Goal: Task Accomplishment & Management: Manage account settings

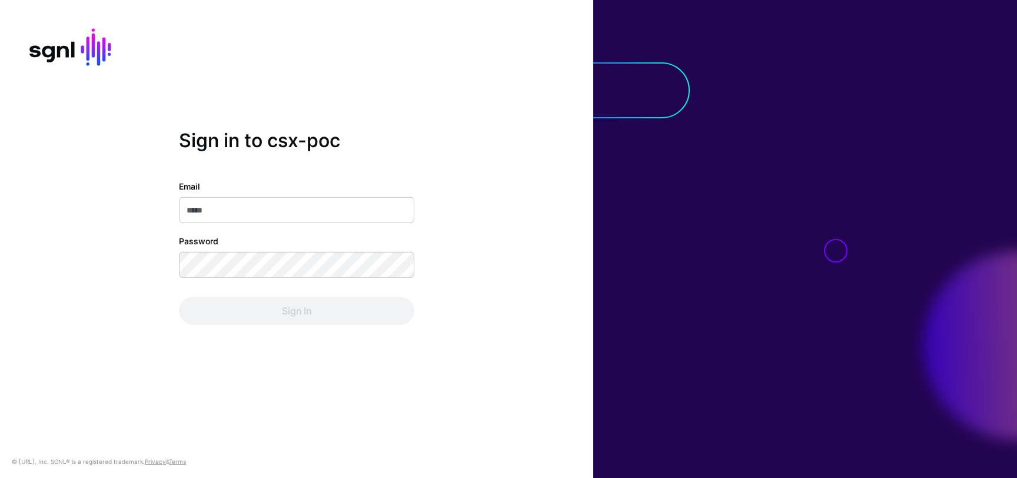
type input "**********"
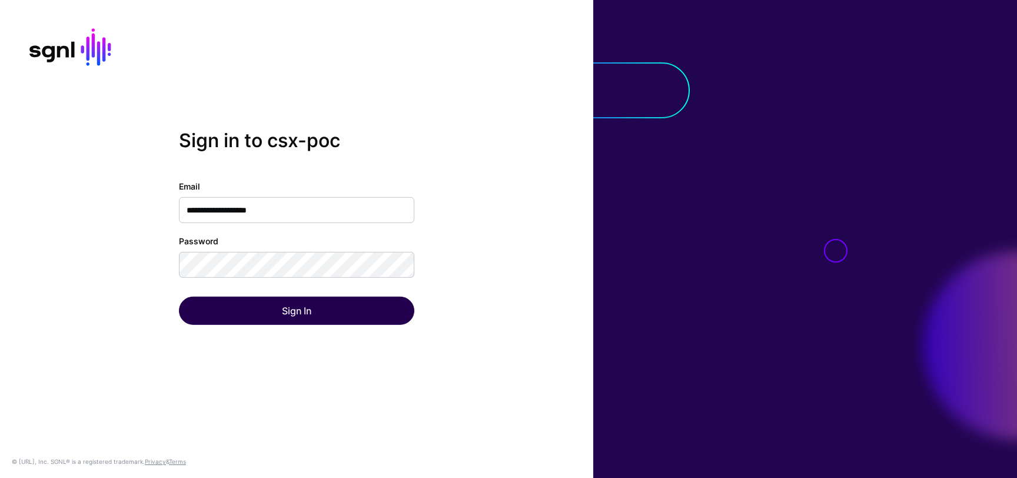
click at [362, 312] on div "Sign In" at bounding box center [296, 311] width 235 height 28
click at [362, 312] on button "Sign In" at bounding box center [296, 311] width 235 height 28
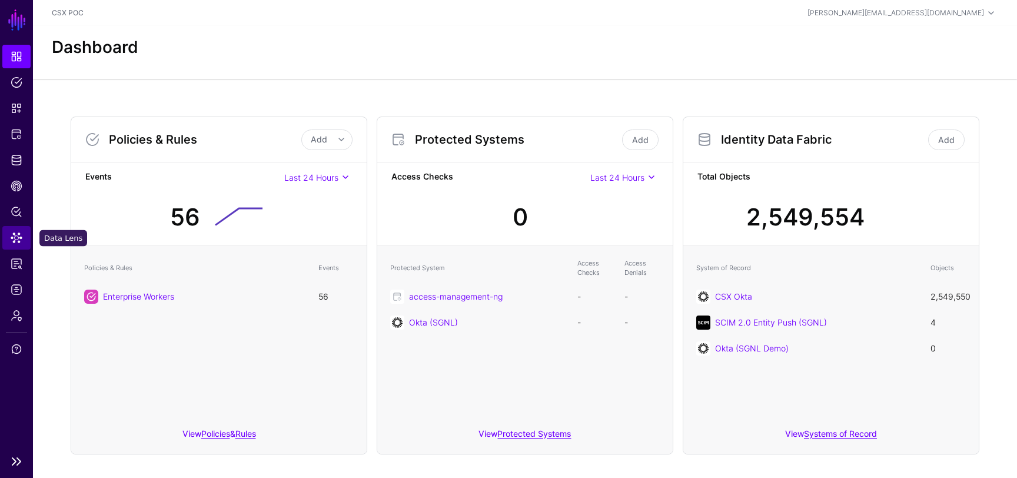
click at [19, 241] on span "Data Lens" at bounding box center [17, 238] width 12 height 12
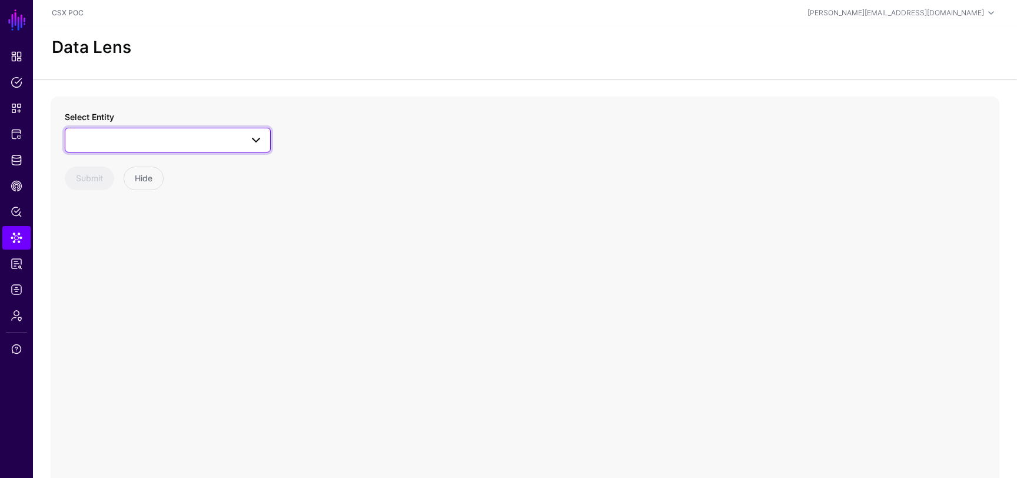
click at [234, 135] on span at bounding box center [167, 140] width 191 height 14
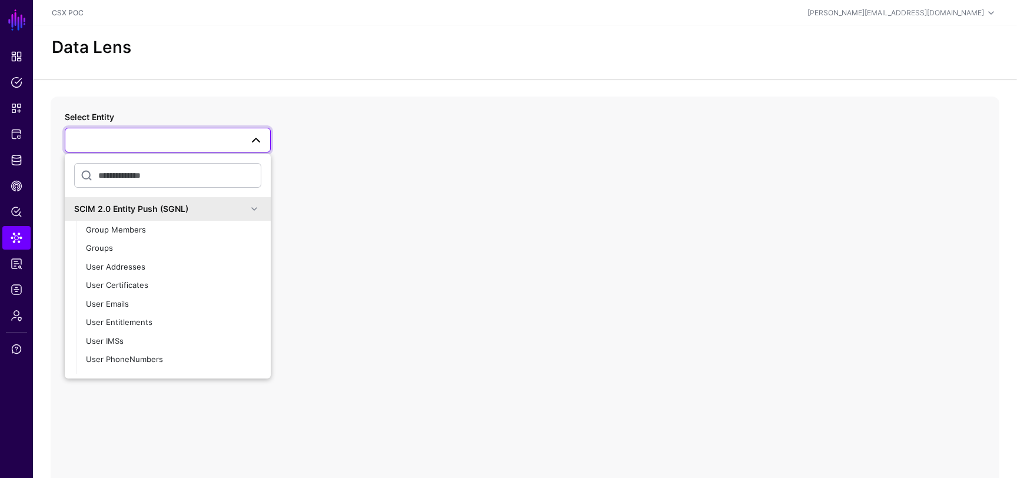
click at [252, 204] on span at bounding box center [254, 209] width 14 height 14
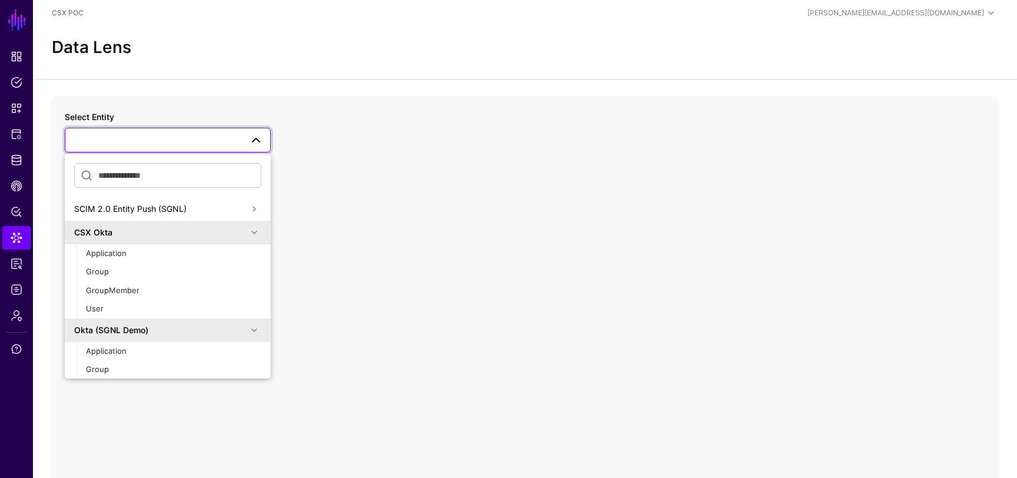
click at [242, 324] on div "Okta (SGNL Demo)" at bounding box center [160, 330] width 173 height 12
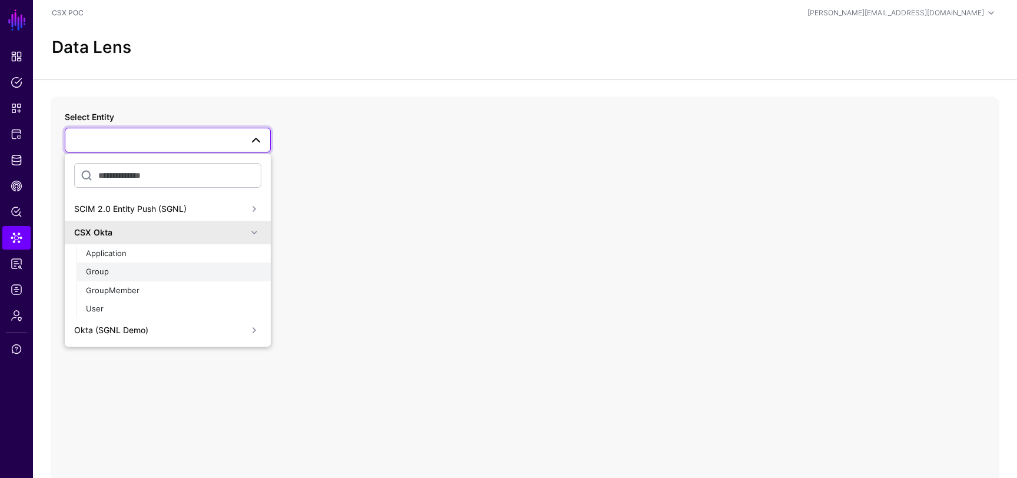
click at [165, 275] on div "Group" at bounding box center [173, 272] width 175 height 12
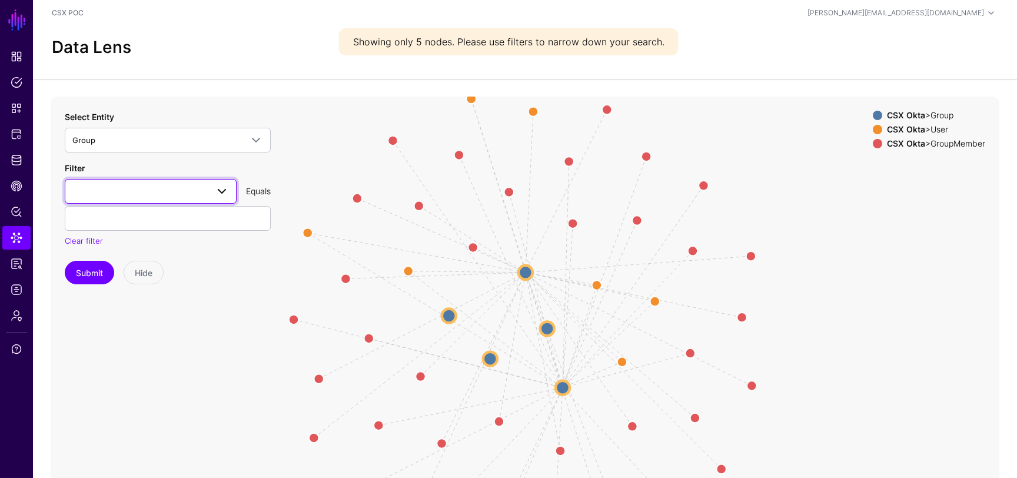
click at [184, 198] on span at bounding box center [150, 191] width 157 height 14
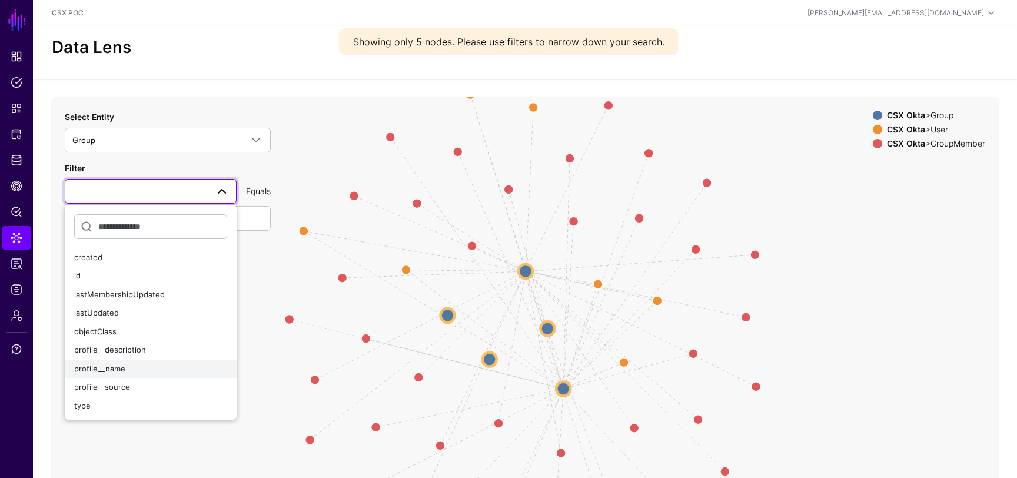
click at [141, 371] on div "profile__name" at bounding box center [150, 369] width 153 height 12
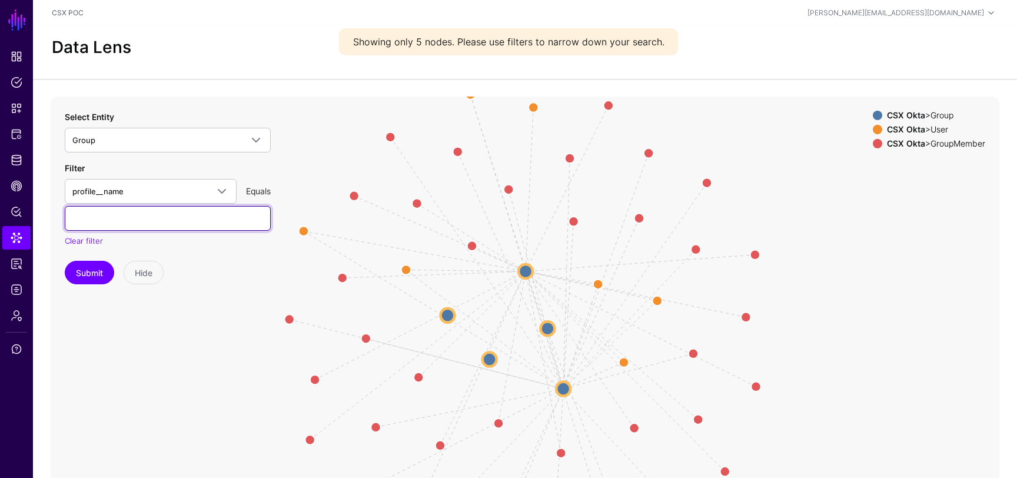
click at [171, 222] on input "text" at bounding box center [168, 218] width 206 height 25
click at [89, 275] on button "Submit" at bounding box center [89, 273] width 49 height 24
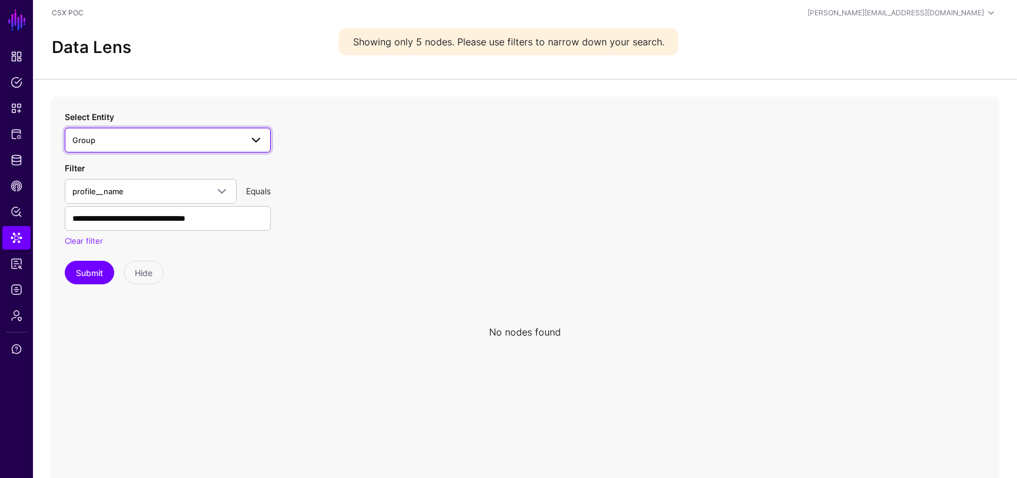
click at [204, 138] on span "Group" at bounding box center [156, 140] width 169 height 13
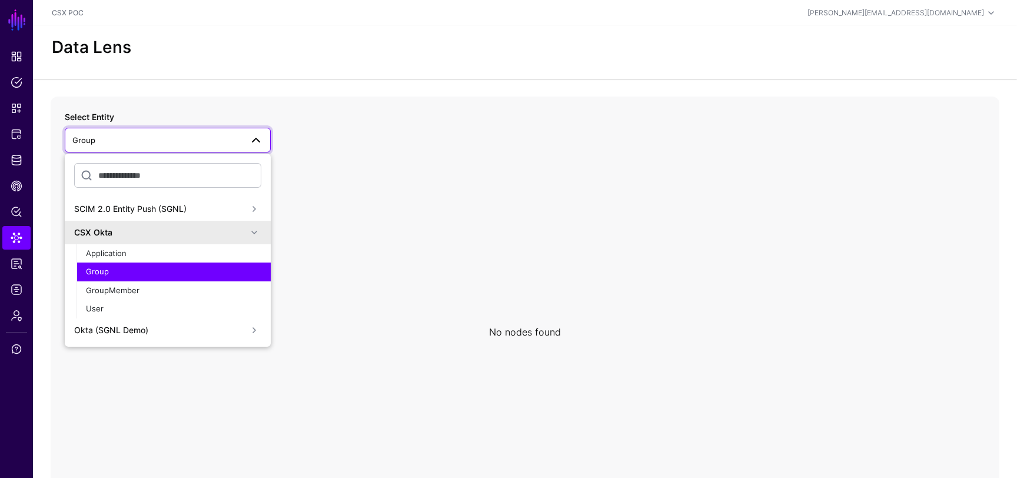
click at [175, 274] on div "Group" at bounding box center [173, 272] width 175 height 12
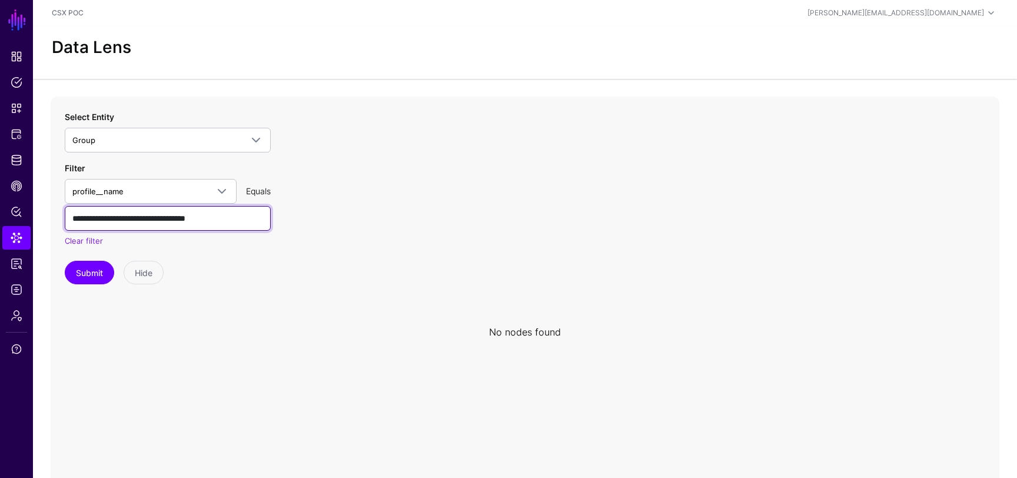
click at [211, 219] on input "**********" at bounding box center [168, 218] width 206 height 25
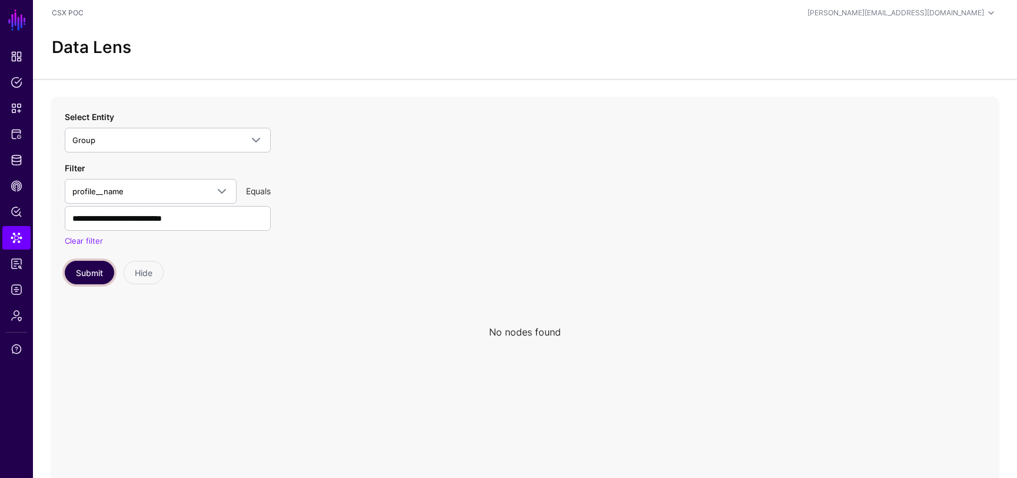
click at [111, 272] on button "Submit" at bounding box center [89, 273] width 49 height 24
click at [99, 273] on button "Submit" at bounding box center [89, 273] width 49 height 24
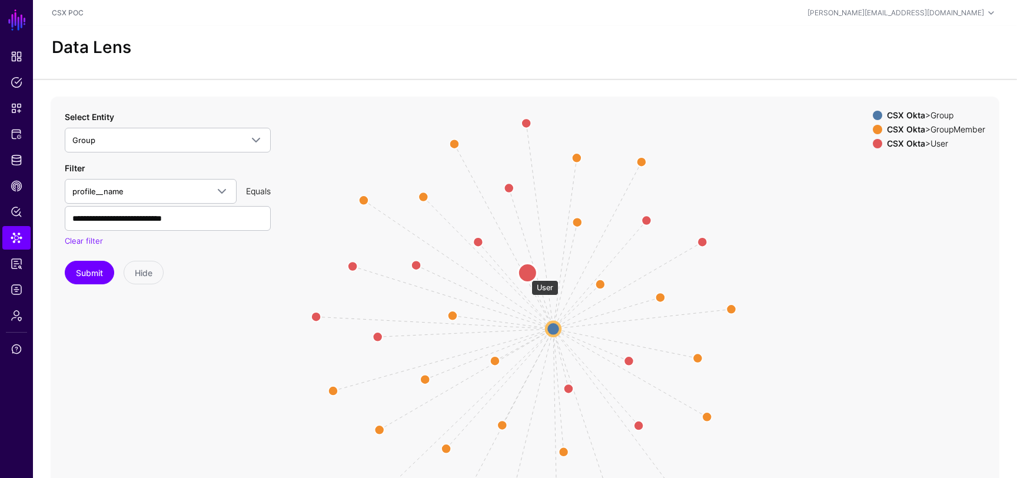
click at [526, 274] on circle at bounding box center [527, 272] width 19 height 19
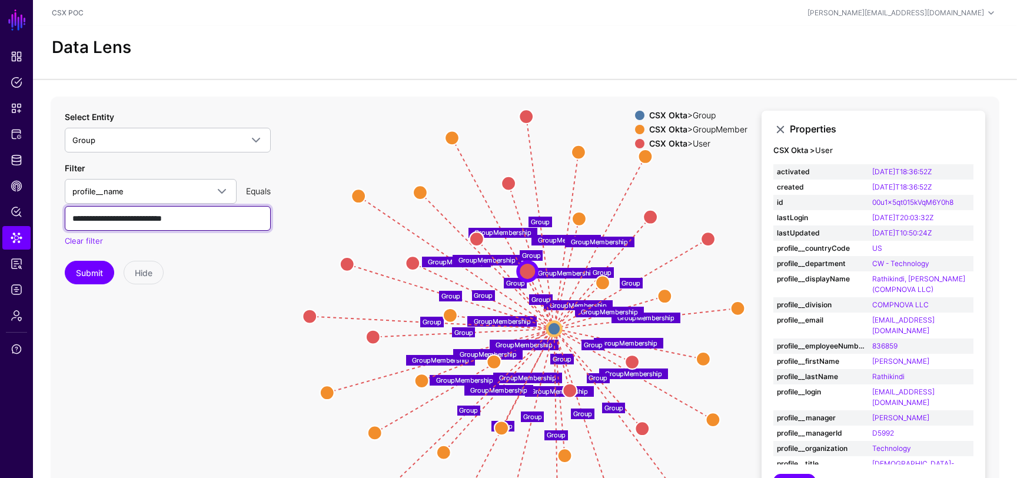
click at [184, 220] on input "**********" at bounding box center [168, 218] width 206 height 25
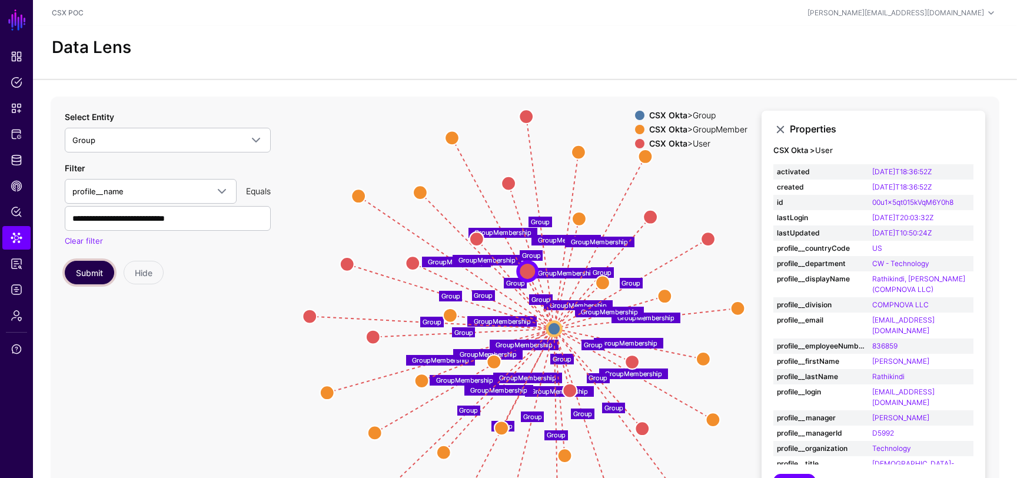
click at [78, 279] on button "Submit" at bounding box center [89, 273] width 49 height 24
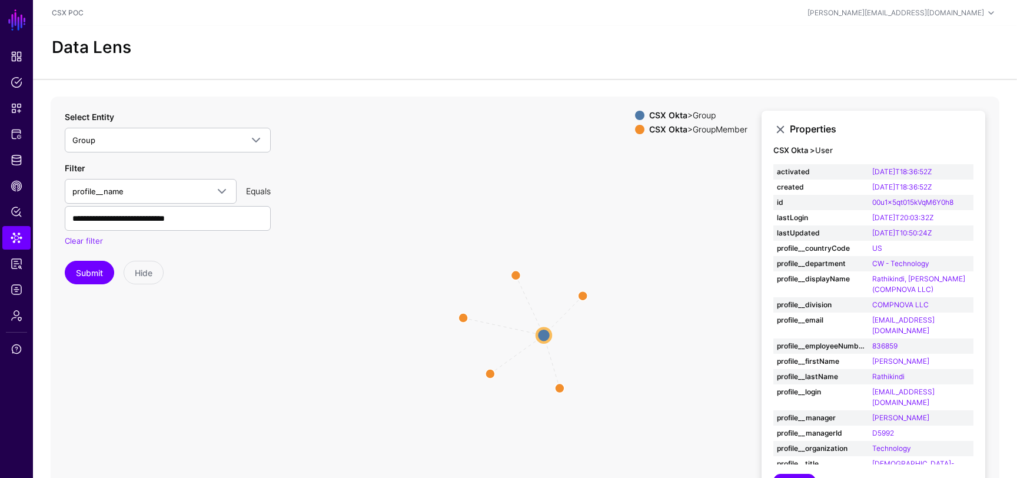
click at [546, 331] on circle at bounding box center [544, 335] width 14 height 14
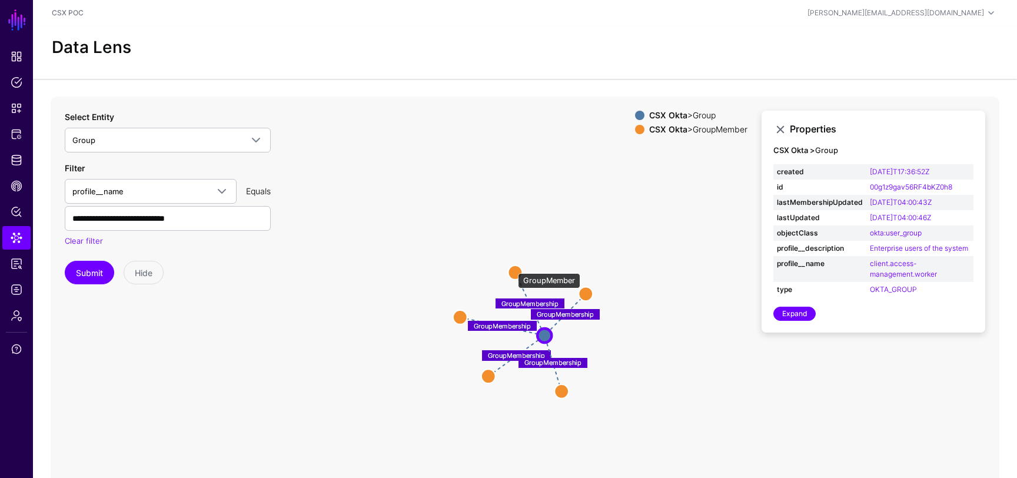
click at [512, 267] on circle at bounding box center [515, 272] width 14 height 14
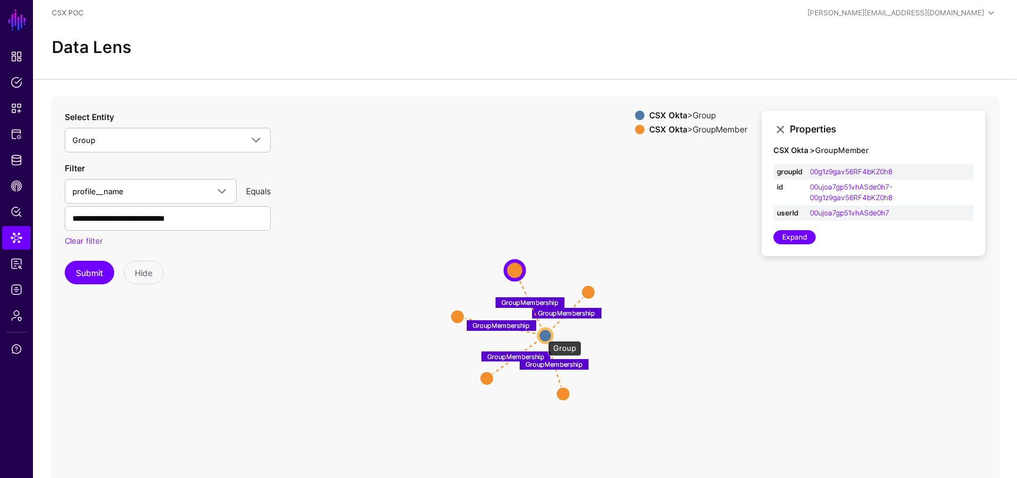
click at [541, 337] on circle at bounding box center [545, 335] width 14 height 14
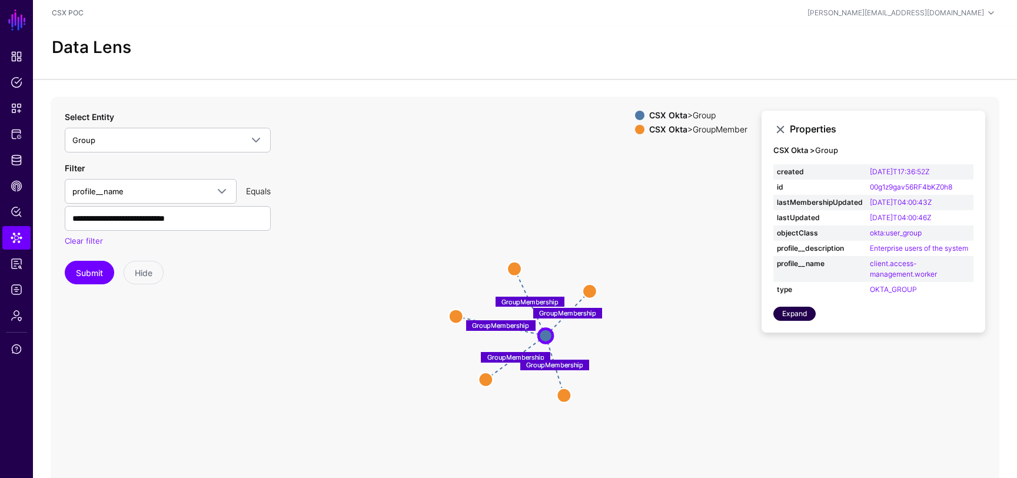
click at [805, 311] on link "Expand" at bounding box center [794, 314] width 42 height 14
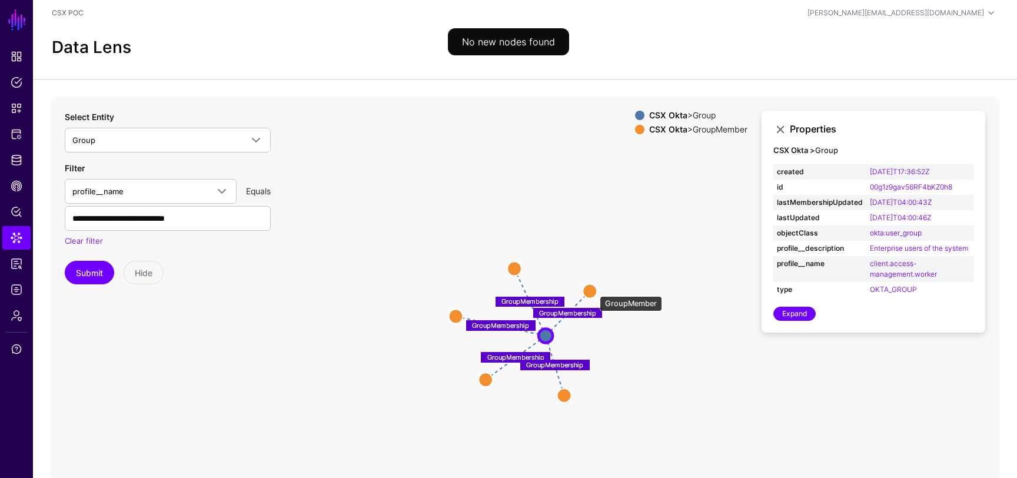
click at [587, 287] on circle at bounding box center [590, 291] width 14 height 14
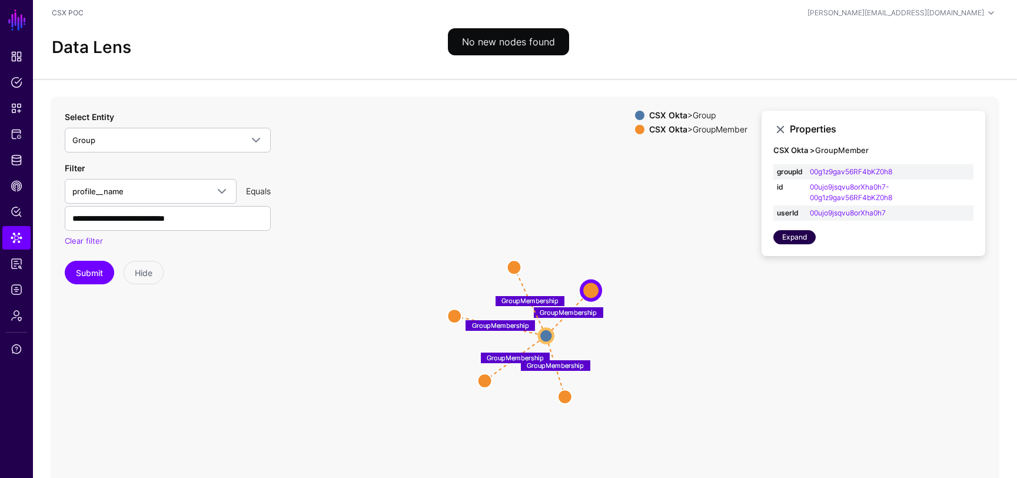
click at [792, 235] on link "Expand" at bounding box center [794, 237] width 42 height 14
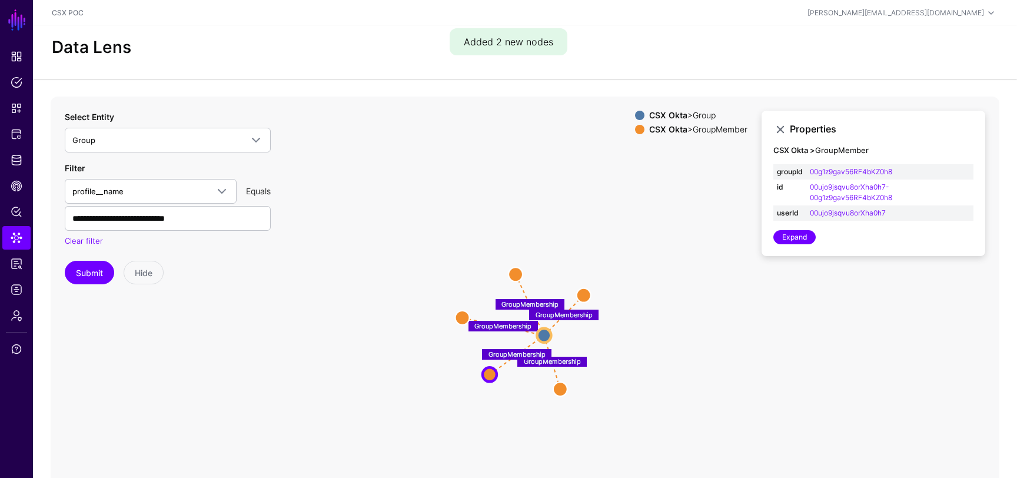
click at [566, 317] on text "GroupMembership" at bounding box center [564, 314] width 57 height 8
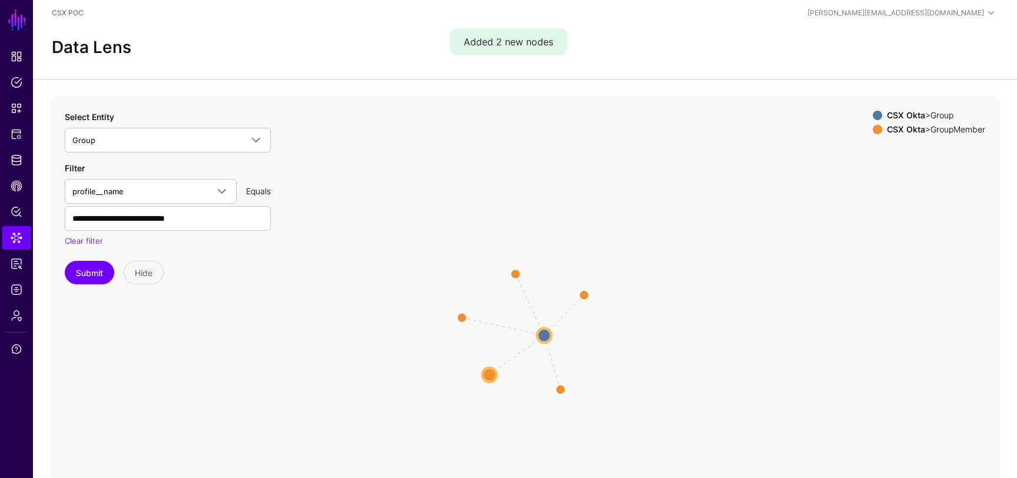
click at [590, 292] on icon "GroupMembership GroupMembership GroupMembership GroupMembership GroupMembership…" at bounding box center [525, 332] width 949 height 471
click at [584, 294] on circle at bounding box center [583, 294] width 19 height 19
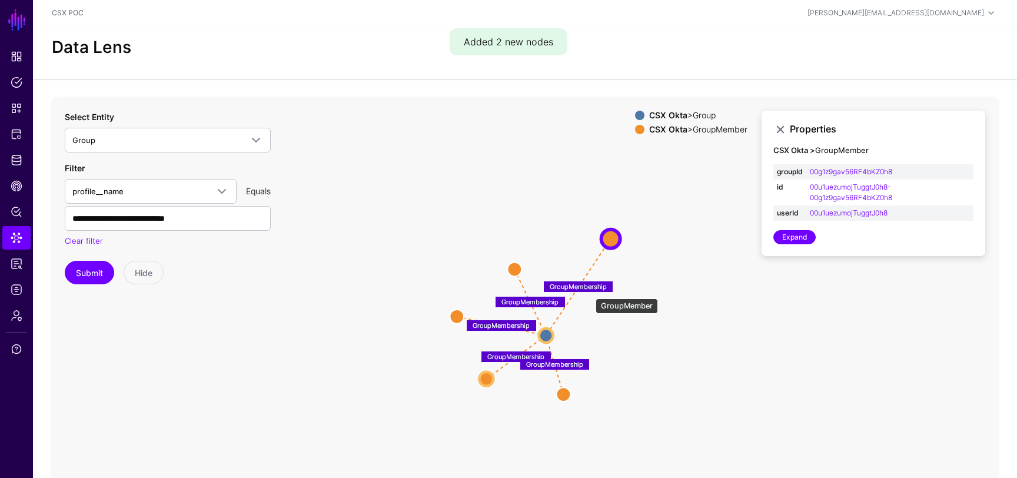
drag, startPoint x: 590, startPoint y: 292, endPoint x: 618, endPoint y: 231, distance: 67.4
click at [618, 231] on circle at bounding box center [610, 238] width 19 height 19
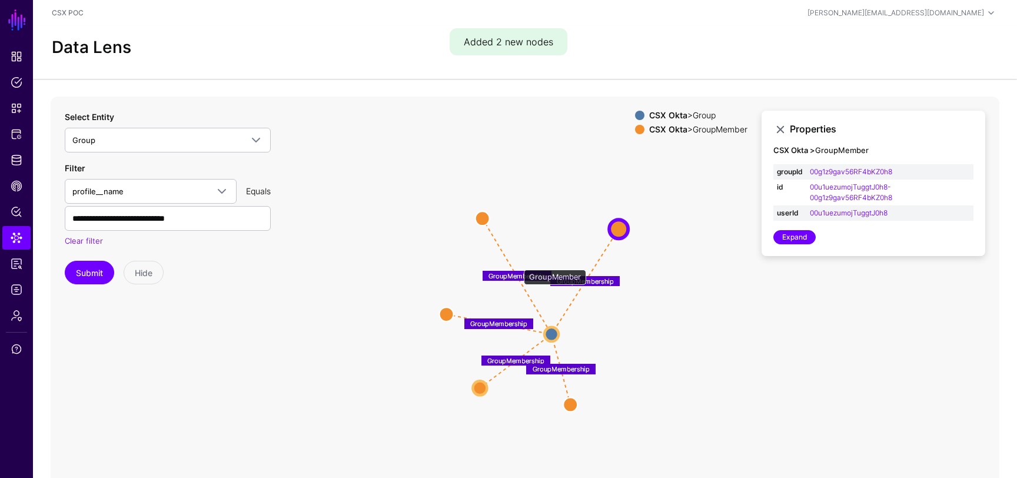
drag, startPoint x: 518, startPoint y: 264, endPoint x: 487, endPoint y: 218, distance: 55.5
click at [487, 218] on circle at bounding box center [482, 218] width 14 height 14
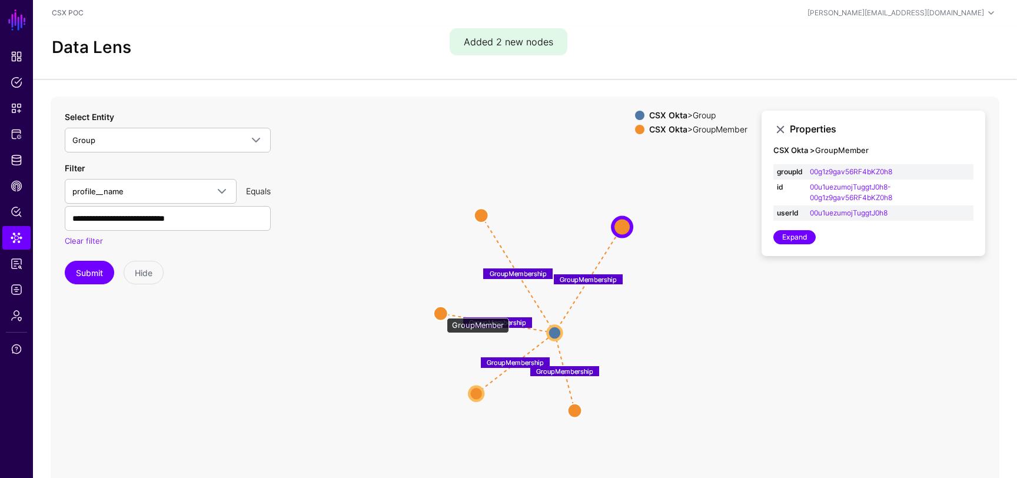
drag, startPoint x: 441, startPoint y: 312, endPoint x: 380, endPoint y: 312, distance: 61.2
click at [434, 312] on circle at bounding box center [441, 313] width 14 height 14
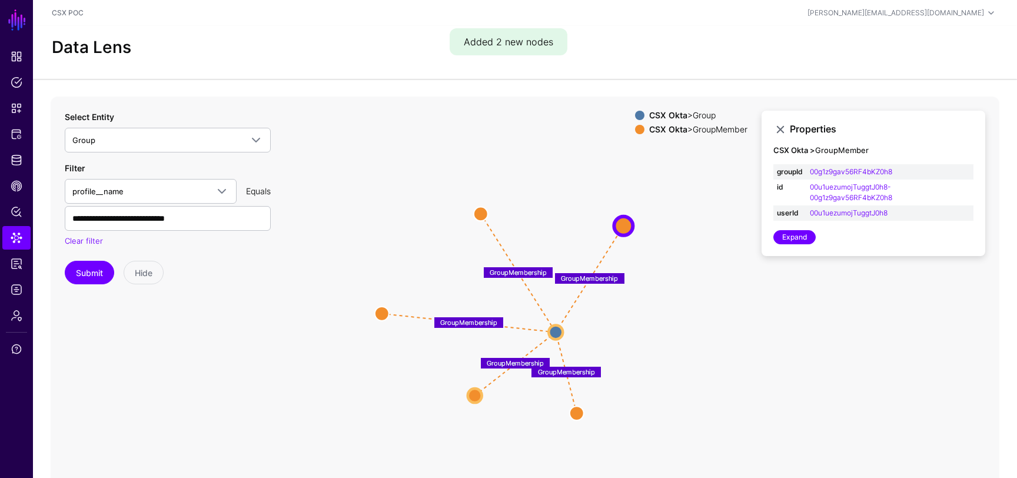
click at [466, 320] on text "GroupMembership" at bounding box center [468, 322] width 57 height 8
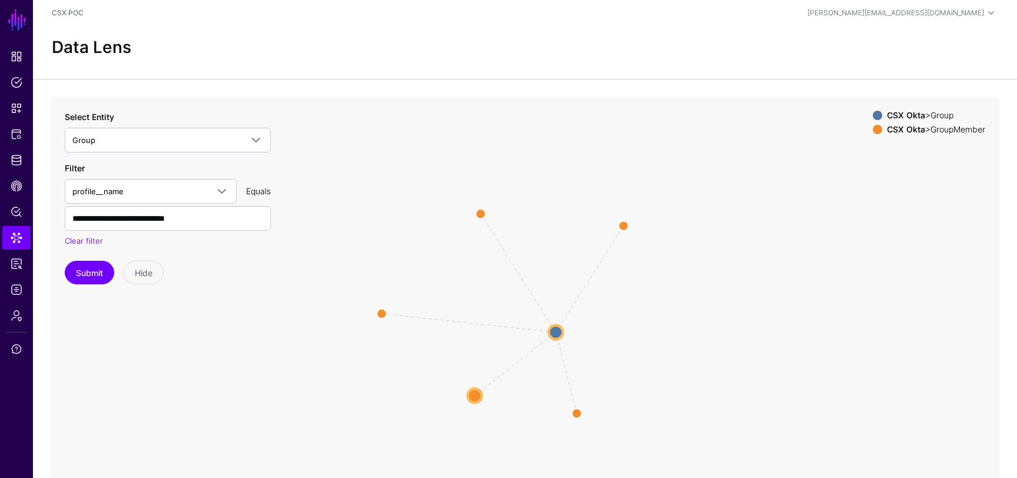
click at [470, 322] on icon "GroupMembership GroupMembership GroupMembership GroupMembership GroupMembership…" at bounding box center [525, 332] width 949 height 471
click at [555, 330] on circle at bounding box center [555, 332] width 14 height 14
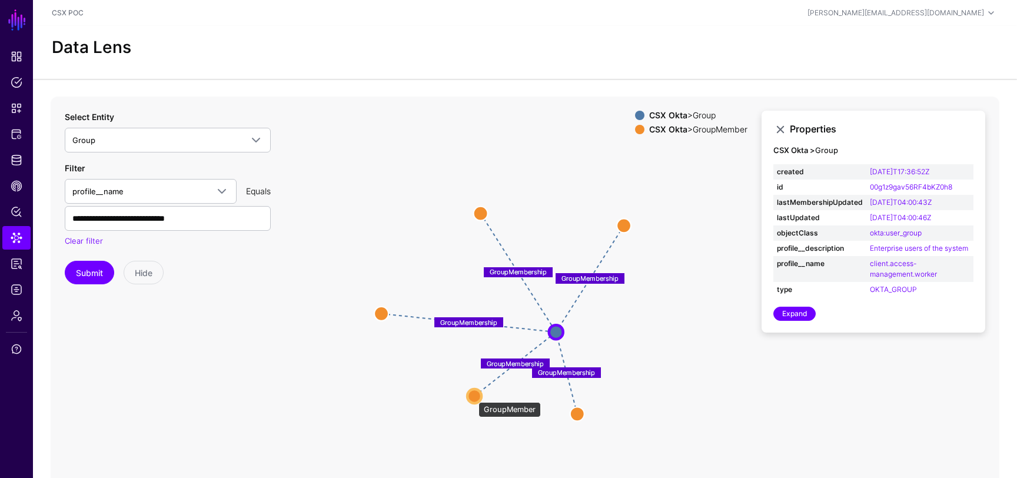
click at [469, 400] on circle at bounding box center [474, 396] width 14 height 14
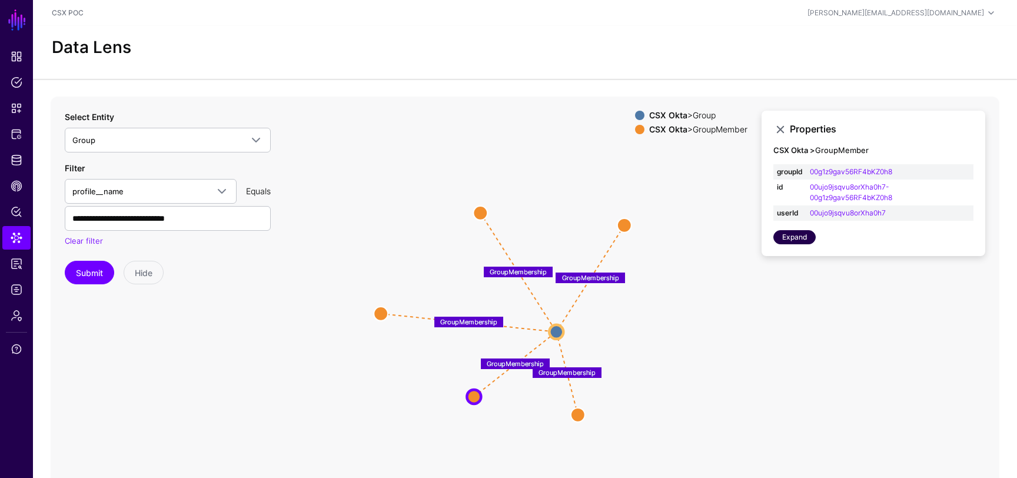
click at [799, 238] on link "Expand" at bounding box center [794, 237] width 42 height 14
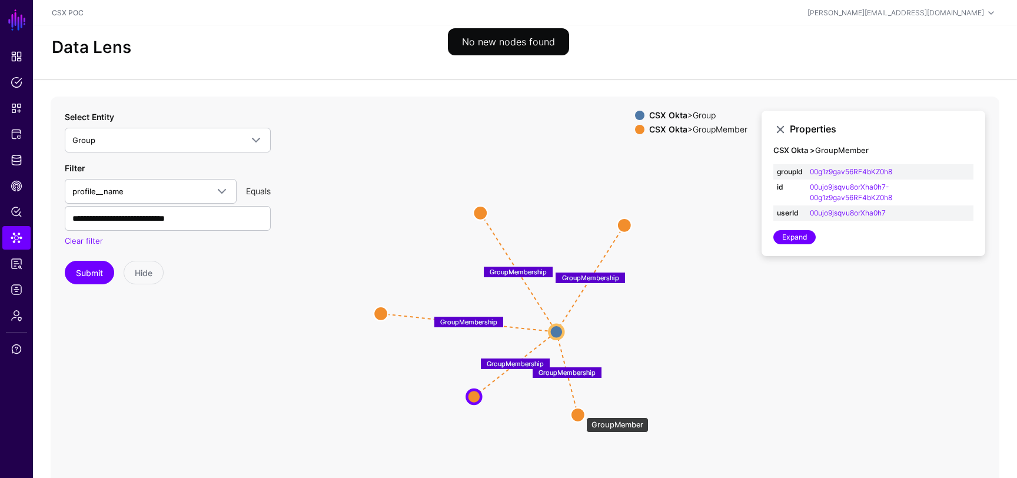
click at [580, 412] on circle at bounding box center [578, 414] width 14 height 14
click at [791, 235] on link "Expand" at bounding box center [794, 237] width 42 height 14
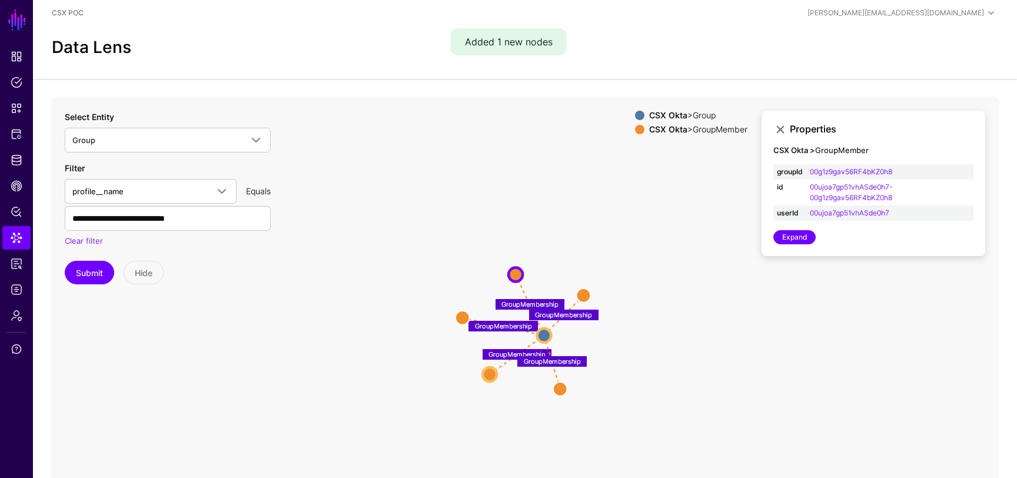
click at [543, 336] on circle at bounding box center [544, 335] width 14 height 14
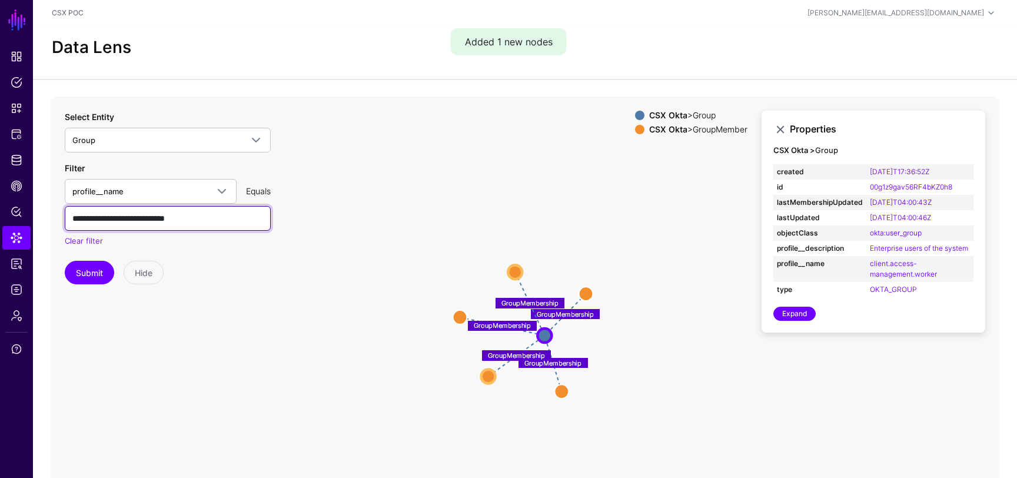
drag, startPoint x: 184, startPoint y: 217, endPoint x: 240, endPoint y: 215, distance: 56.5
click at [234, 215] on input "**********" at bounding box center [168, 218] width 206 height 25
type input "*"
type input "******"
click at [161, 218] on input "******" at bounding box center [168, 218] width 206 height 25
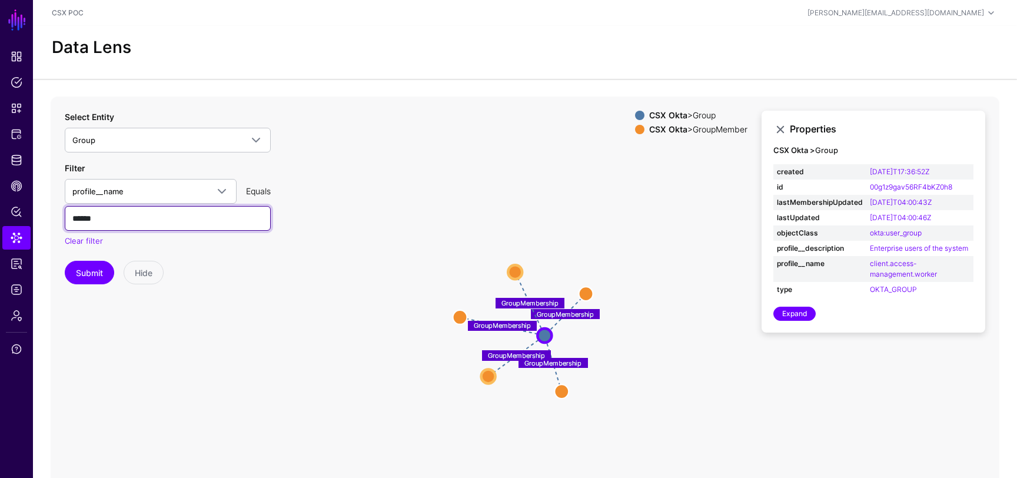
click at [161, 218] on input "******" at bounding box center [168, 218] width 206 height 25
paste input "**********"
type input "**********"
click at [93, 274] on button "Submit" at bounding box center [89, 273] width 49 height 24
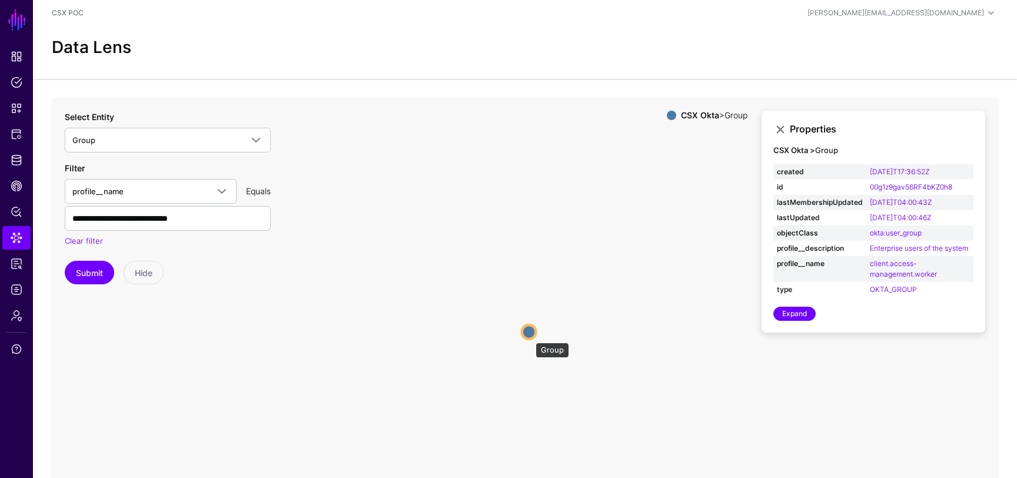
click at [530, 337] on circle at bounding box center [529, 332] width 14 height 14
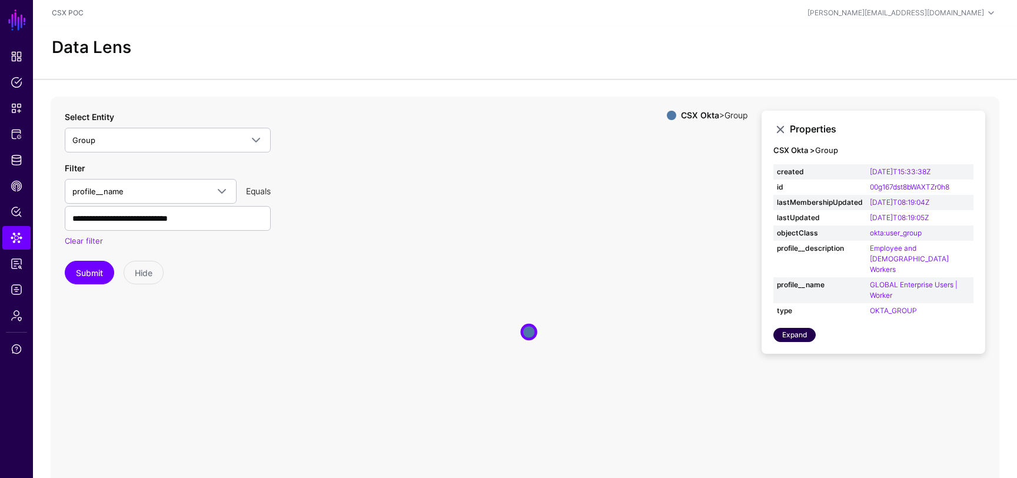
click at [812, 328] on link "Expand" at bounding box center [794, 335] width 42 height 14
click at [14, 162] on span "Identity Data Fabric" at bounding box center [17, 160] width 12 height 12
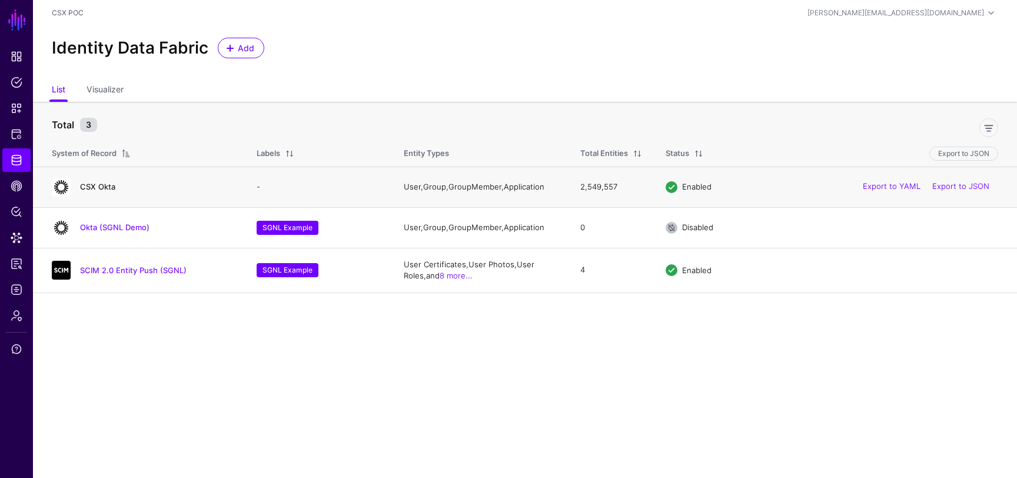
click at [103, 187] on link "CSX Okta" at bounding box center [97, 186] width 35 height 9
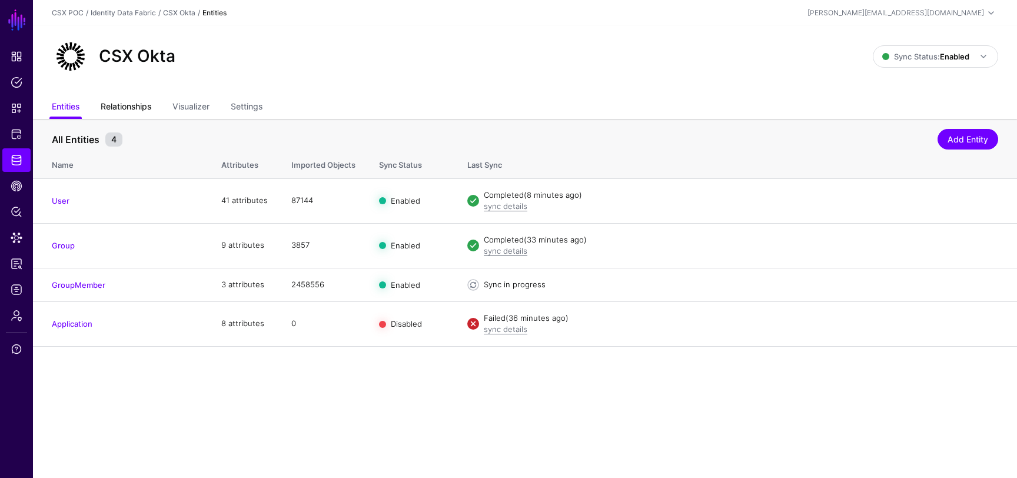
click at [148, 102] on link "Relationships" at bounding box center [126, 108] width 51 height 22
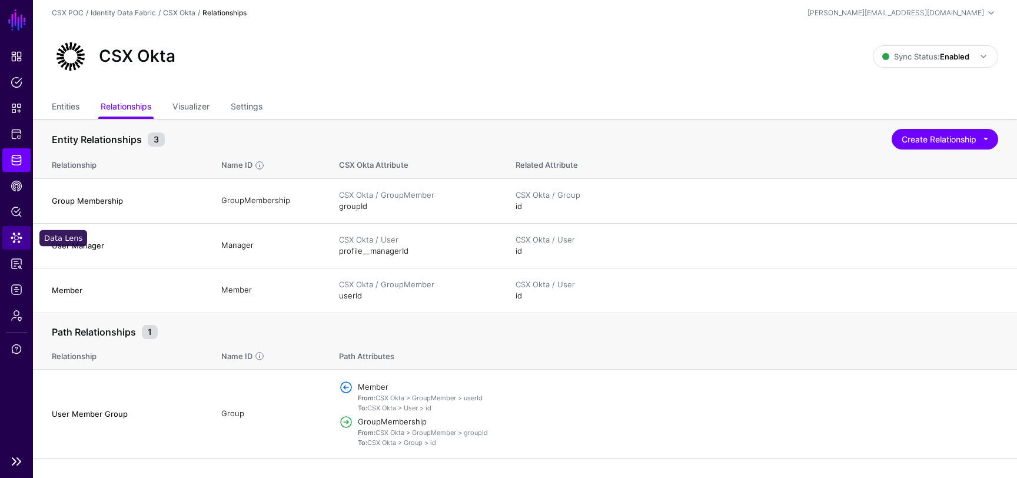
click at [19, 234] on span "Data Lens" at bounding box center [17, 238] width 12 height 12
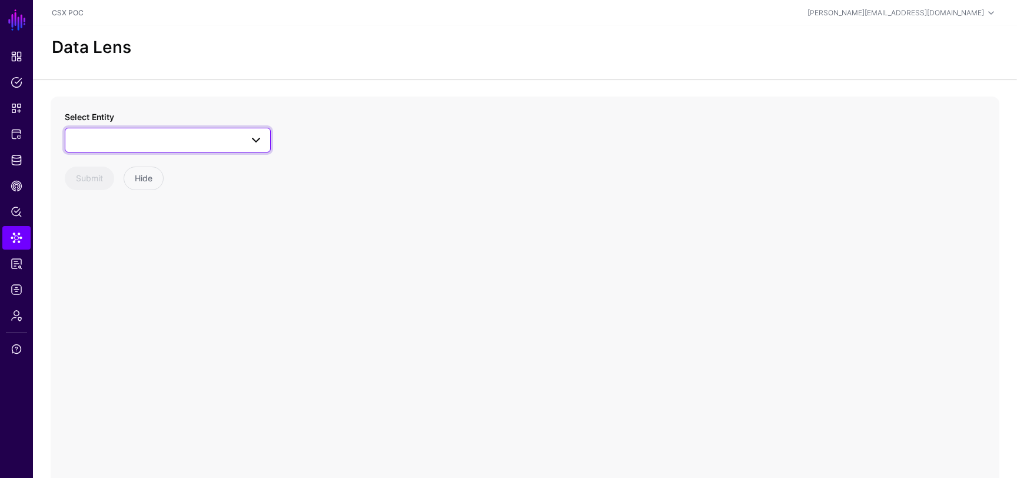
click at [167, 129] on link at bounding box center [168, 140] width 206 height 25
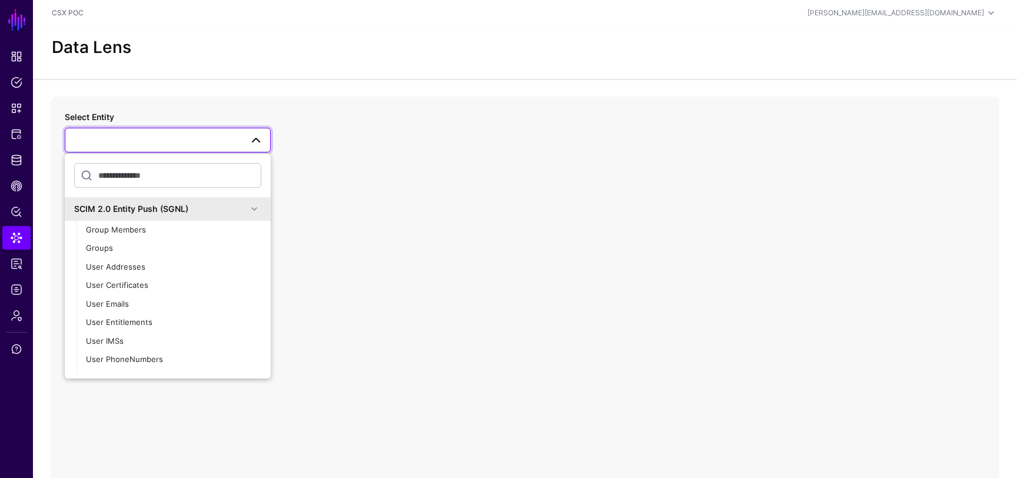
click at [201, 207] on div "SCIM 2.0 Entity Push (SGNL)" at bounding box center [160, 208] width 173 height 12
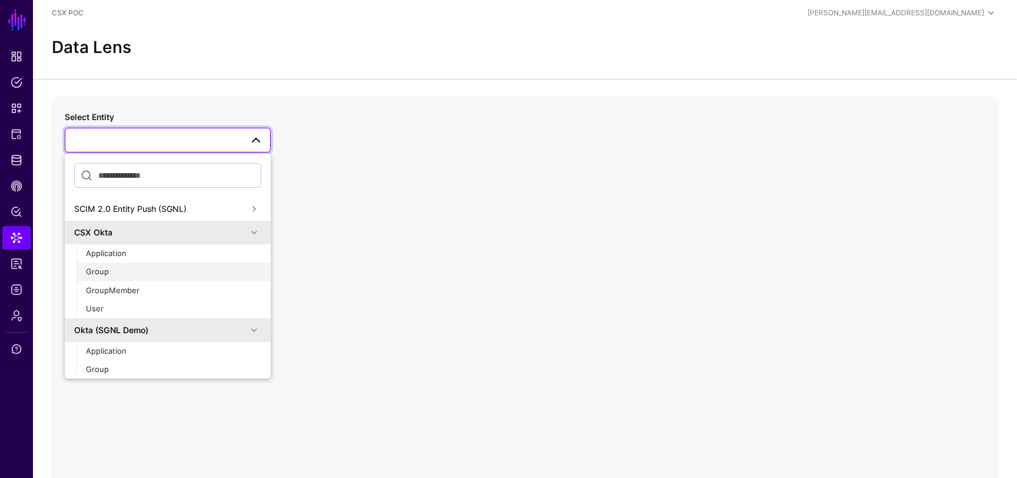
click at [128, 267] on div "Group" at bounding box center [173, 272] width 175 height 12
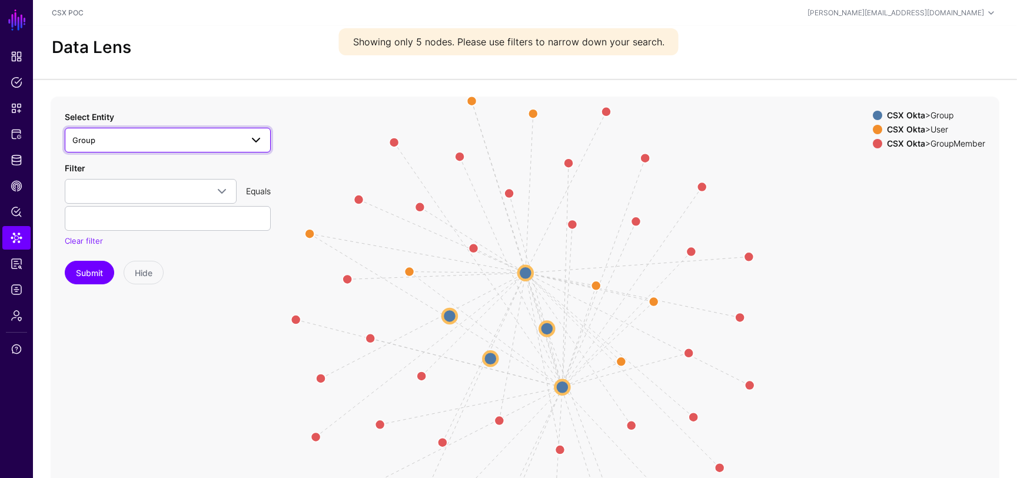
click at [146, 132] on link "Group" at bounding box center [168, 140] width 206 height 25
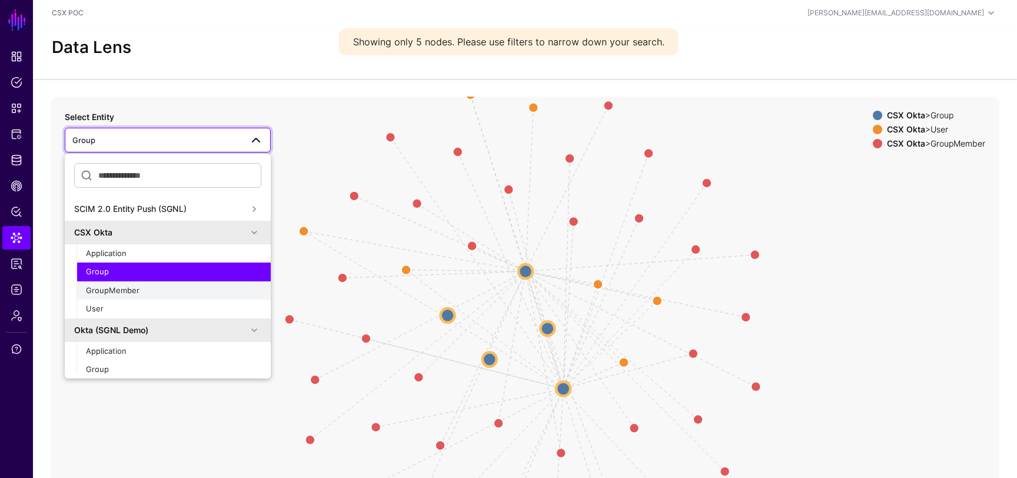
click at [154, 289] on div "GroupMember" at bounding box center [173, 291] width 175 height 12
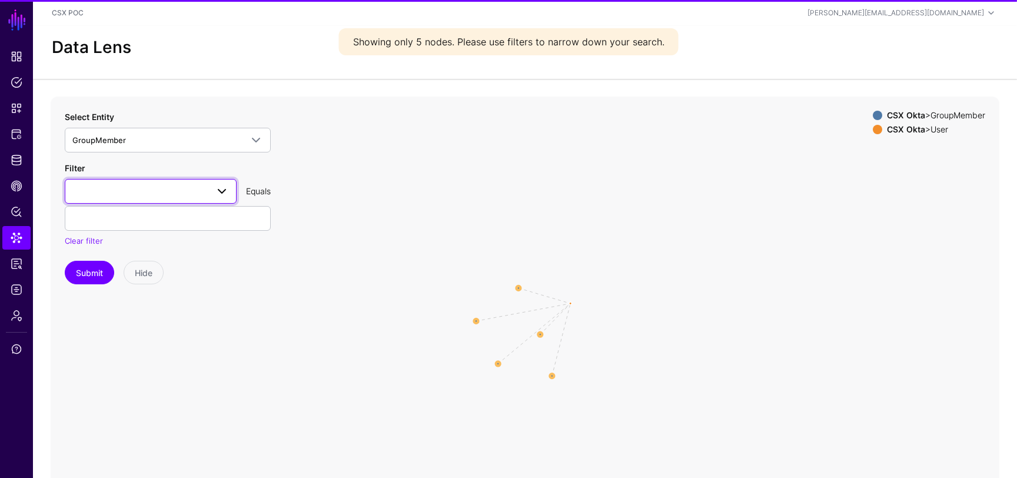
click at [156, 199] on link at bounding box center [151, 191] width 172 height 25
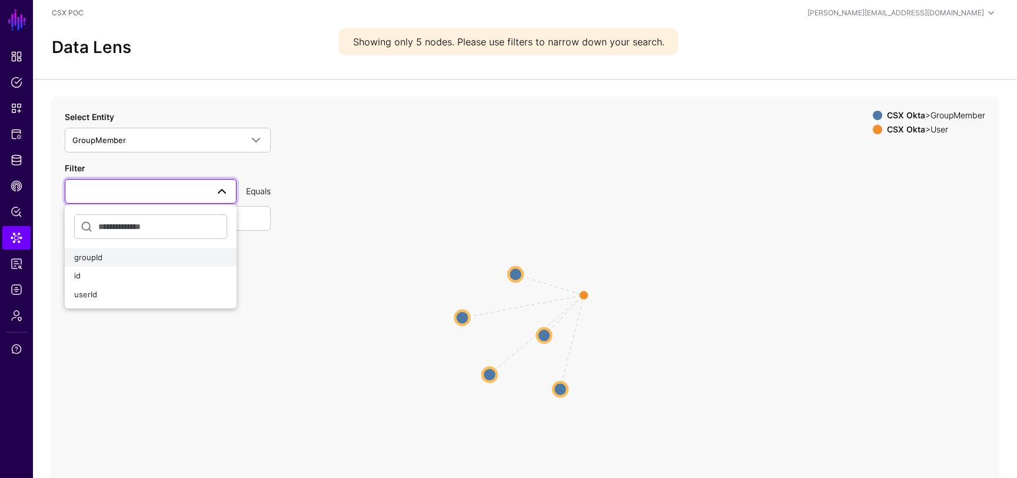
click at [157, 257] on div "groupId" at bounding box center [150, 258] width 153 height 12
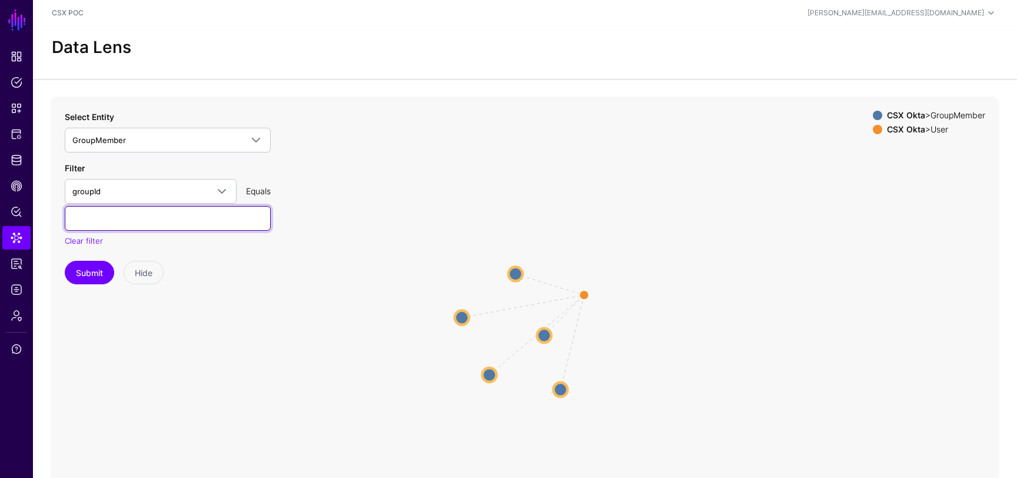
click at [175, 221] on input "text" at bounding box center [168, 218] width 206 height 25
paste input "**********"
type input "**********"
click at [74, 281] on button "Submit" at bounding box center [89, 273] width 49 height 24
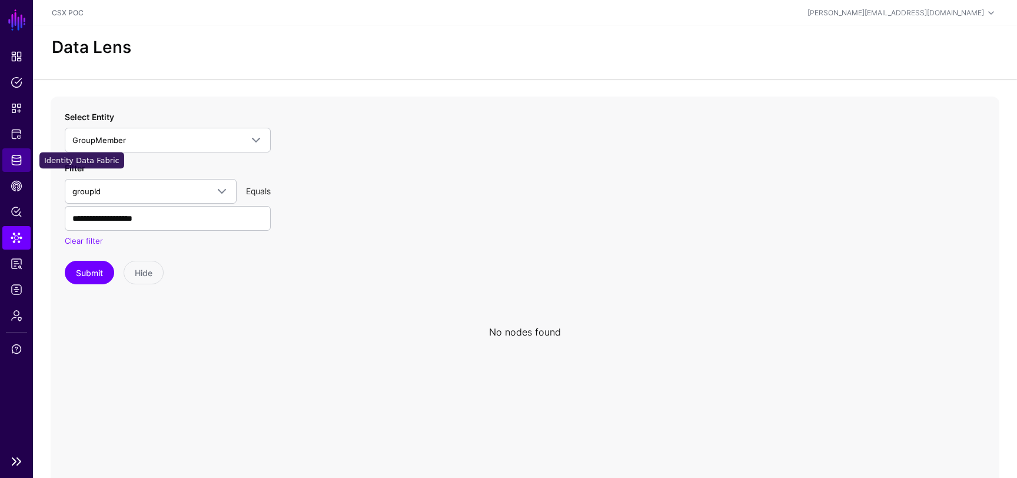
click at [12, 165] on span "Identity Data Fabric" at bounding box center [17, 160] width 12 height 12
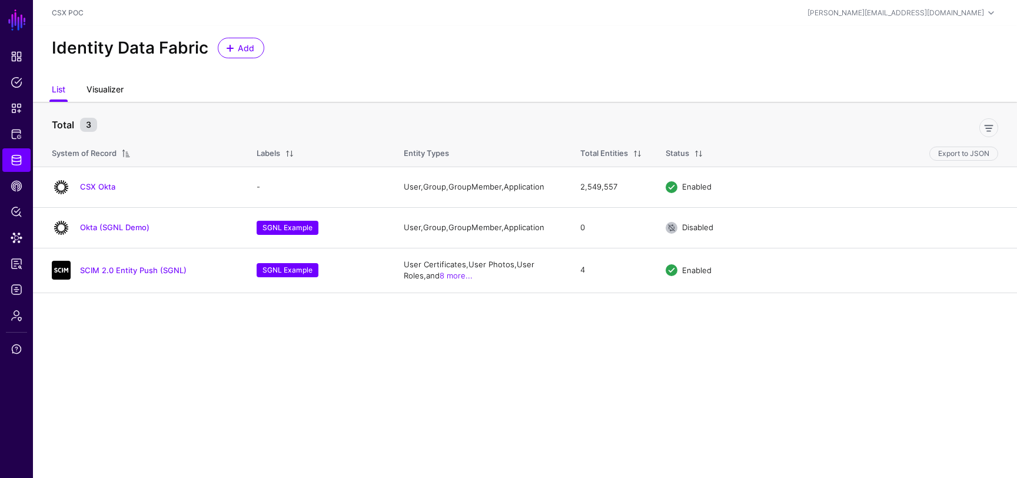
click at [95, 81] on link "Visualizer" at bounding box center [105, 90] width 37 height 22
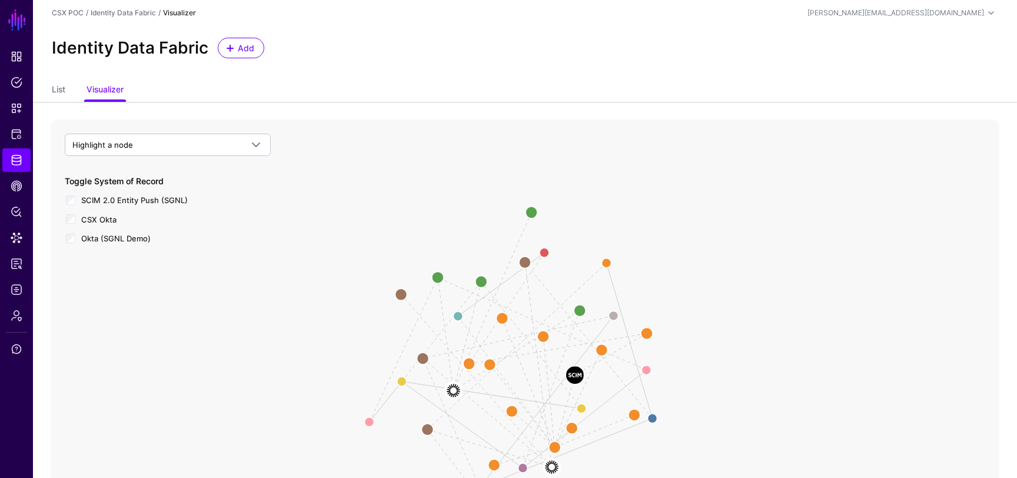
click at [118, 198] on span "SCIM 2.0 Entity Push (SGNL)" at bounding box center [134, 199] width 107 height 9
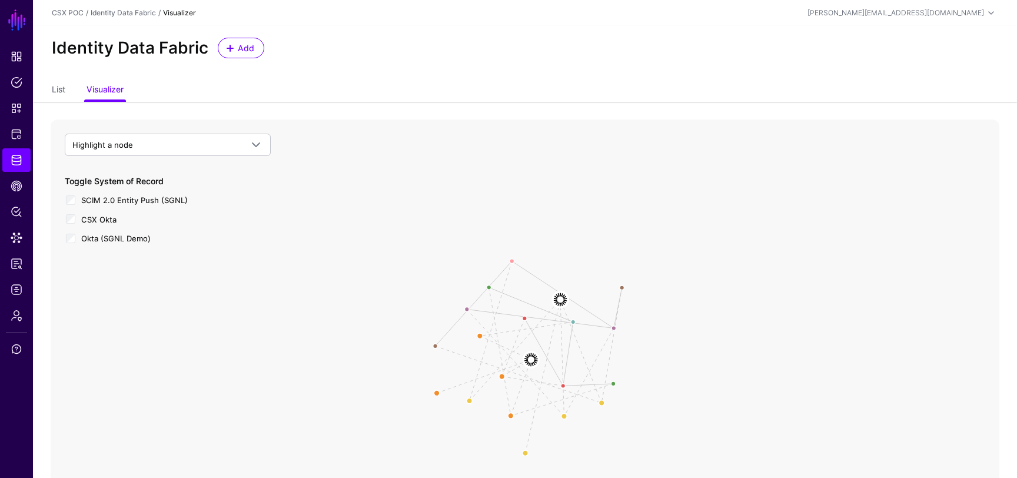
click at [125, 238] on span "Okta (SGNL Demo)" at bounding box center [115, 238] width 69 height 9
click at [500, 381] on circle at bounding box center [506, 377] width 24 height 24
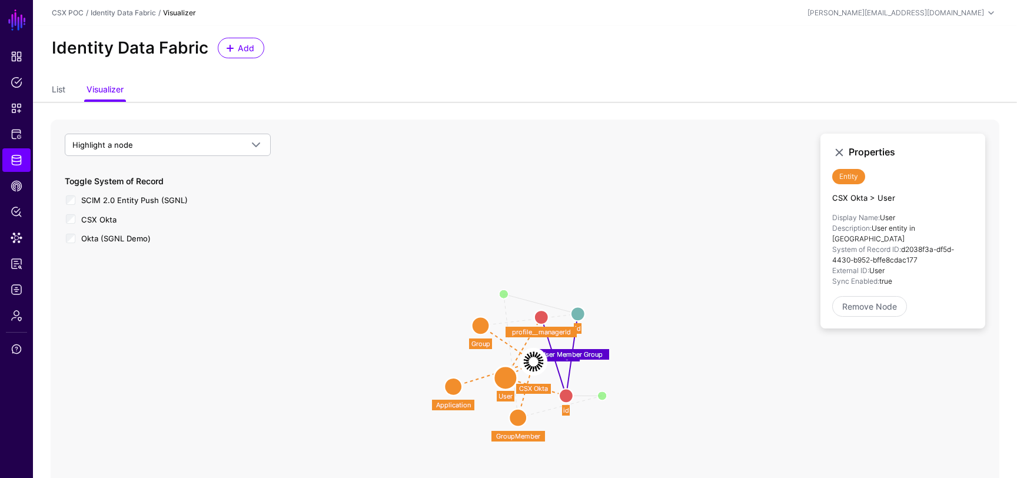
click at [478, 330] on circle at bounding box center [481, 326] width 18 height 18
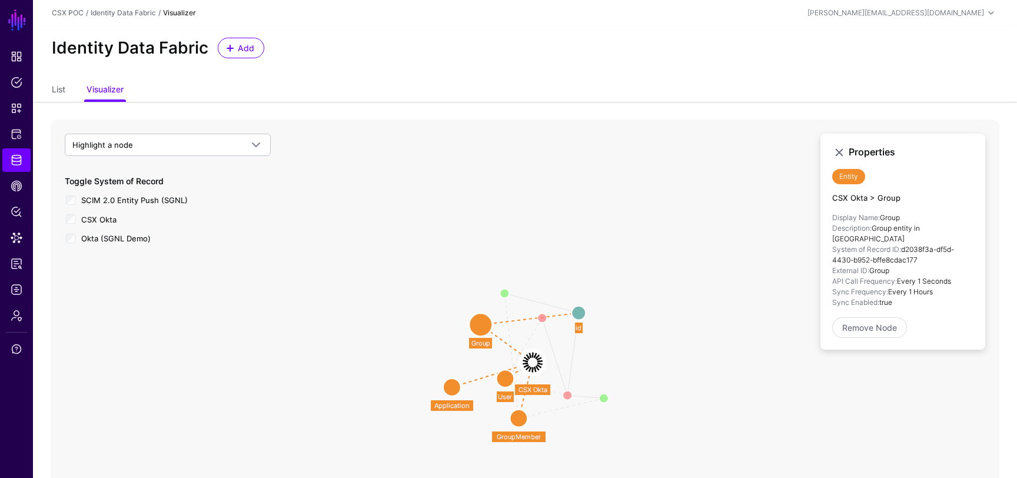
click at [470, 332] on icon "User Member Group User Manager Group Membership Member profile__managerId profi…" at bounding box center [525, 354] width 949 height 471
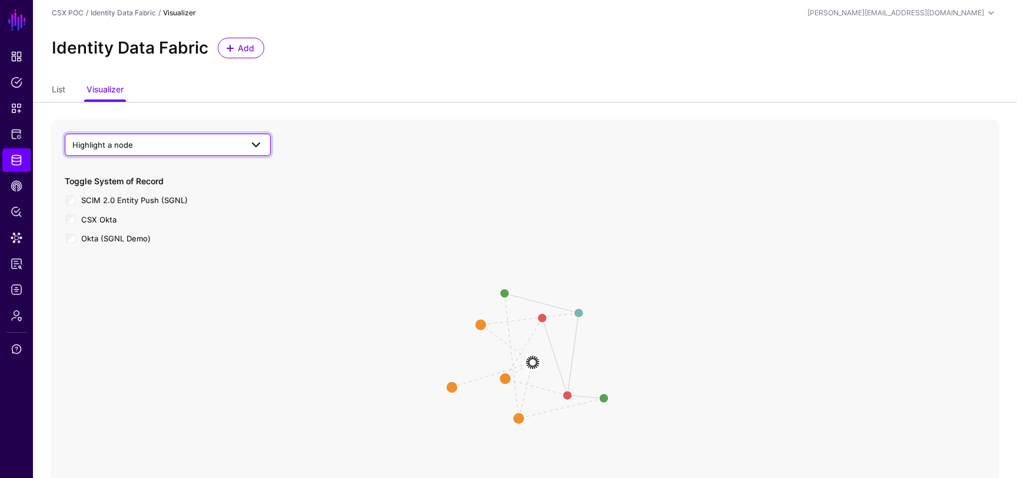
click at [185, 138] on span "Highlight a node" at bounding box center [167, 145] width 191 height 14
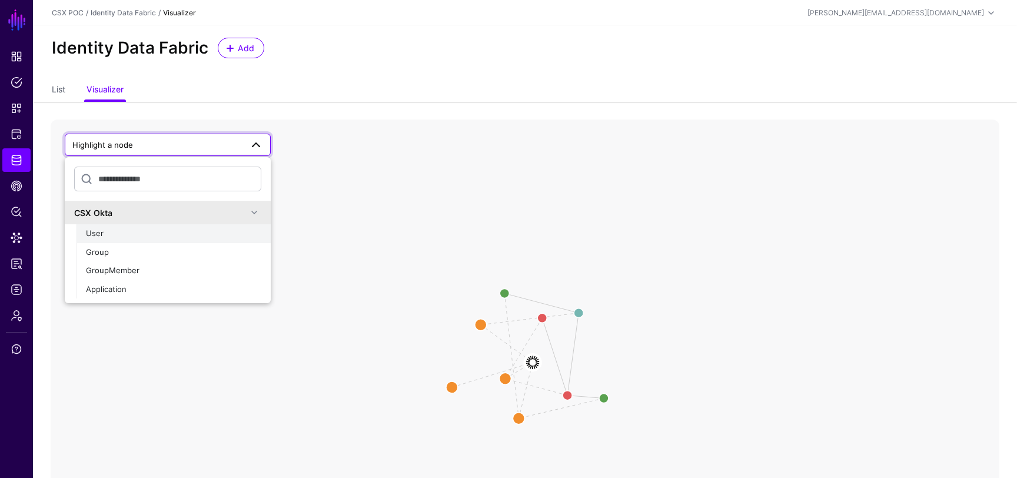
click at [189, 240] on button "User" at bounding box center [174, 233] width 194 height 19
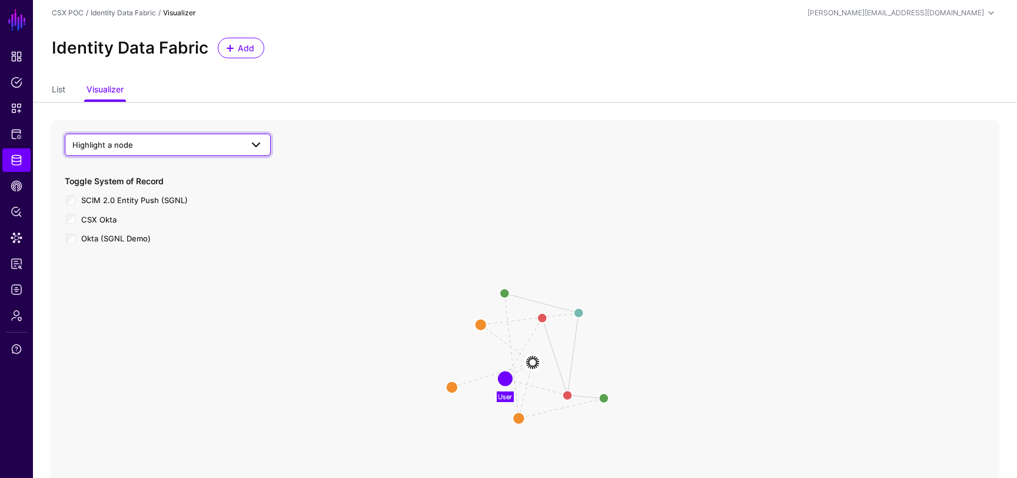
click at [191, 149] on span "Highlight a node" at bounding box center [156, 144] width 169 height 13
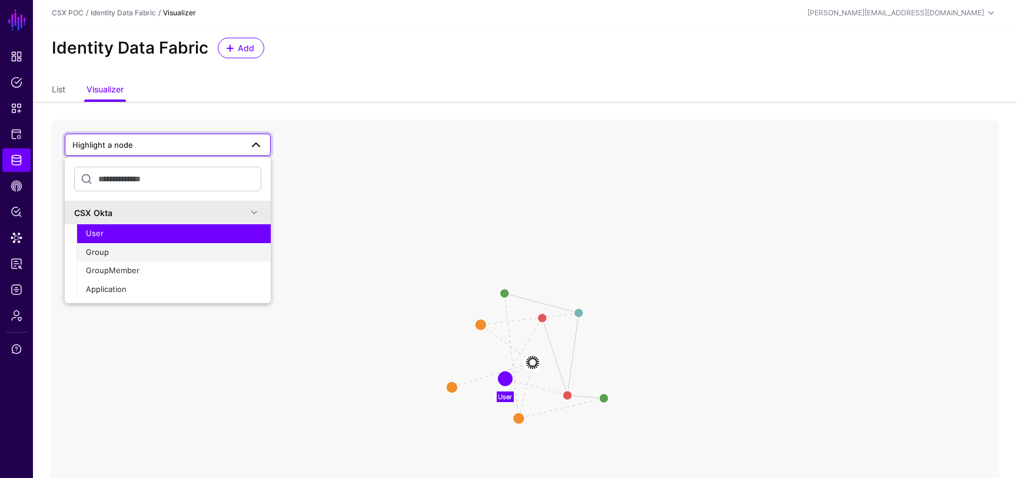
click at [191, 247] on div "Group" at bounding box center [173, 253] width 175 height 12
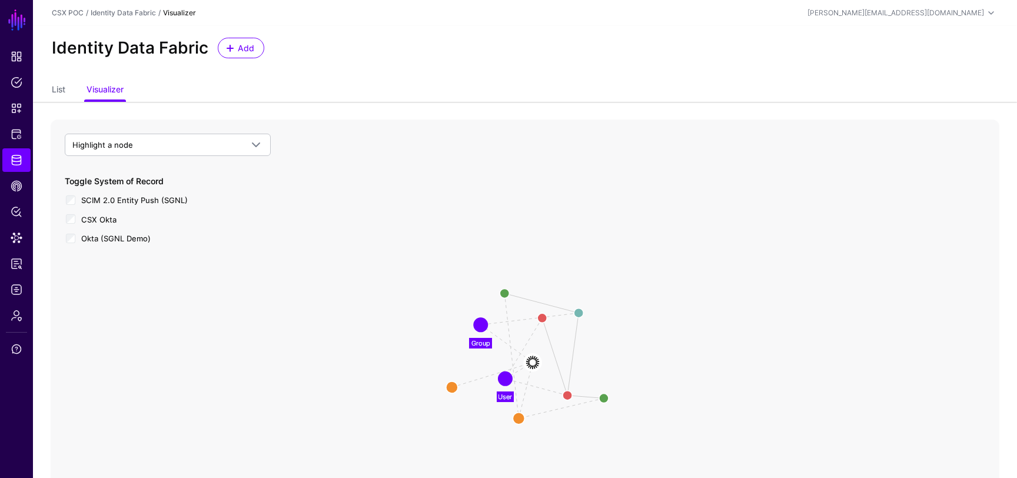
click at [456, 352] on icon "User Member Group User Manager Group Membership Member profile__managerId profi…" at bounding box center [525, 354] width 949 height 471
click at [482, 328] on circle at bounding box center [481, 325] width 24 height 24
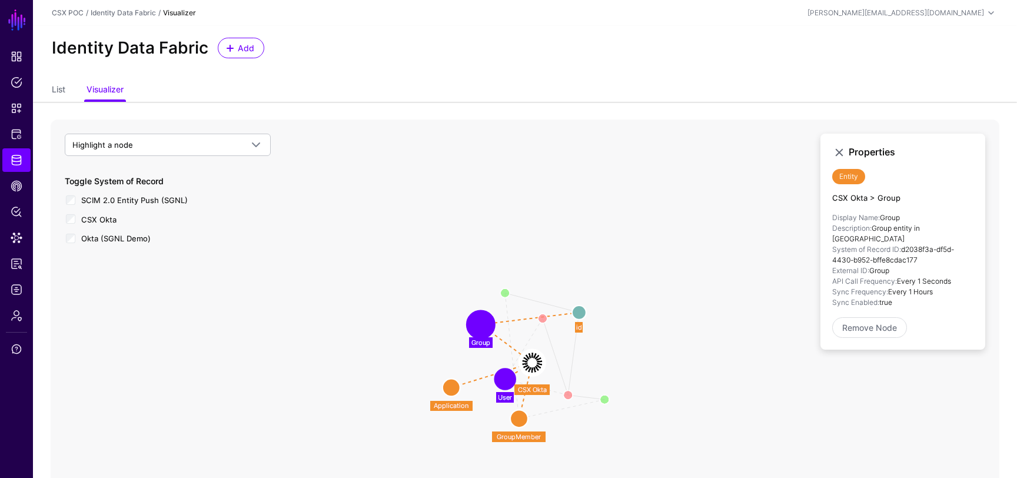
click at [482, 328] on circle at bounding box center [481, 324] width 24 height 24
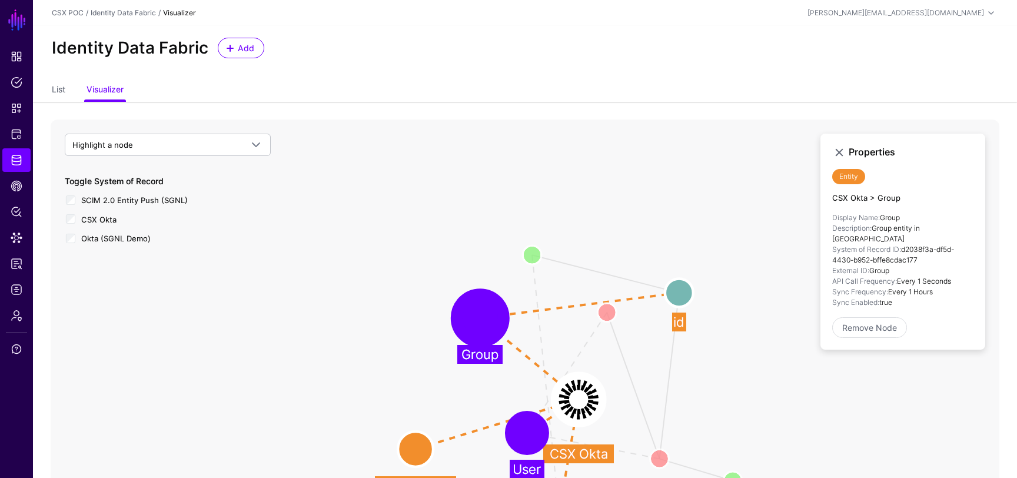
click at [482, 328] on circle at bounding box center [480, 317] width 47 height 47
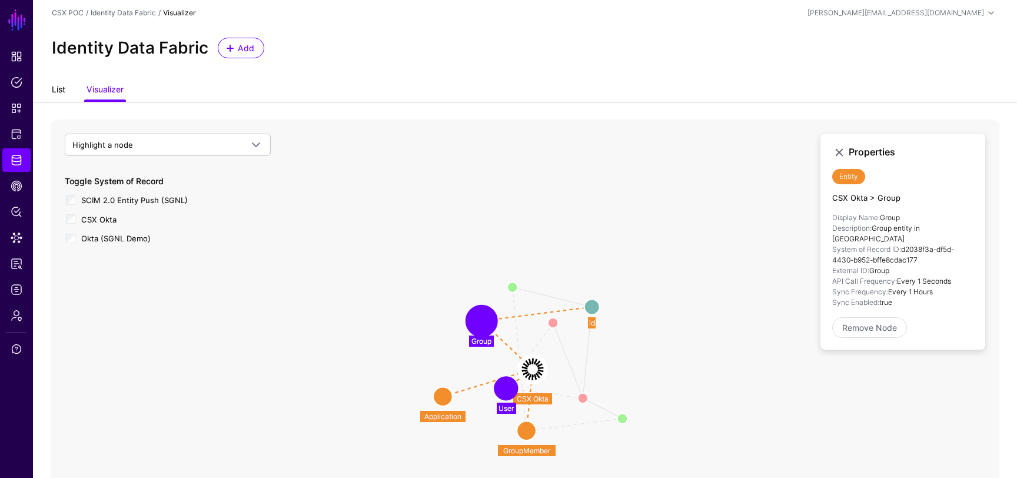
click at [61, 95] on link "List" at bounding box center [59, 90] width 14 height 22
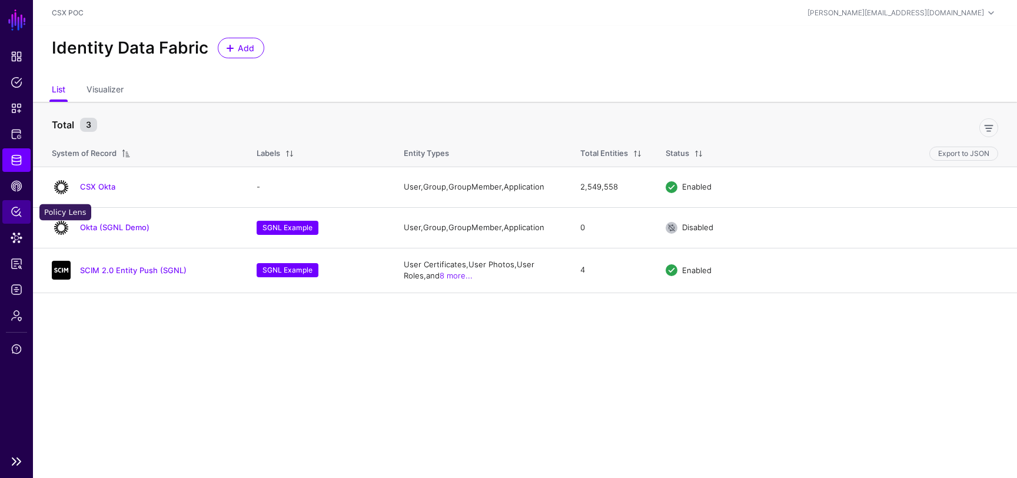
click at [14, 215] on span "Policy Lens" at bounding box center [17, 212] width 12 height 12
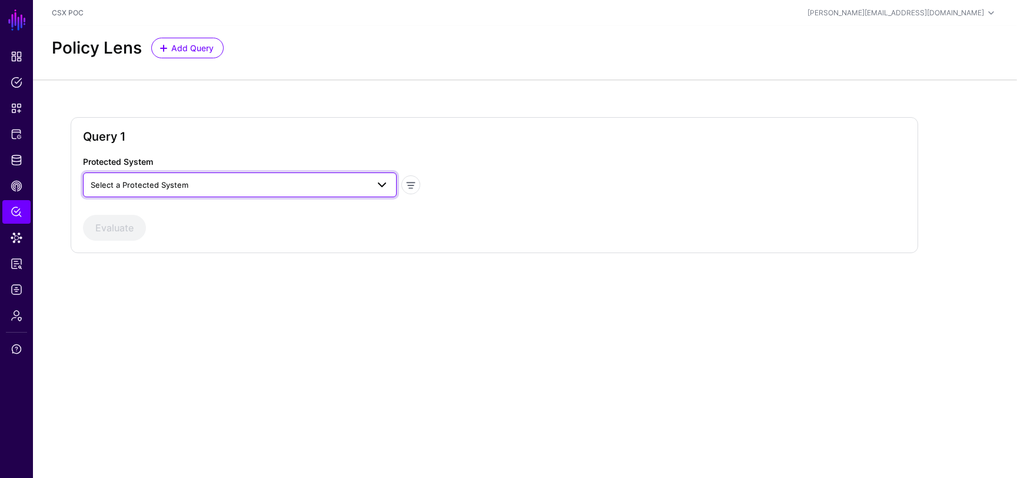
click at [226, 184] on span "Select a Protected System" at bounding box center [229, 184] width 277 height 13
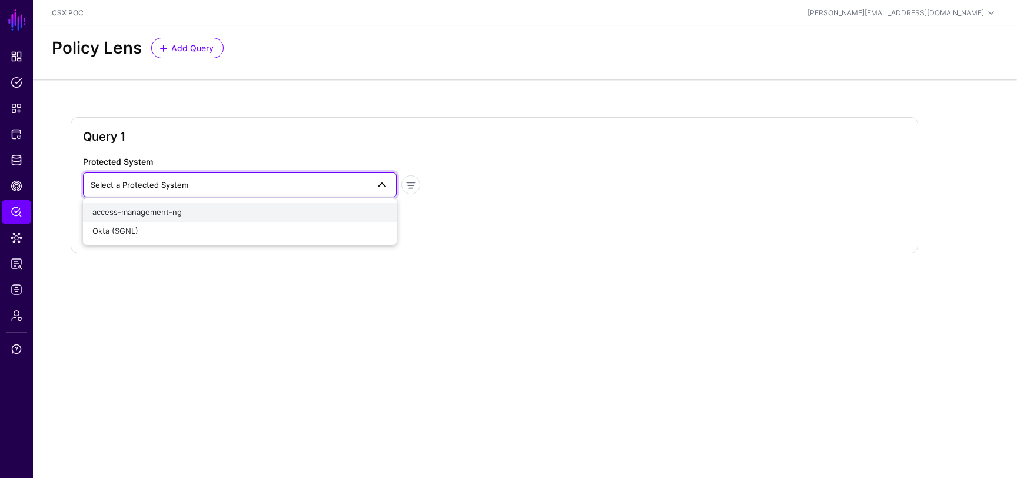
click at [230, 208] on div "access-management-ng" at bounding box center [239, 213] width 295 height 12
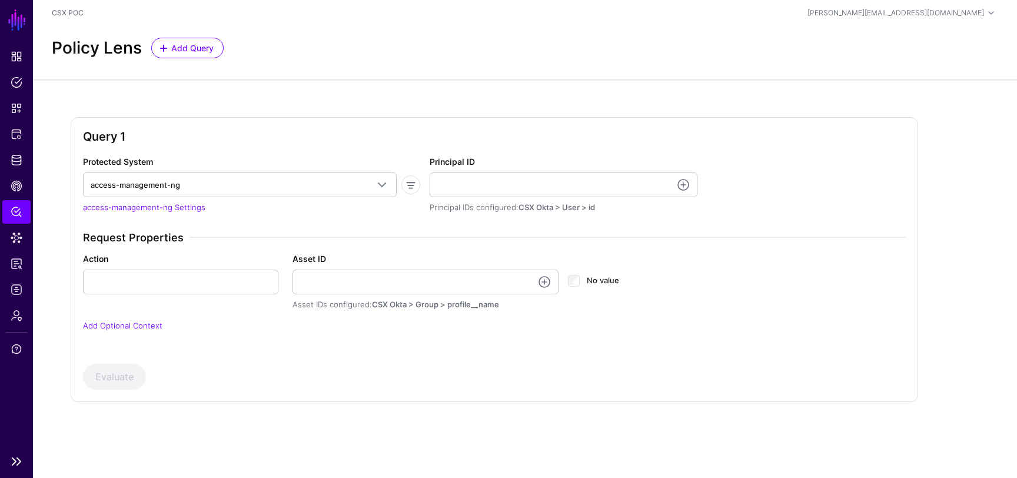
click at [19, 211] on span "Policy Lens" at bounding box center [17, 212] width 12 height 12
click at [497, 188] on input "Principal ID" at bounding box center [564, 184] width 268 height 25
type input "**********"
click at [574, 228] on div "**********" at bounding box center [494, 250] width 832 height 191
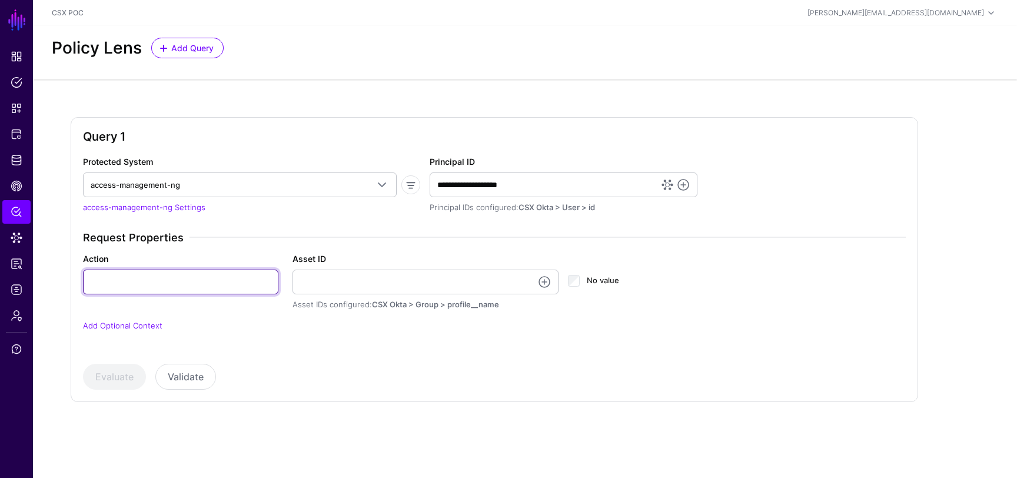
click at [240, 285] on input "Action" at bounding box center [180, 282] width 195 height 25
type input "**"
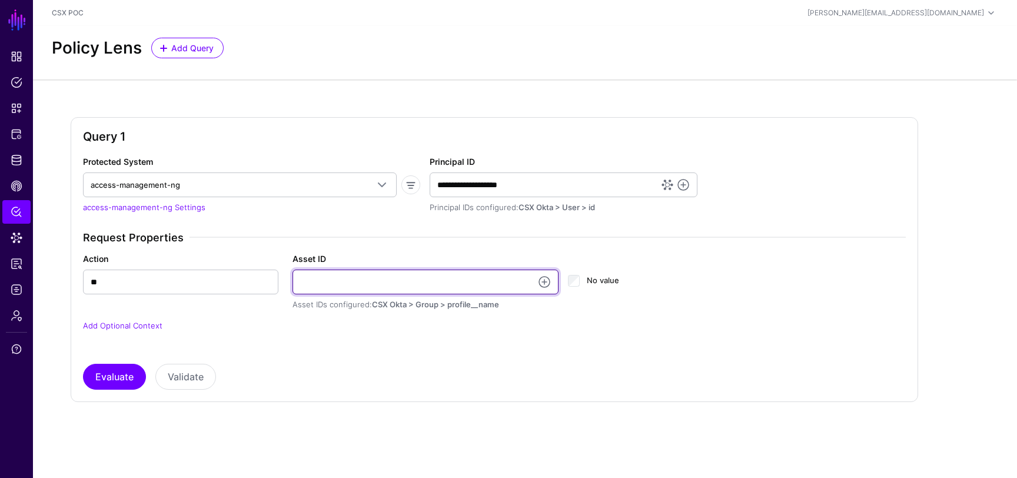
click at [362, 288] on input "Asset ID" at bounding box center [425, 282] width 267 height 25
type input "**********"
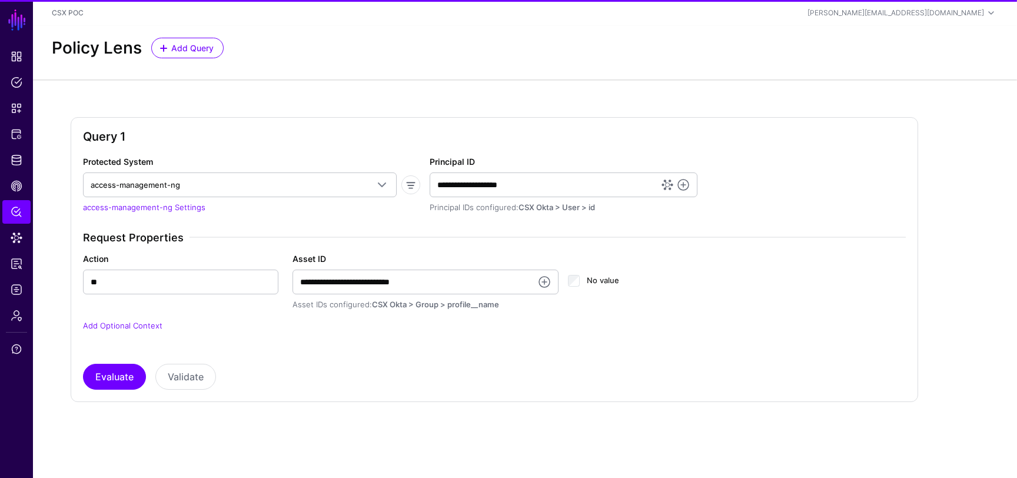
click at [310, 345] on div "**********" at bounding box center [494, 288] width 832 height 115
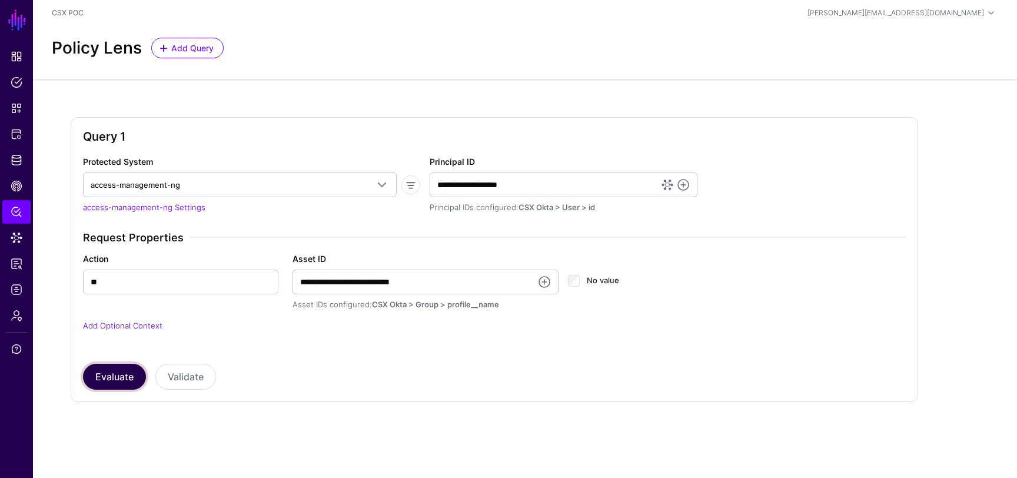
click at [134, 374] on button "Evaluate" at bounding box center [114, 377] width 63 height 26
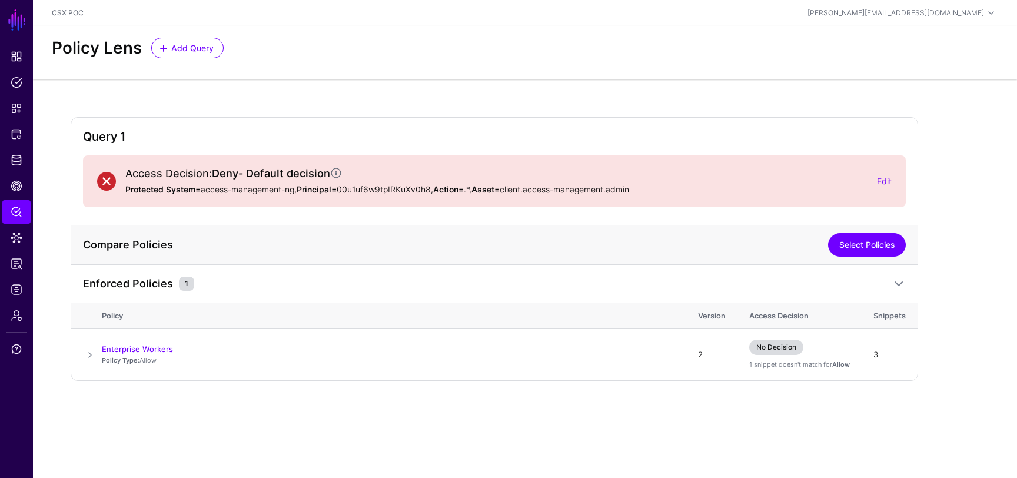
click at [843, 247] on link "Select Policies" at bounding box center [867, 245] width 78 height 24
click at [890, 184] on link "Edit" at bounding box center [884, 181] width 15 height 10
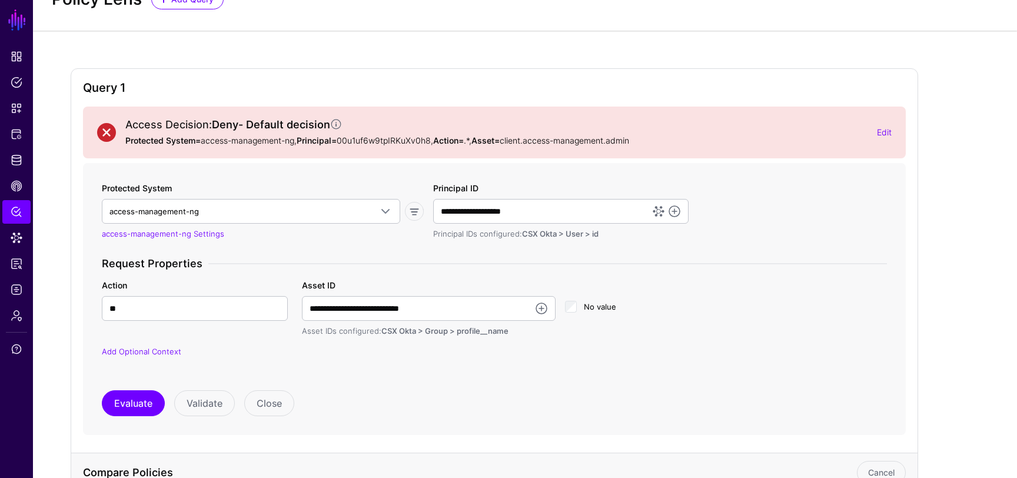
scroll to position [54, 0]
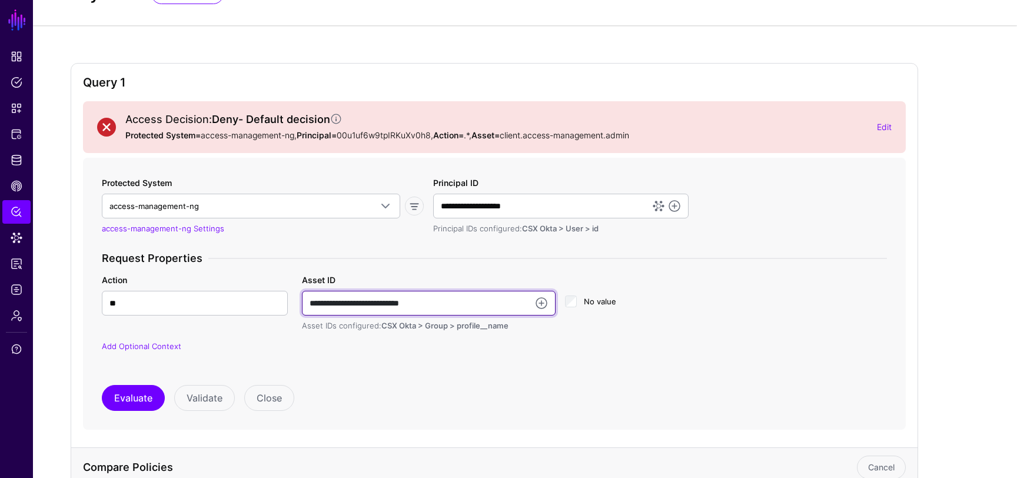
click at [494, 301] on input "**********" at bounding box center [429, 303] width 254 height 25
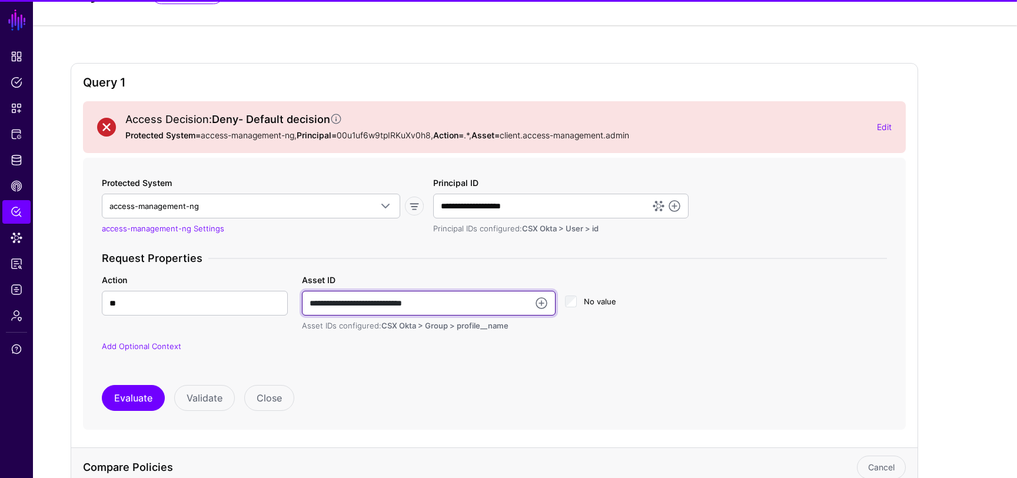
type input "**********"
click at [528, 347] on p "Add Optional Context" at bounding box center [494, 347] width 785 height 12
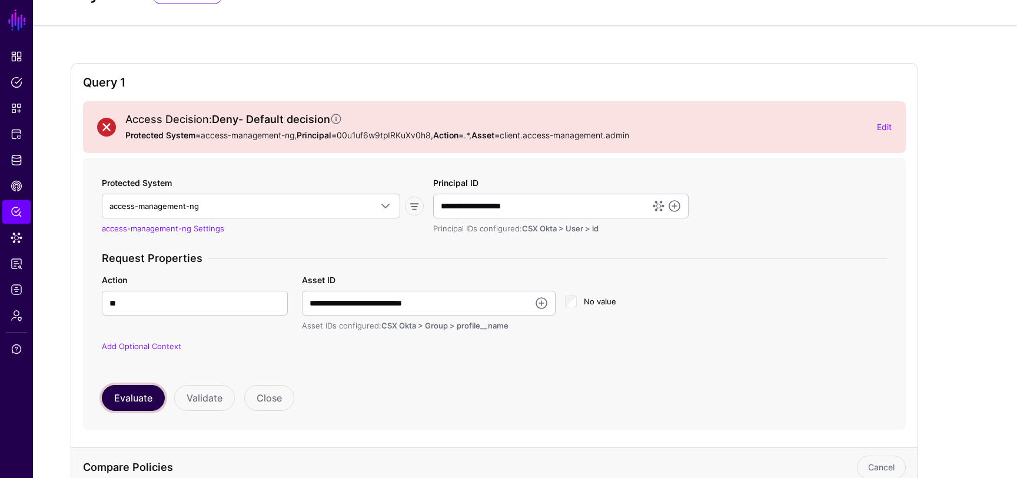
click at [126, 395] on button "Evaluate" at bounding box center [133, 398] width 63 height 26
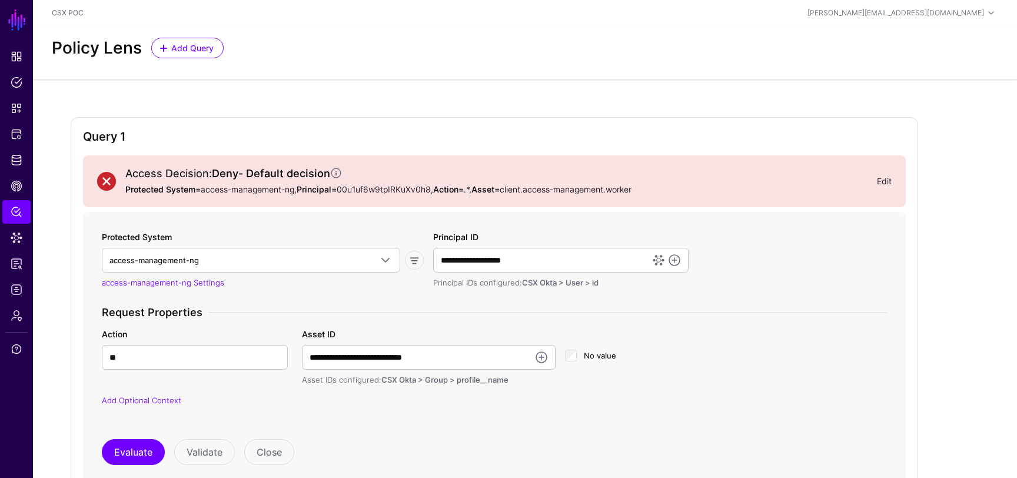
click at [885, 176] on link "Edit" at bounding box center [884, 181] width 15 height 10
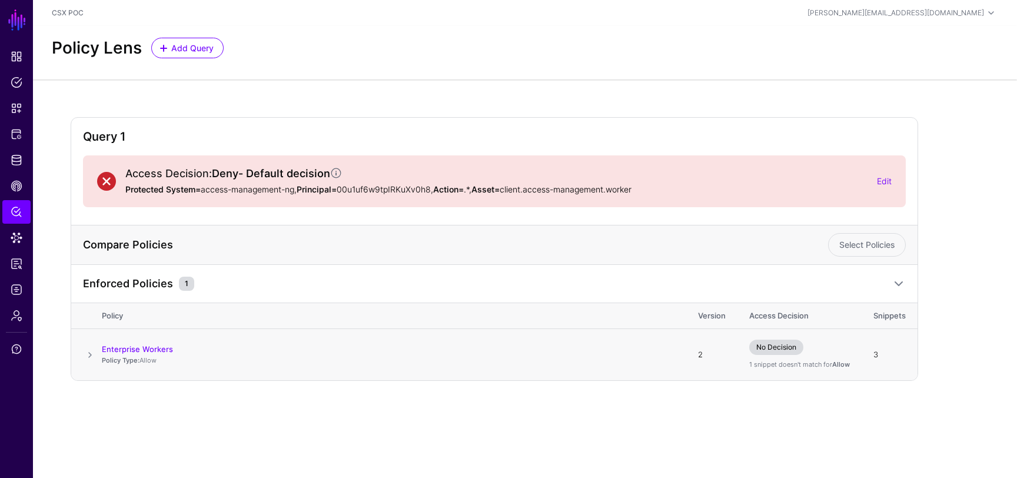
click at [89, 356] on span at bounding box center [90, 355] width 14 height 14
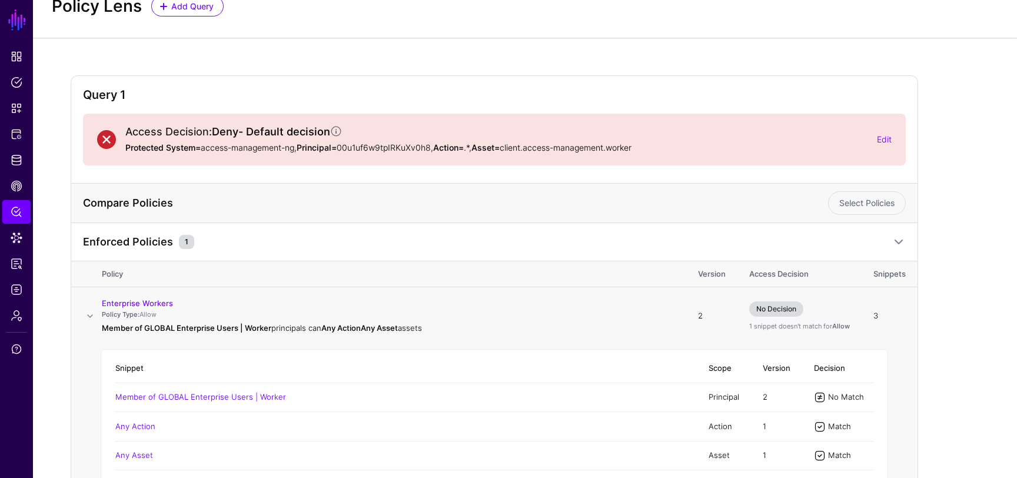
scroll to position [114, 0]
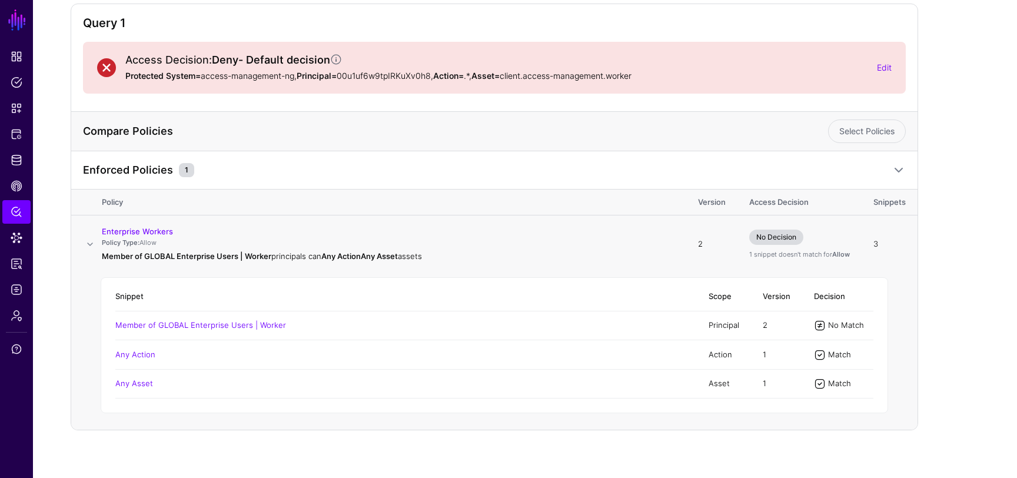
click at [232, 330] on td "Member of GLOBAL Enterprise Users | Worker" at bounding box center [405, 325] width 581 height 29
click at [234, 327] on link "Member of GLOBAL Enterprise Users | Worker" at bounding box center [200, 324] width 171 height 9
click at [199, 323] on link "Member of GLOBAL Enterprise Users | Worker" at bounding box center [200, 324] width 171 height 9
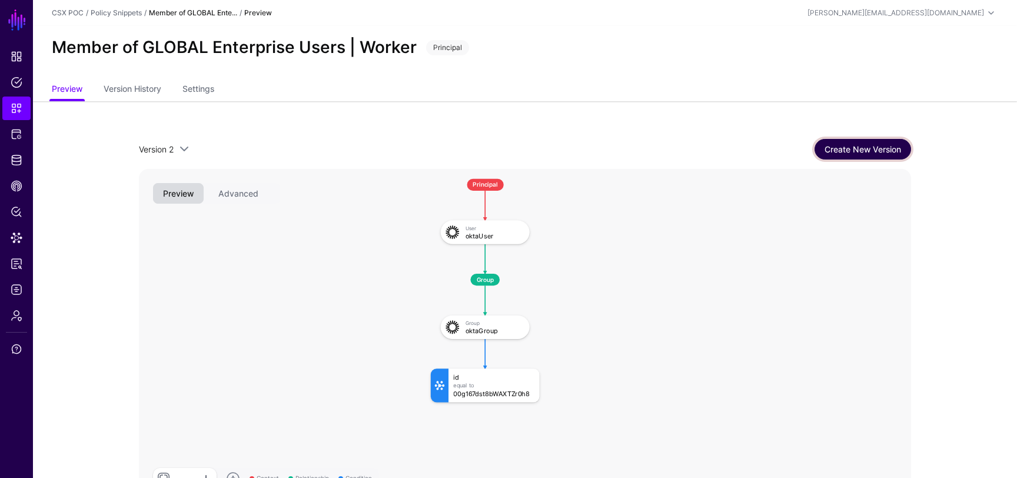
click at [842, 149] on link "Create New Version" at bounding box center [862, 149] width 97 height 21
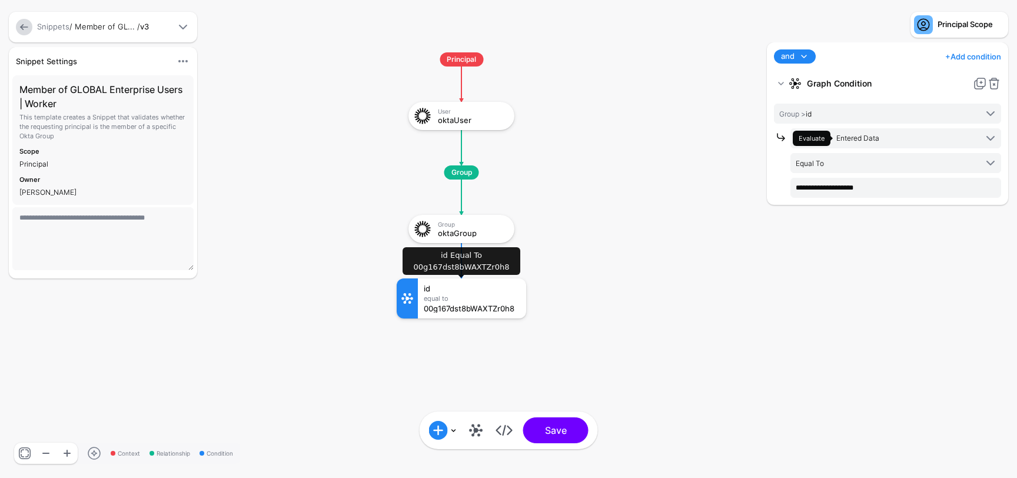
click at [460, 300] on div "Equal To" at bounding box center [472, 298] width 97 height 7
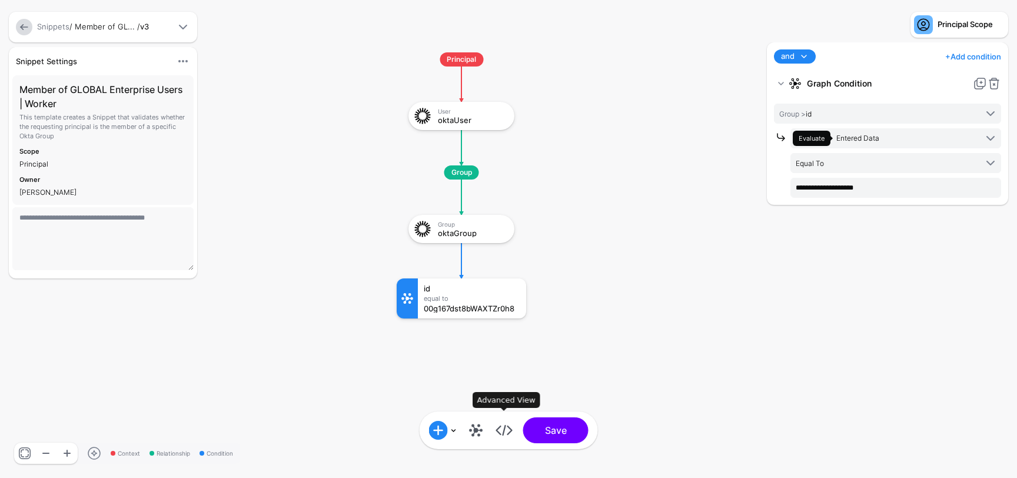
click at [502, 433] on link at bounding box center [504, 430] width 19 height 19
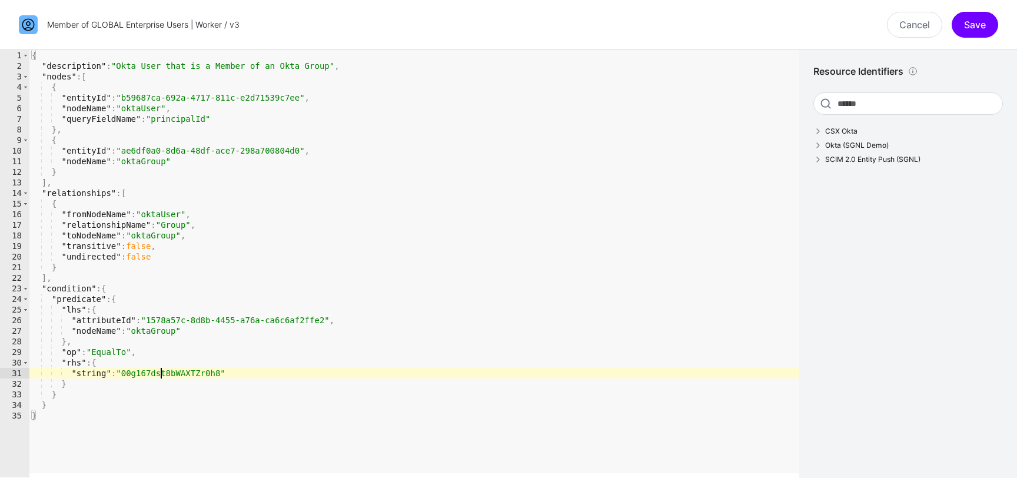
type textarea "**********"
click at [162, 373] on div "{ "description" : "Okta User that is a Member of an Okta Group" , "nodes" : [ {…" at bounding box center [414, 274] width 770 height 448
click at [906, 21] on link "Cancel" at bounding box center [914, 25] width 55 height 26
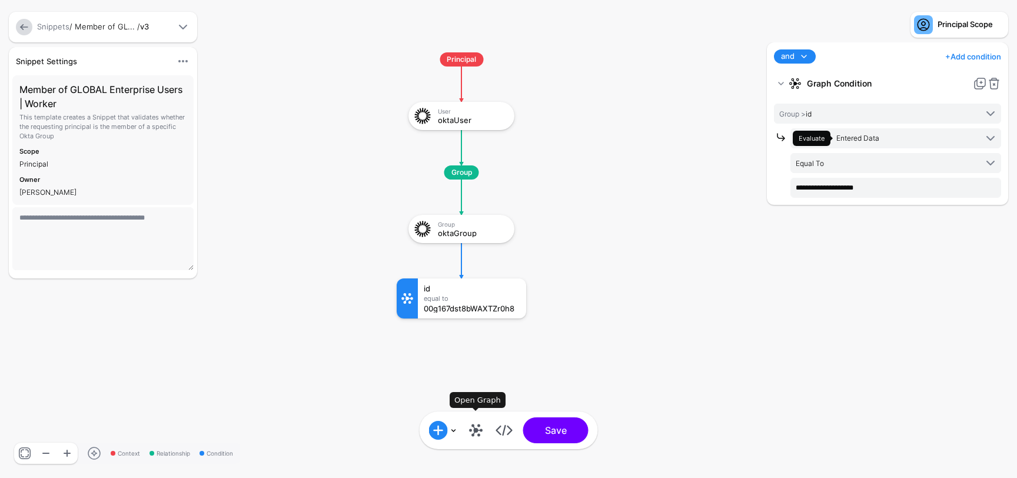
click at [475, 433] on link at bounding box center [476, 430] width 19 height 19
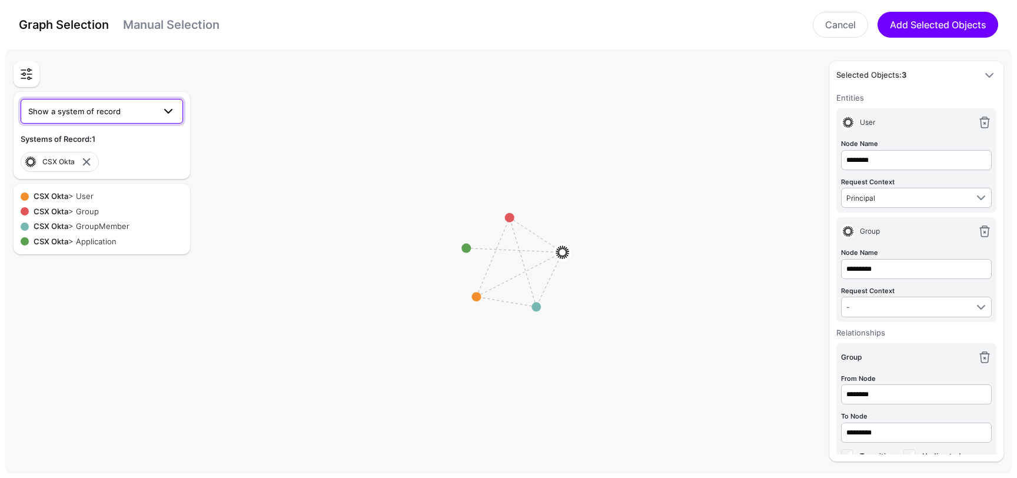
click at [166, 116] on span at bounding box center [168, 111] width 14 height 14
click at [230, 141] on rect at bounding box center [513, 264] width 101690 height 42842
click at [28, 78] on link at bounding box center [26, 74] width 21 height 21
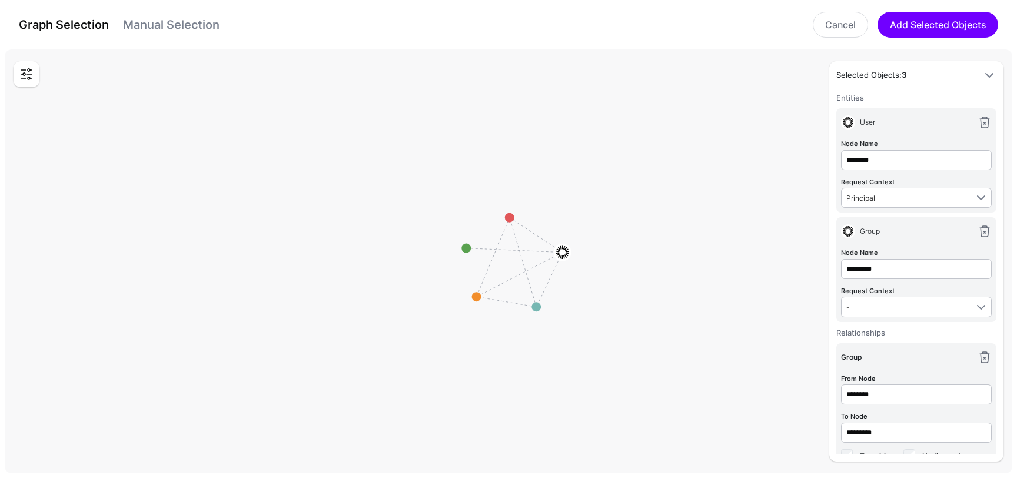
click at [28, 78] on link at bounding box center [26, 74] width 21 height 21
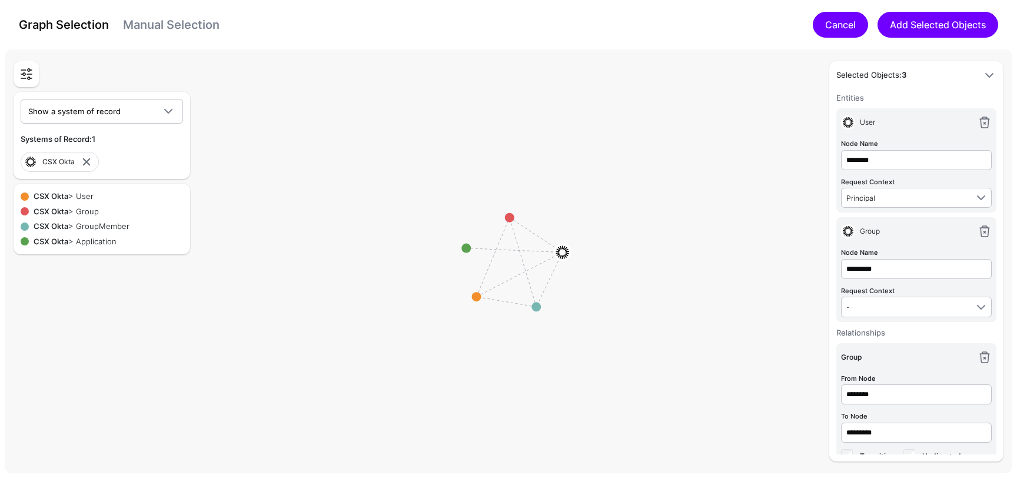
click at [843, 31] on link "Cancel" at bounding box center [840, 25] width 55 height 26
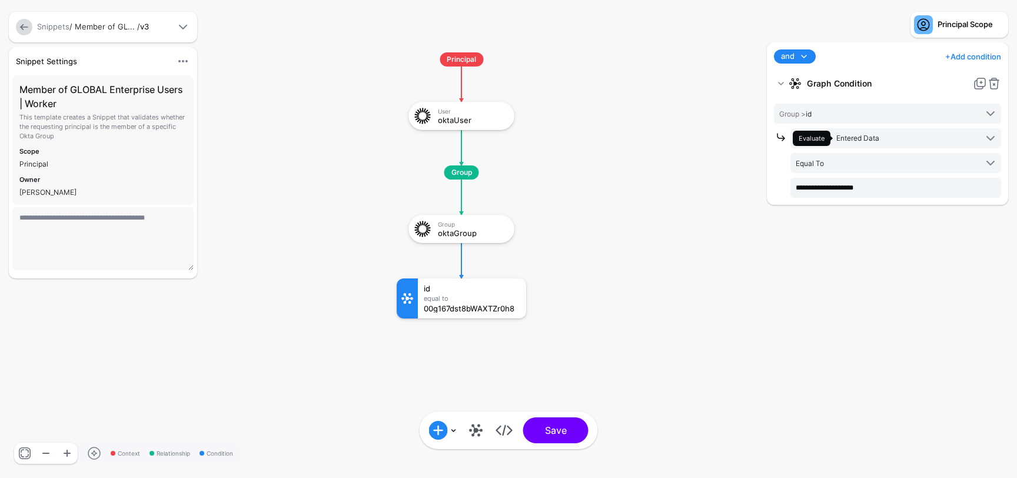
click at [19, 21] on link at bounding box center [24, 27] width 16 height 16
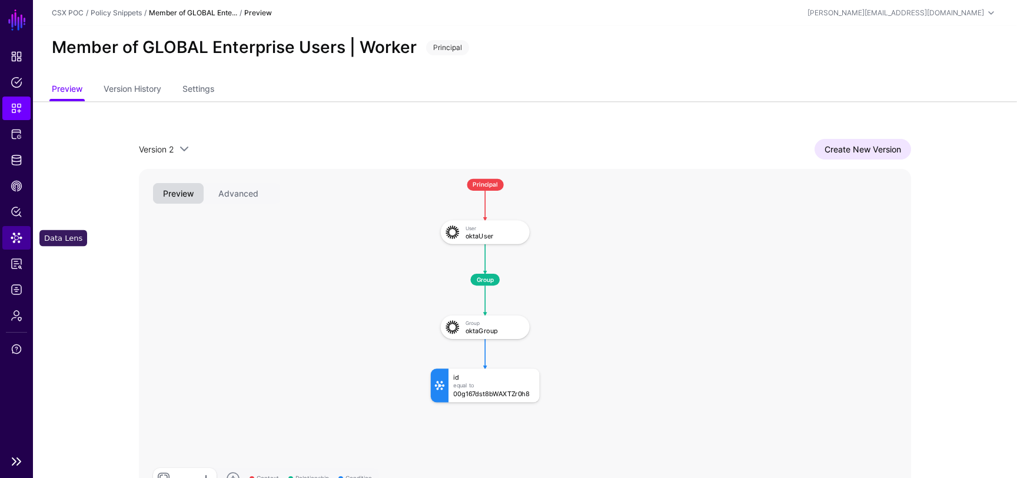
click at [23, 243] on link "Data Lens" at bounding box center [16, 238] width 28 height 24
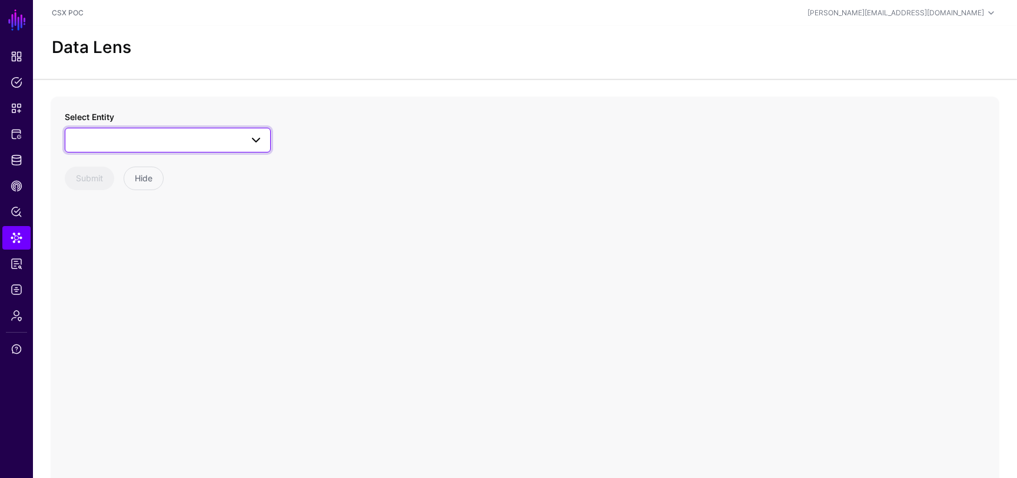
click at [114, 135] on span at bounding box center [167, 140] width 191 height 14
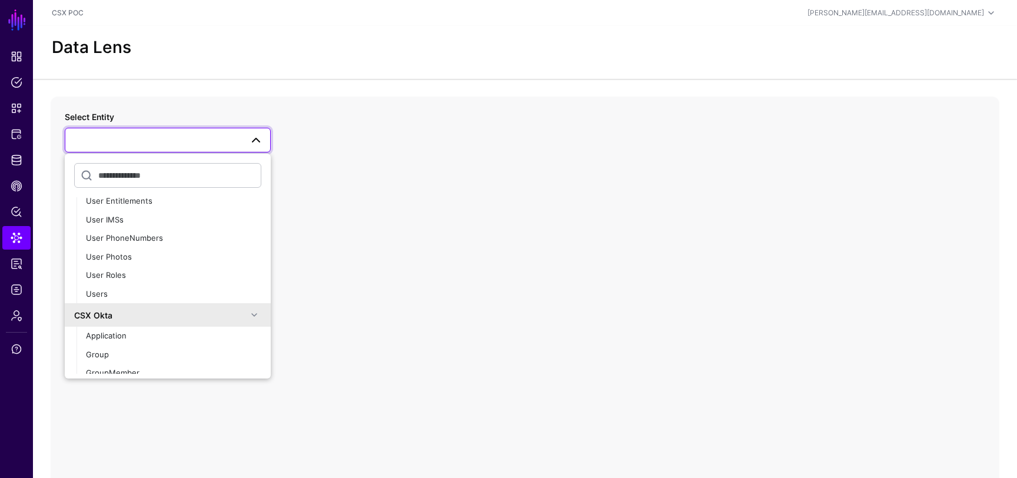
scroll to position [189, 0]
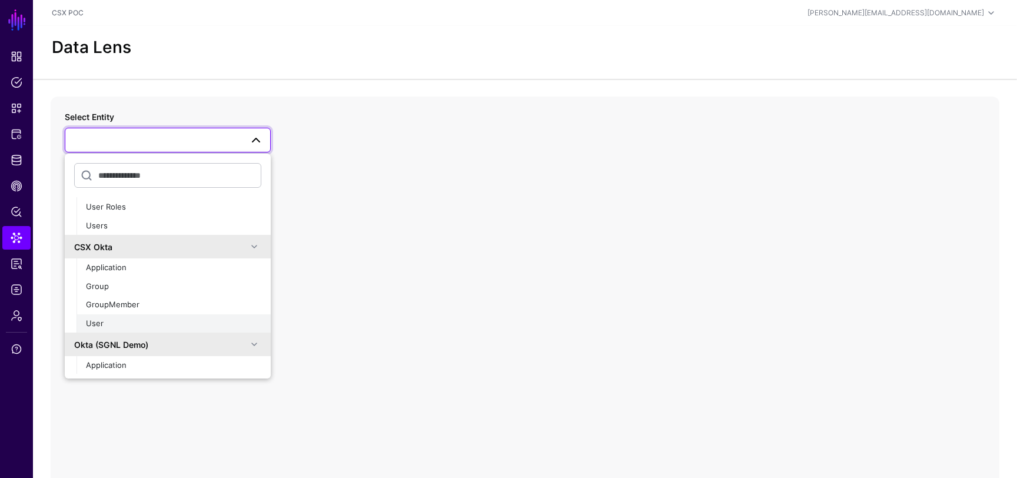
click at [109, 315] on button "User" at bounding box center [174, 323] width 194 height 19
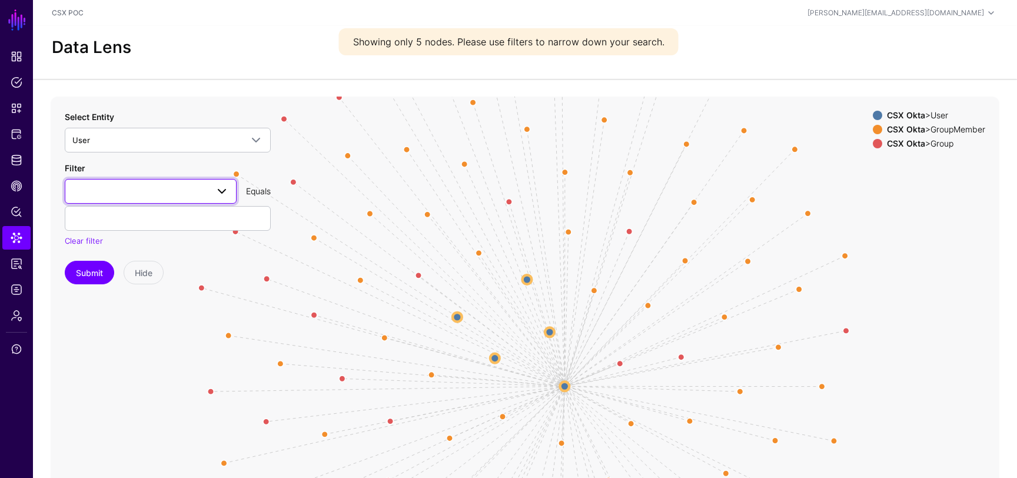
click at [142, 186] on span at bounding box center [150, 191] width 157 height 14
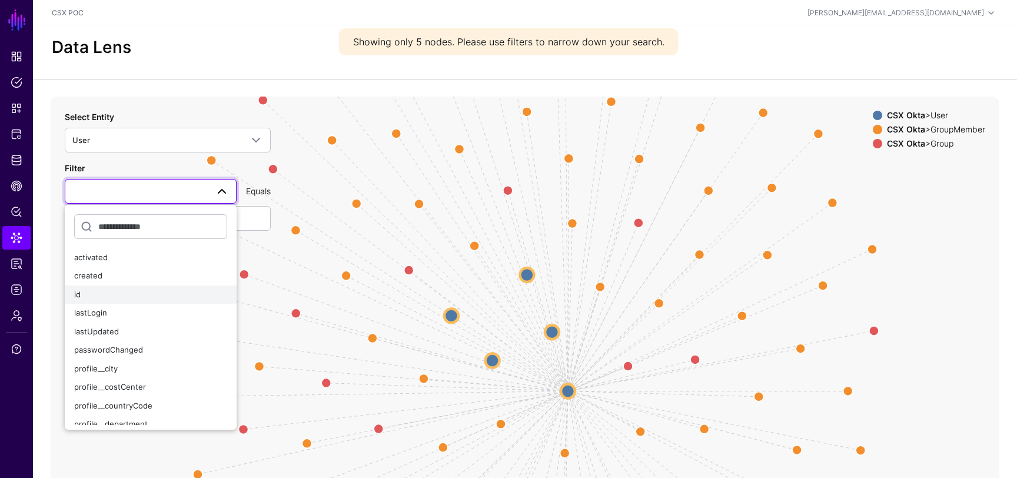
click at [106, 293] on div "id" at bounding box center [150, 295] width 153 height 12
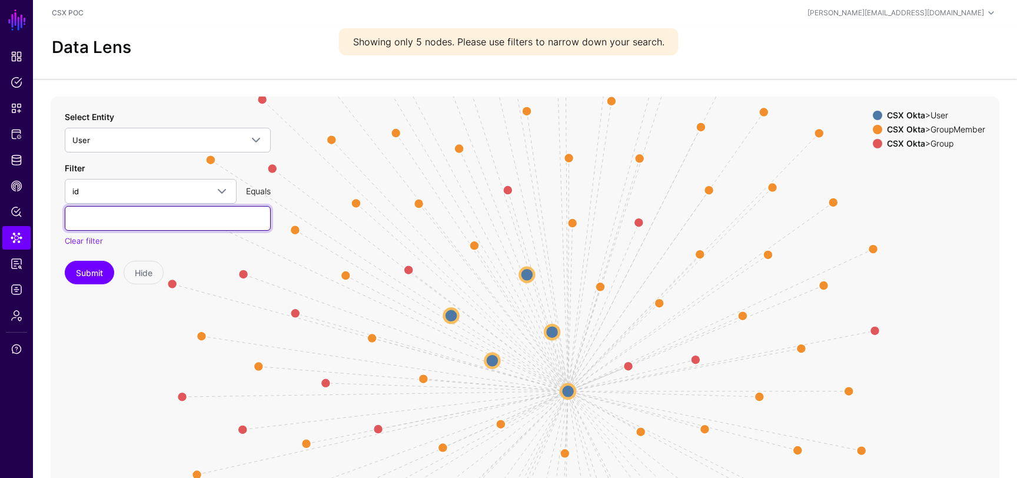
click at [151, 224] on input "text" at bounding box center [168, 218] width 206 height 25
paste input "**********"
type input "**********"
click at [83, 279] on button "Submit" at bounding box center [89, 273] width 49 height 24
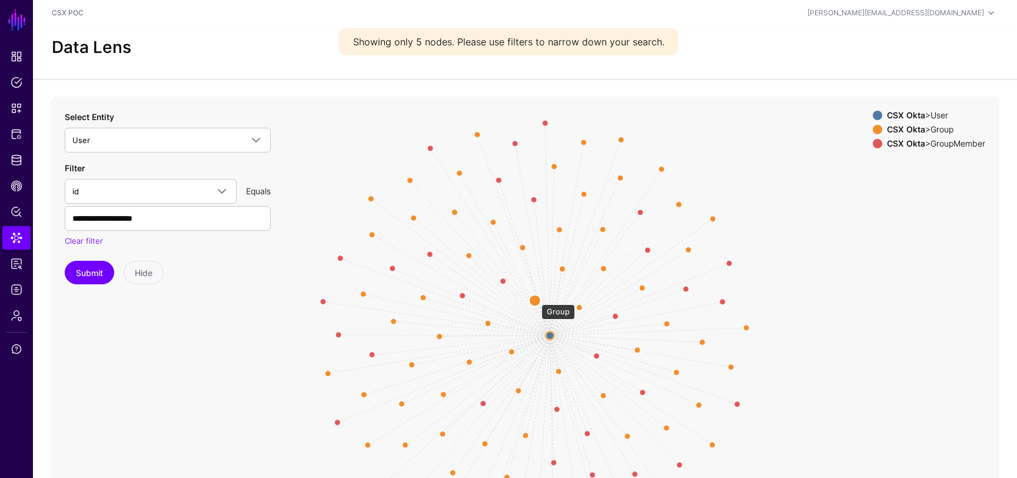
click at [536, 298] on circle at bounding box center [535, 300] width 12 height 12
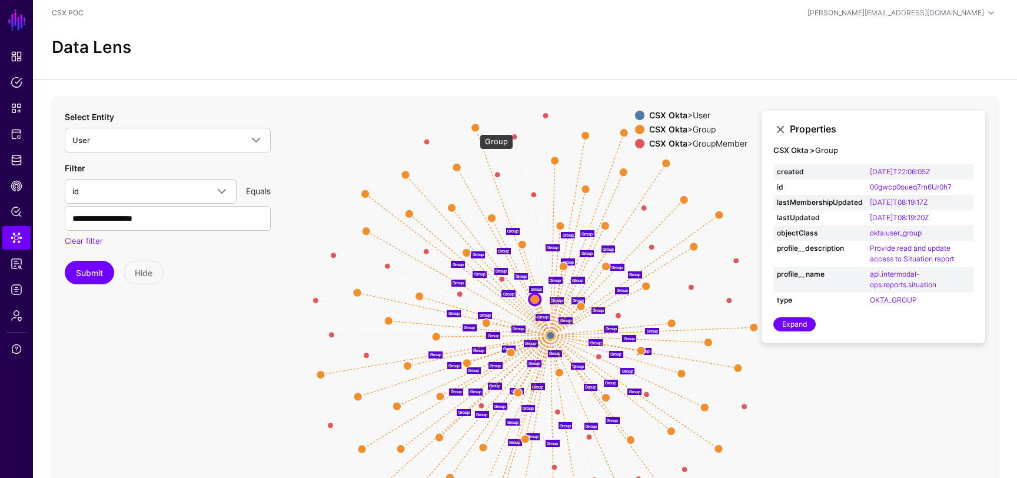
click at [474, 128] on circle at bounding box center [475, 127] width 9 height 9
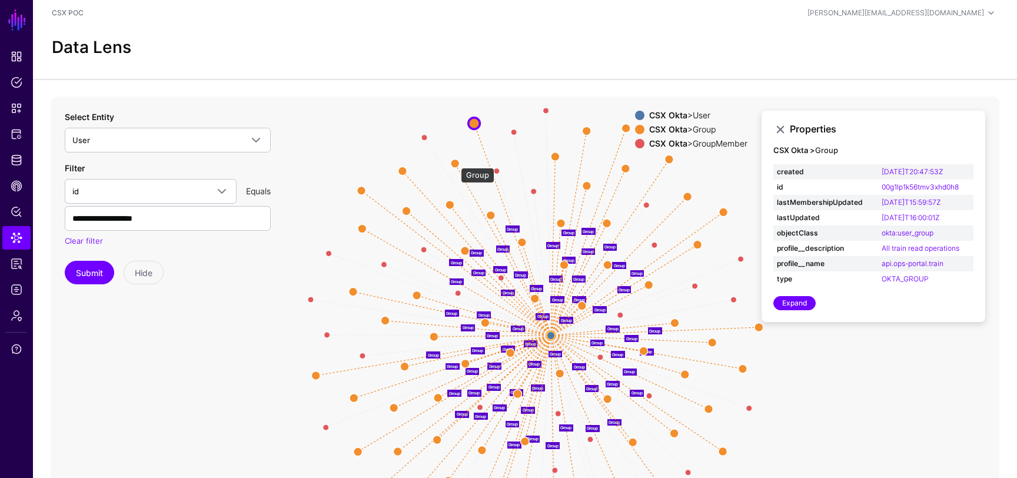
click at [454, 162] on circle at bounding box center [455, 163] width 9 height 9
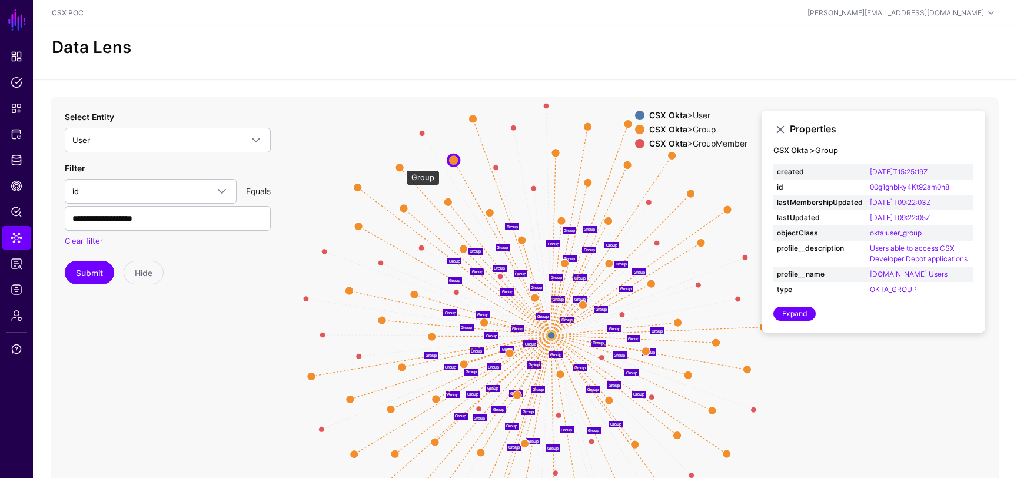
click at [400, 165] on circle at bounding box center [399, 167] width 9 height 9
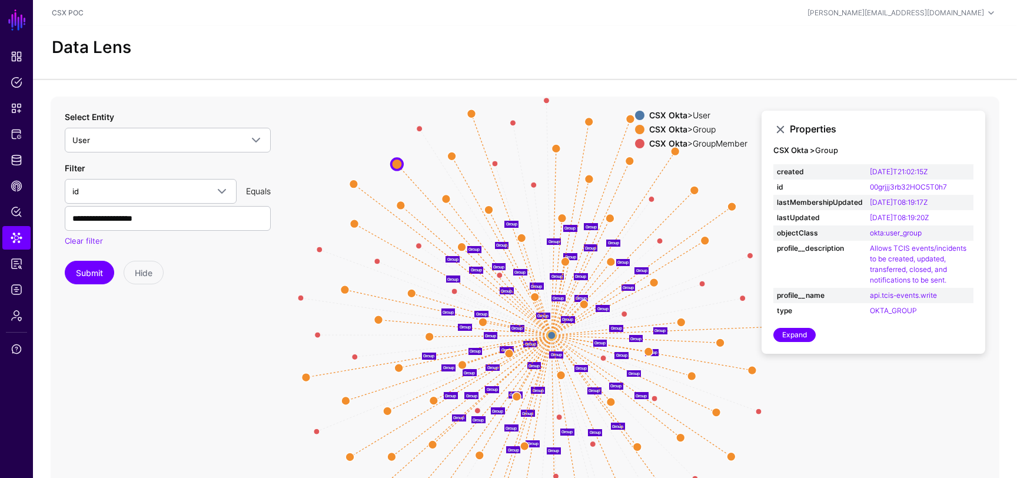
click at [356, 221] on circle at bounding box center [354, 223] width 9 height 9
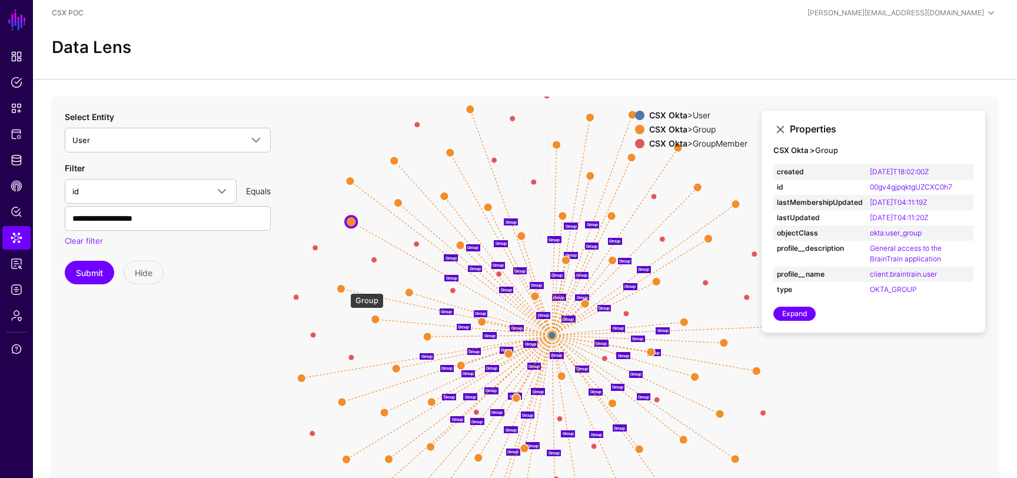
click at [344, 291] on icon "Member Member Member Member Member Member Member Member Member Member Member Me…" at bounding box center [525, 332] width 949 height 471
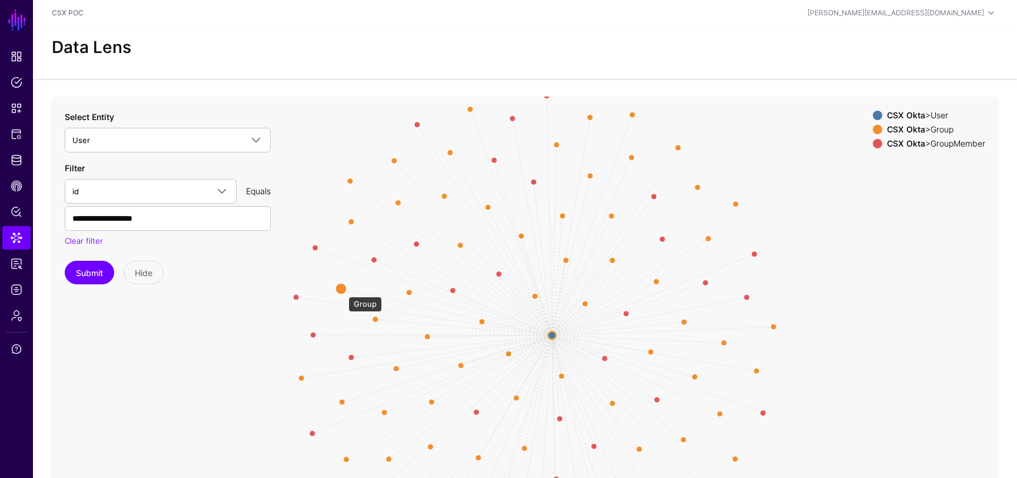
click at [341, 289] on circle at bounding box center [341, 288] width 12 height 12
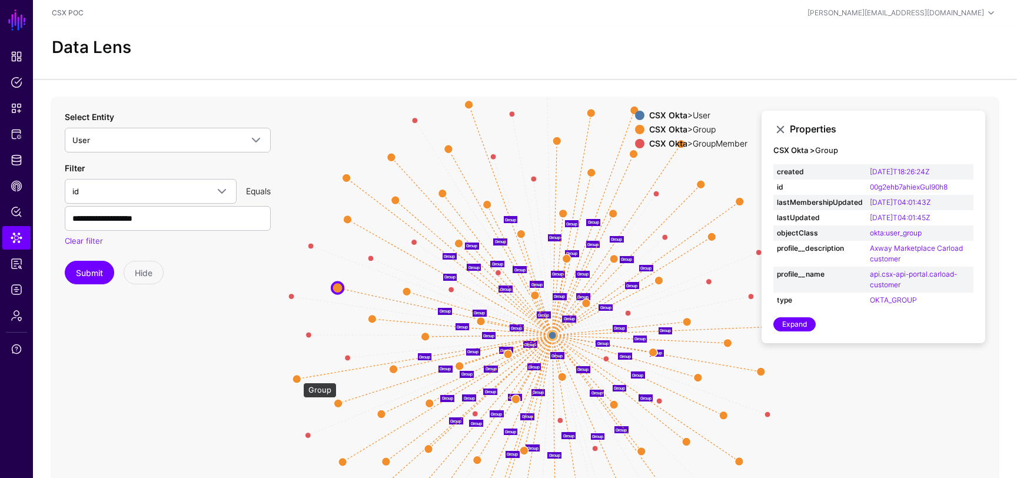
click at [297, 378] on circle at bounding box center [296, 378] width 9 height 9
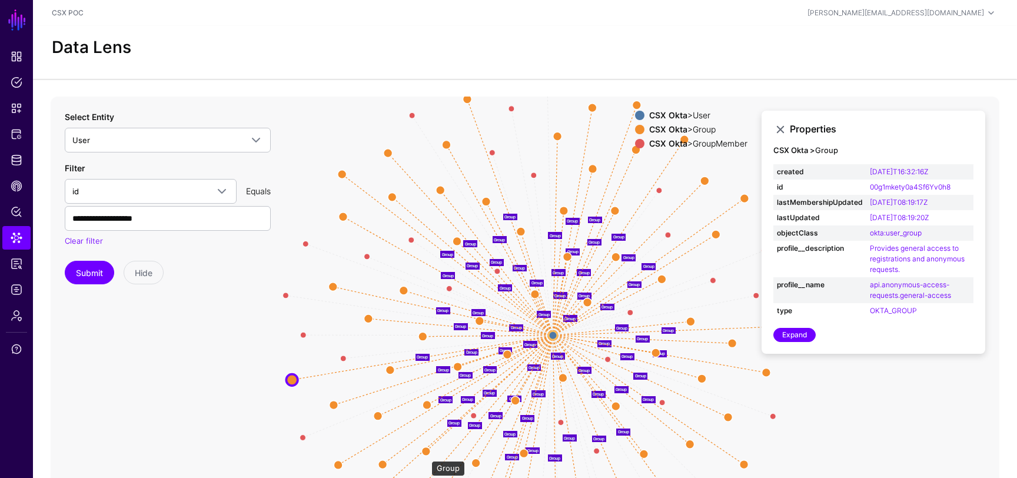
click at [425, 455] on circle at bounding box center [426, 451] width 9 height 9
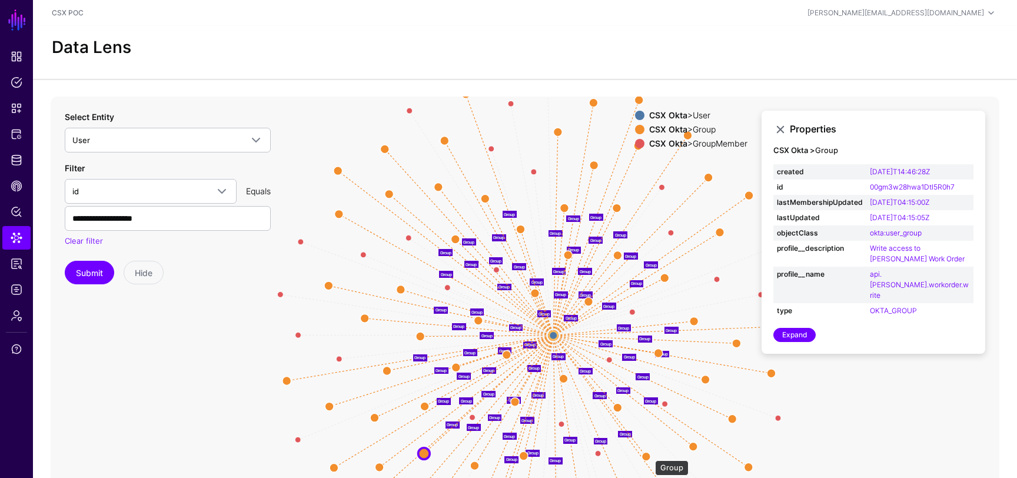
click at [649, 456] on circle at bounding box center [646, 456] width 9 height 9
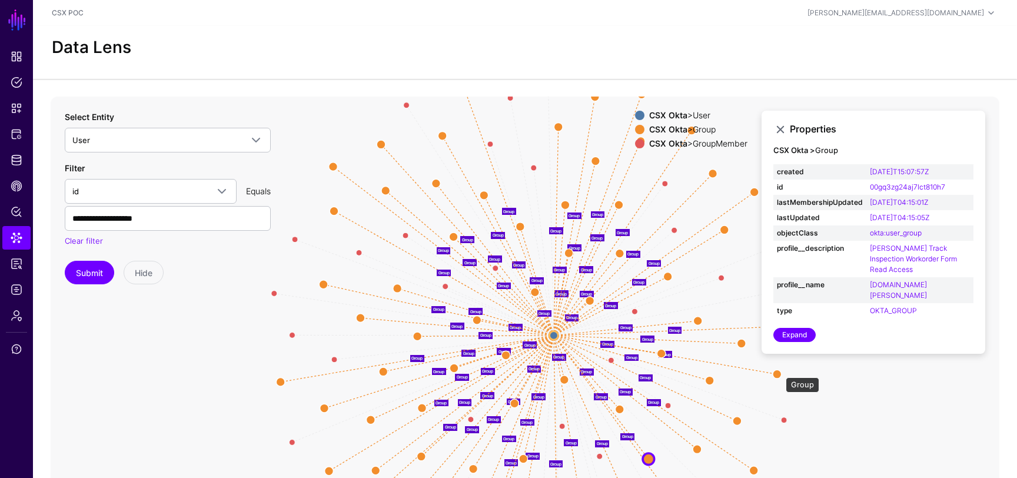
click at [780, 371] on circle at bounding box center [777, 374] width 9 height 9
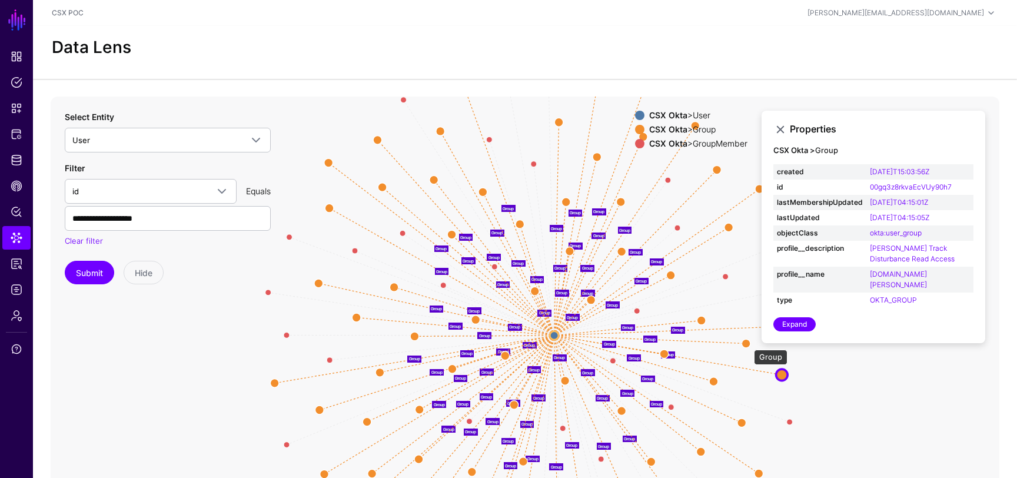
click at [748, 344] on circle at bounding box center [745, 343] width 9 height 9
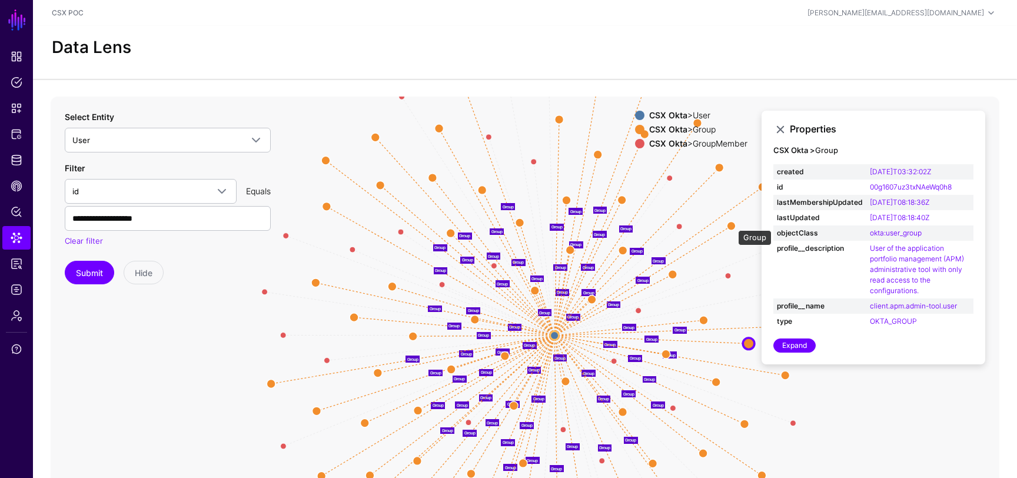
click at [732, 224] on circle at bounding box center [731, 225] width 9 height 9
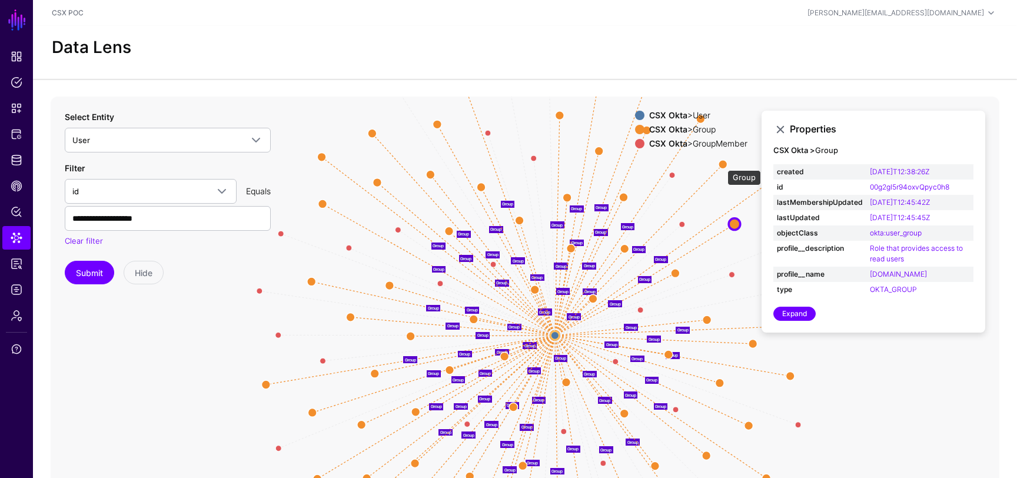
click at [721, 164] on circle at bounding box center [723, 164] width 9 height 9
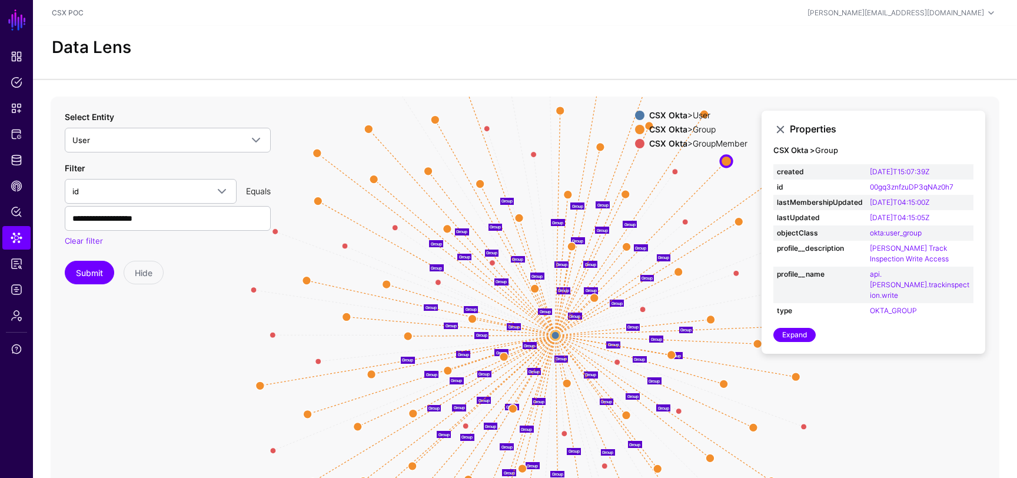
click at [705, 112] on div "CSX Okta > User" at bounding box center [698, 115] width 103 height 9
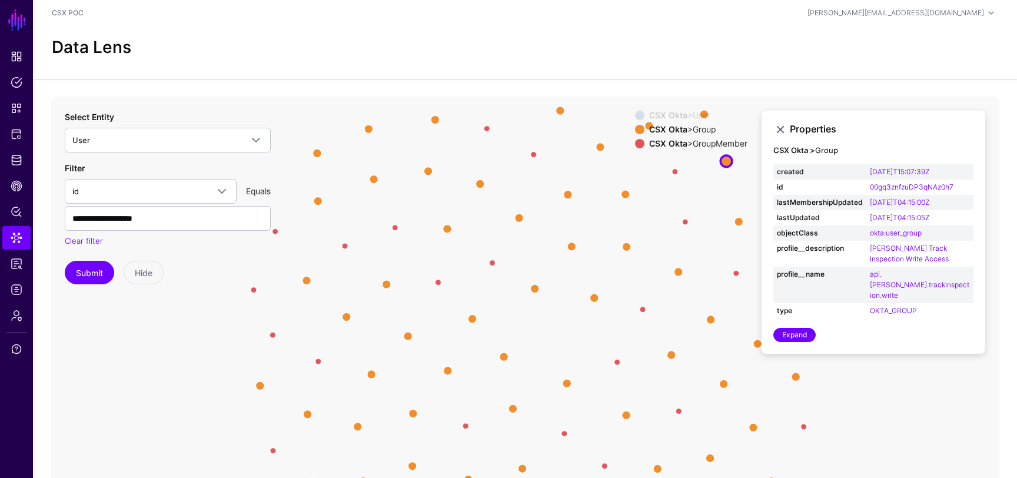
click at [637, 128] on span at bounding box center [639, 129] width 9 height 9
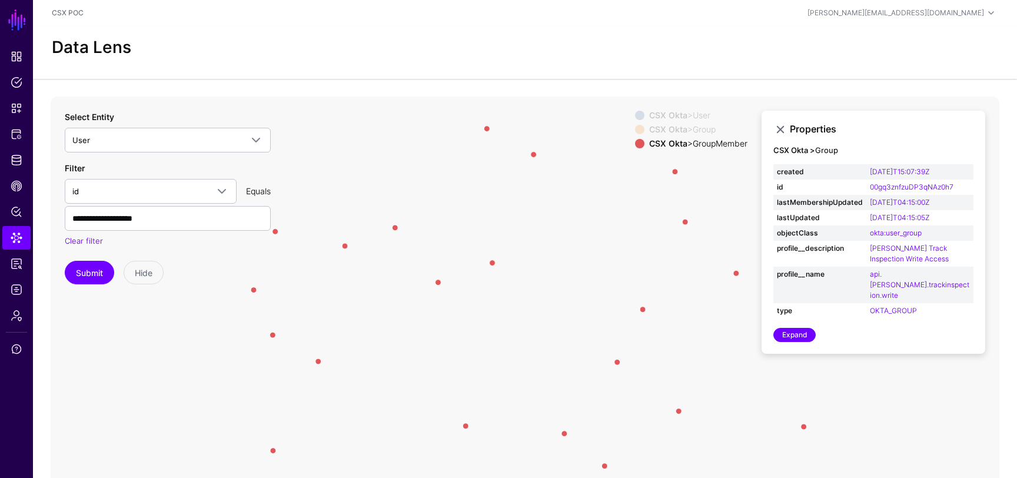
click at [637, 128] on span at bounding box center [639, 129] width 9 height 9
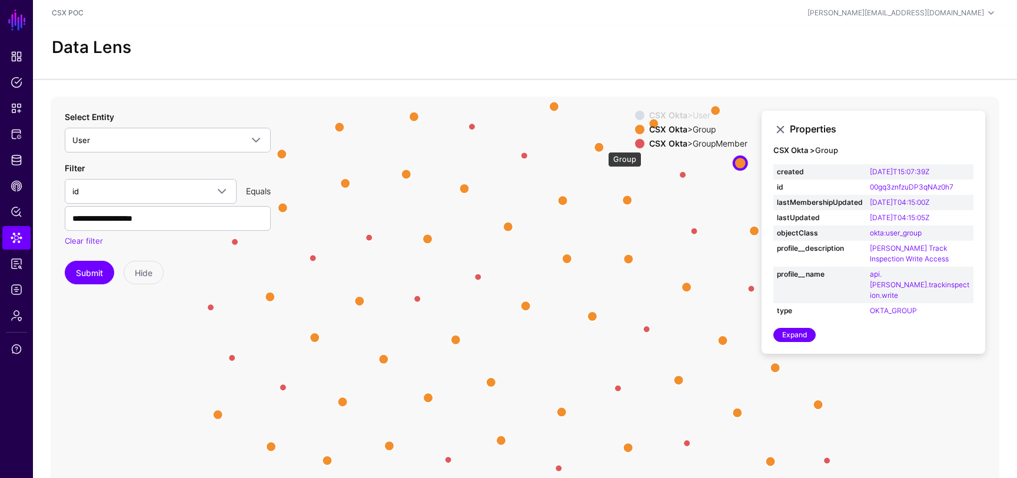
click at [599, 147] on circle at bounding box center [598, 146] width 9 height 9
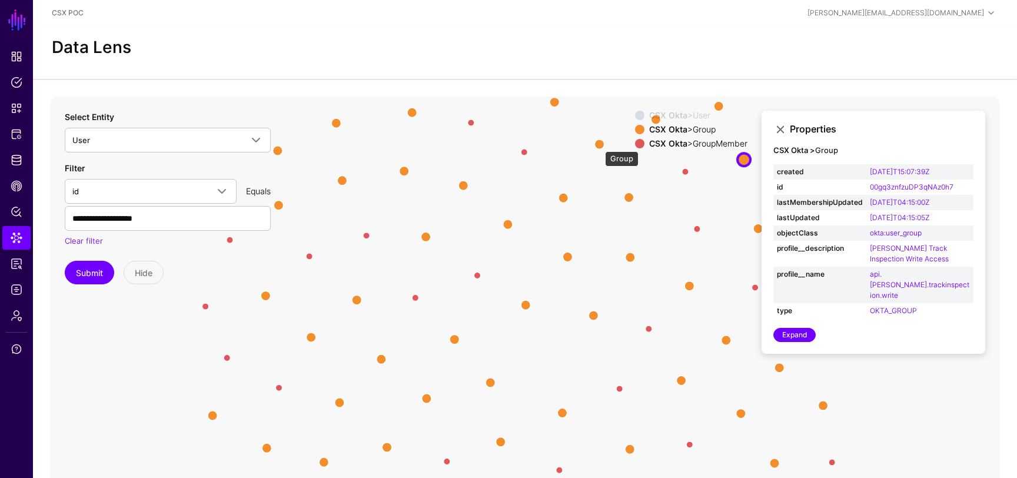
click at [599, 145] on circle at bounding box center [598, 143] width 9 height 9
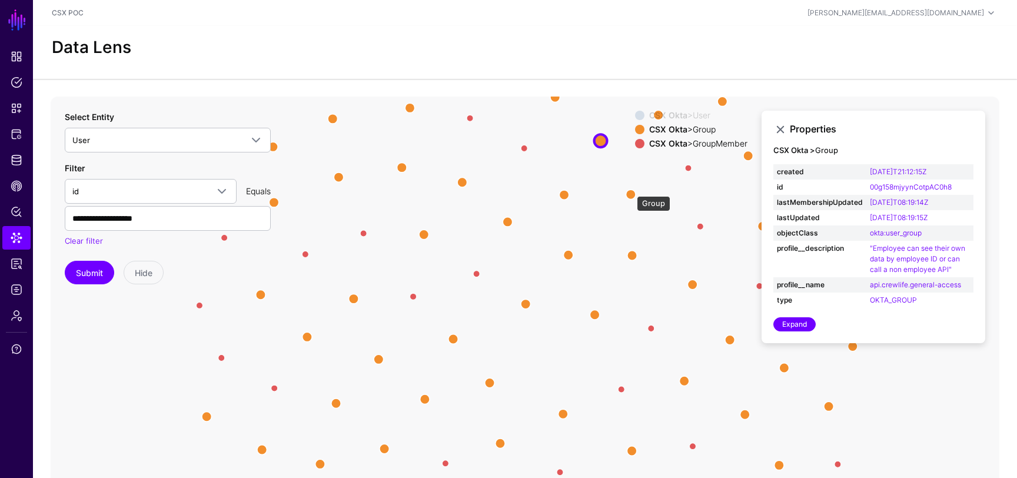
click at [631, 190] on circle at bounding box center [630, 193] width 9 height 9
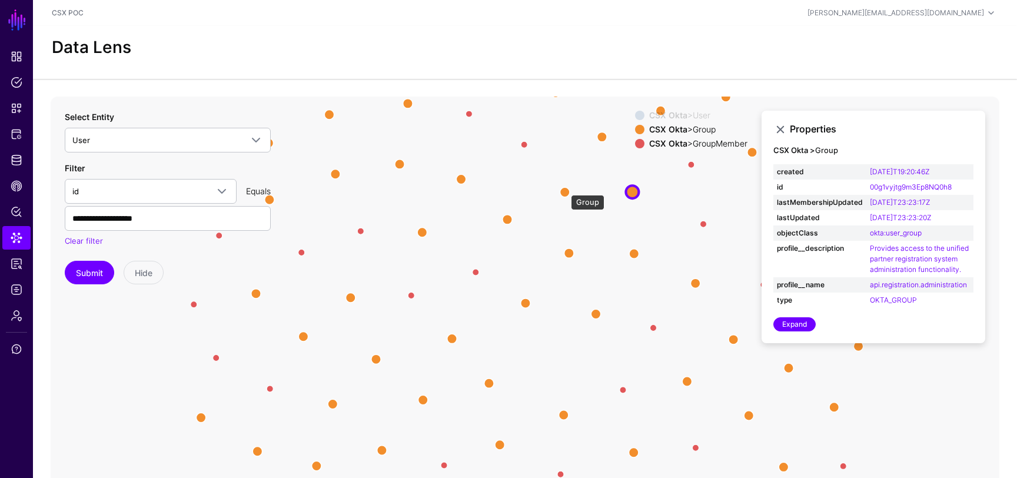
click at [565, 189] on circle at bounding box center [564, 191] width 9 height 9
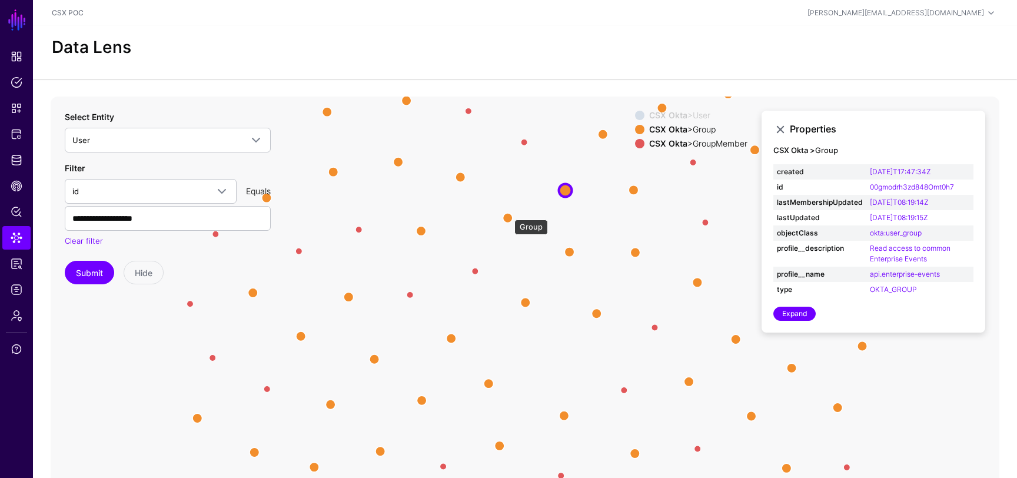
click at [509, 214] on circle at bounding box center [507, 217] width 9 height 9
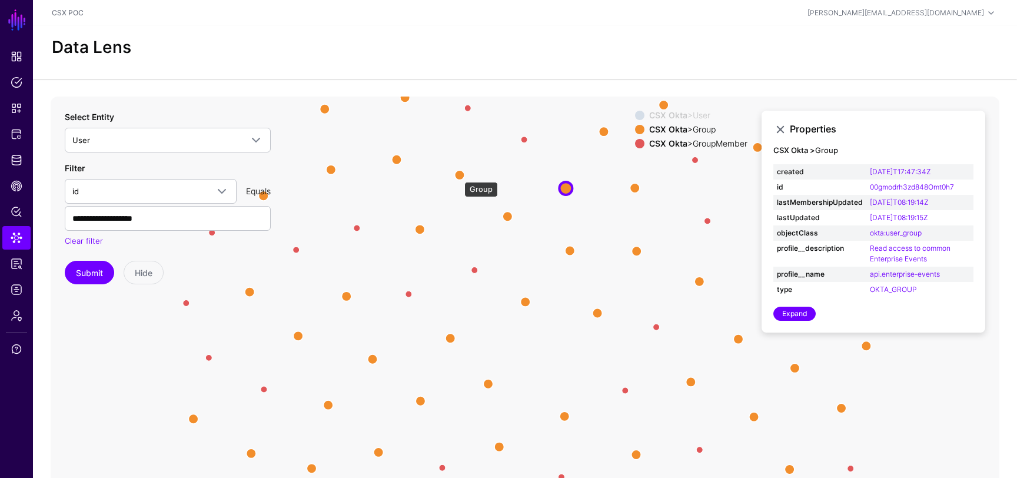
click at [458, 176] on circle at bounding box center [459, 174] width 9 height 9
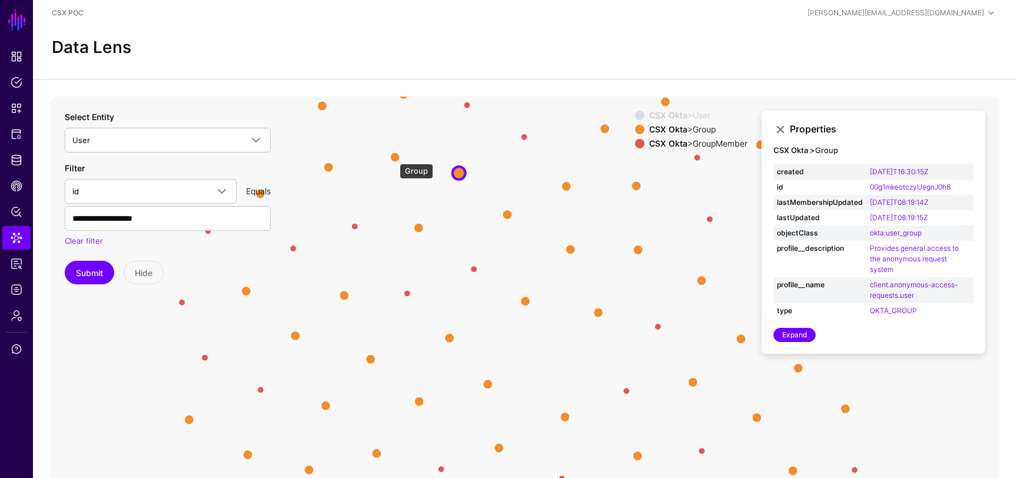
click at [394, 158] on circle at bounding box center [394, 156] width 9 height 9
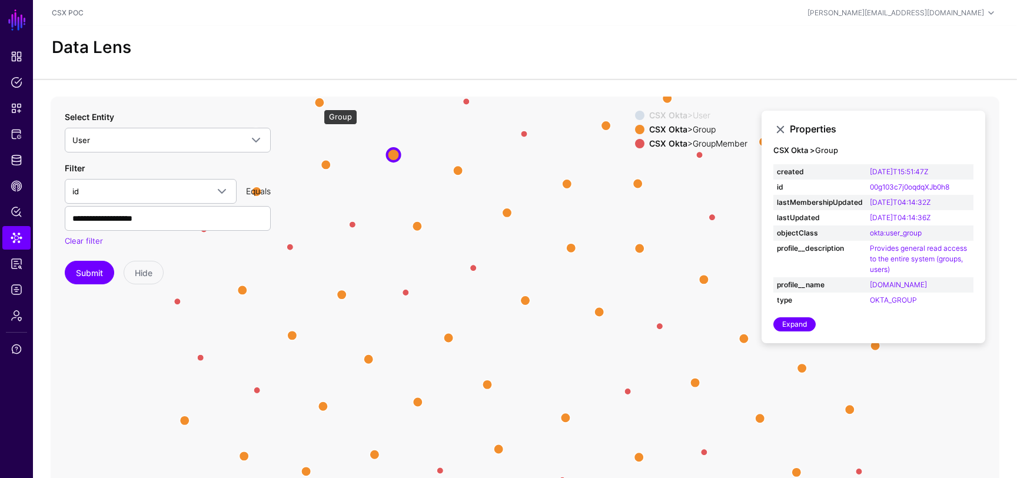
click at [318, 104] on circle at bounding box center [319, 102] width 9 height 9
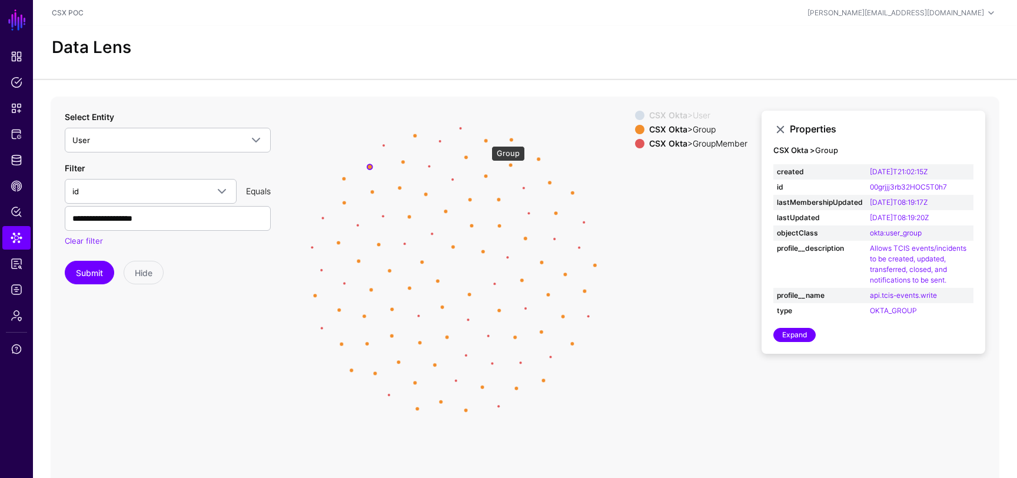
click at [485, 139] on circle at bounding box center [486, 140] width 4 height 4
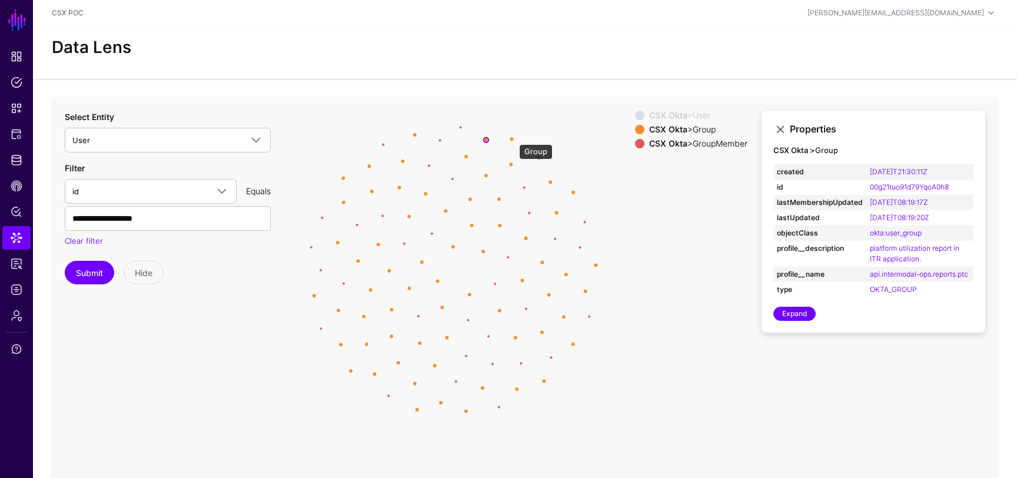
click at [513, 138] on circle at bounding box center [512, 139] width 4 height 4
click at [435, 365] on circle at bounding box center [435, 366] width 4 height 4
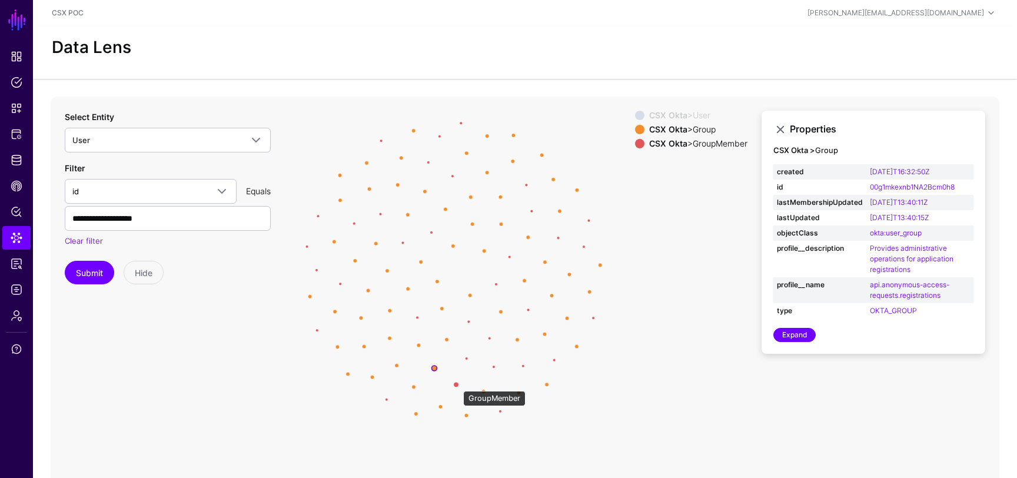
click at [457, 385] on circle at bounding box center [456, 384] width 5 height 5
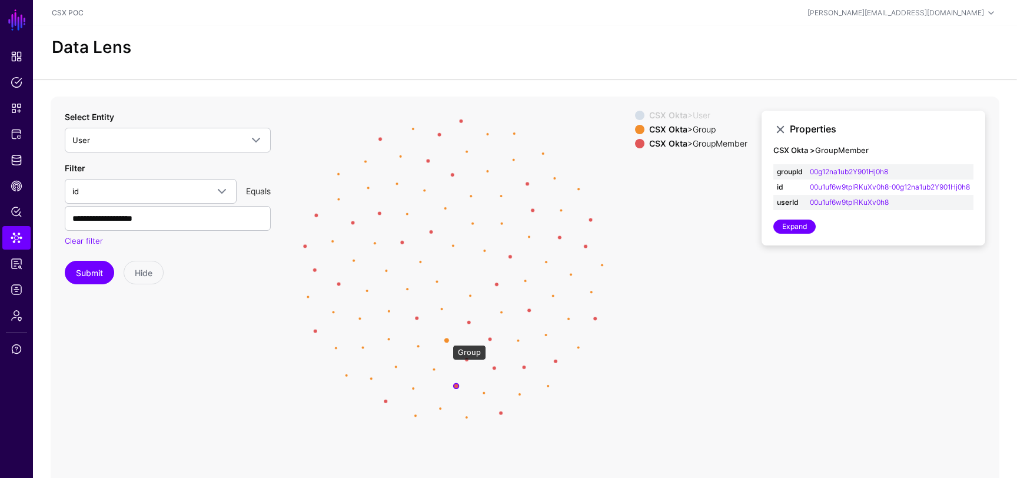
click at [447, 339] on circle at bounding box center [446, 340] width 5 height 5
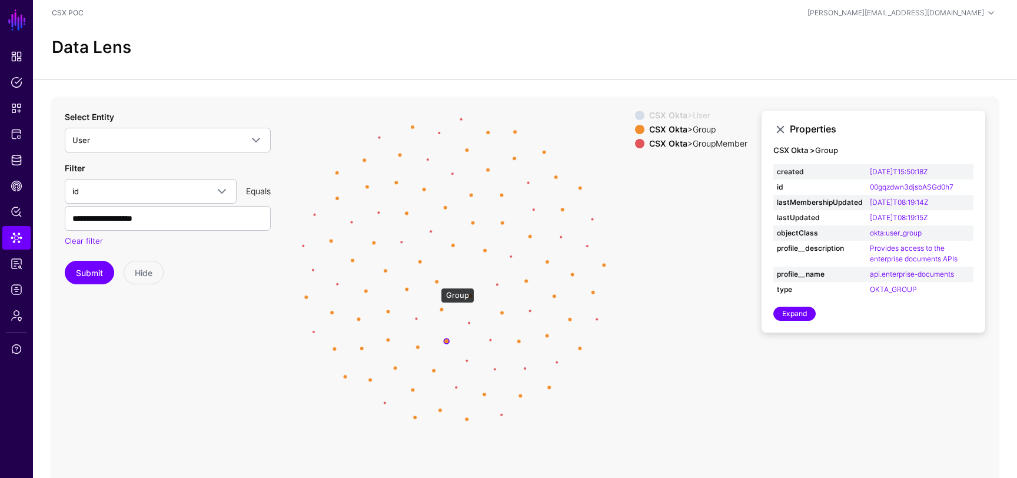
click at [435, 281] on circle at bounding box center [437, 282] width 4 height 4
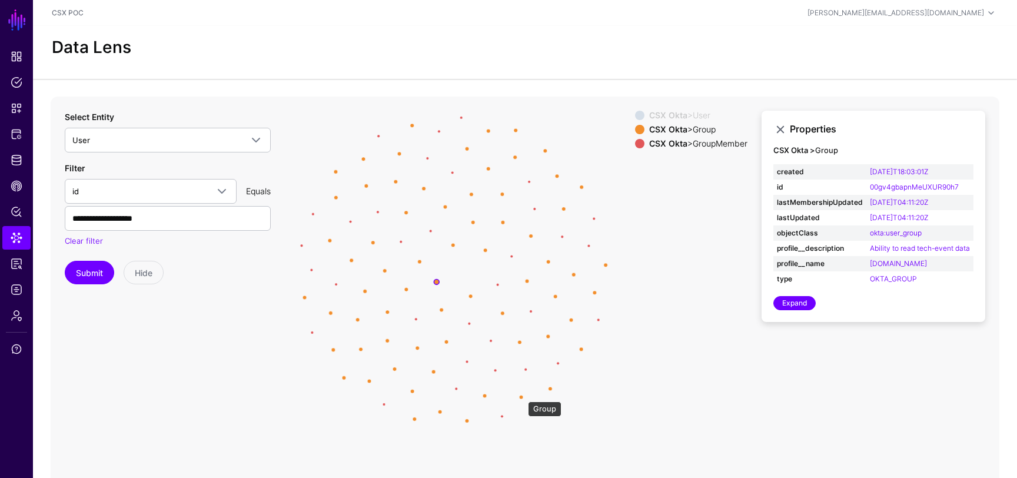
click at [522, 395] on circle at bounding box center [521, 397] width 4 height 4
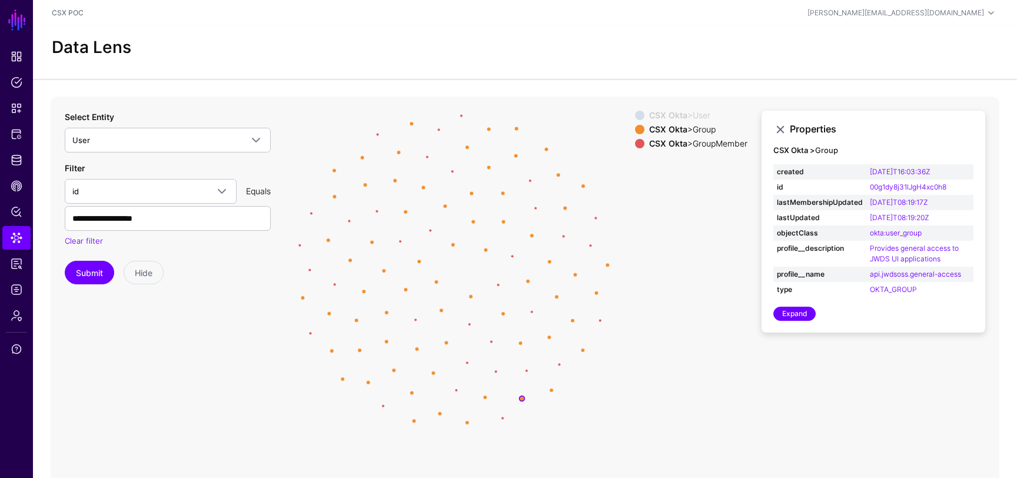
click at [415, 421] on circle at bounding box center [414, 420] width 4 height 4
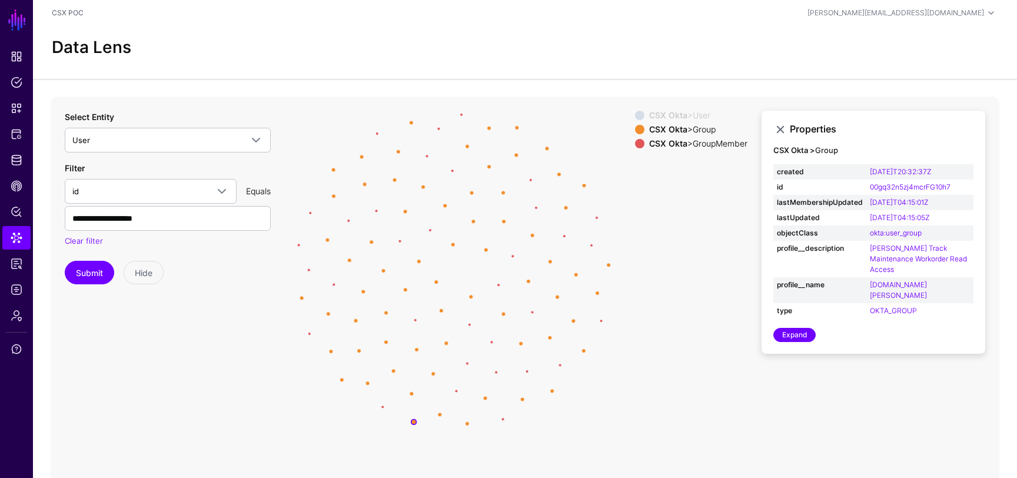
click at [344, 383] on icon "Member Member Member Member Member Member Member Member Member Member Member Me…" at bounding box center [525, 332] width 949 height 471
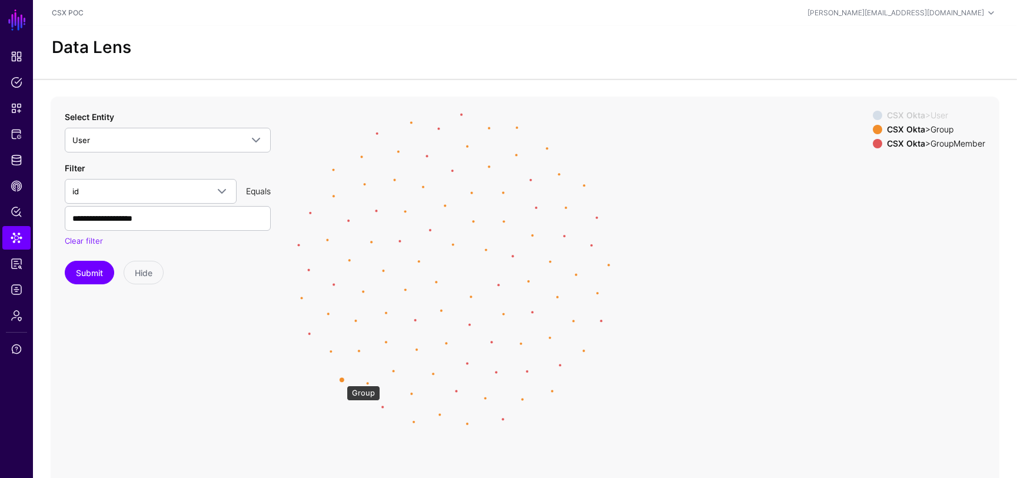
click at [341, 380] on circle at bounding box center [341, 379] width 5 height 5
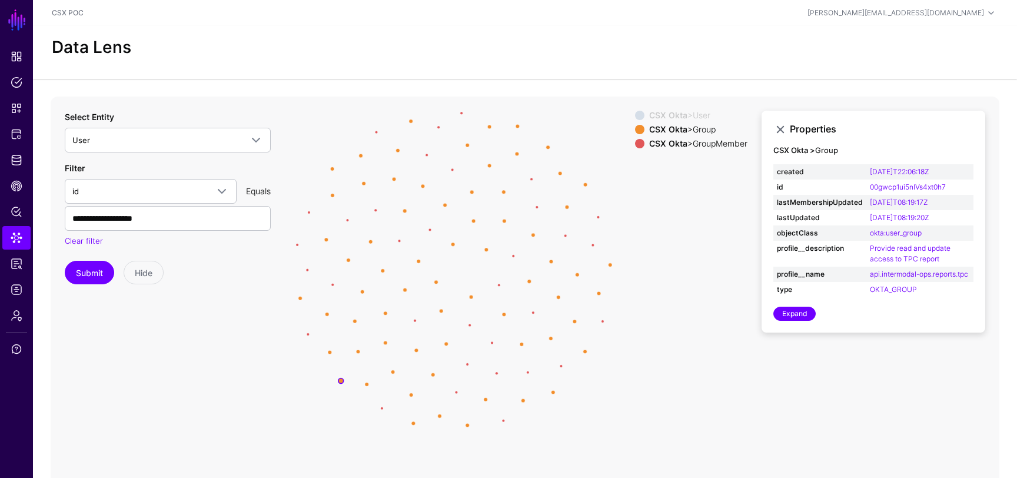
click at [330, 349] on icon "Member Member Member Member Member Member Member Member Member Member Member Me…" at bounding box center [525, 332] width 949 height 471
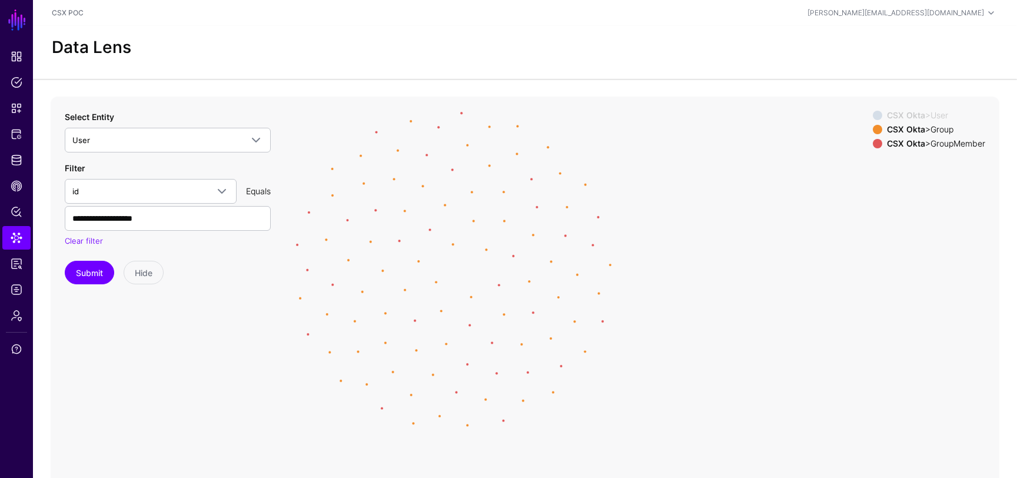
click at [330, 349] on icon "Member Member Member Member Member Member Member Member Member Member Member Me…" at bounding box center [525, 332] width 949 height 471
click at [300, 296] on icon "Member Member Member Member Member Member Member Member Member Member Member Me…" at bounding box center [525, 332] width 949 height 471
click at [328, 314] on circle at bounding box center [326, 313] width 5 height 5
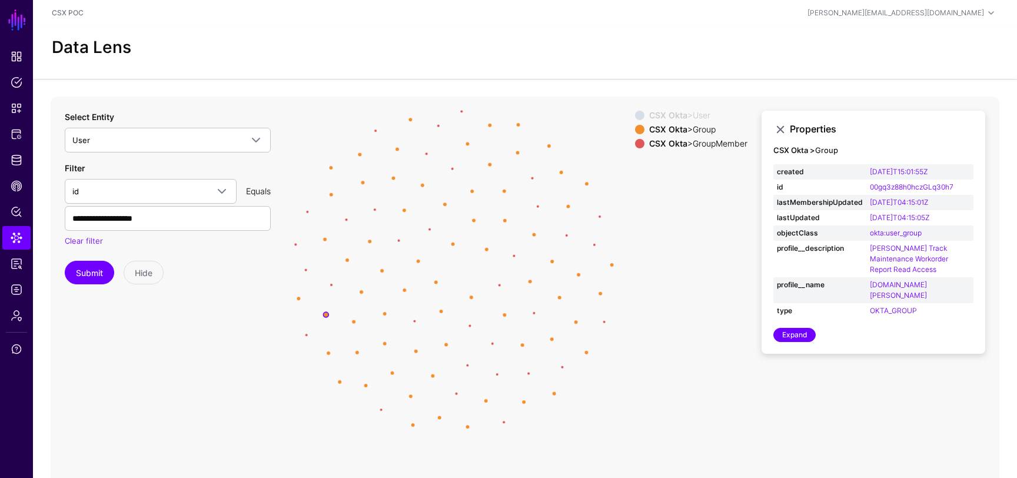
click at [699, 125] on div "CSX Okta > Group" at bounding box center [698, 129] width 103 height 9
click at [683, 128] on div "CSX Okta > Group" at bounding box center [698, 129] width 103 height 9
click at [683, 140] on div "CSX Okta > GroupMember" at bounding box center [698, 143] width 103 height 9
click at [475, 219] on icon "Member Member Member Member Member Member Member Member Member Member Member Me…" at bounding box center [525, 332] width 949 height 471
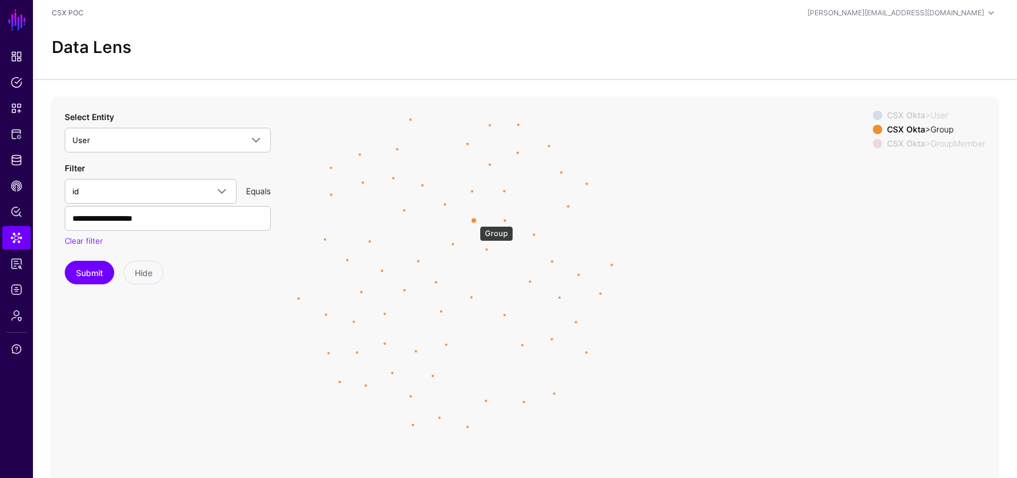
click at [474, 220] on circle at bounding box center [473, 220] width 5 height 5
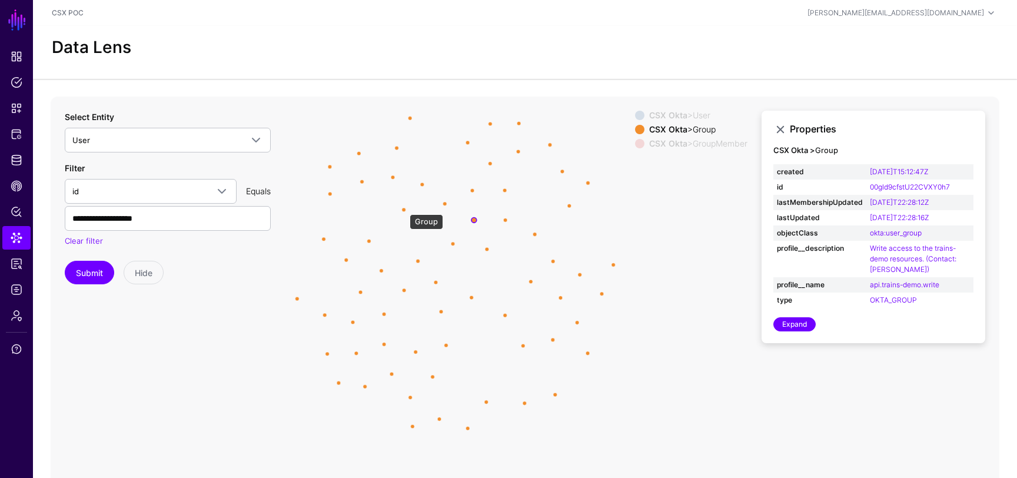
click at [402, 209] on circle at bounding box center [404, 210] width 4 height 4
click at [362, 181] on circle at bounding box center [361, 180] width 4 height 4
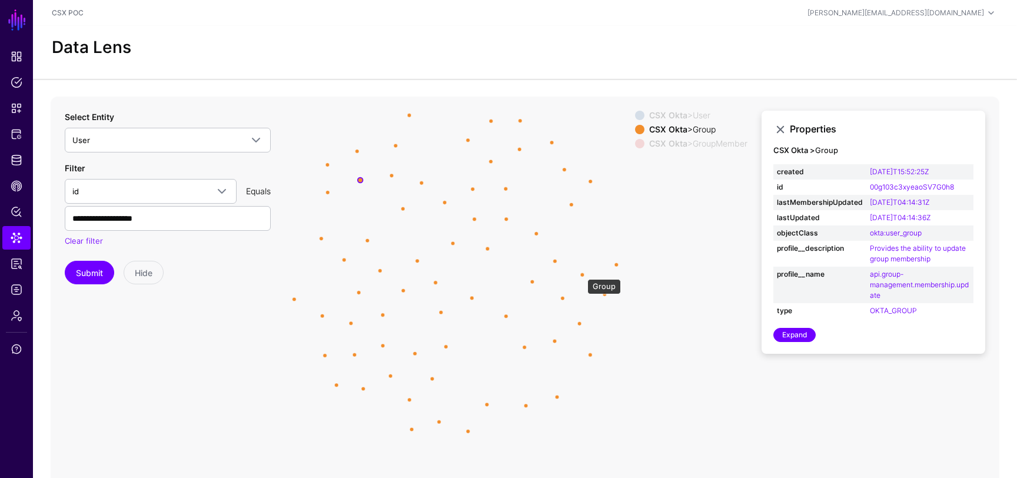
click at [582, 273] on circle at bounding box center [582, 274] width 4 height 4
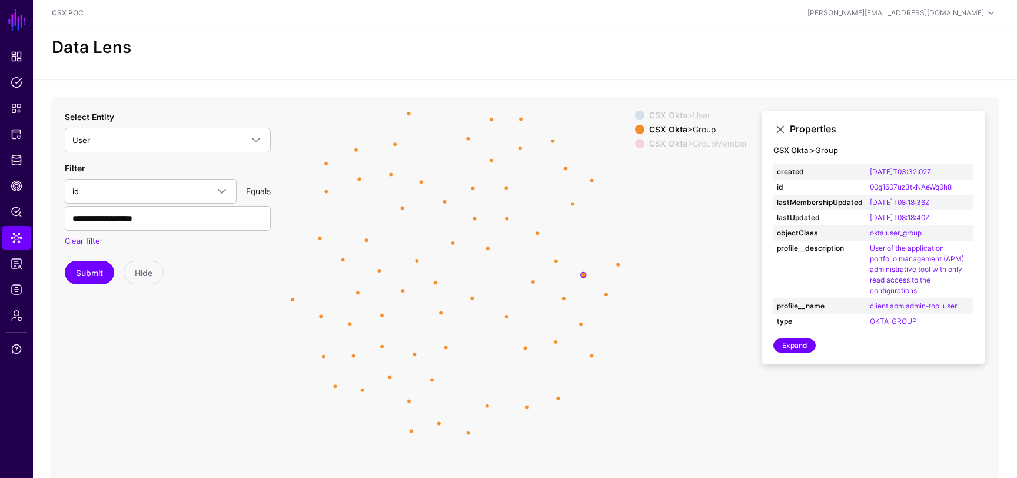
click at [531, 279] on icon "Member Member Member Member Member Member Member Member Member Member Member Me…" at bounding box center [525, 332] width 949 height 471
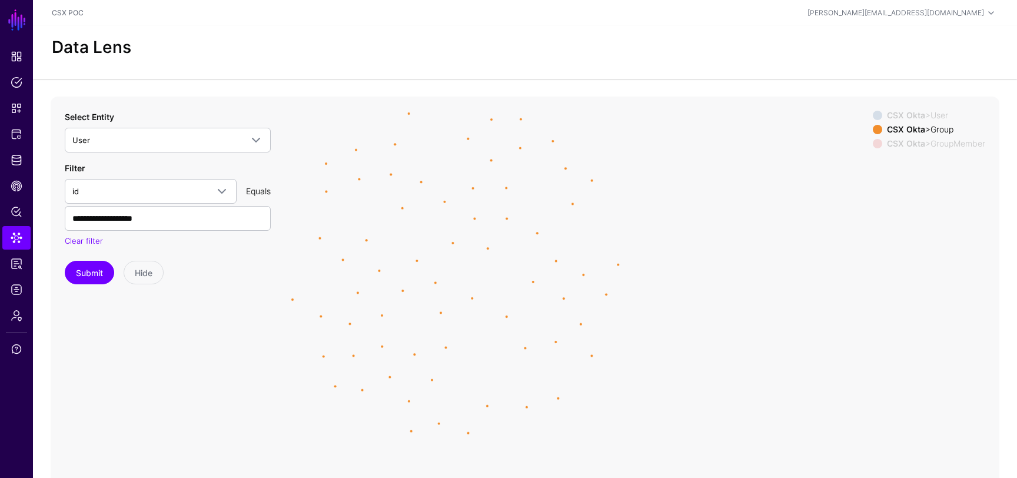
click at [531, 280] on icon "Member Member Member Member Member Member Member Member Member Member Member Me…" at bounding box center [525, 332] width 949 height 471
click at [531, 283] on icon "Member Member Member Member Member Member Member Member Member Member Member Me…" at bounding box center [525, 332] width 949 height 471
click at [533, 281] on circle at bounding box center [532, 281] width 5 height 5
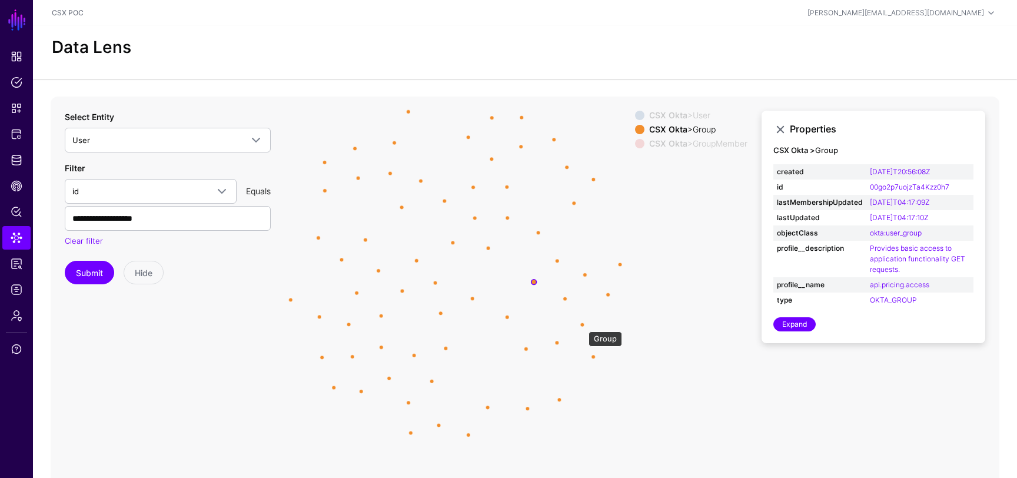
click at [583, 325] on circle at bounding box center [582, 324] width 4 height 4
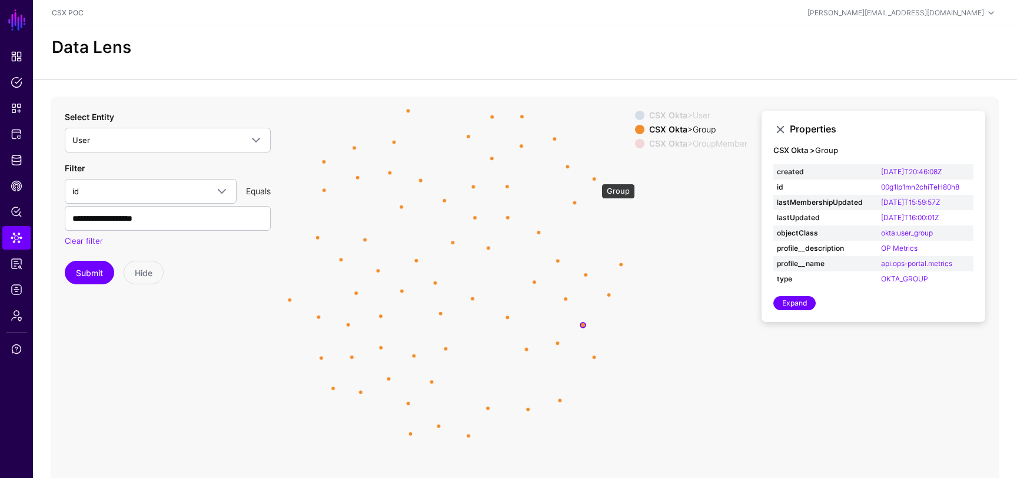
click at [596, 178] on circle at bounding box center [594, 179] width 4 height 4
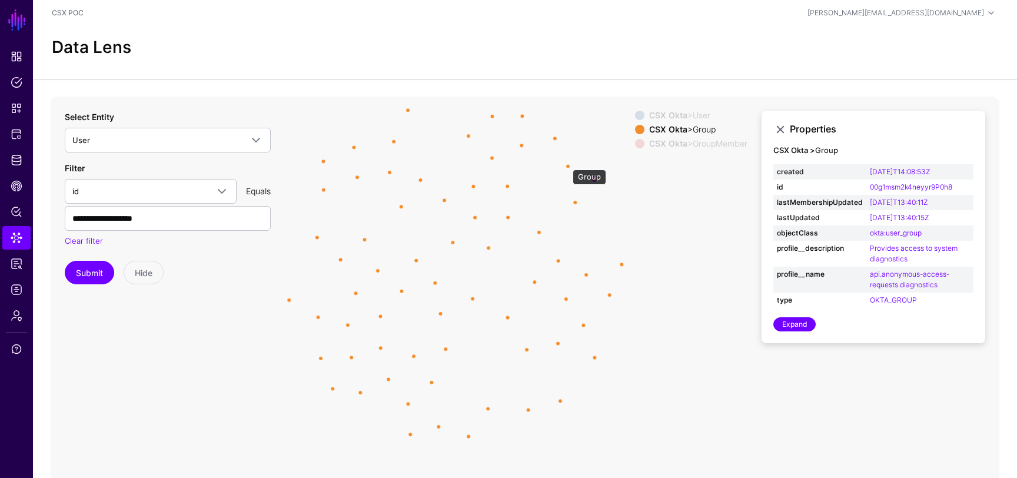
click at [567, 164] on circle at bounding box center [568, 166] width 4 height 4
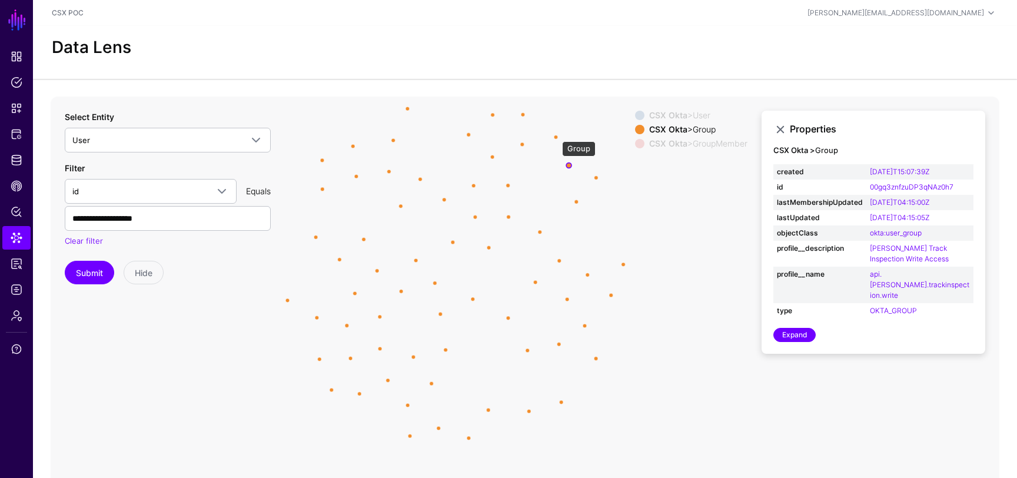
click at [556, 135] on circle at bounding box center [556, 137] width 4 height 4
click at [523, 113] on circle at bounding box center [523, 114] width 4 height 4
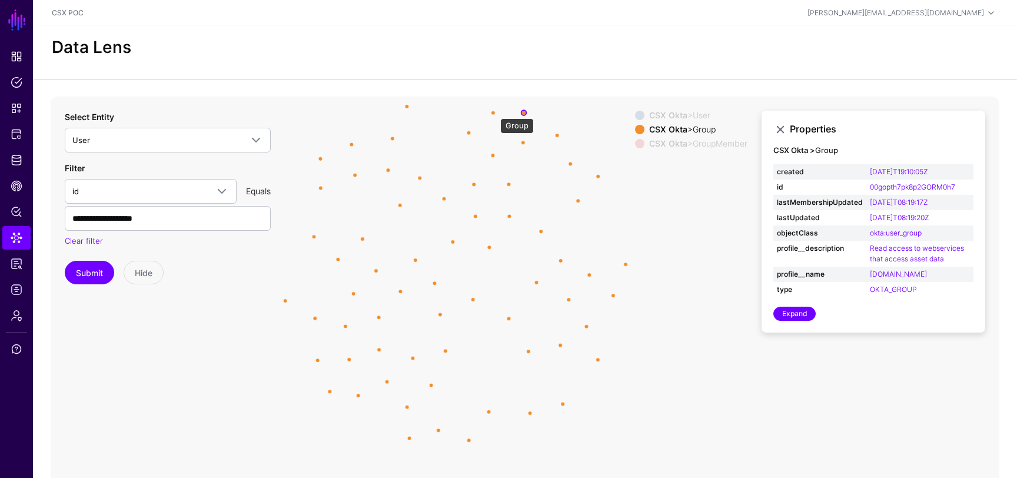
click at [494, 112] on circle at bounding box center [493, 113] width 4 height 4
click at [471, 131] on icon "Member Member Member Member Member Member Member Member Member Member Member Me…" at bounding box center [525, 332] width 949 height 471
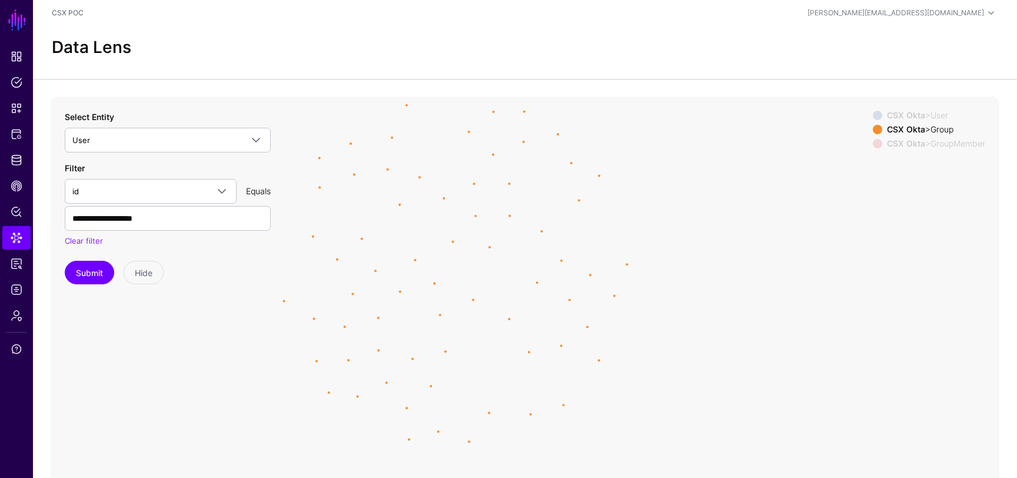
click at [471, 131] on icon "Member Member Member Member Member Member Member Member Member Member Member Me…" at bounding box center [525, 332] width 949 height 471
click at [469, 131] on circle at bounding box center [468, 131] width 5 height 5
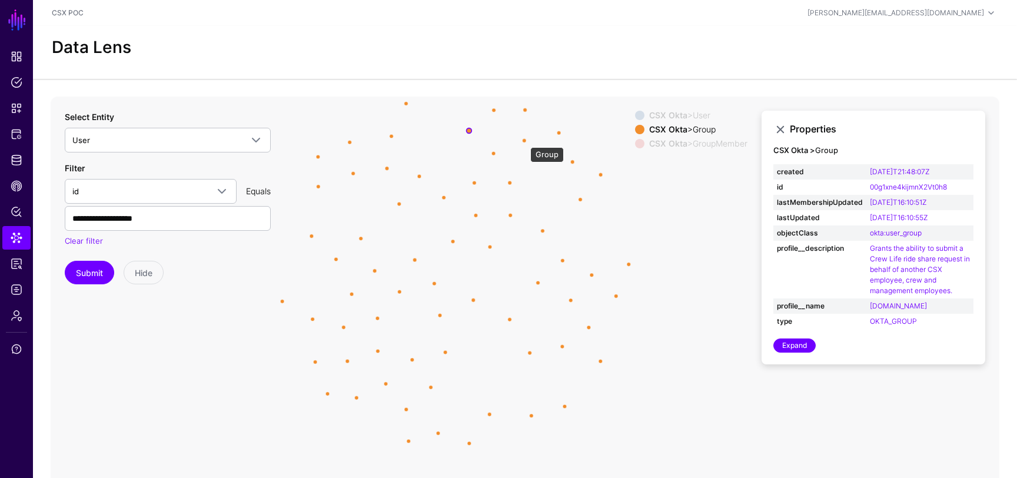
click at [524, 141] on circle at bounding box center [525, 140] width 4 height 4
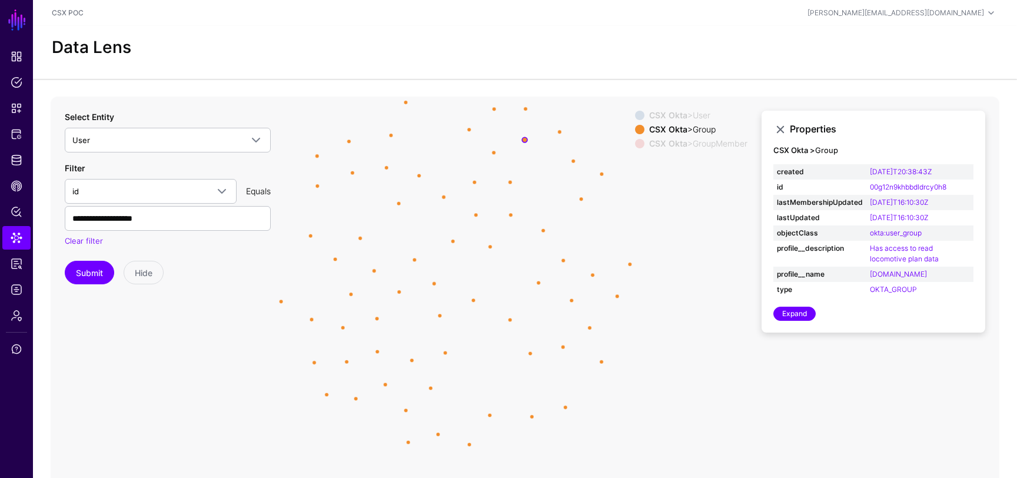
click at [492, 153] on circle at bounding box center [494, 153] width 4 height 4
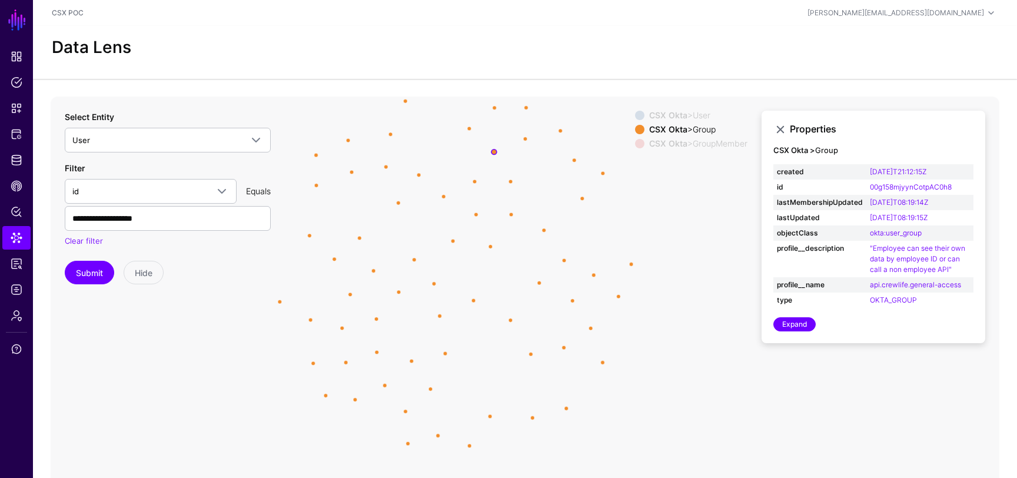
click at [407, 101] on icon "Member Member Member Member Member Member Member Member Member Member Member Me…" at bounding box center [525, 332] width 949 height 471
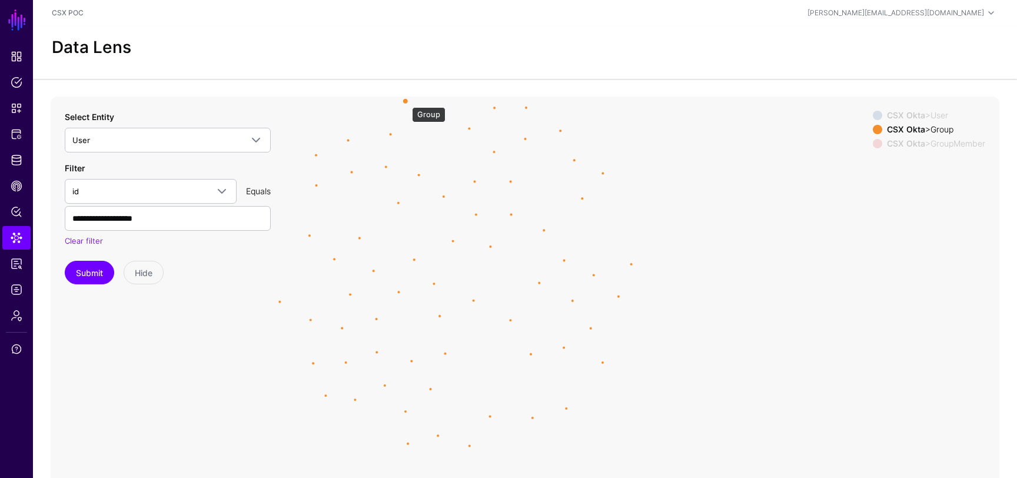
click at [406, 101] on circle at bounding box center [405, 100] width 5 height 5
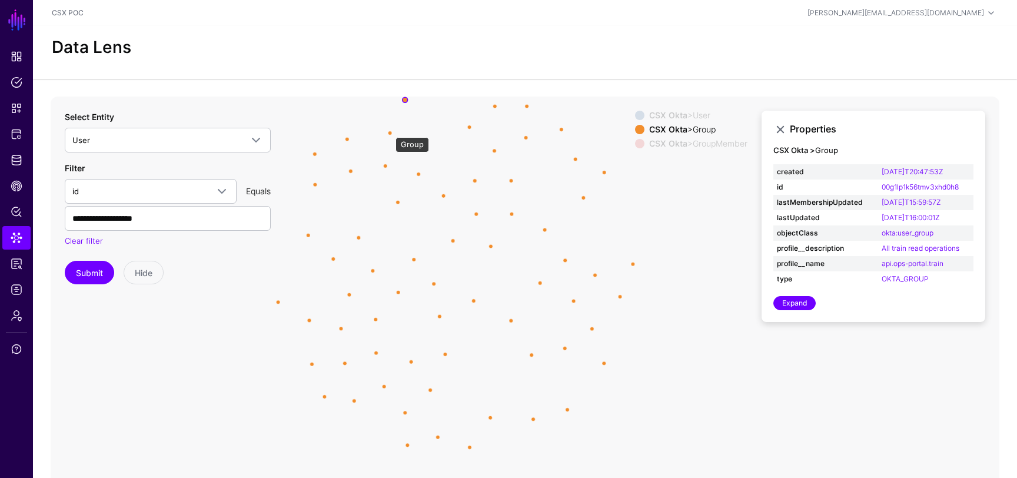
click at [390, 131] on circle at bounding box center [390, 133] width 4 height 4
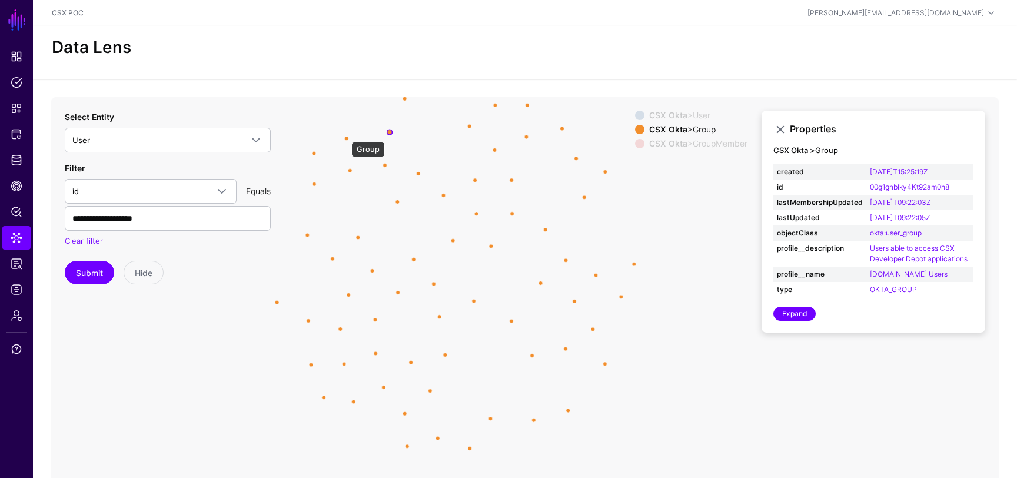
click at [345, 137] on circle at bounding box center [347, 139] width 4 height 4
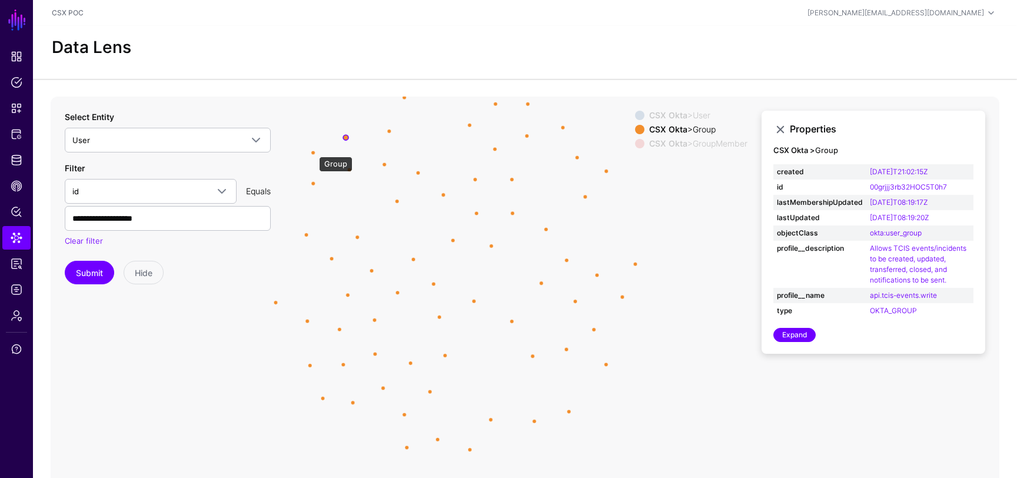
click at [313, 151] on circle at bounding box center [313, 153] width 4 height 4
click at [311, 182] on circle at bounding box center [312, 183] width 4 height 4
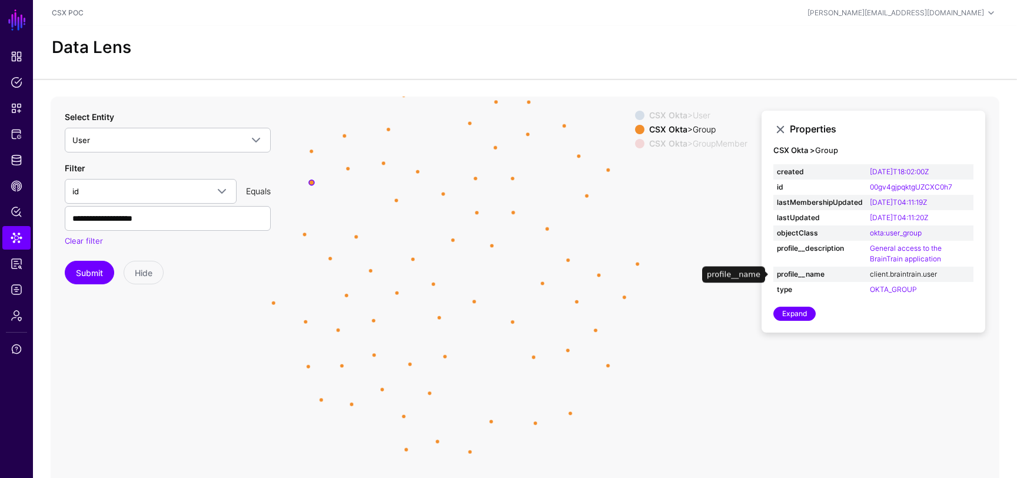
click at [927, 275] on link "client.braintrain.user" at bounding box center [903, 274] width 67 height 9
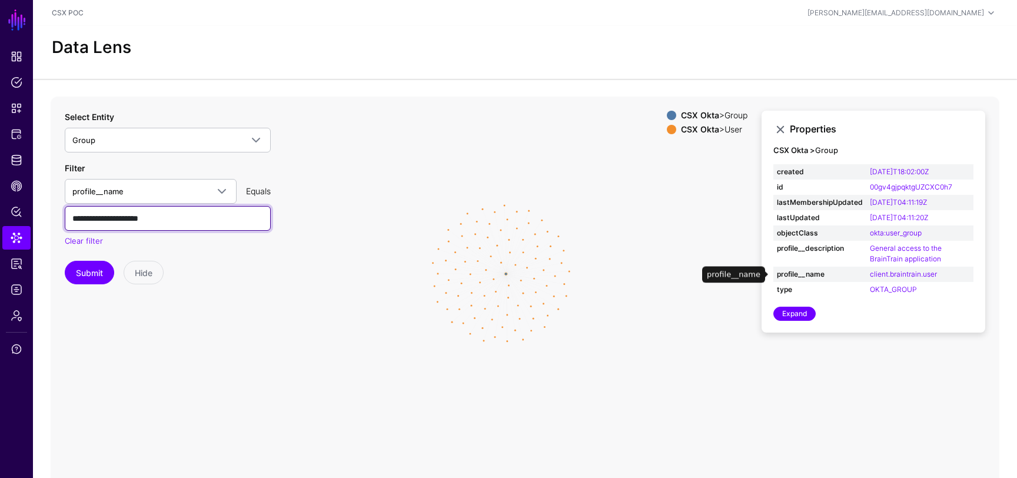
click at [144, 222] on input "**********" at bounding box center [168, 218] width 206 height 25
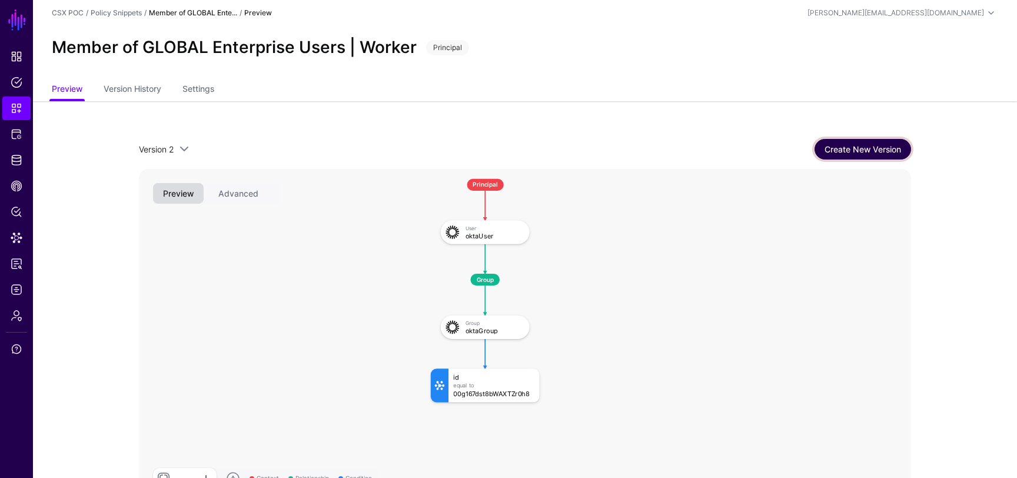
click at [842, 147] on link "Create New Version" at bounding box center [862, 149] width 97 height 21
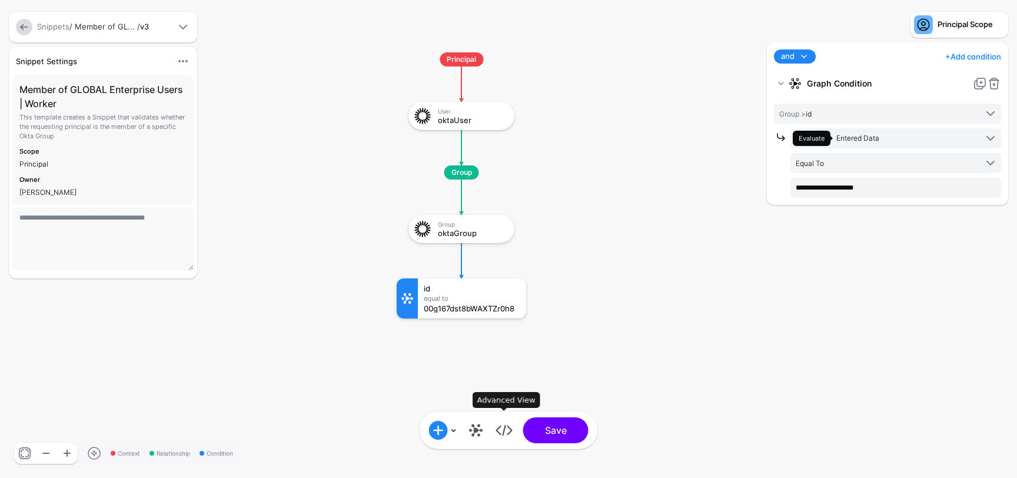
click at [510, 434] on link at bounding box center [504, 430] width 19 height 19
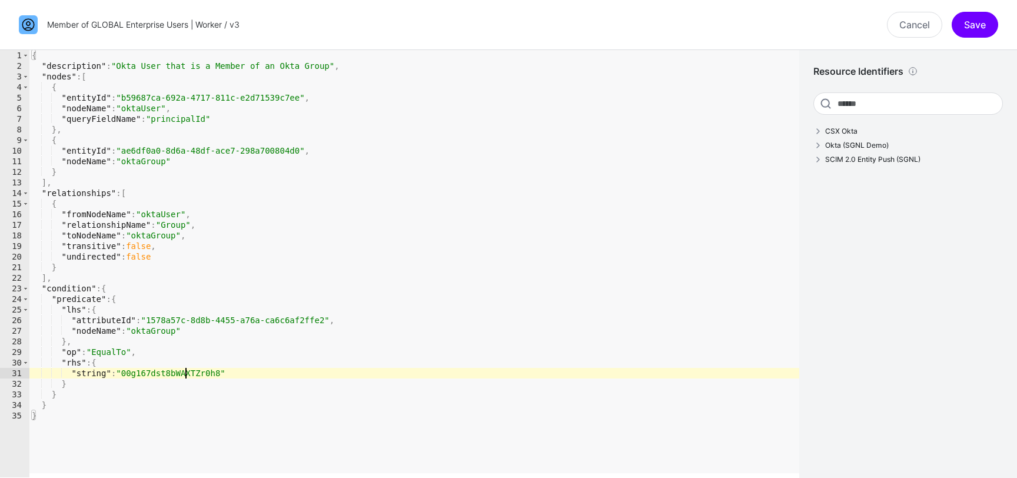
click at [185, 369] on div "{ "description" : "Okta User that is a Member of an Okta Group" , "nodes" : [ {…" at bounding box center [414, 274] width 770 height 448
paste textarea "**********"
type textarea "**********"
click at [914, 18] on link "Cancel" at bounding box center [914, 25] width 55 height 26
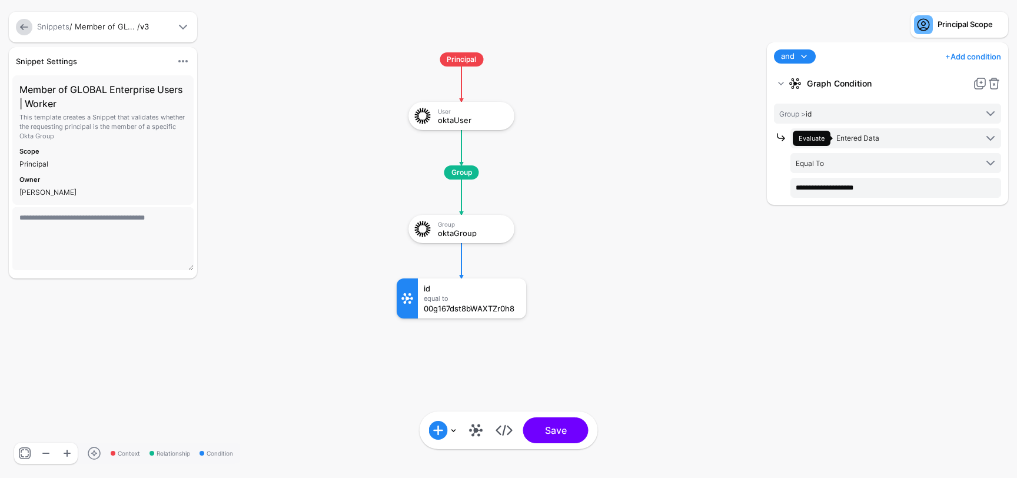
click at [24, 28] on link at bounding box center [24, 27] width 16 height 16
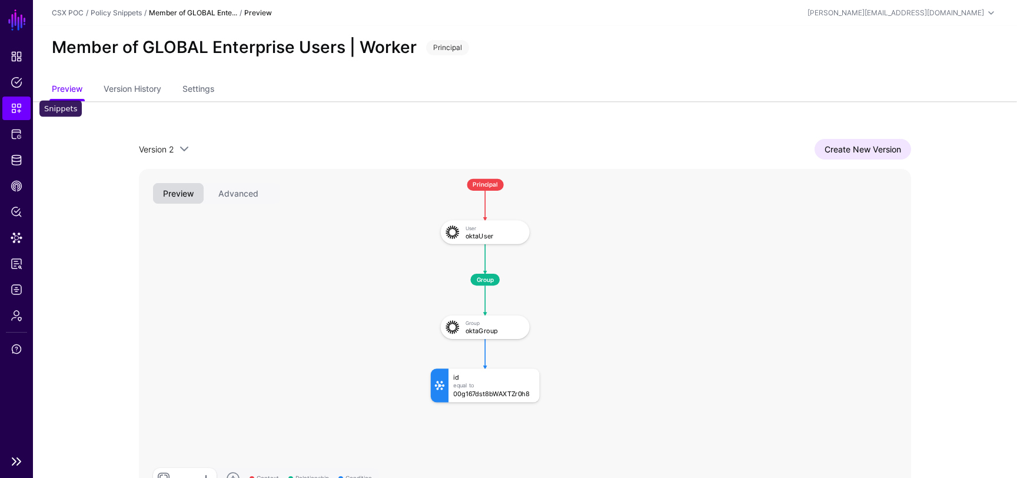
click at [14, 109] on span "Snippets" at bounding box center [17, 108] width 12 height 12
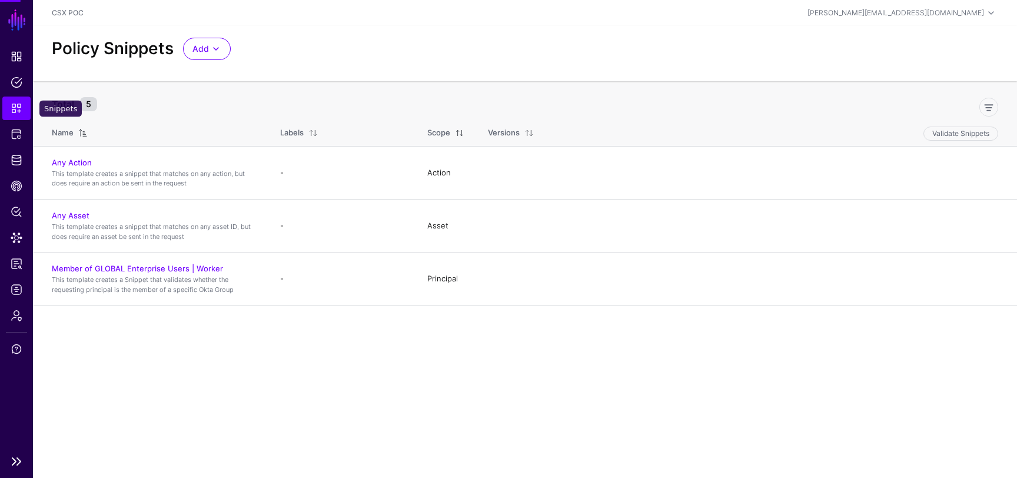
click at [14, 109] on span "Snippets" at bounding box center [17, 108] width 12 height 12
click at [100, 265] on link "Member of GLOBAL Enterprise Users | Worker" at bounding box center [137, 268] width 171 height 9
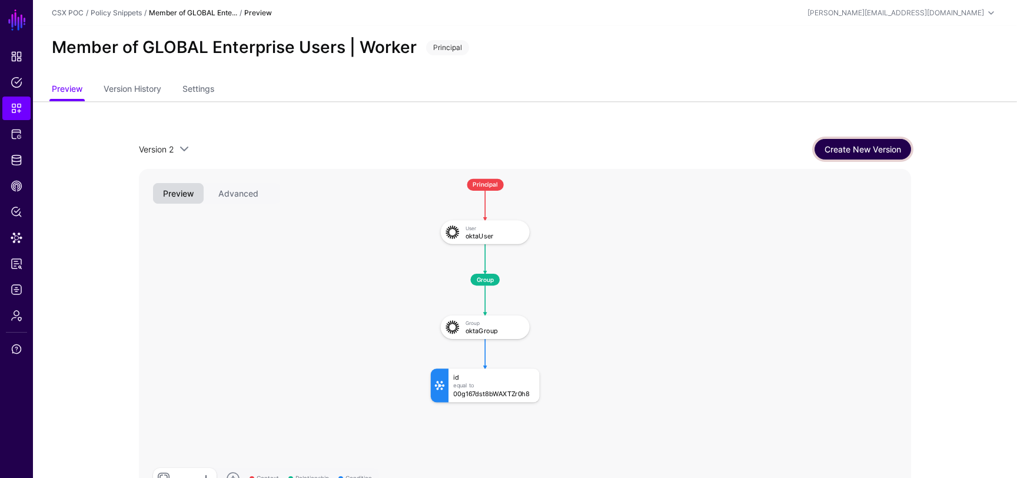
click at [863, 147] on link "Create New Version" at bounding box center [862, 149] width 97 height 21
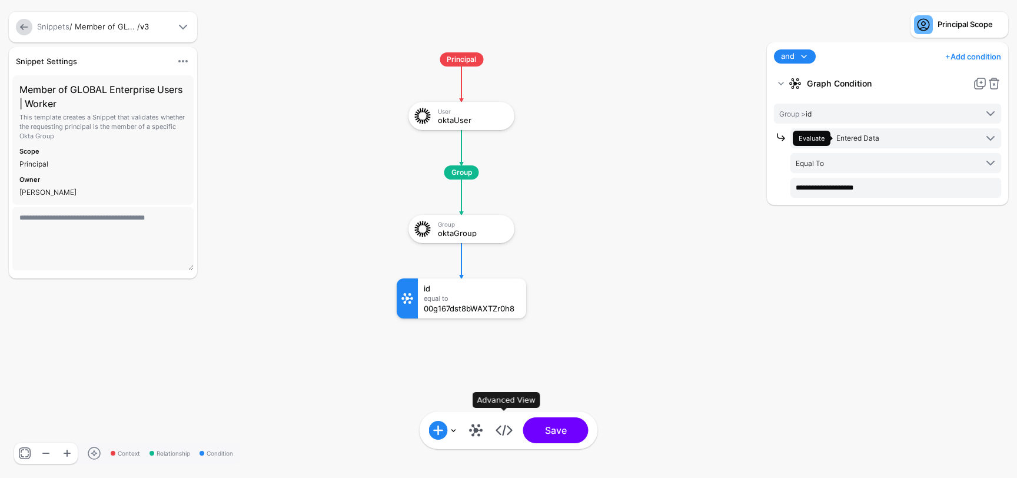
click at [508, 435] on link at bounding box center [504, 430] width 19 height 19
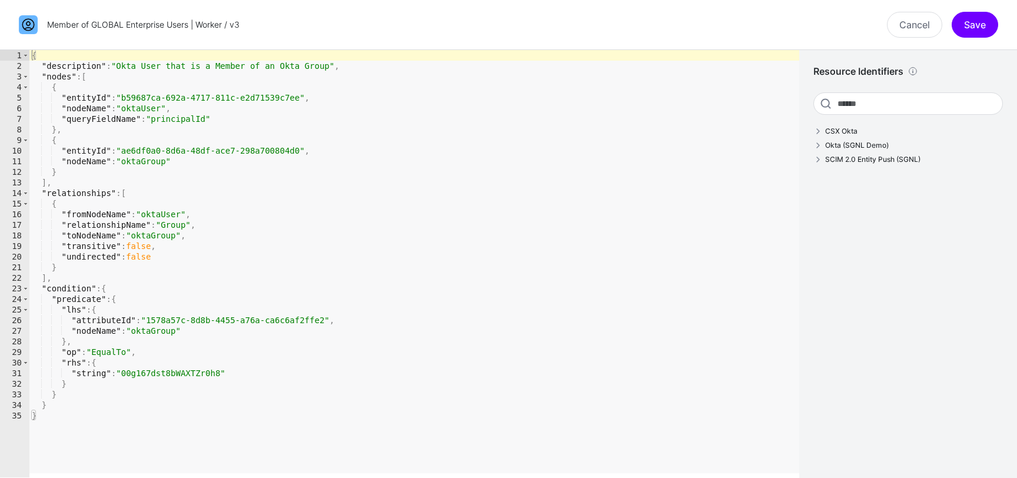
click at [186, 378] on div "{ "description" : "Okta User that is a Member of an Okta Group" , "nodes" : [ {…" at bounding box center [414, 274] width 770 height 448
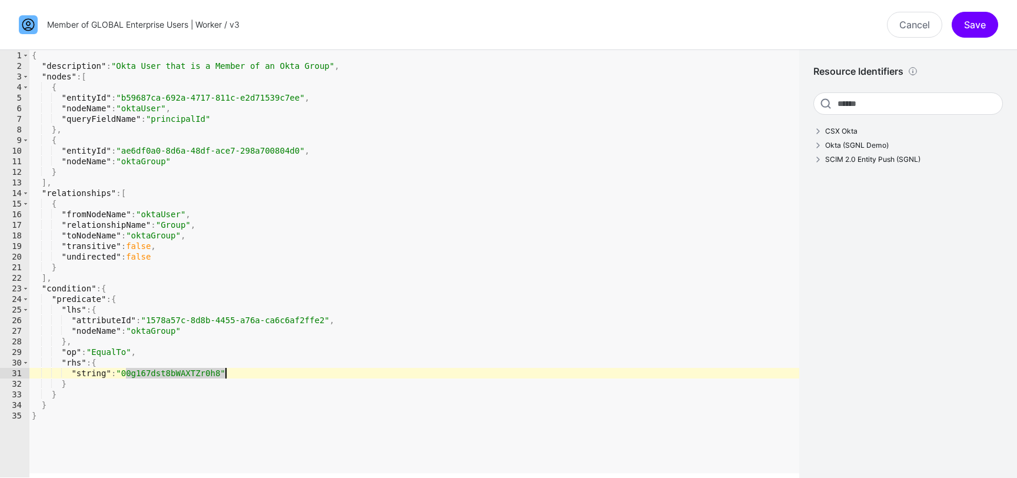
click at [186, 378] on div "{ "description" : "Okta User that is a Member of an Okta Group" , "nodes" : [ {…" at bounding box center [414, 274] width 770 height 448
paste textarea "**********"
type textarea "**********"
click at [993, 24] on button "Save" at bounding box center [975, 25] width 46 height 26
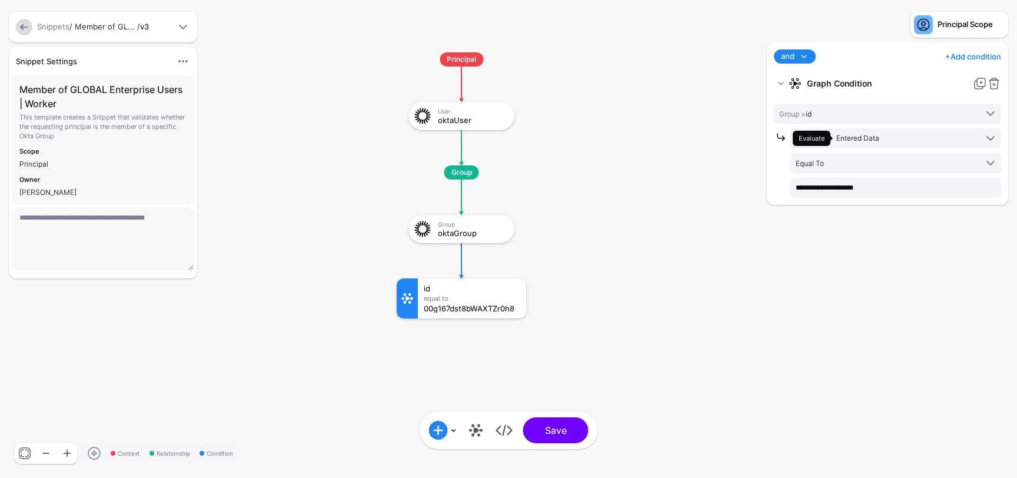
click at [558, 445] on div "Add Condition Graph Condition Time Condition Location Condition Operator Condit…" at bounding box center [509, 430] width 178 height 38
click at [565, 431] on button "Save" at bounding box center [555, 430] width 65 height 26
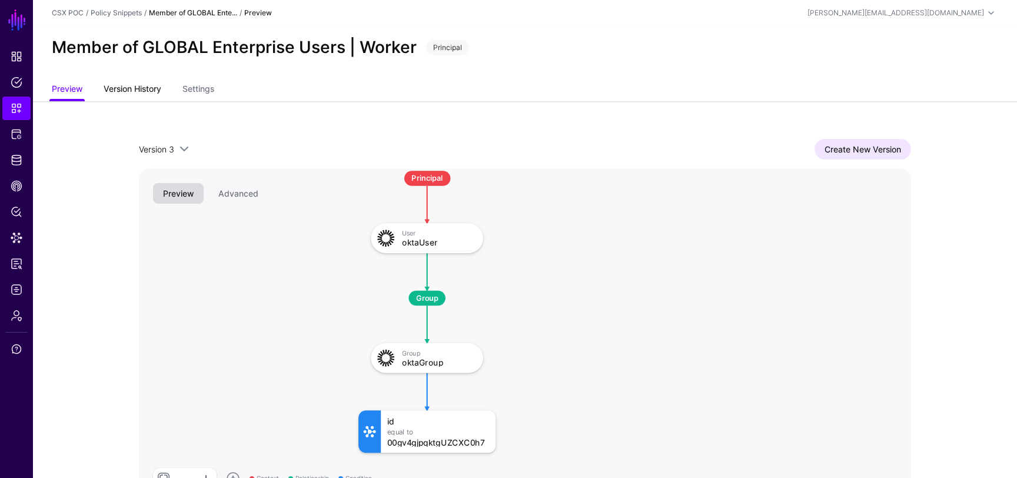
click at [152, 85] on link "Version History" at bounding box center [133, 90] width 58 height 22
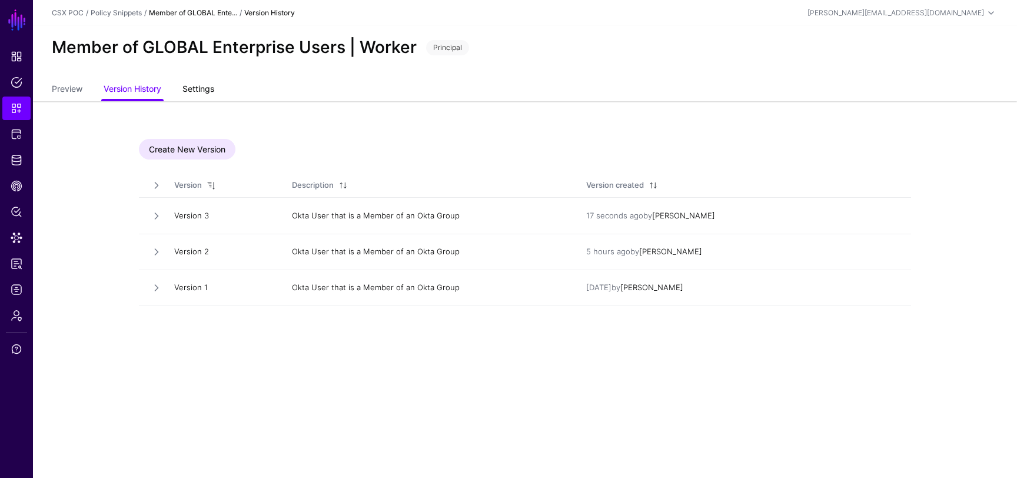
click at [199, 88] on link "Settings" at bounding box center [198, 90] width 32 height 22
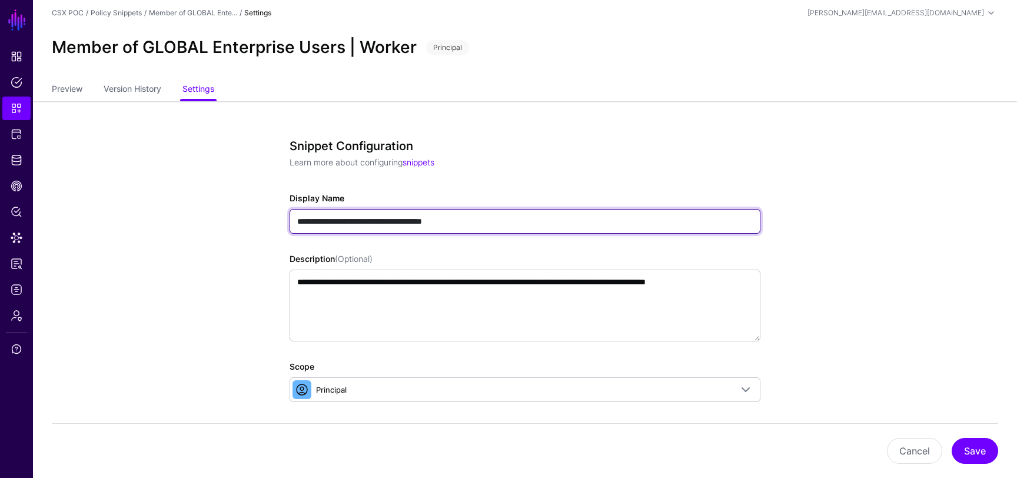
drag, startPoint x: 344, startPoint y: 221, endPoint x: 608, endPoint y: 220, distance: 264.2
click at [608, 220] on input "**********" at bounding box center [525, 221] width 471 height 25
paste input "**********"
type input "**********"
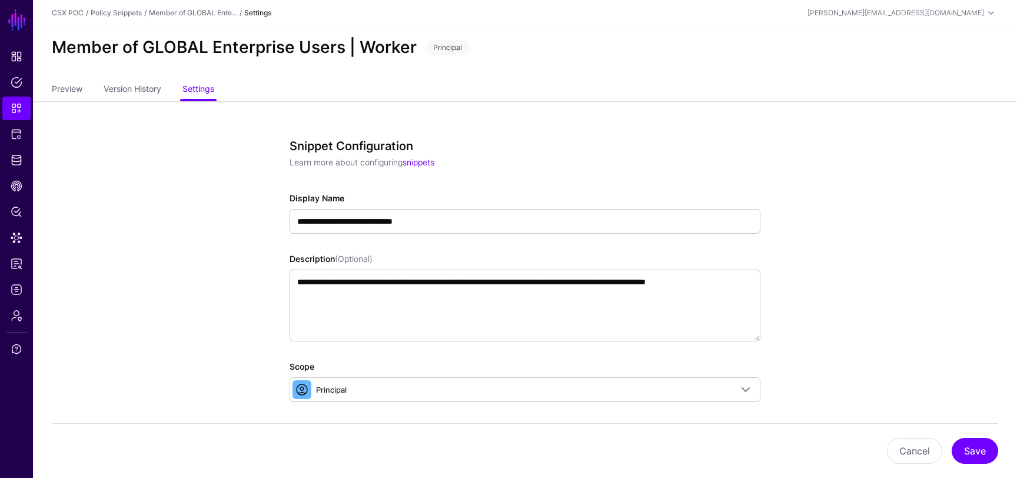
click at [976, 455] on button "Save" at bounding box center [975, 451] width 46 height 26
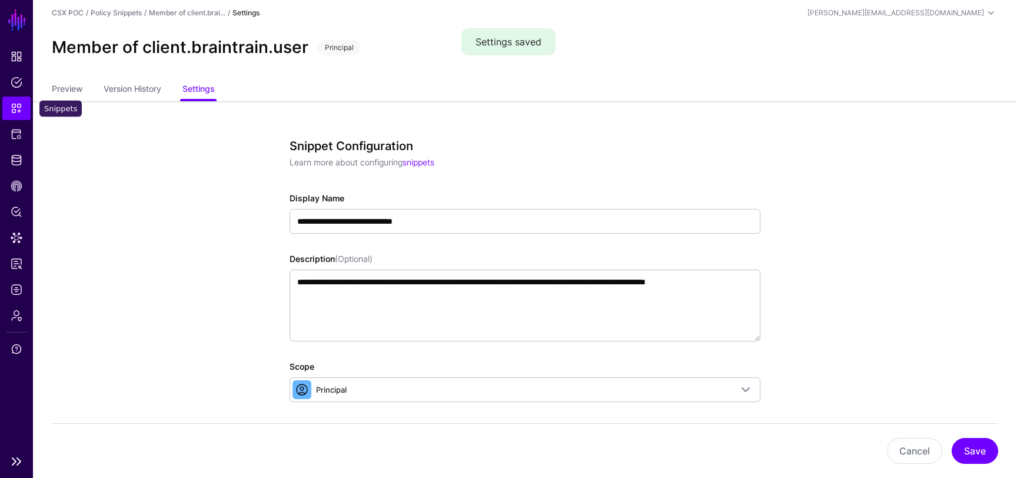
click at [19, 111] on span "Snippets" at bounding box center [17, 108] width 12 height 12
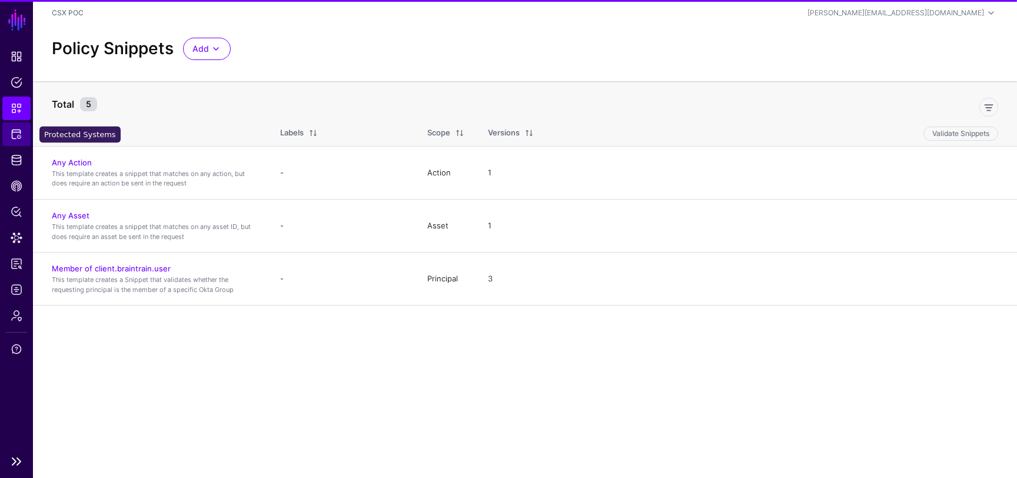
click at [16, 132] on span "Protected Systems" at bounding box center [17, 134] width 12 height 12
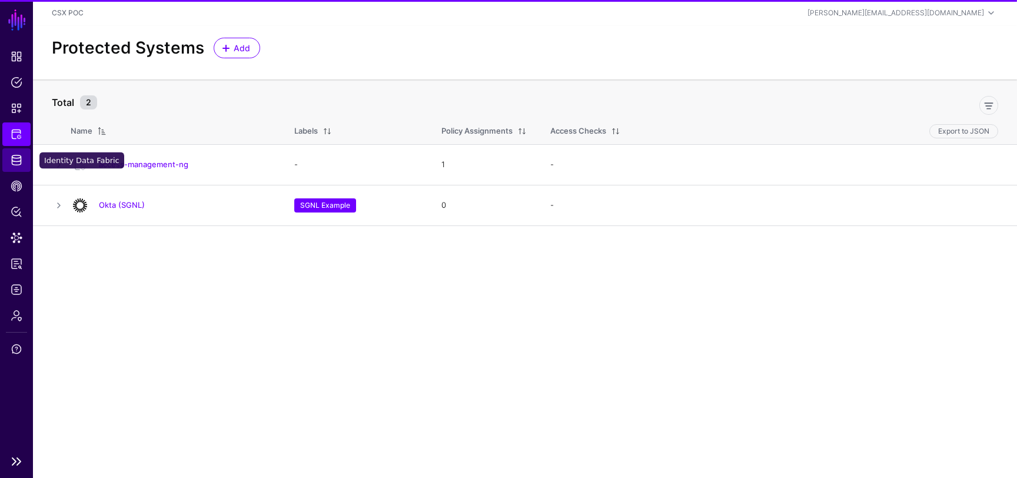
click at [16, 165] on span "Identity Data Fabric" at bounding box center [17, 160] width 12 height 12
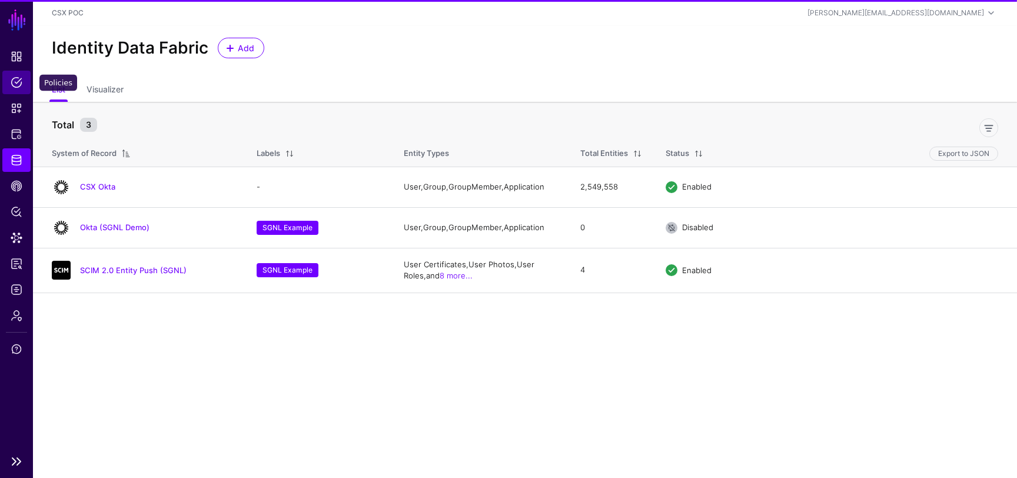
click at [18, 82] on span "Policies" at bounding box center [17, 83] width 12 height 12
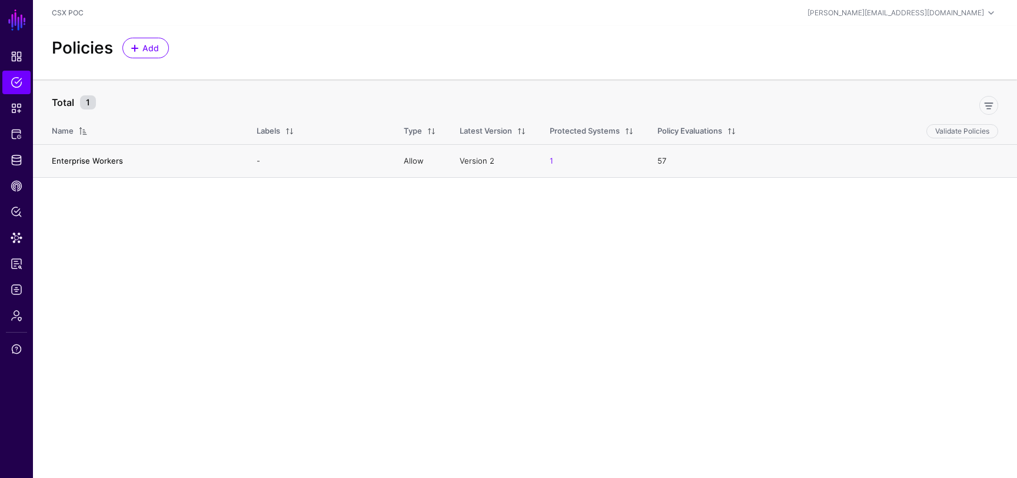
click at [113, 157] on link "Enterprise Workers" at bounding box center [87, 160] width 71 height 9
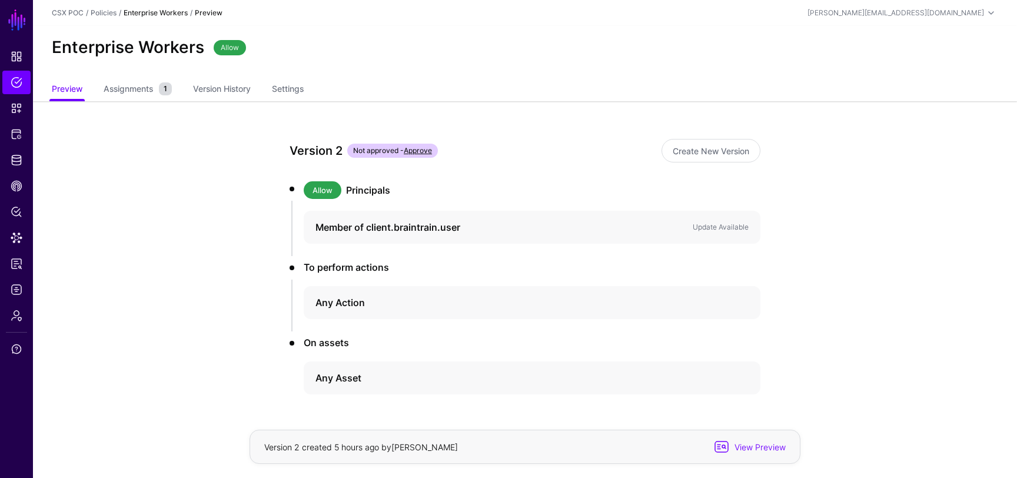
click at [425, 152] on link "Approve" at bounding box center [418, 150] width 28 height 9
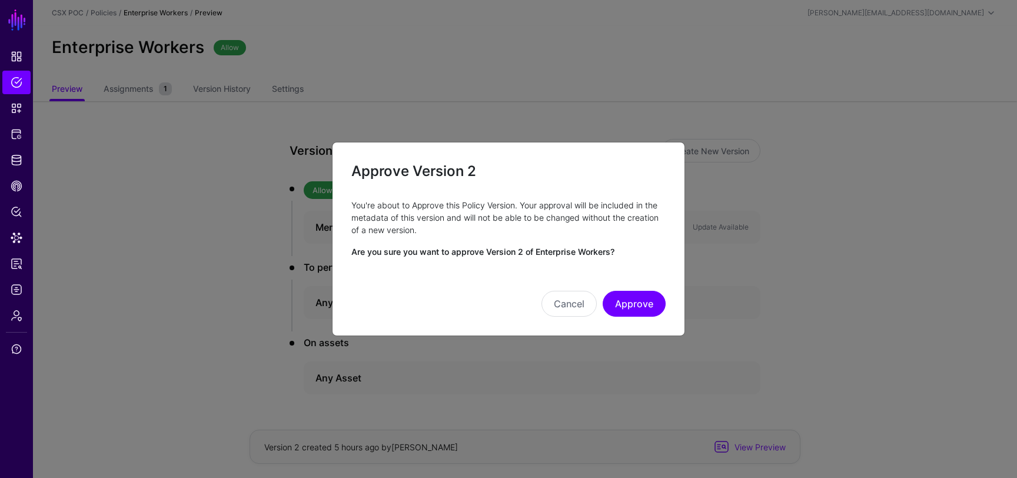
click at [636, 299] on button "Approve" at bounding box center [634, 304] width 63 height 26
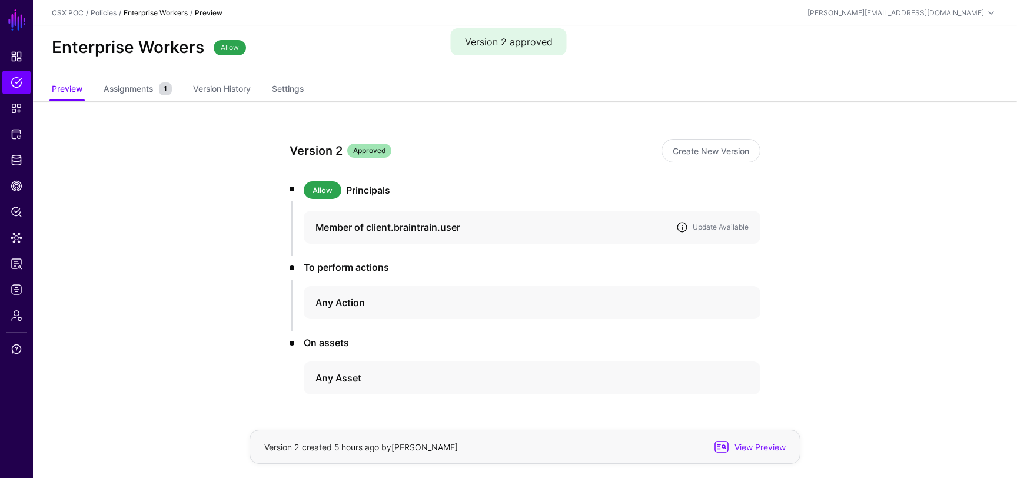
click at [684, 226] on link at bounding box center [682, 227] width 12 height 12
click at [731, 221] on div "Member of client.braintrain.user Update Available" at bounding box center [532, 227] width 438 height 14
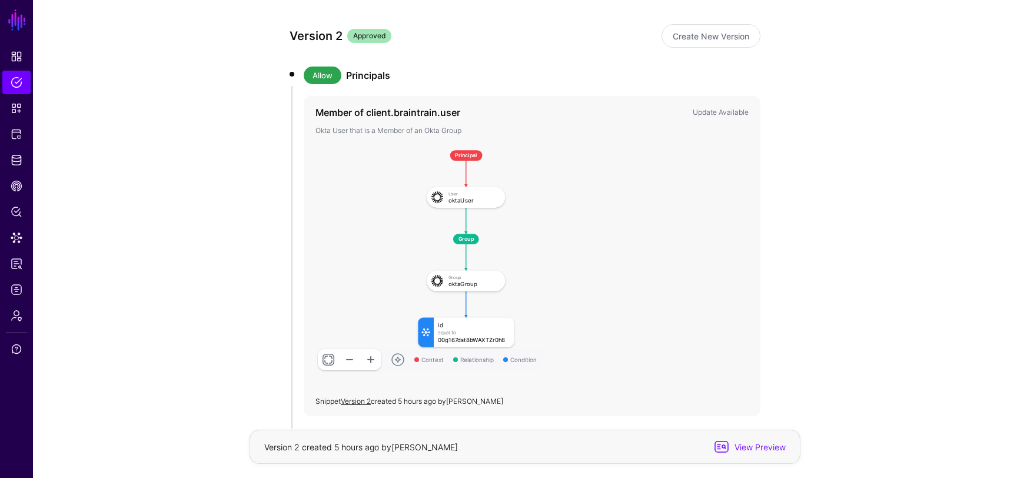
scroll to position [117, 0]
click at [396, 359] on span at bounding box center [398, 358] width 14 height 14
drag, startPoint x: 401, startPoint y: 357, endPoint x: 417, endPoint y: 376, distance: 25.0
click at [417, 376] on div "Context Relationship Condition Principal User oktaUser Group oktaGroup id Equal…" at bounding box center [526, 263] width 445 height 239
click at [397, 356] on span at bounding box center [398, 358] width 14 height 14
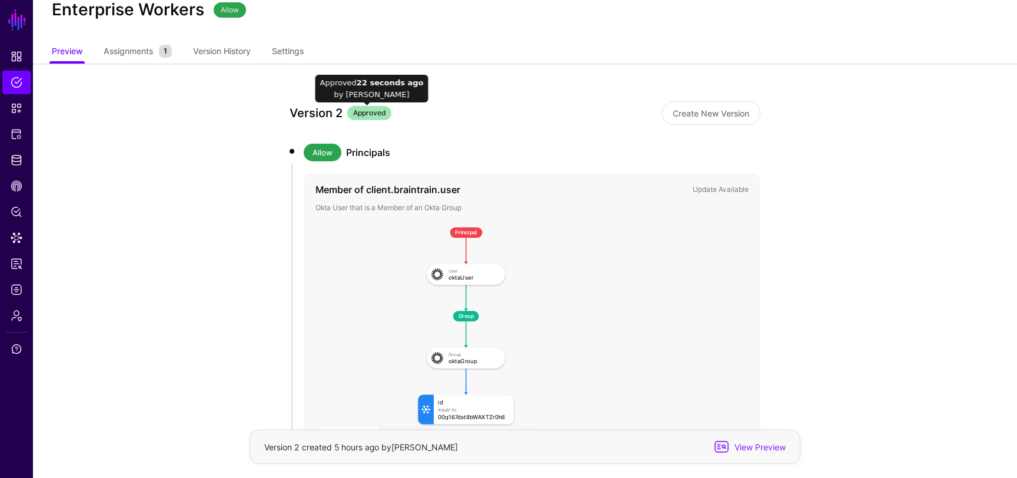
scroll to position [0, 0]
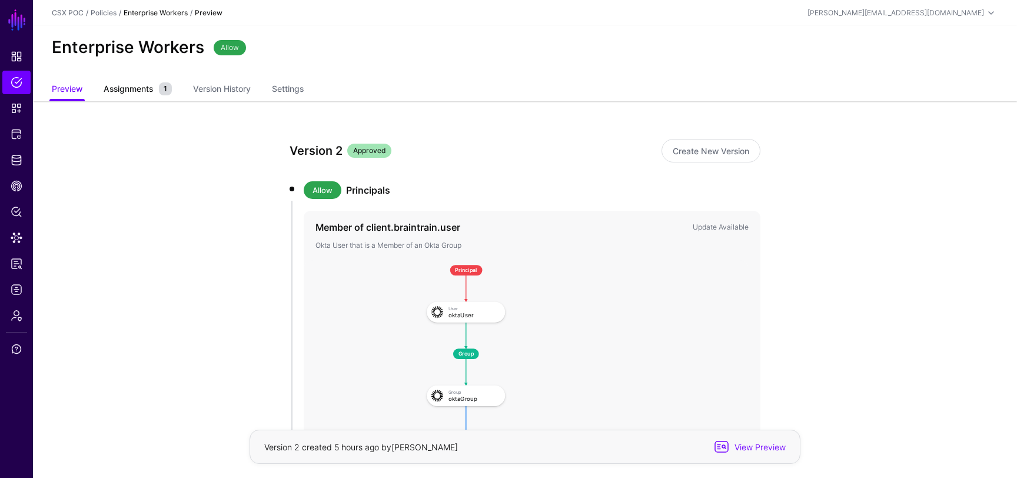
click at [121, 94] on span "Assignments" at bounding box center [128, 88] width 55 height 12
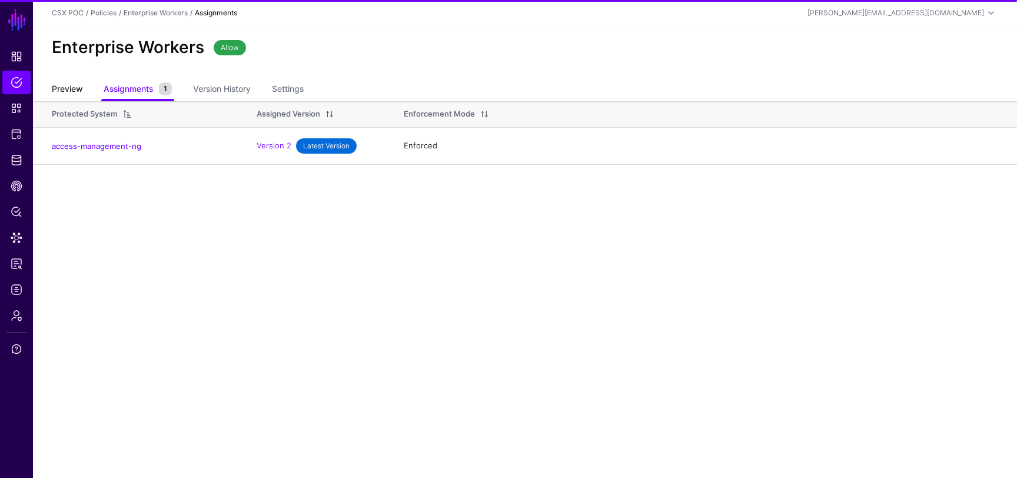
click at [52, 93] on link "Preview" at bounding box center [67, 90] width 31 height 22
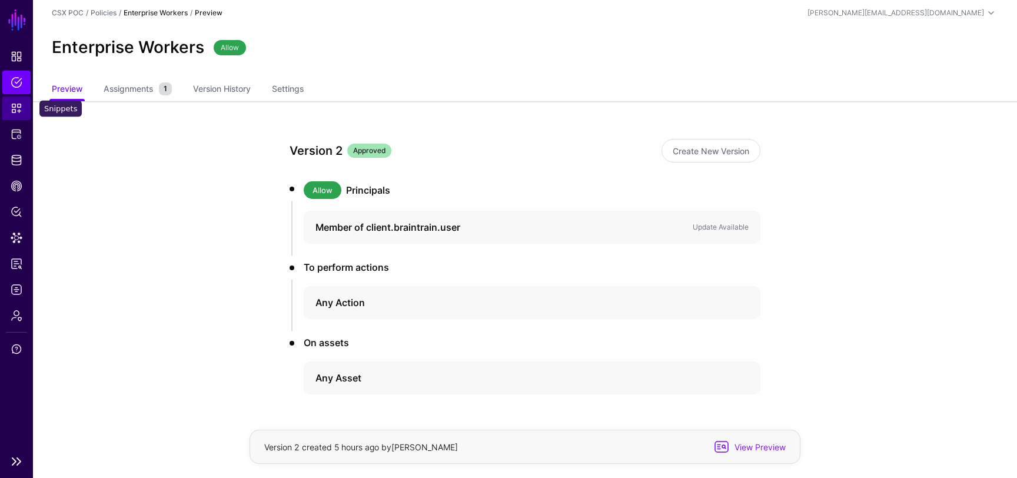
click at [9, 111] on link "Snippets" at bounding box center [16, 109] width 28 height 24
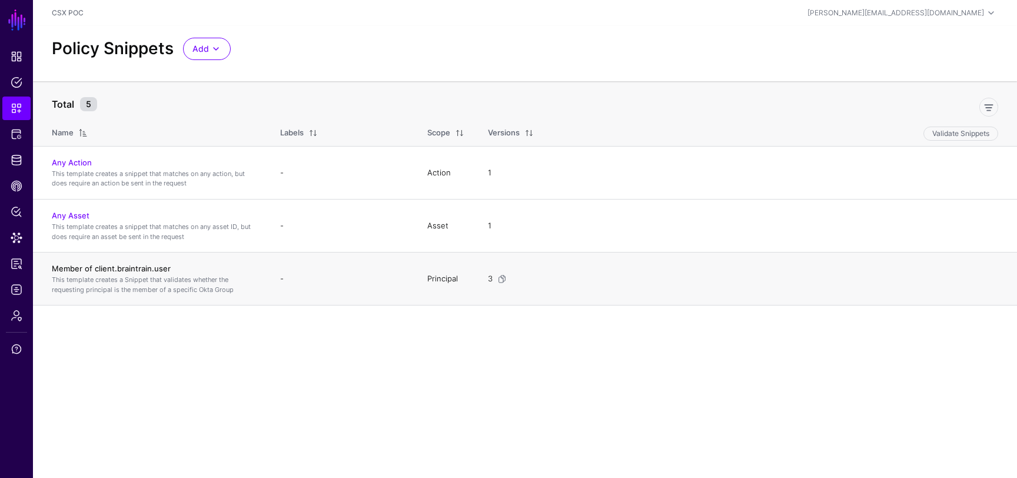
click at [91, 268] on link "Member of client.braintrain.user" at bounding box center [111, 268] width 119 height 9
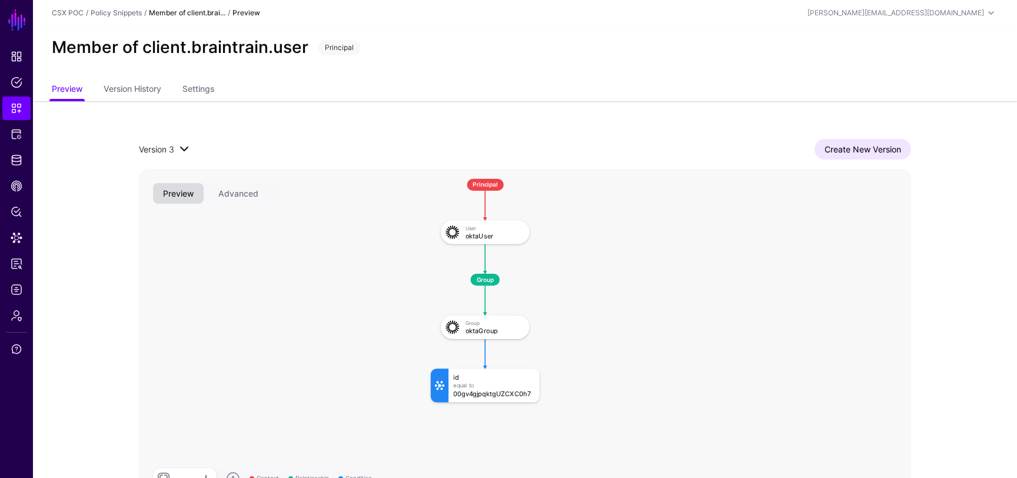
click at [188, 147] on span at bounding box center [184, 149] width 14 height 14
click at [251, 139] on div "Create New Version" at bounding box center [551, 149] width 720 height 21
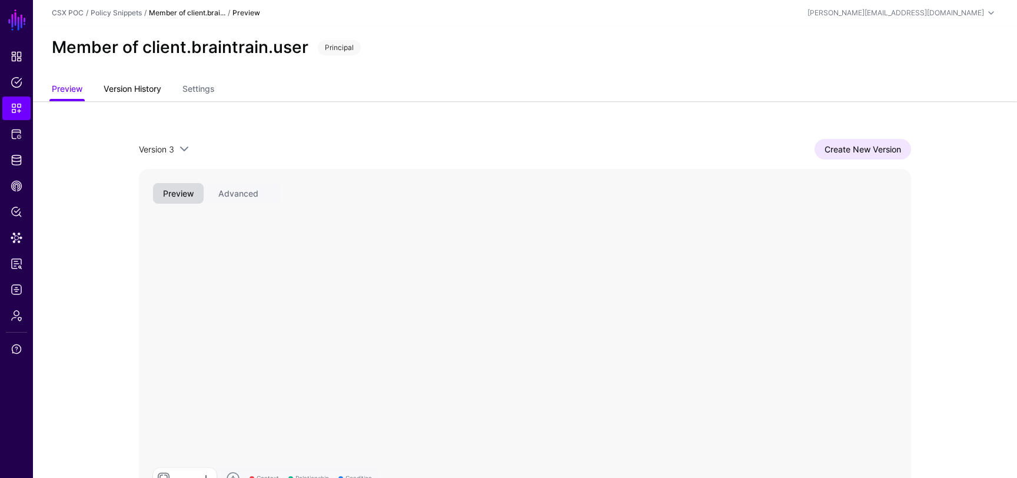
click at [144, 85] on link "Version History" at bounding box center [133, 90] width 58 height 22
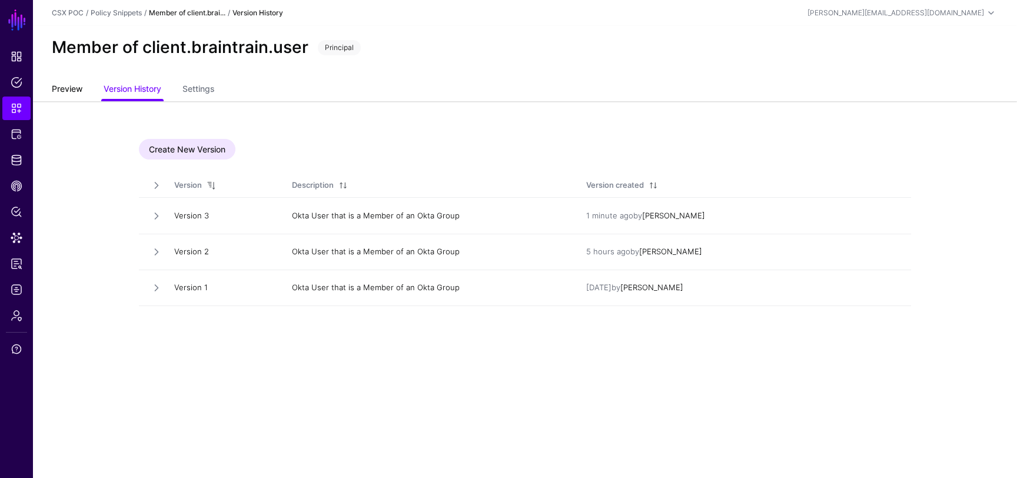
click at [79, 90] on link "Preview" at bounding box center [67, 90] width 31 height 22
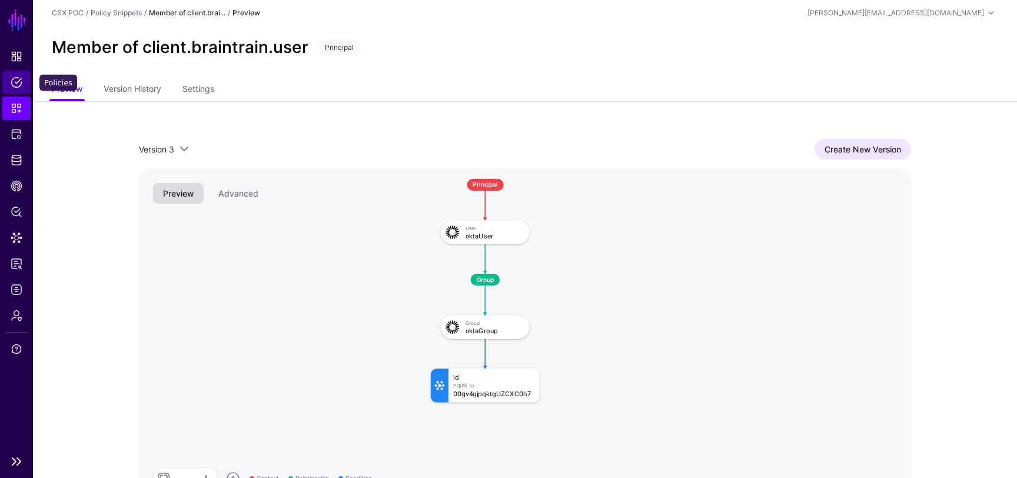
click at [16, 77] on span "Policies" at bounding box center [17, 83] width 12 height 12
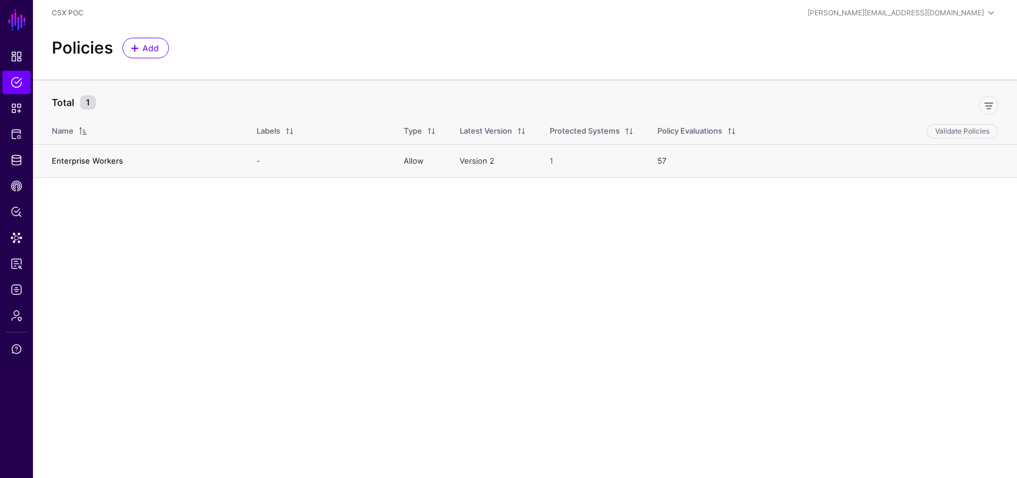
click at [95, 157] on link "Enterprise Workers" at bounding box center [87, 160] width 71 height 9
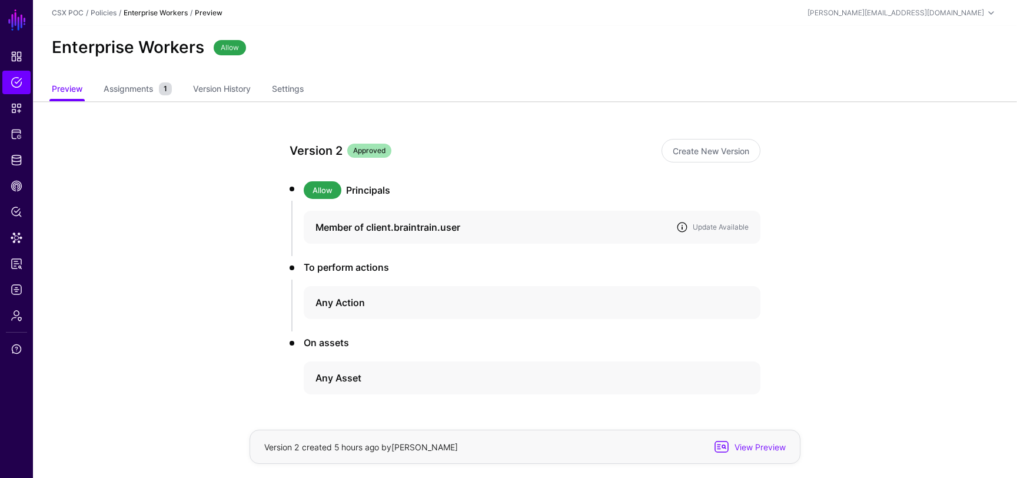
click at [681, 228] on link at bounding box center [682, 227] width 12 height 12
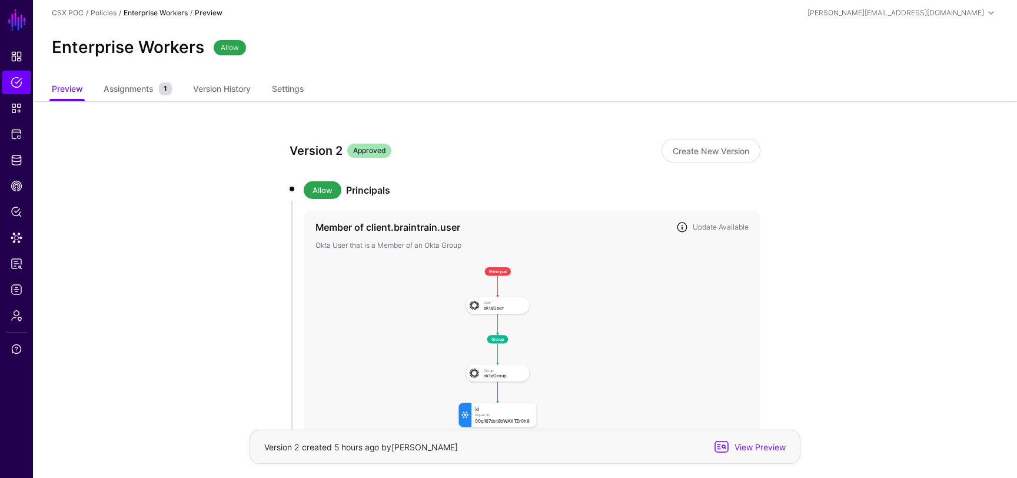
click at [684, 227] on link at bounding box center [682, 227] width 12 height 12
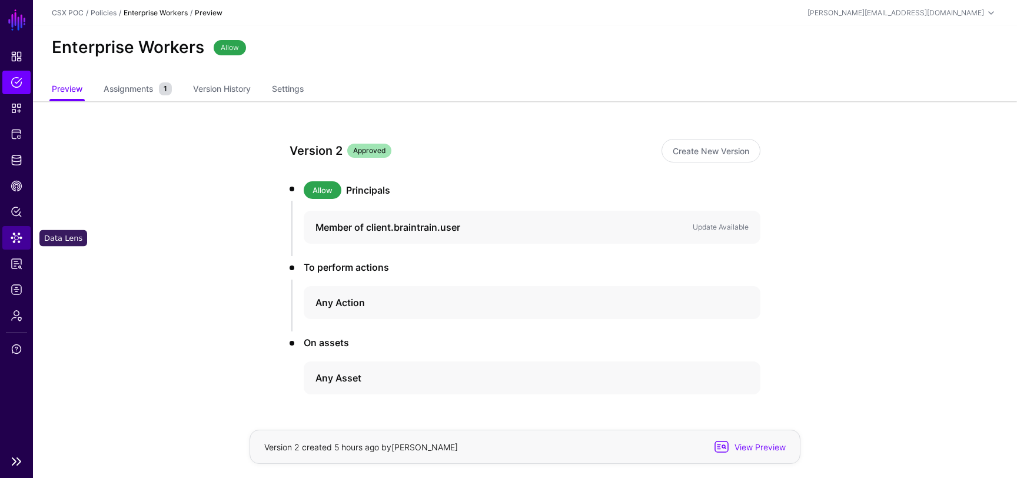
click at [18, 232] on span "Data Lens" at bounding box center [17, 238] width 12 height 12
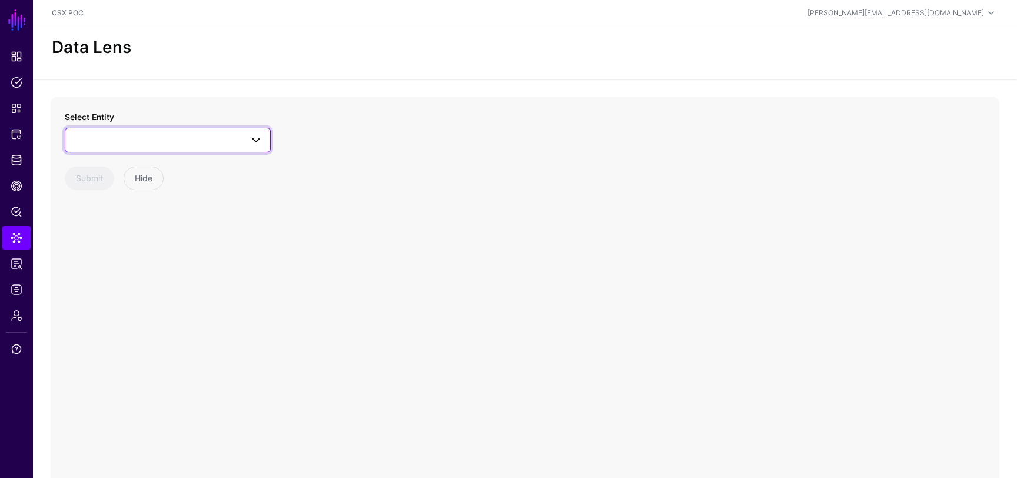
click at [208, 131] on link at bounding box center [168, 140] width 206 height 25
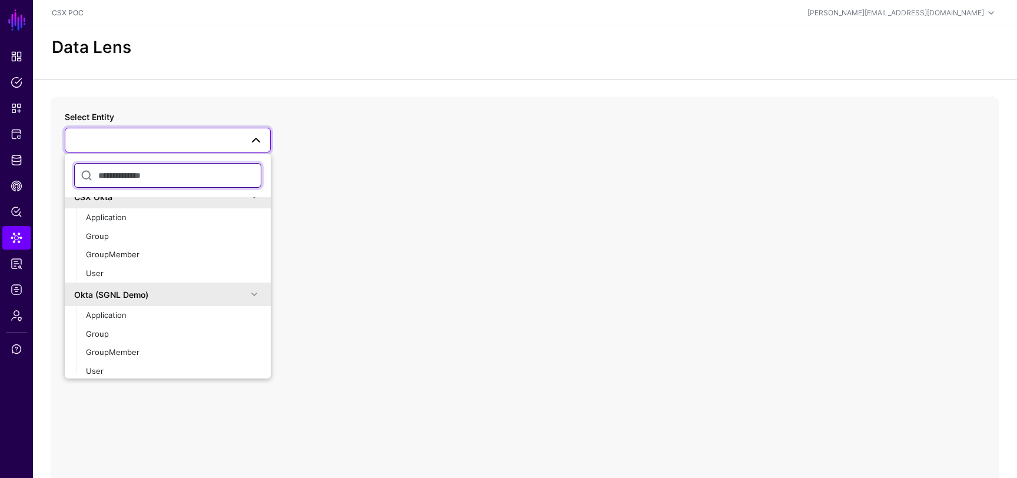
scroll to position [246, 0]
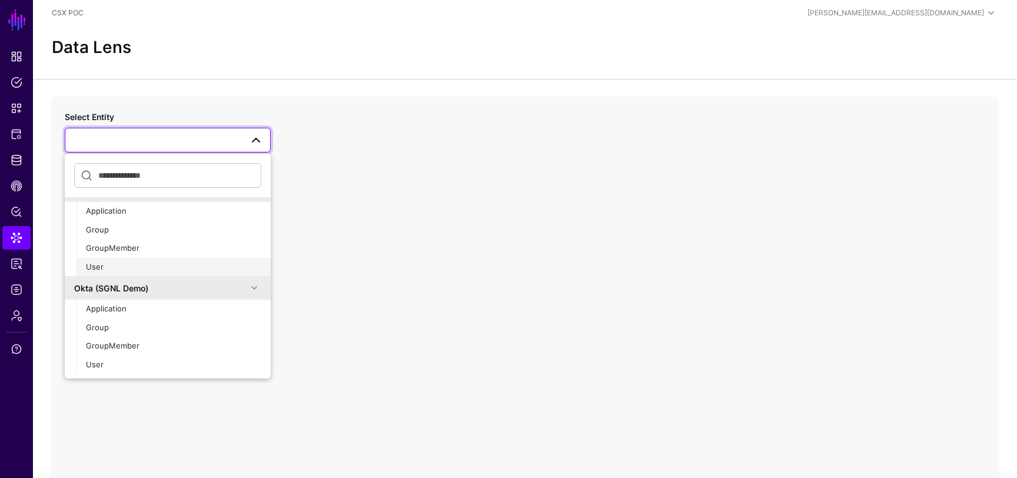
click at [161, 261] on div "User" at bounding box center [173, 267] width 175 height 12
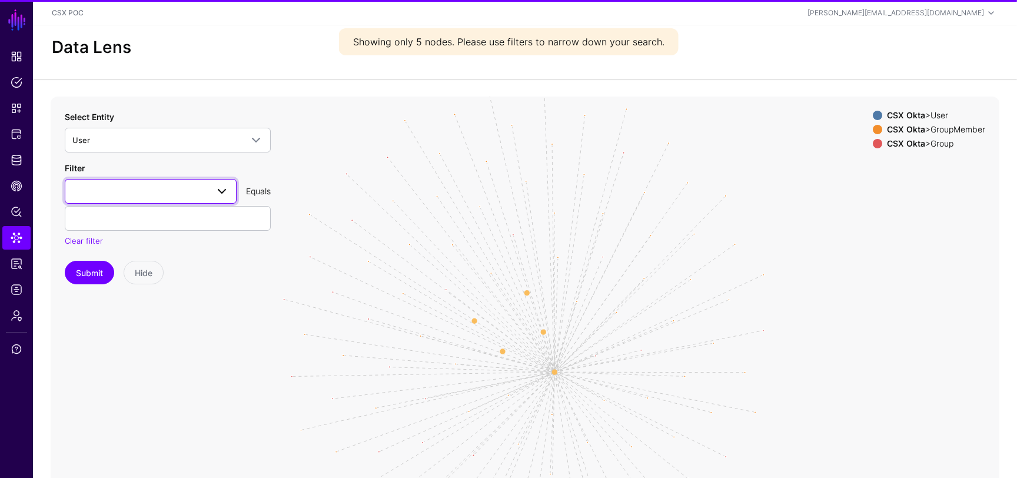
click at [187, 189] on span at bounding box center [150, 191] width 157 height 14
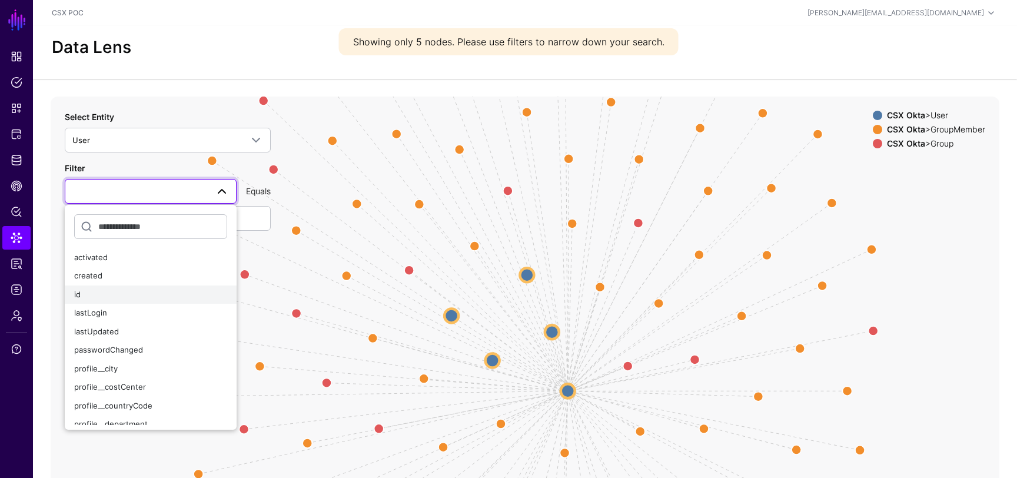
click at [114, 298] on div "id" at bounding box center [150, 295] width 153 height 12
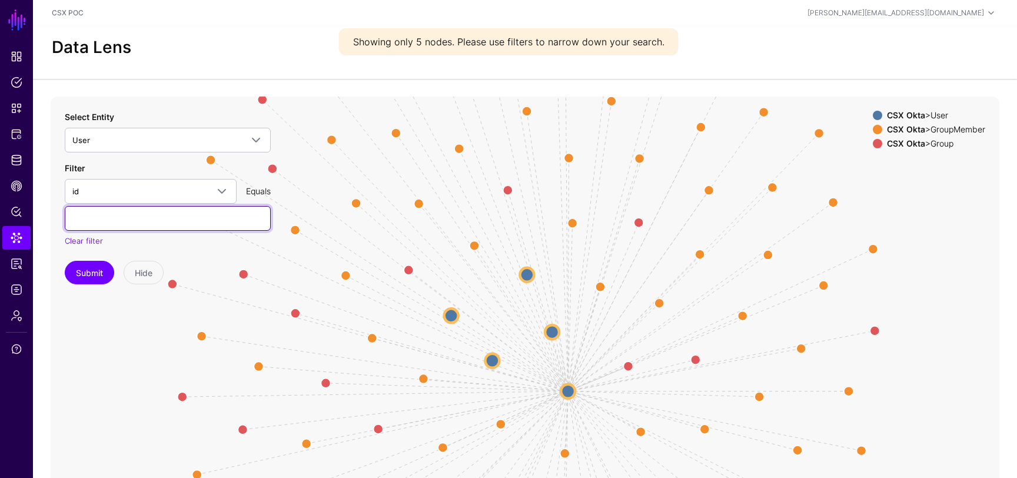
click at [169, 224] on input "text" at bounding box center [168, 218] width 206 height 25
type input "**********"
click at [89, 272] on button "Submit" at bounding box center [89, 273] width 49 height 24
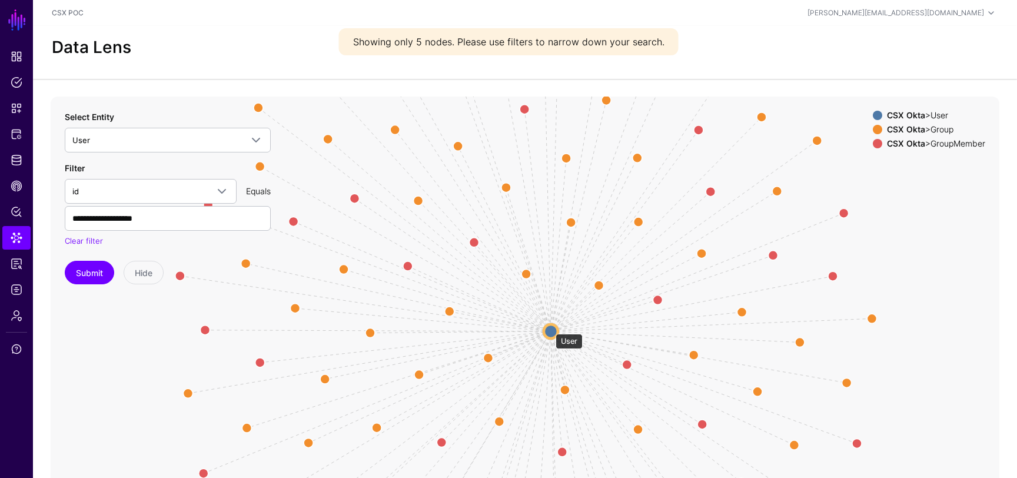
click at [551, 327] on circle at bounding box center [551, 331] width 14 height 14
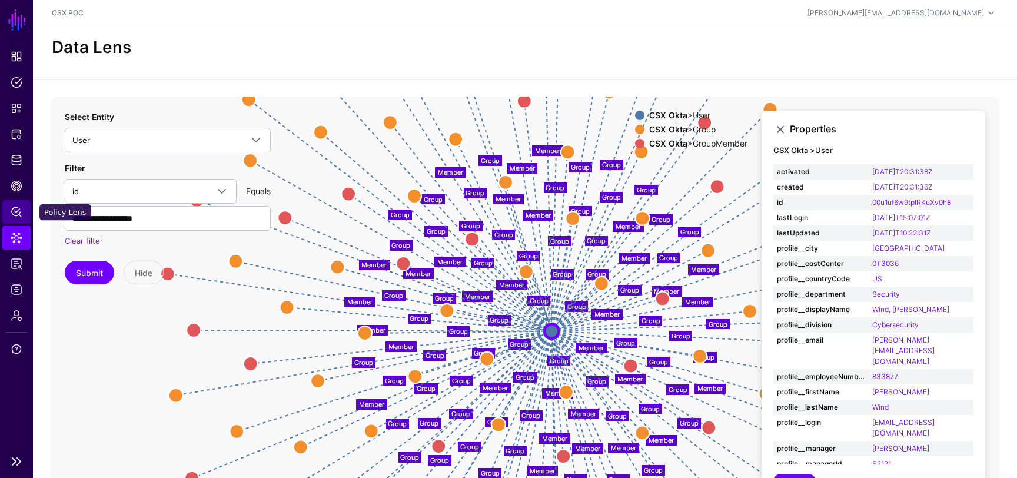
click at [14, 212] on span "Policy Lens" at bounding box center [17, 212] width 12 height 12
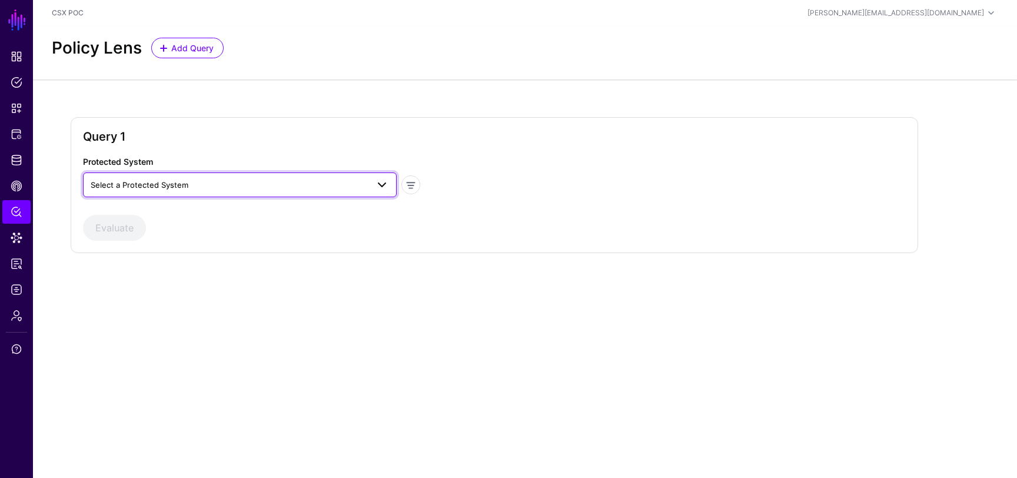
click at [241, 184] on span "Select a Protected System" at bounding box center [229, 184] width 277 height 13
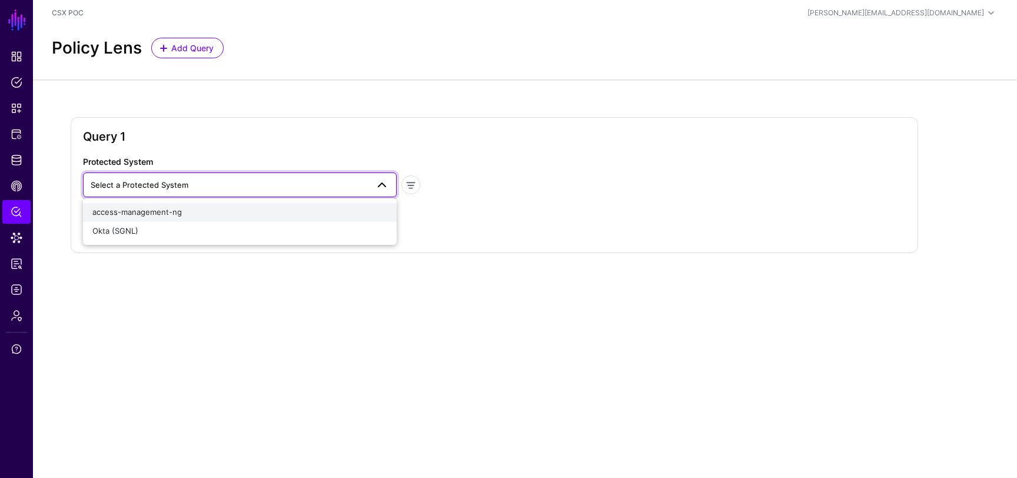
click at [220, 207] on div "access-management-ng" at bounding box center [239, 213] width 295 height 12
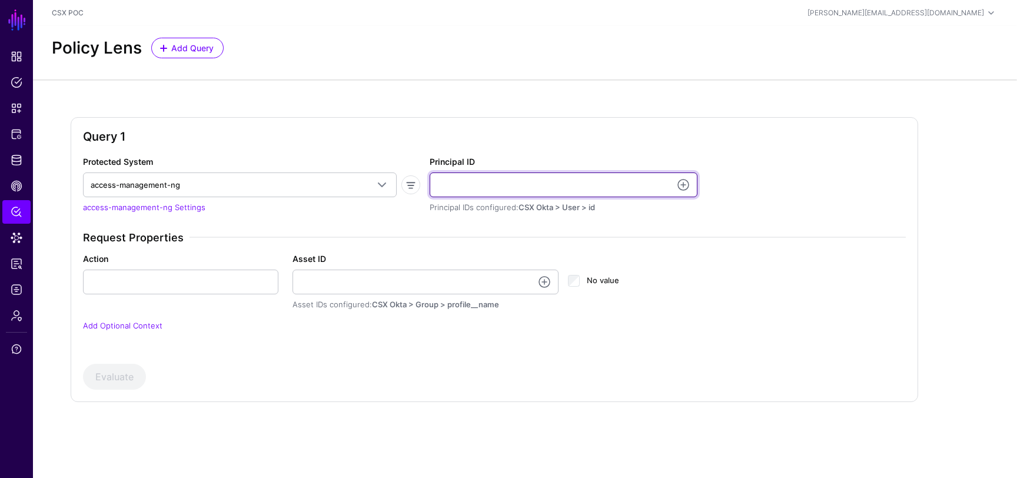
click at [476, 183] on input "Principal ID" at bounding box center [564, 184] width 268 height 25
type input "**********"
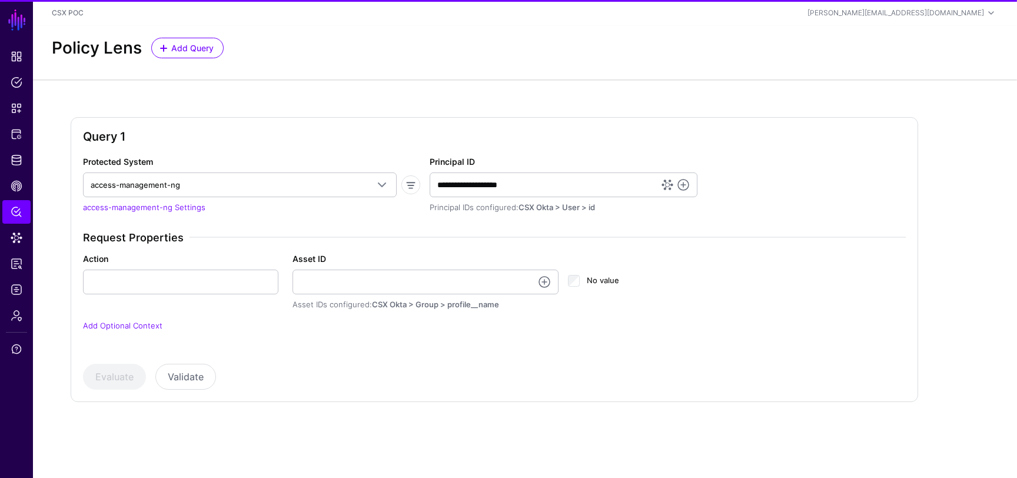
click at [288, 248] on div "Request Properties Action Asset ID Asset IDs configured: CSX Okta > Group > pro…" at bounding box center [494, 288] width 832 height 115
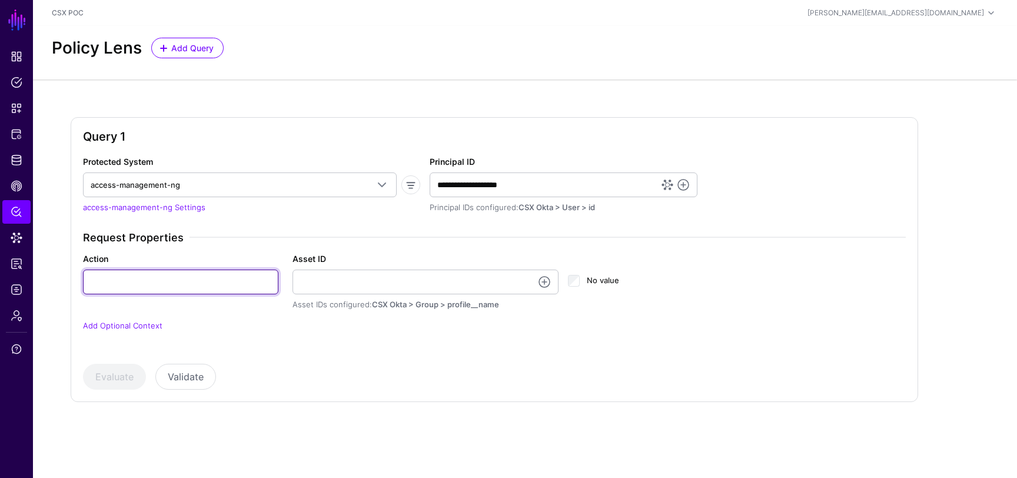
click at [218, 281] on input "Action" at bounding box center [180, 282] width 195 height 25
type input "**"
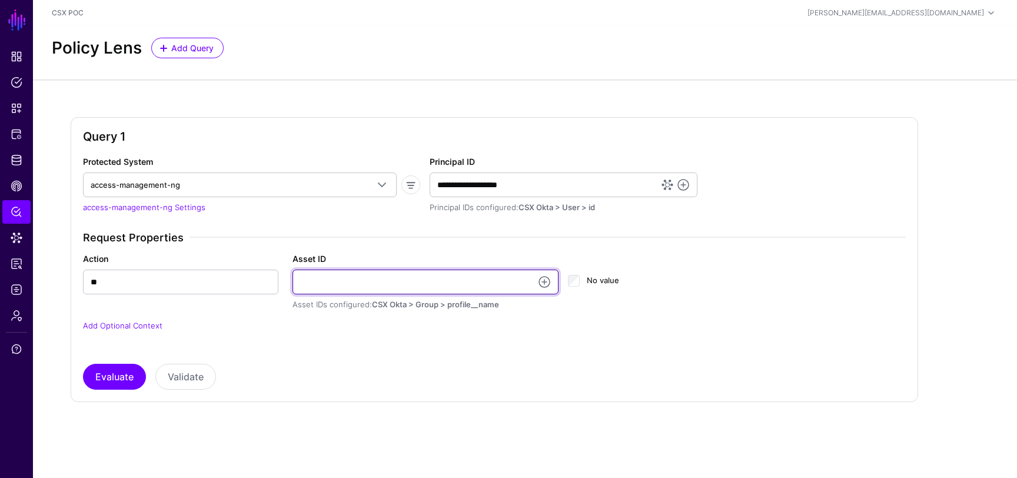
click at [374, 281] on input "Asset ID" at bounding box center [425, 282] width 267 height 25
type input "**********"
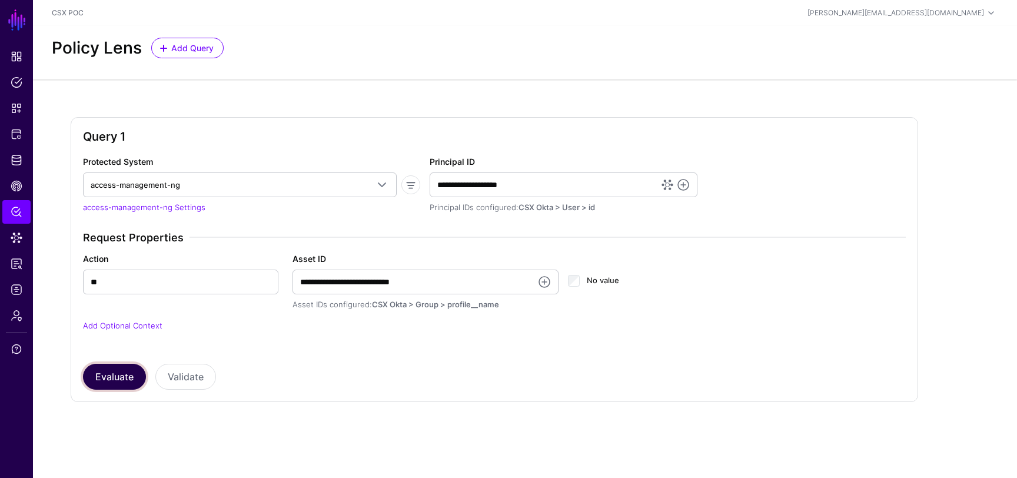
click at [128, 379] on button "Evaluate" at bounding box center [114, 377] width 63 height 26
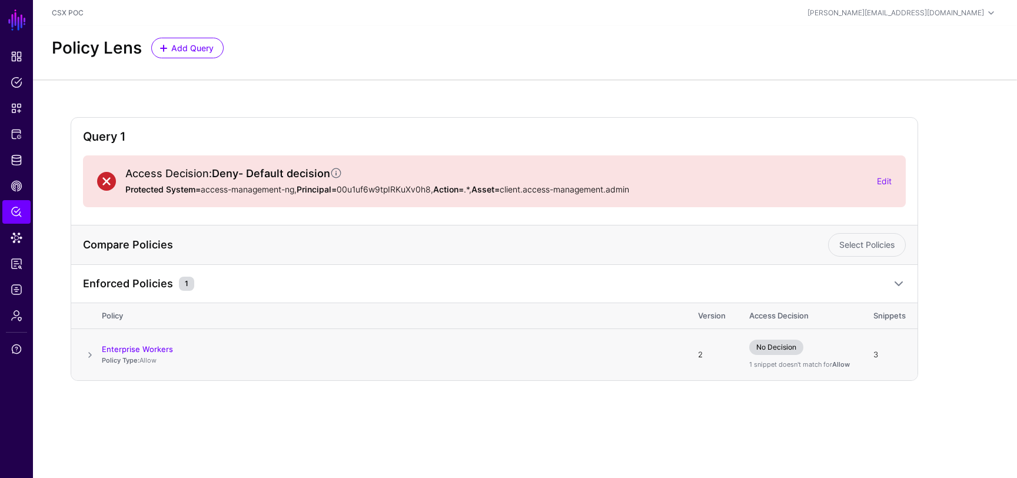
click at [91, 350] on span at bounding box center [90, 355] width 14 height 14
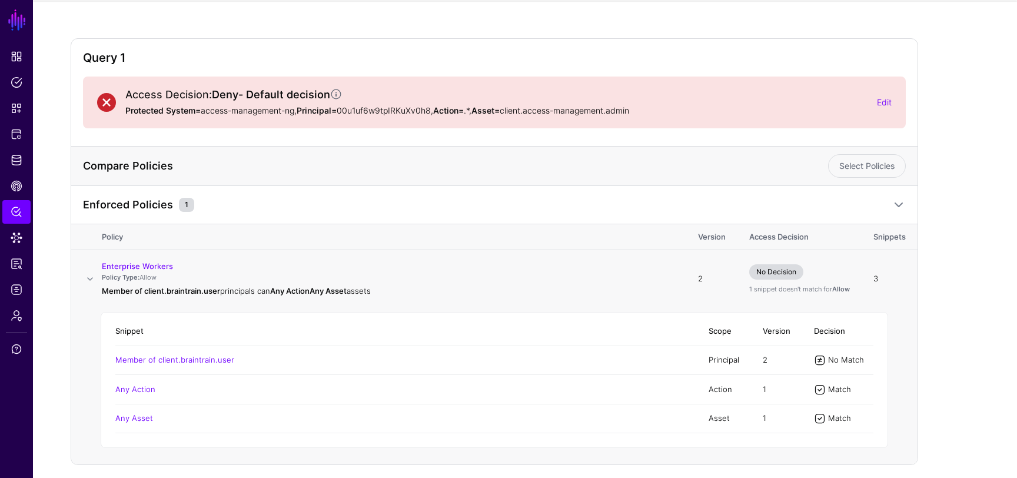
scroll to position [105, 0]
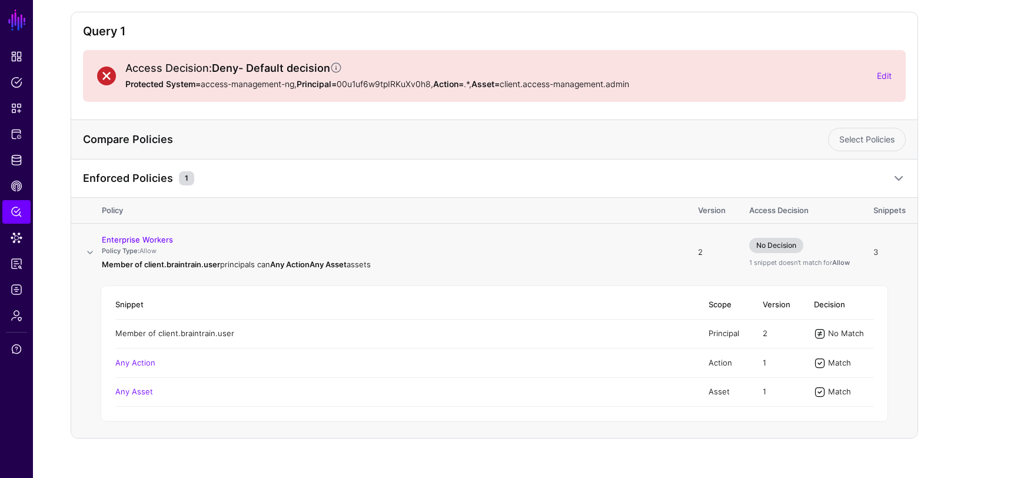
click at [218, 332] on link "Member of client.braintrain.user" at bounding box center [174, 332] width 119 height 9
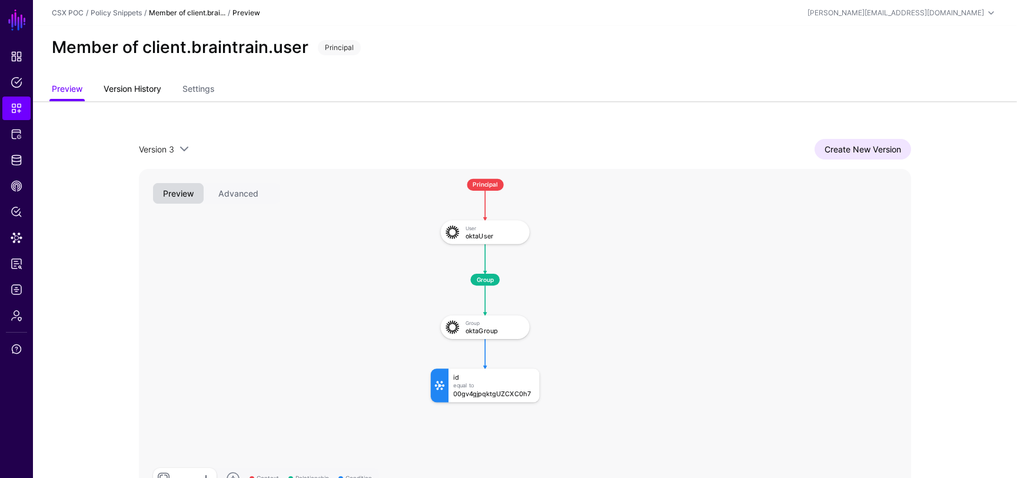
click at [146, 93] on link "Version History" at bounding box center [133, 90] width 58 height 22
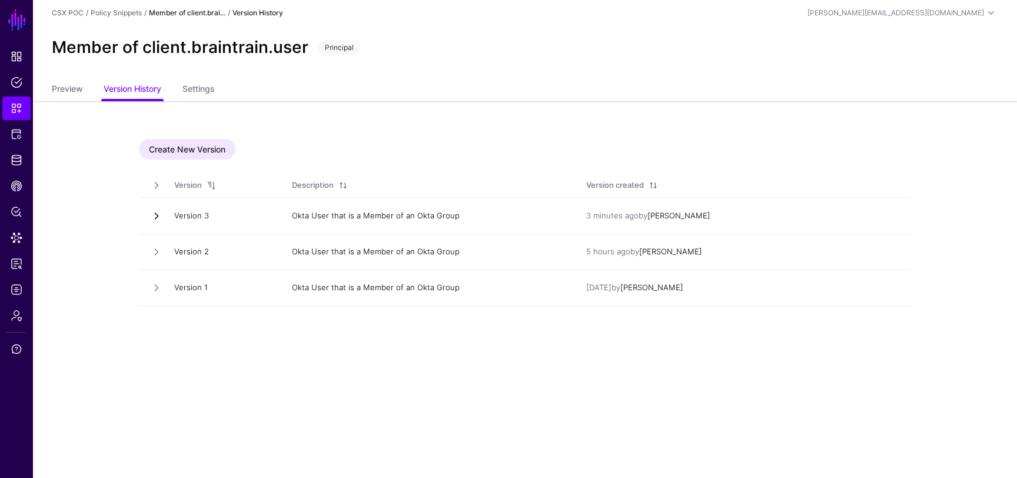
click at [161, 214] on link at bounding box center [157, 216] width 12 height 12
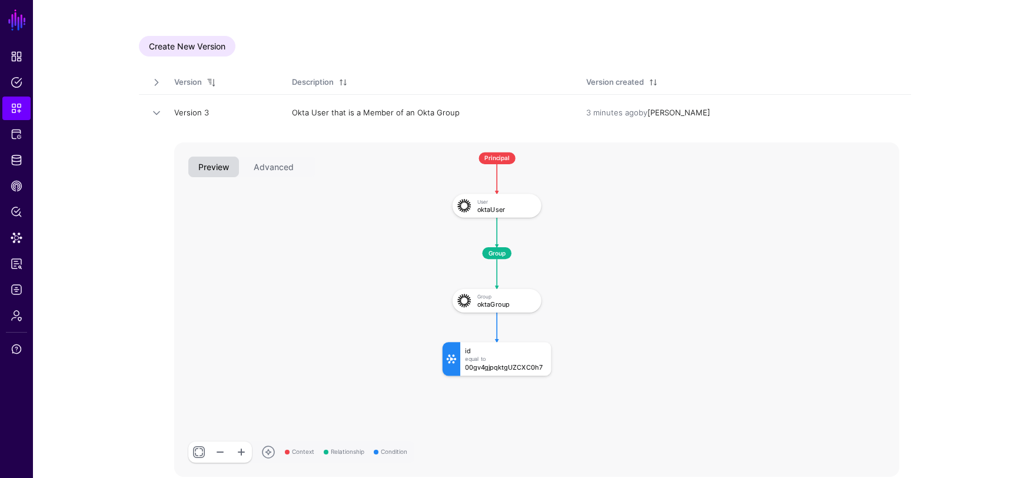
scroll to position [34, 0]
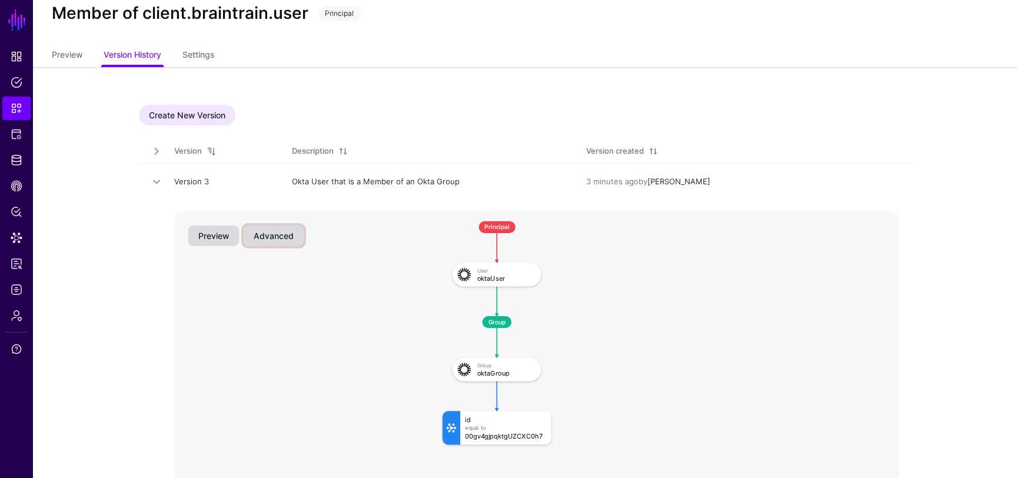
click at [288, 234] on button "Advanced" at bounding box center [274, 235] width 60 height 21
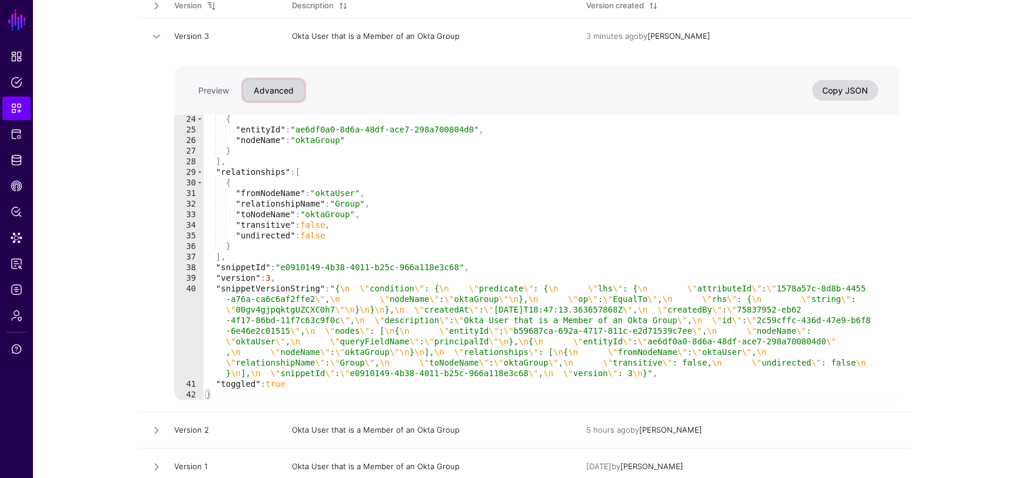
scroll to position [186, 0]
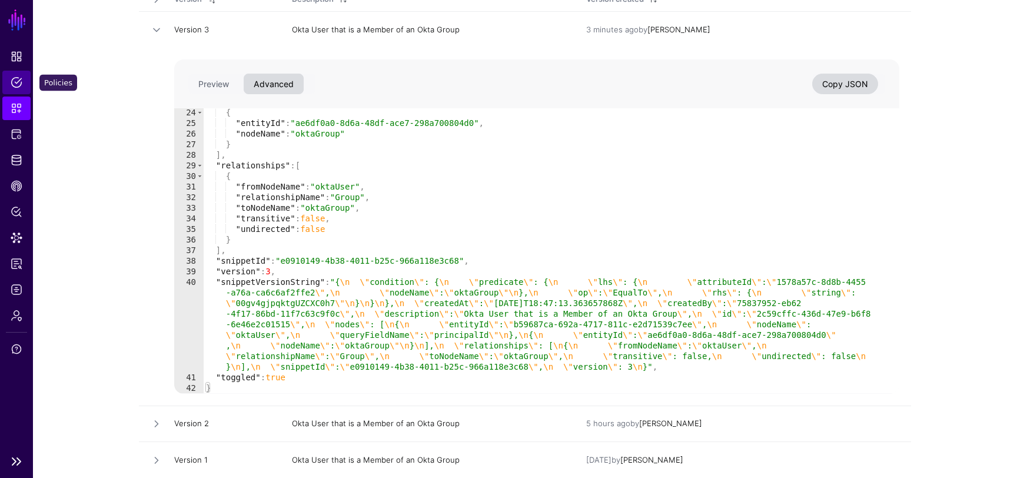
click at [15, 85] on span "Policies" at bounding box center [17, 83] width 12 height 12
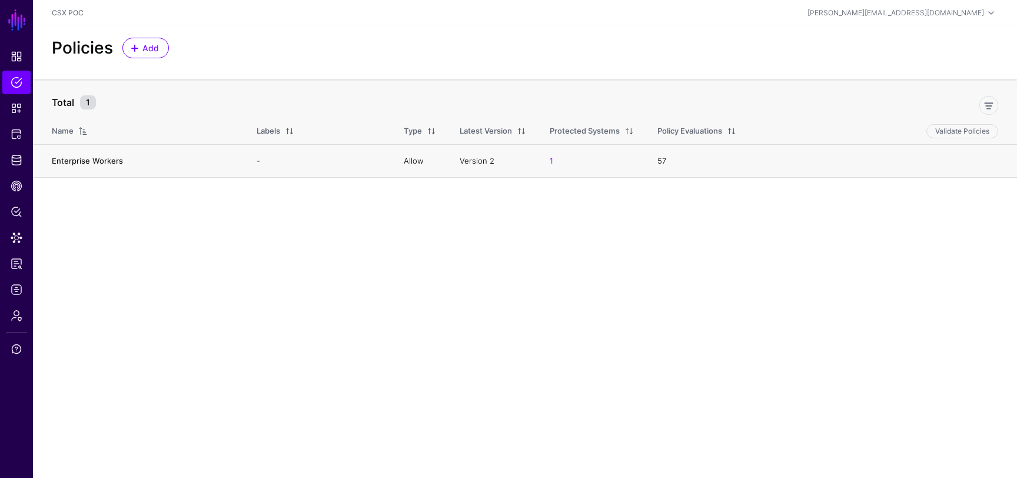
click at [114, 157] on link "Enterprise Workers" at bounding box center [87, 160] width 71 height 9
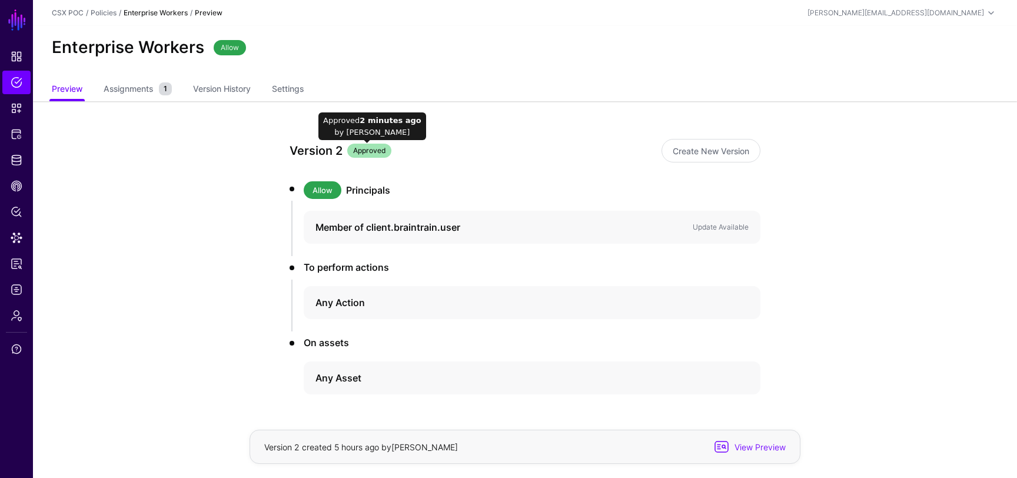
click at [362, 149] on span "Approved" at bounding box center [369, 151] width 44 height 14
click at [152, 87] on span "Assignments" at bounding box center [128, 88] width 55 height 12
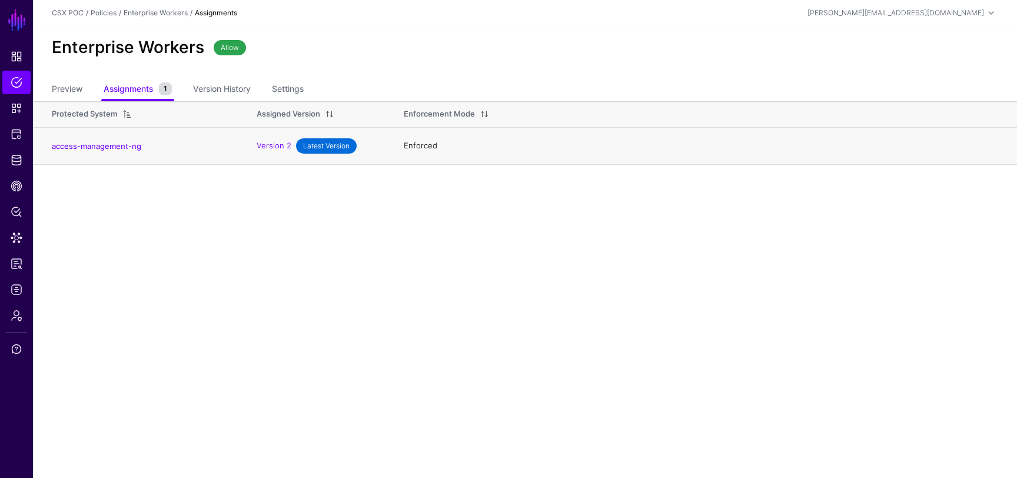
click at [341, 145] on span "Latest Version" at bounding box center [326, 145] width 61 height 15
click at [229, 95] on link "Version History" at bounding box center [222, 90] width 58 height 22
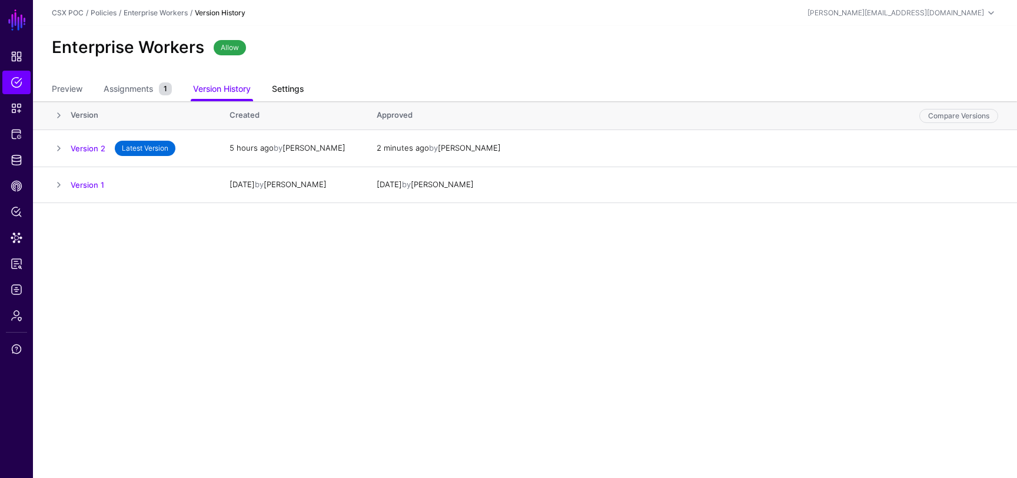
click at [291, 86] on link "Settings" at bounding box center [288, 90] width 32 height 22
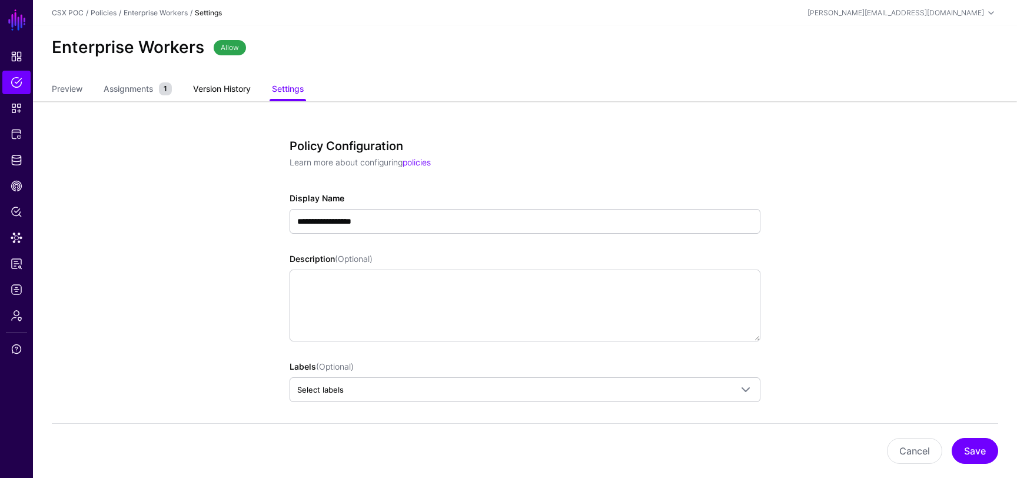
click at [247, 92] on link "Version History" at bounding box center [222, 90] width 58 height 22
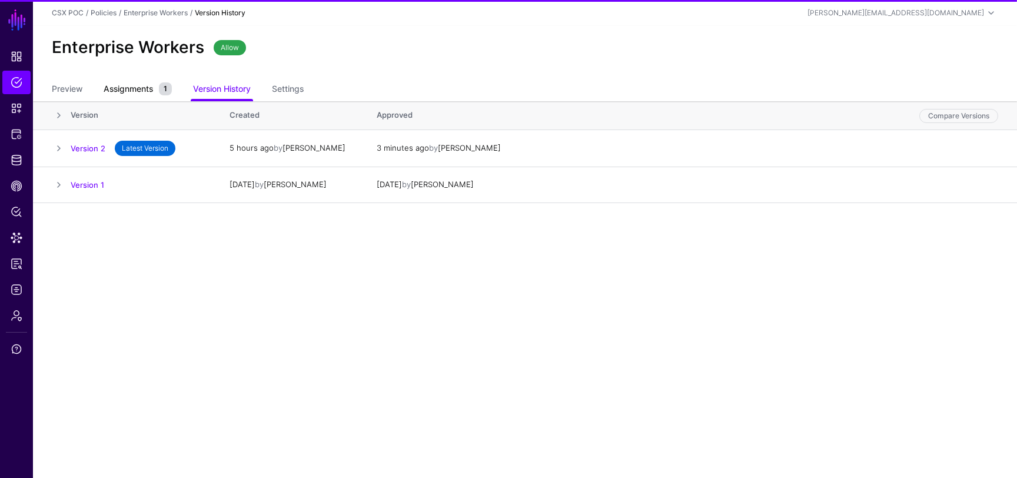
click at [142, 87] on span "Assignments" at bounding box center [128, 88] width 55 height 12
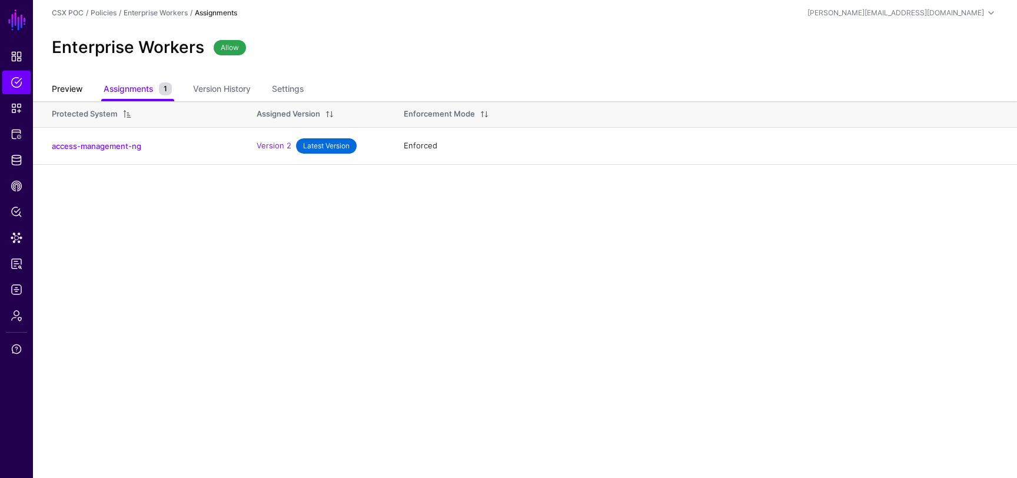
click at [77, 89] on link "Preview" at bounding box center [67, 90] width 31 height 22
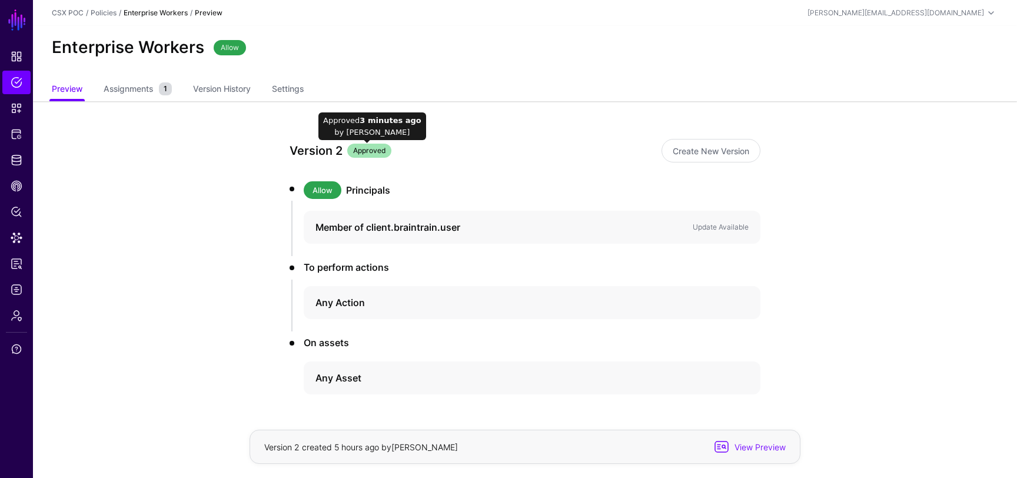
click at [375, 152] on span "Approved" at bounding box center [369, 151] width 44 height 14
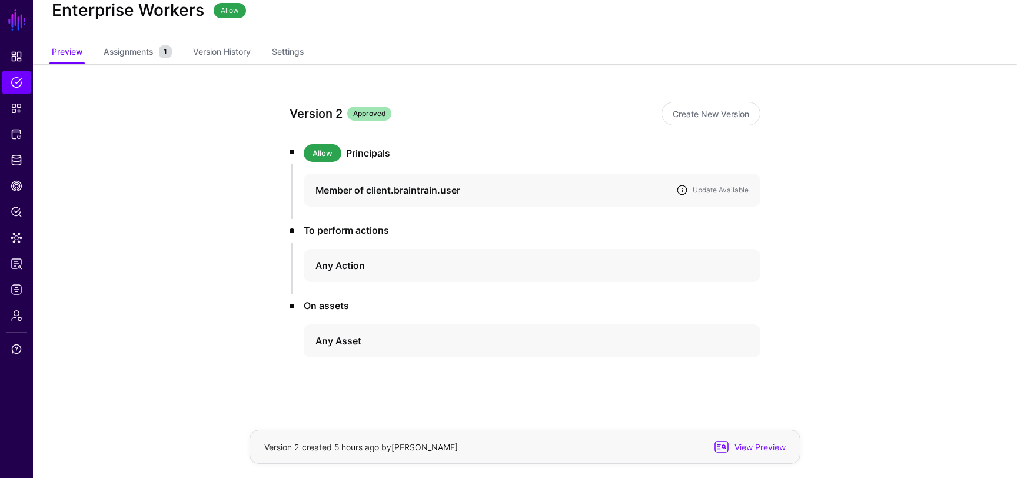
click at [687, 190] on link at bounding box center [682, 190] width 12 height 12
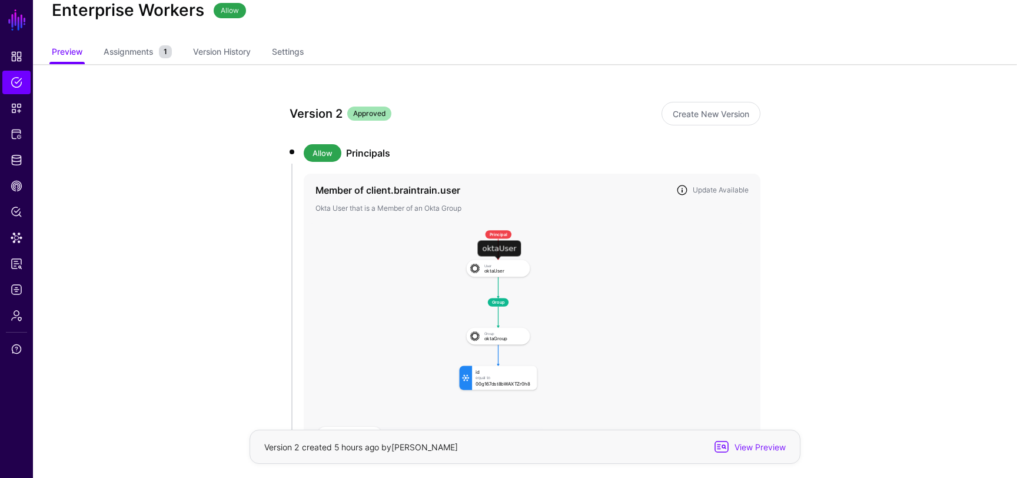
click at [493, 273] on div "User oktaUser" at bounding box center [497, 268] width 59 height 13
click at [367, 149] on h3 "Principals" at bounding box center [553, 153] width 414 height 14
click at [386, 183] on h4 "Member of client.braintrain.user" at bounding box center [490, 190] width 351 height 14
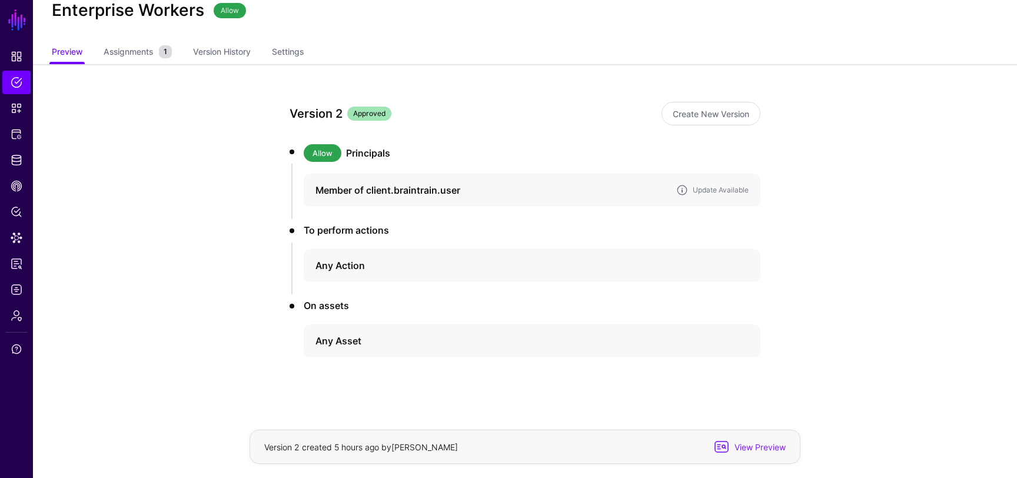
click at [386, 183] on h4 "Member of client.braintrain.user" at bounding box center [490, 190] width 351 height 14
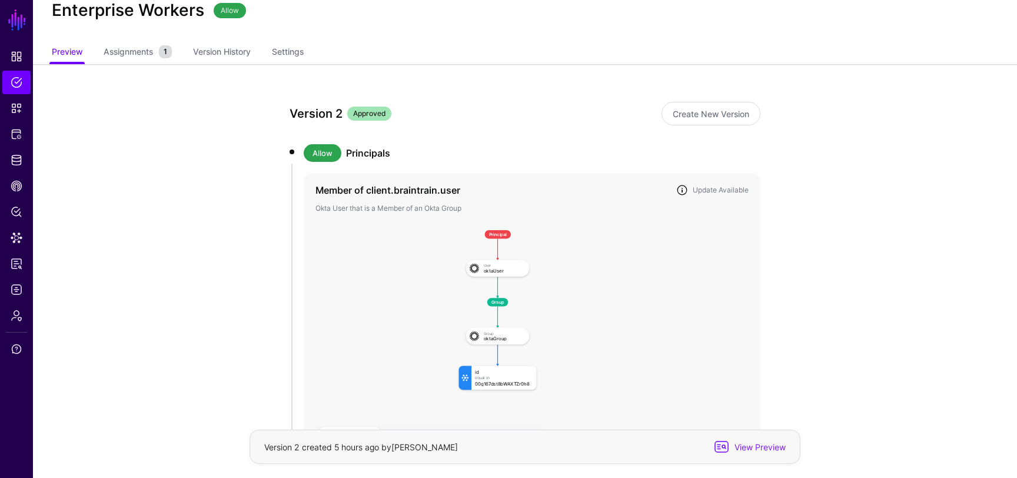
click at [679, 191] on link at bounding box center [682, 190] width 12 height 12
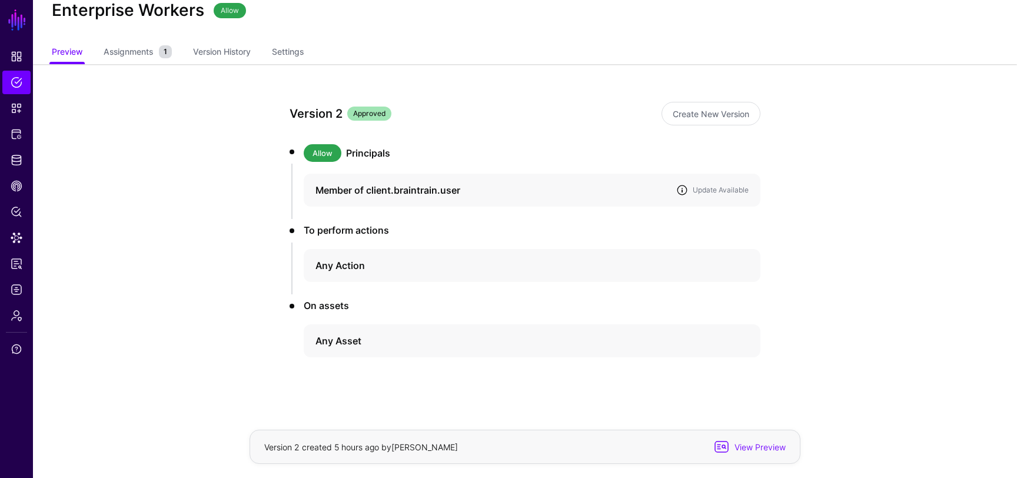
click at [681, 191] on link at bounding box center [682, 190] width 12 height 12
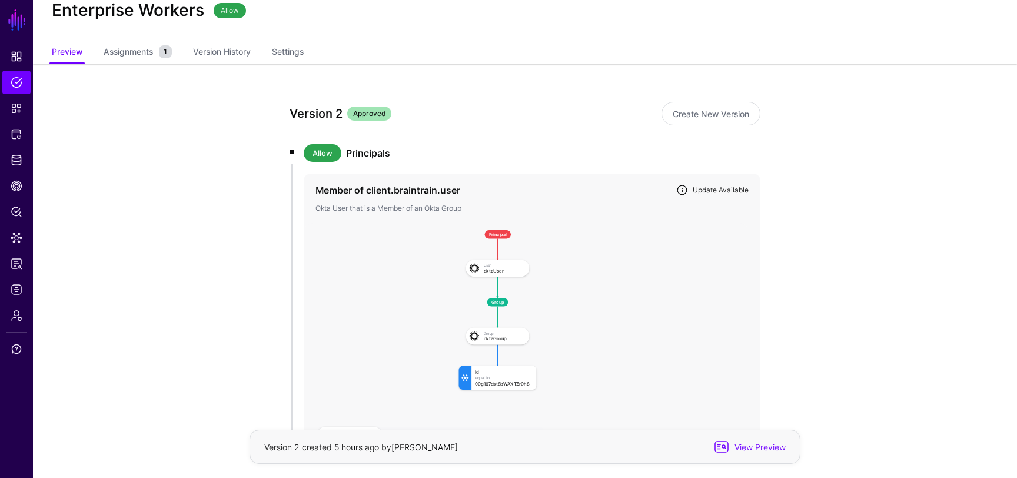
click at [718, 190] on link "Update Available" at bounding box center [721, 189] width 56 height 9
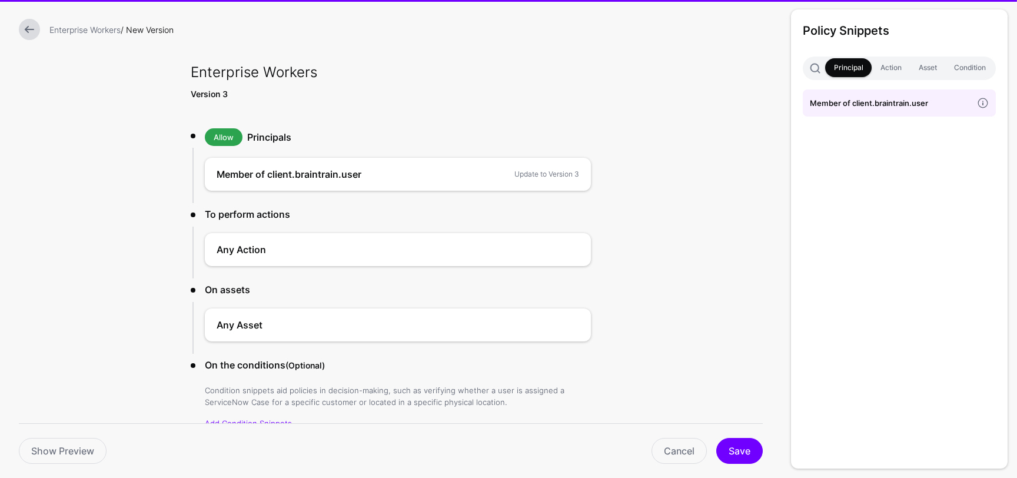
click at [718, 190] on form "Enterprise Workers / New Version Enterprise Workers Version 3 Allow Principals …" at bounding box center [391, 269] width 782 height 538
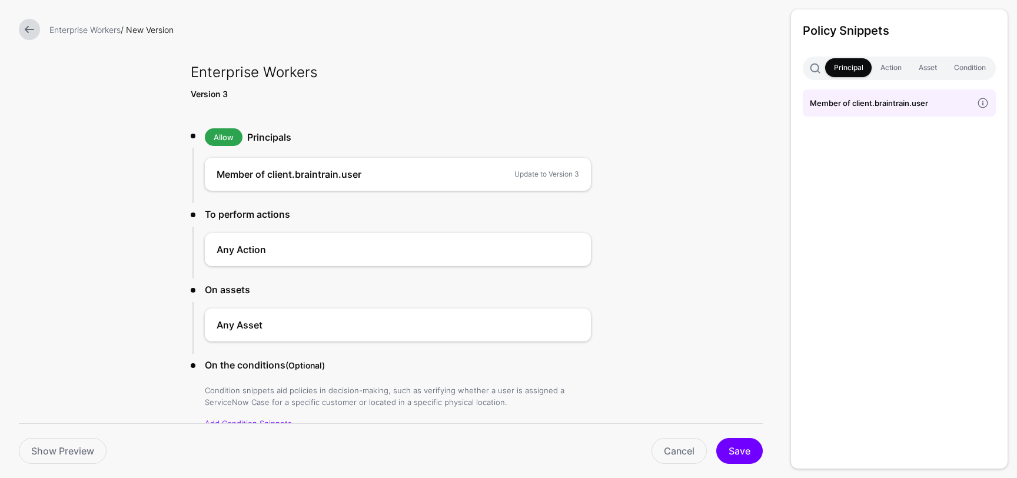
scroll to position [46, 0]
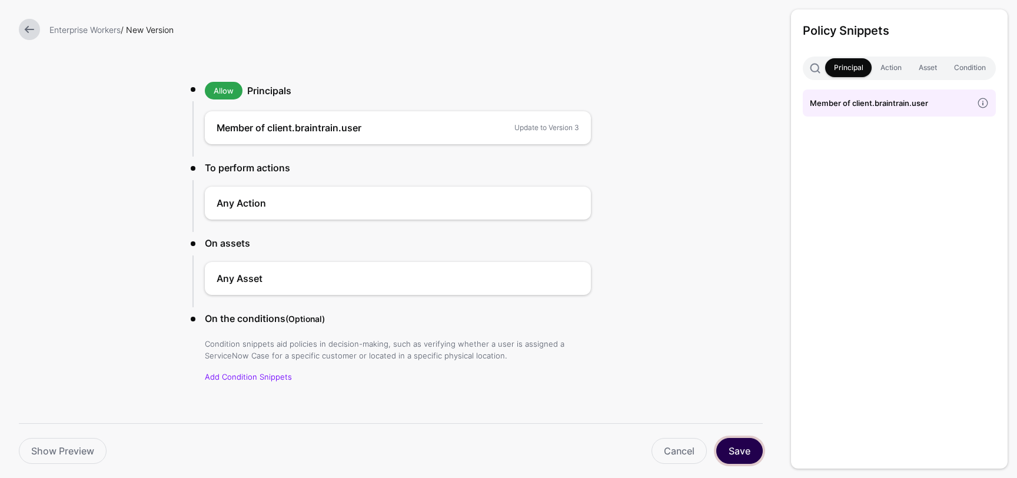
click at [739, 449] on button "Save" at bounding box center [739, 451] width 46 height 26
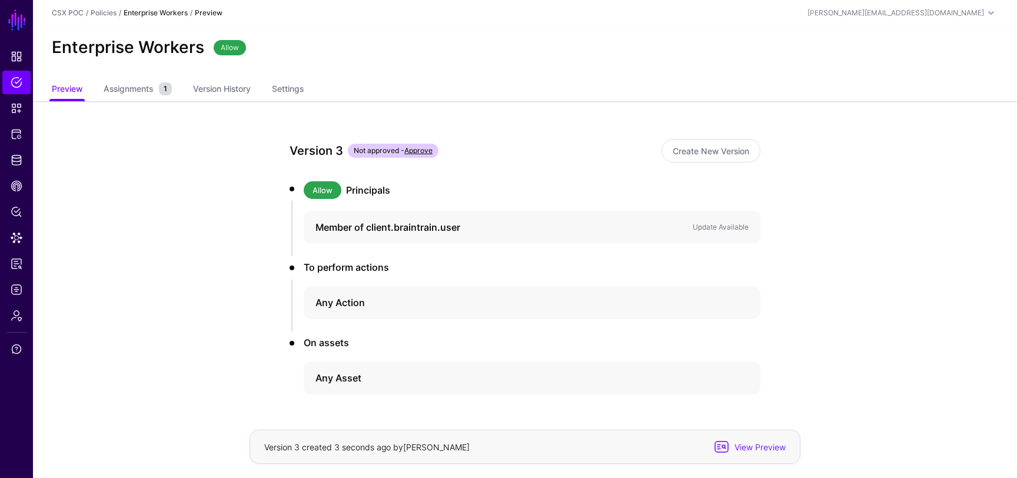
click at [423, 151] on link "Approve" at bounding box center [418, 150] width 28 height 9
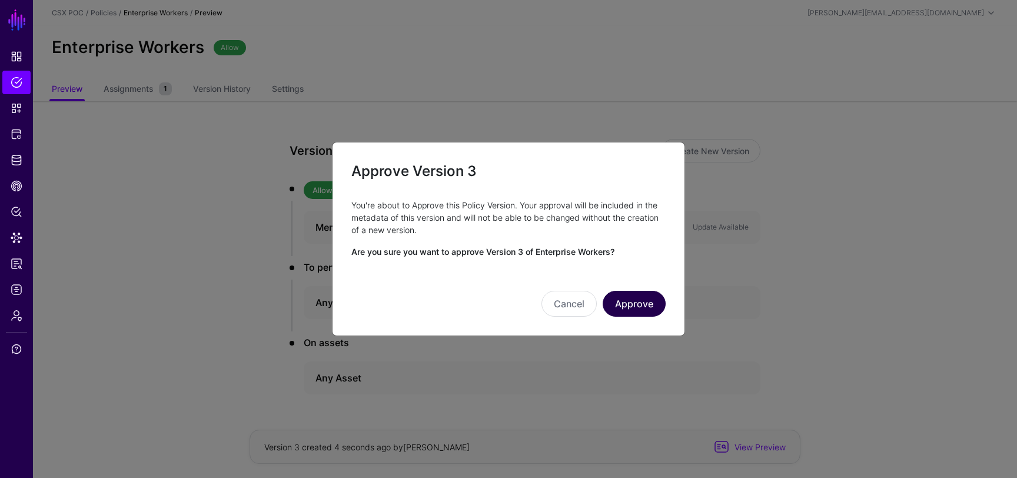
click at [647, 300] on button "Approve" at bounding box center [634, 304] width 63 height 26
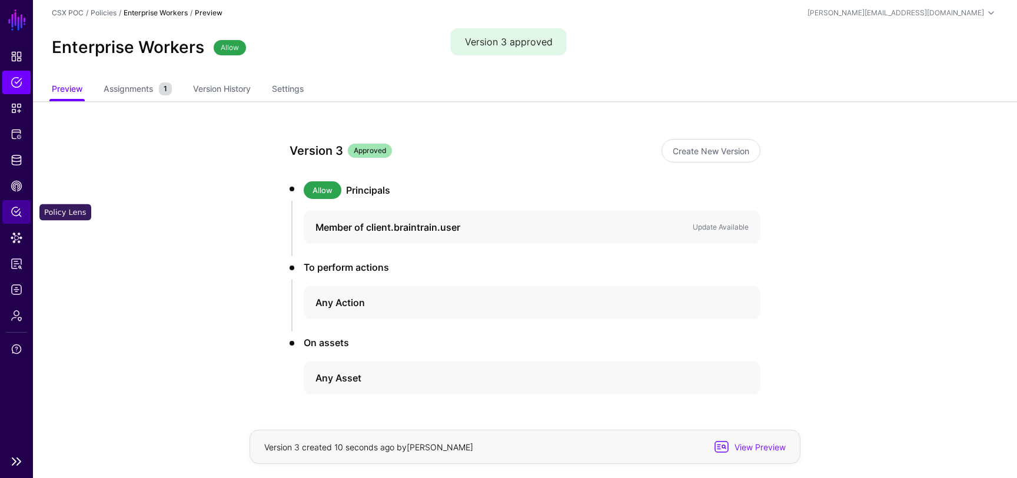
click at [22, 204] on link "Policy Lens" at bounding box center [16, 212] width 28 height 24
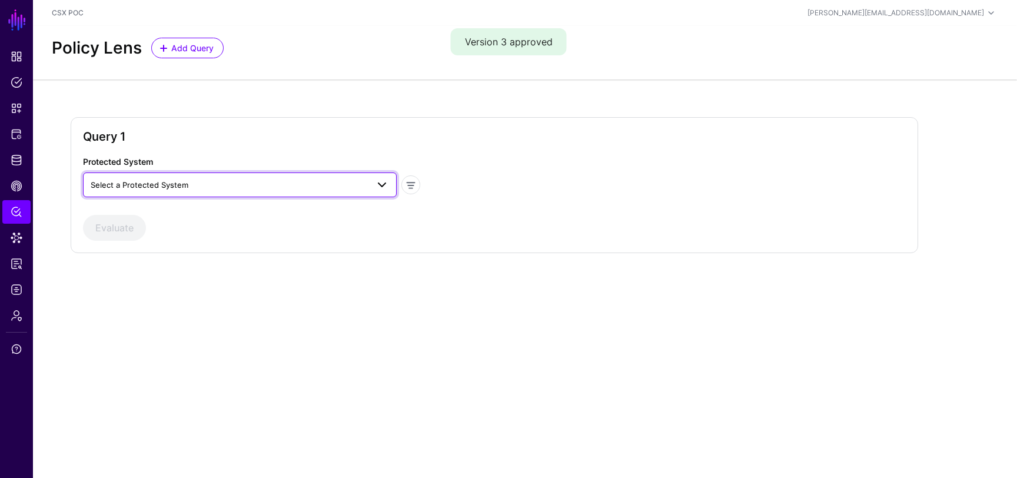
click at [314, 189] on span "Select a Protected System" at bounding box center [229, 184] width 277 height 13
click at [16, 211] on span "Policy Lens" at bounding box center [17, 212] width 12 height 12
click at [147, 198] on div "Protected System Select a Protected System access-management-ng Okta (SGNL) SGN…" at bounding box center [494, 197] width 823 height 85
click at [157, 191] on span "Select a Protected System" at bounding box center [240, 185] width 298 height 14
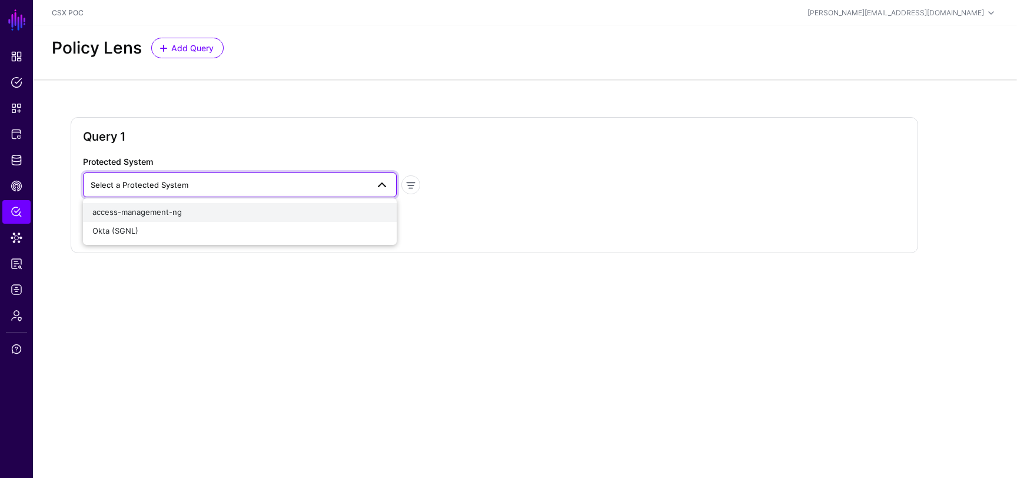
click at [155, 210] on span "access-management-ng" at bounding box center [136, 211] width 89 height 9
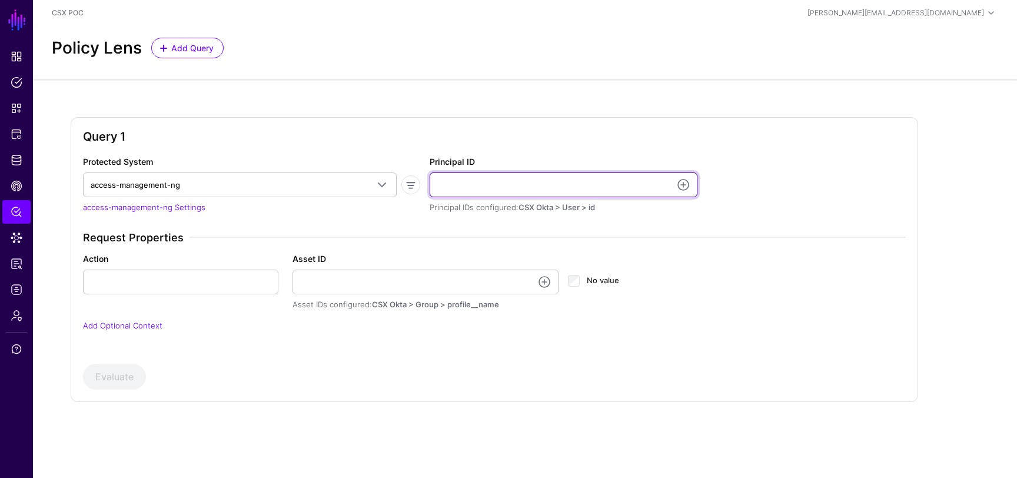
click at [471, 186] on input "Principal ID" at bounding box center [564, 184] width 268 height 25
type input "**********"
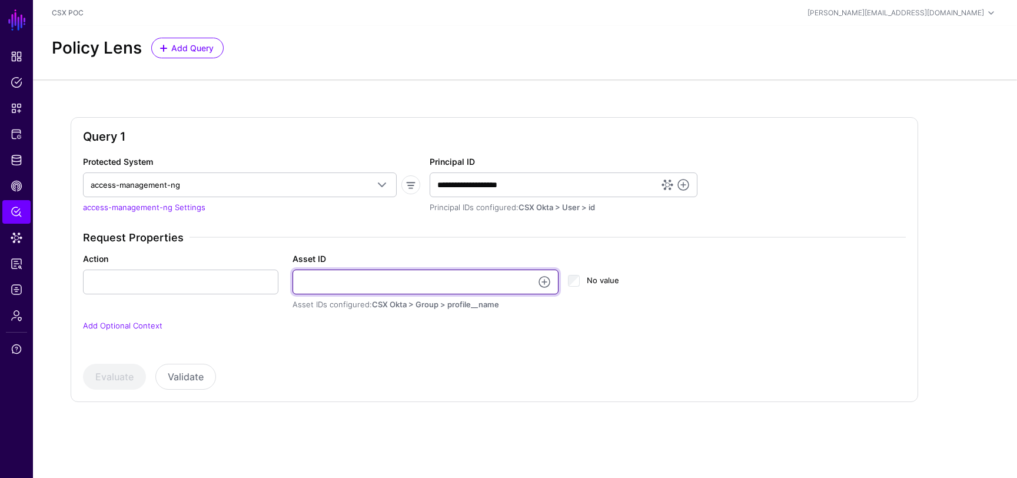
click at [334, 287] on input "Asset ID" at bounding box center [425, 282] width 267 height 25
click at [305, 335] on div "Request Properties Action Asset ID Asset IDs configured: CSX Okta > Group > pro…" at bounding box center [494, 288] width 832 height 115
click at [454, 290] on input "Asset ID" at bounding box center [425, 282] width 267 height 25
click at [543, 280] on link at bounding box center [544, 282] width 14 height 14
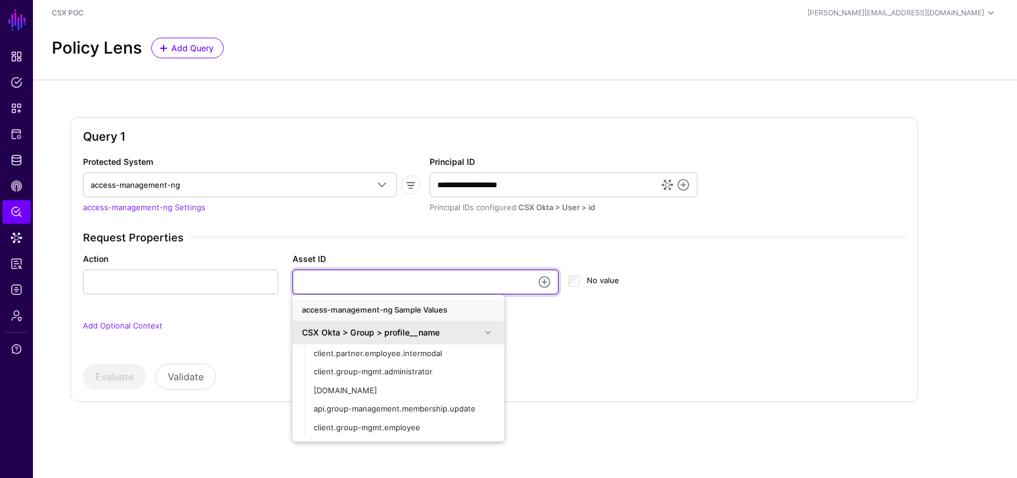
click at [484, 290] on input "Asset ID" at bounding box center [425, 282] width 267 height 25
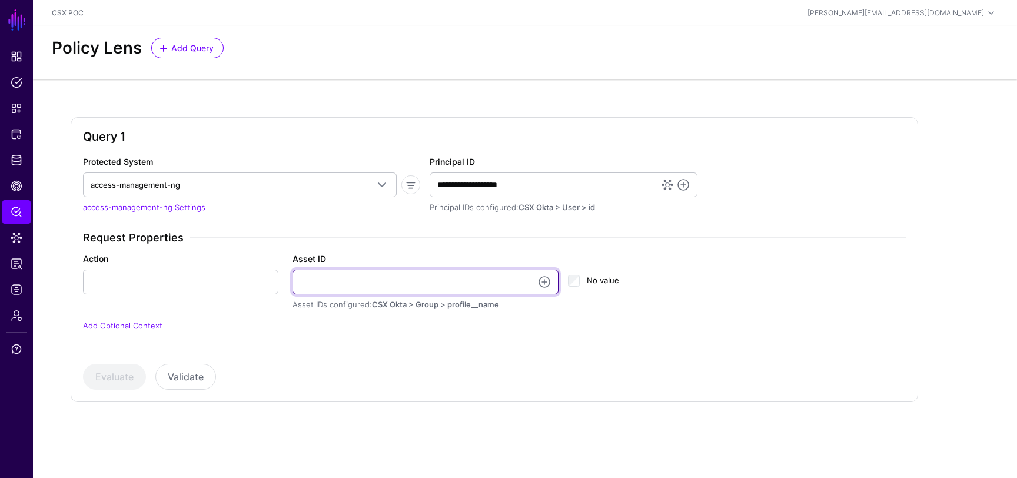
paste input "**********"
type input "**********"
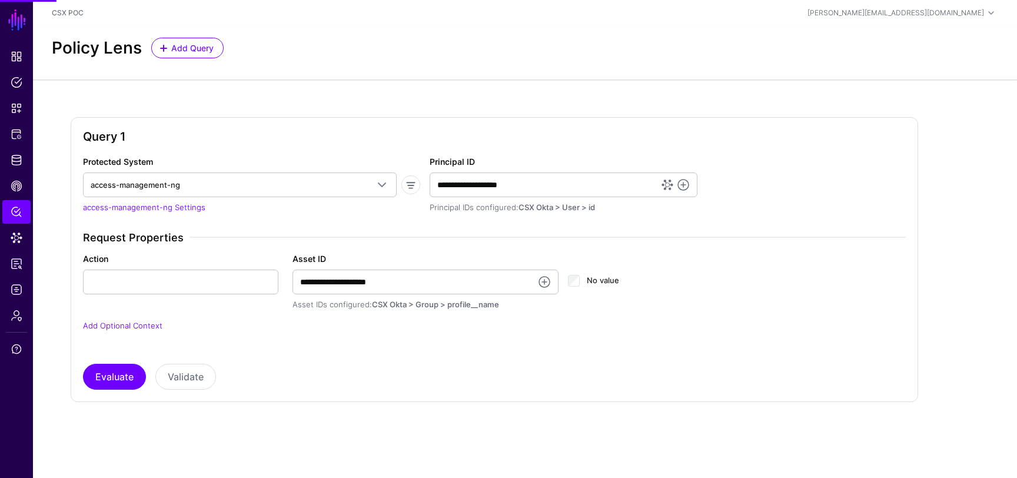
click at [424, 348] on div "**********" at bounding box center [494, 272] width 823 height 234
click at [91, 373] on button "Evaluate" at bounding box center [114, 377] width 63 height 26
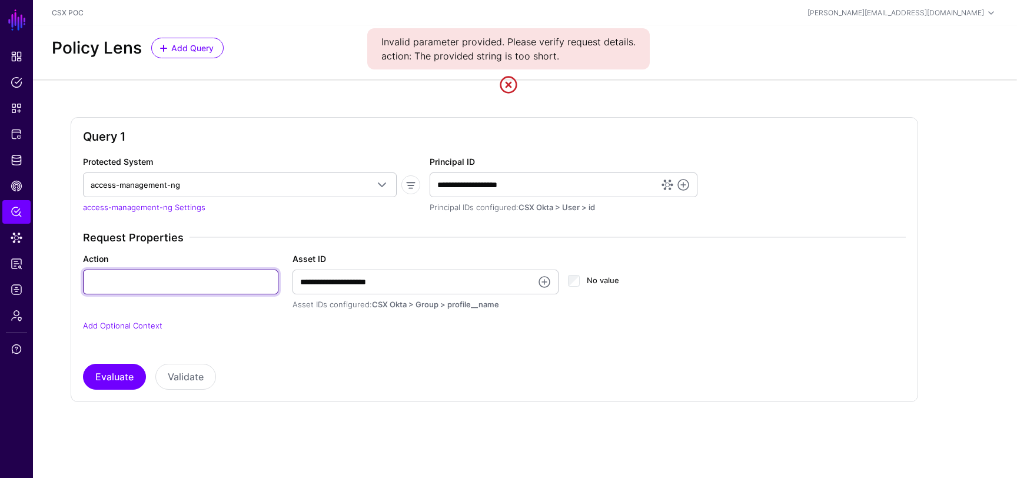
click at [167, 281] on input "Action" at bounding box center [180, 282] width 195 height 25
type input "**"
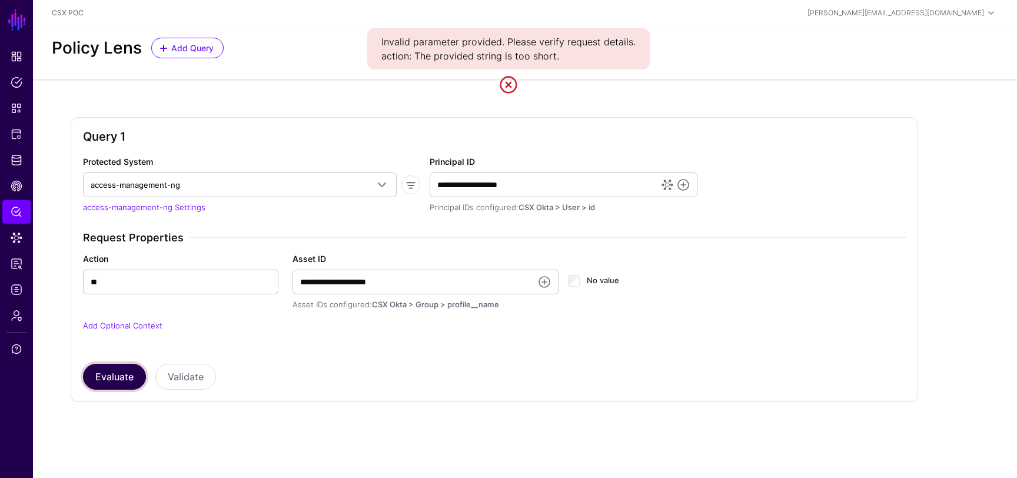
click at [117, 375] on button "Evaluate" at bounding box center [114, 377] width 63 height 26
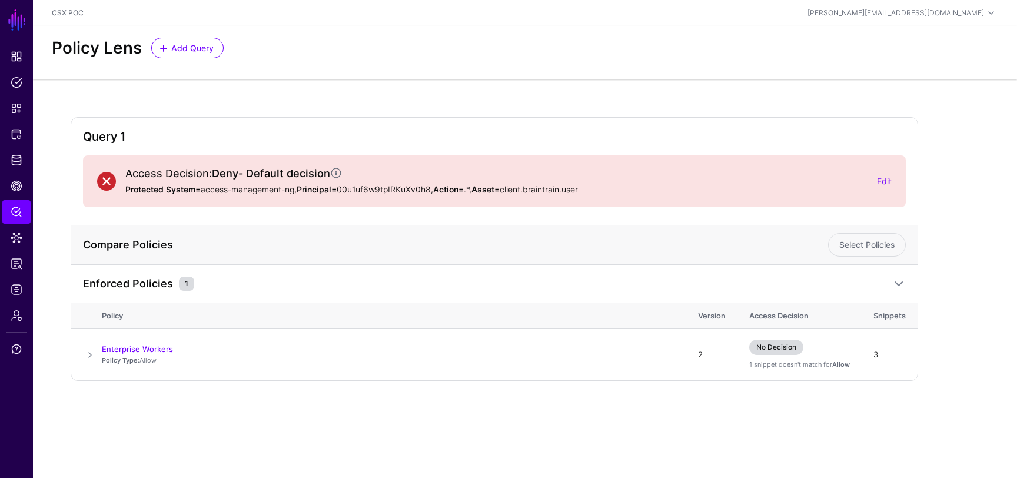
click at [509, 86] on link at bounding box center [508, 84] width 19 height 19
click at [142, 350] on link "Enterprise Workers" at bounding box center [137, 348] width 71 height 9
click at [888, 189] on div "Access Decision: Deny - Default decision Protected System= access-management-ng…" at bounding box center [494, 181] width 794 height 28
click at [888, 182] on link "Edit" at bounding box center [884, 181] width 15 height 10
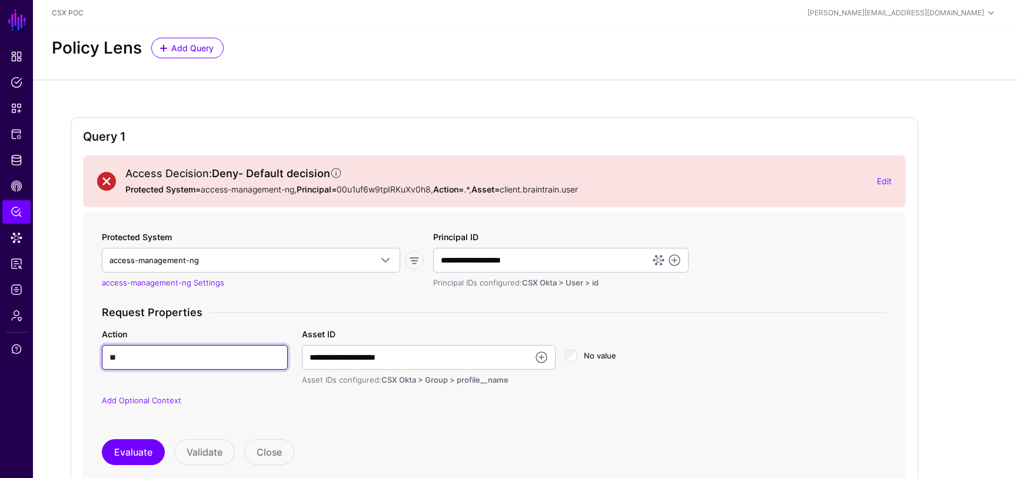
click at [248, 354] on input "**" at bounding box center [195, 357] width 186 height 25
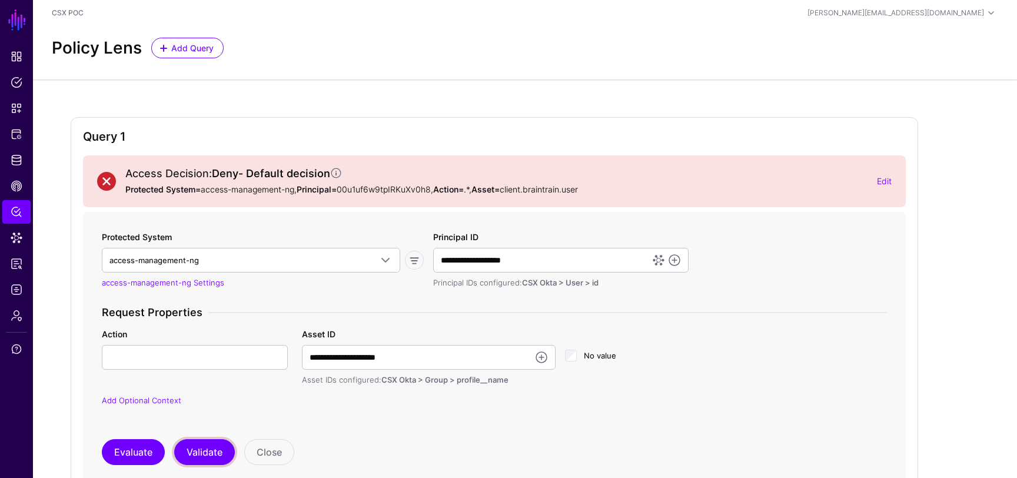
click at [211, 451] on button "Validate" at bounding box center [204, 452] width 61 height 26
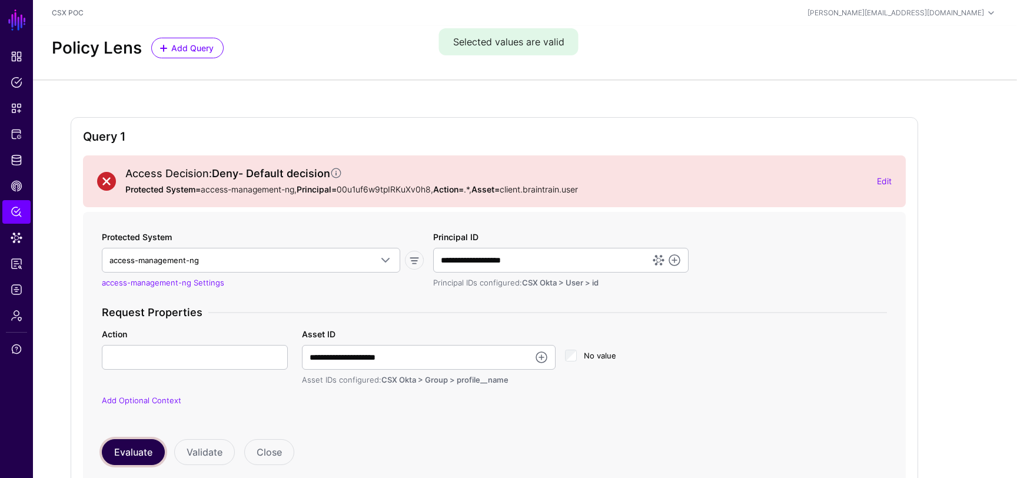
click at [142, 455] on button "Evaluate" at bounding box center [133, 452] width 63 height 26
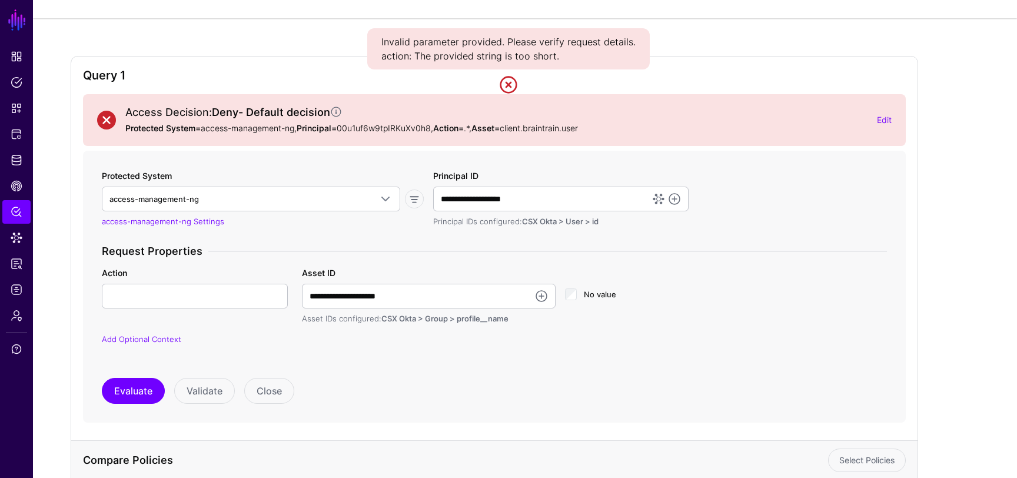
scroll to position [235, 0]
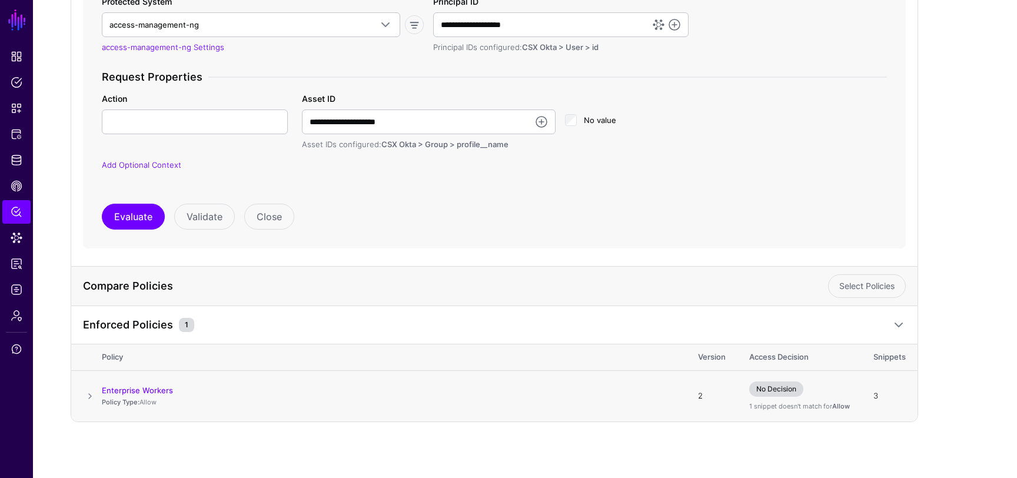
click at [776, 387] on span "No Decision" at bounding box center [776, 388] width 54 height 15
click at [139, 391] on link "Enterprise Workers" at bounding box center [137, 389] width 71 height 9
click at [859, 284] on link "Select Policies" at bounding box center [867, 286] width 78 height 24
click at [878, 286] on link "Cancel" at bounding box center [881, 286] width 49 height 24
click at [90, 394] on span at bounding box center [90, 396] width 14 height 14
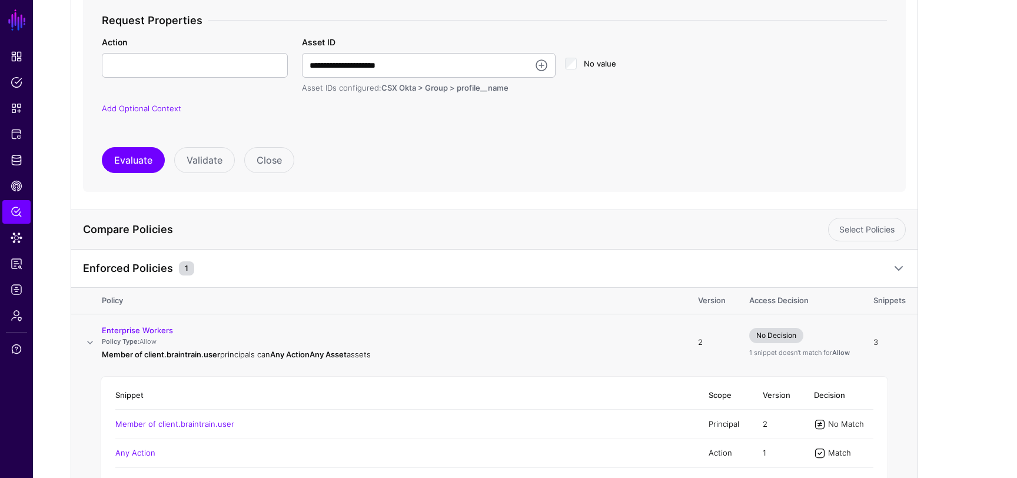
scroll to position [0, 0]
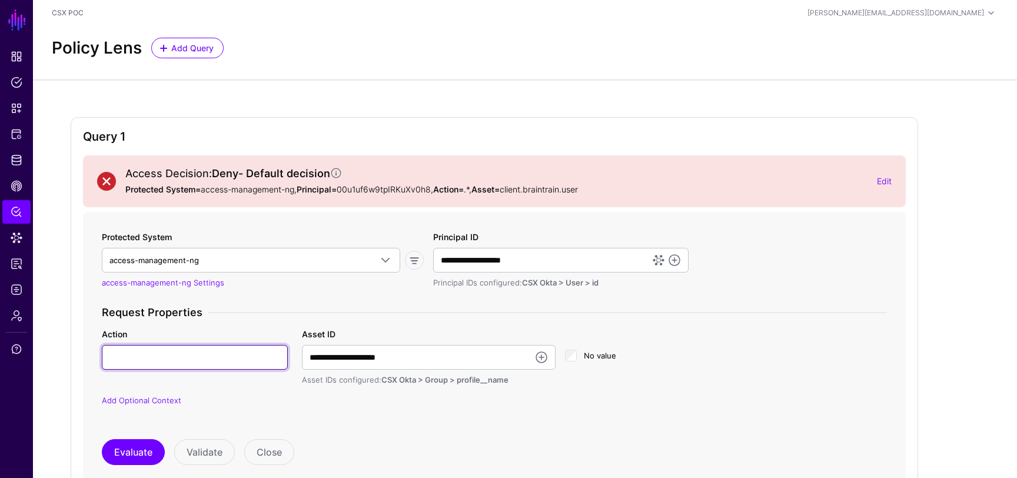
click at [220, 360] on input "Action" at bounding box center [195, 357] width 186 height 25
type input "***"
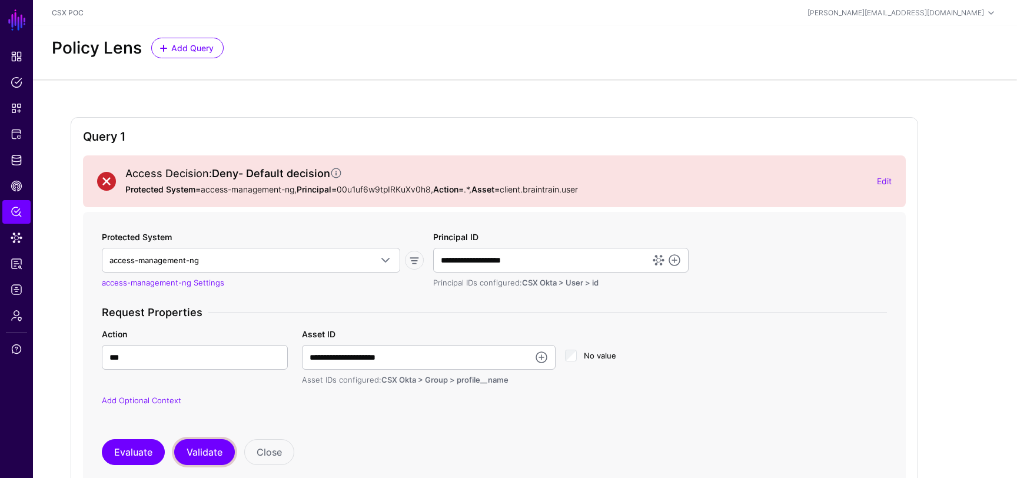
click at [191, 453] on button "Validate" at bounding box center [204, 452] width 61 height 26
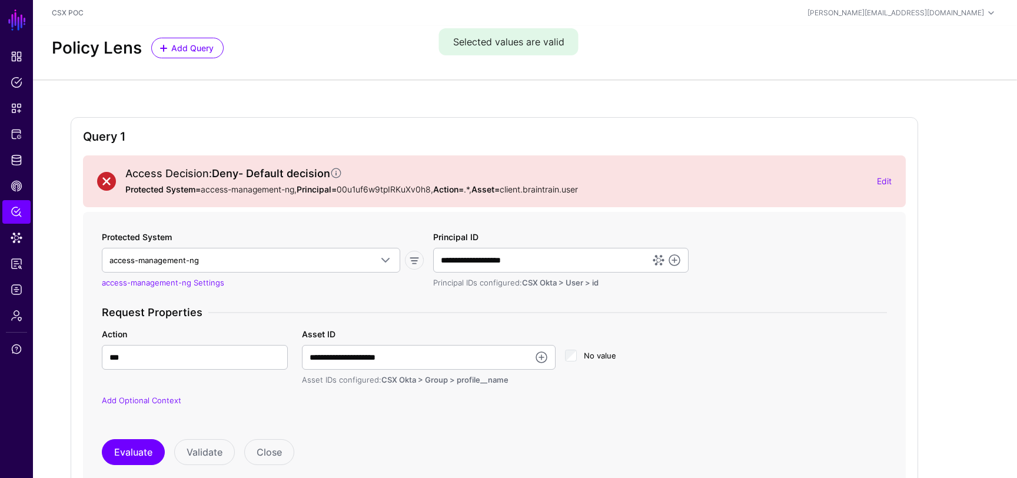
click at [89, 444] on form "**********" at bounding box center [494, 348] width 823 height 272
click at [119, 451] on button "Evaluate" at bounding box center [133, 452] width 63 height 26
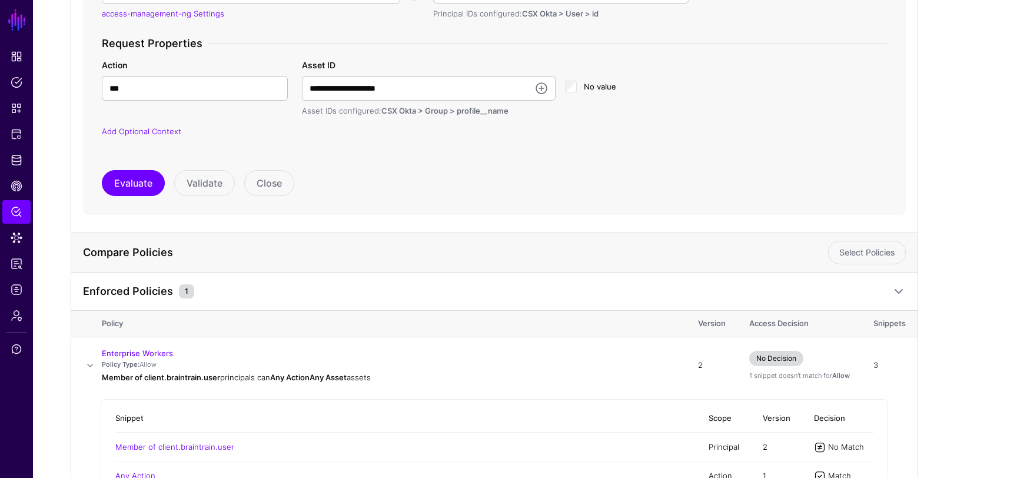
scroll to position [400, 0]
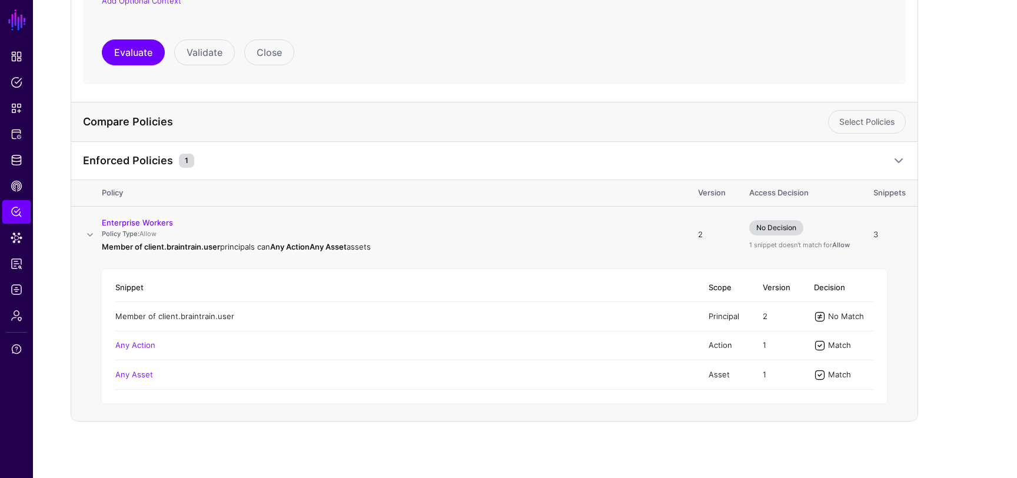
click at [191, 317] on link "Member of client.braintrain.user" at bounding box center [174, 315] width 119 height 9
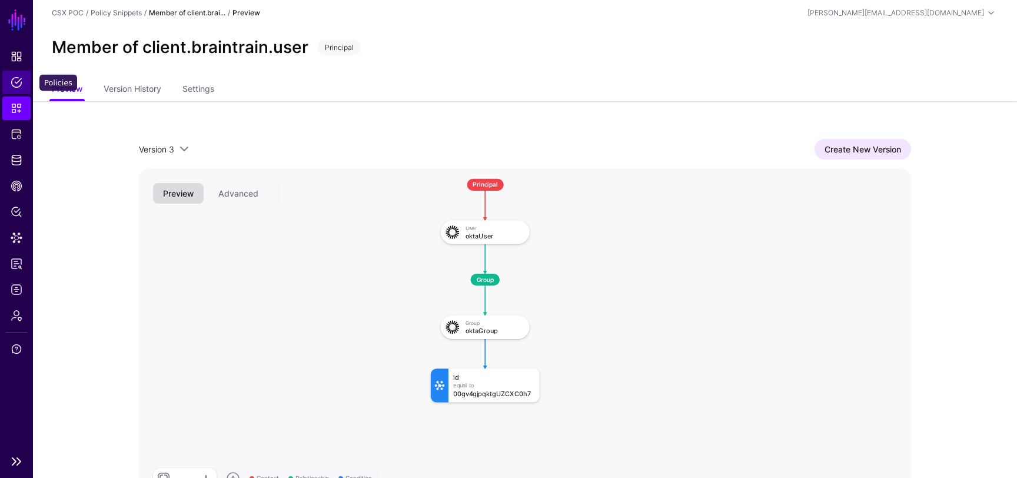
click at [15, 81] on span "Policies" at bounding box center [17, 83] width 12 height 12
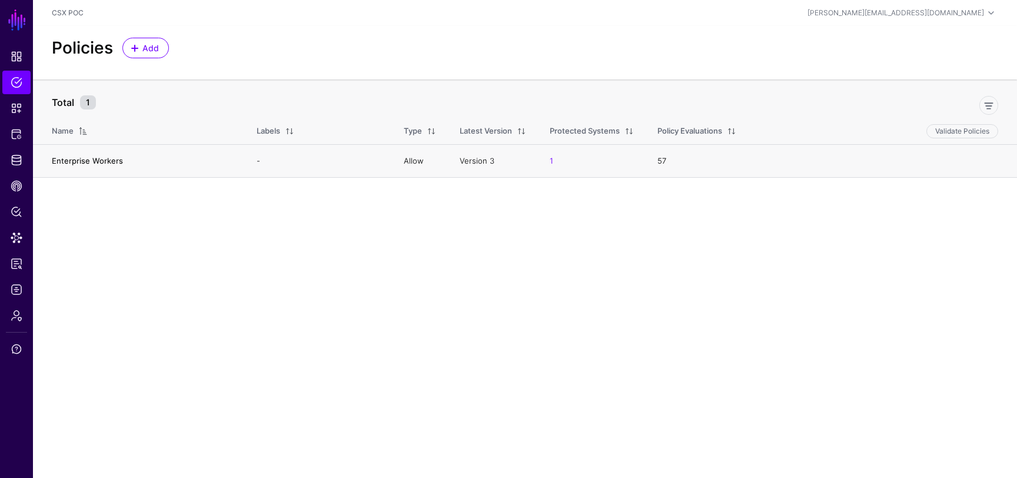
click at [99, 162] on link "Enterprise Workers" at bounding box center [87, 160] width 71 height 9
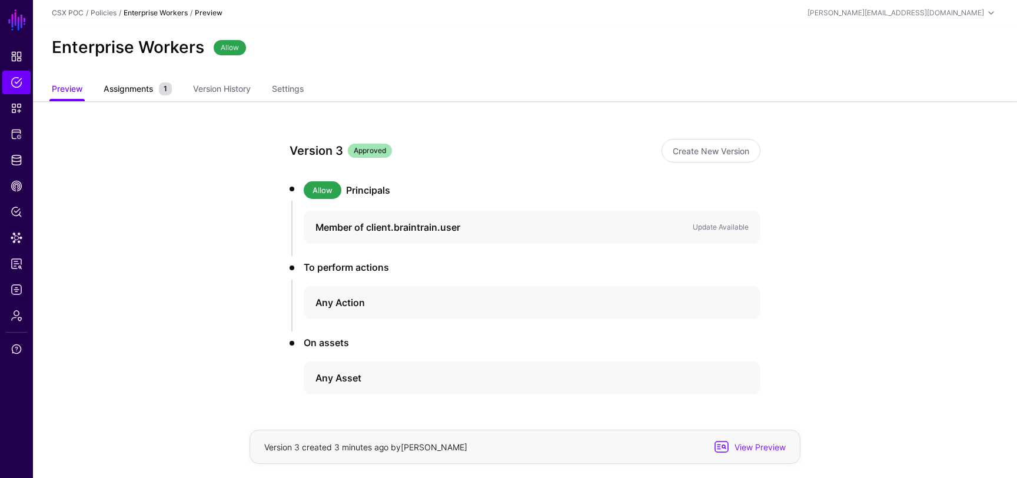
click at [142, 89] on span "Assignments" at bounding box center [128, 88] width 55 height 12
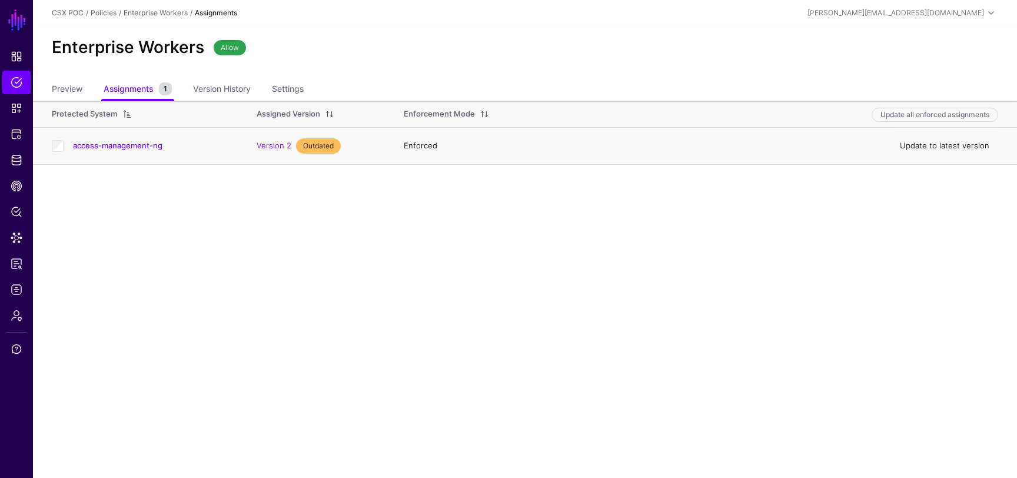
click at [920, 145] on link "Update to latest version" at bounding box center [944, 145] width 89 height 9
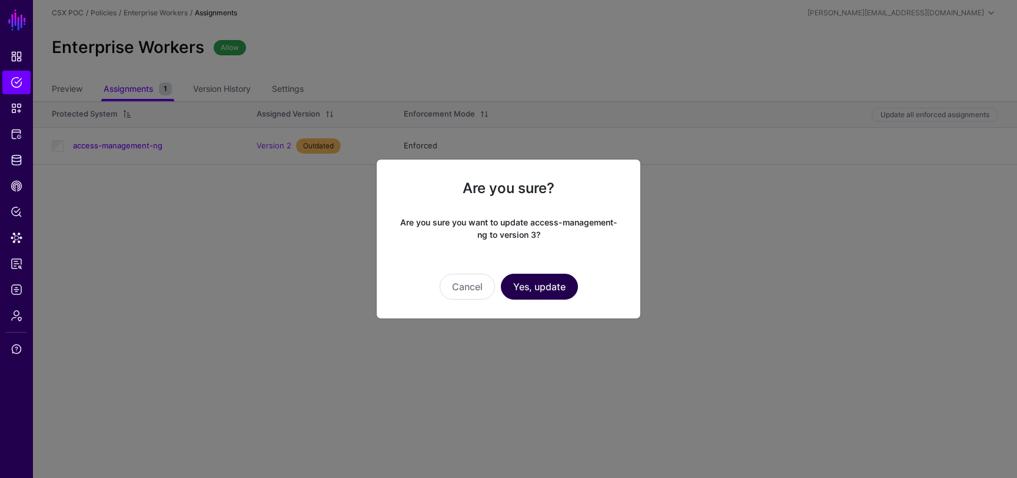
click at [556, 286] on button "Yes, update" at bounding box center [539, 287] width 77 height 26
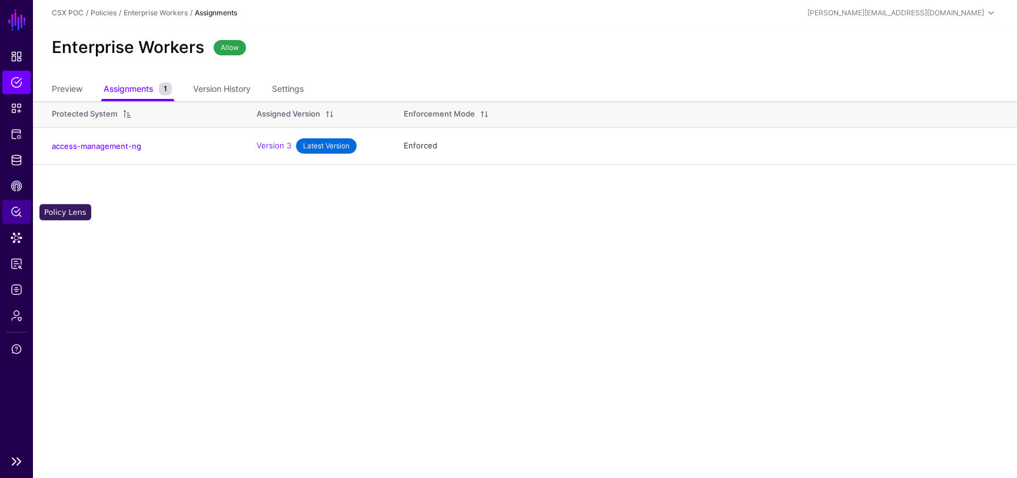
click at [14, 210] on span "Policy Lens" at bounding box center [17, 212] width 12 height 12
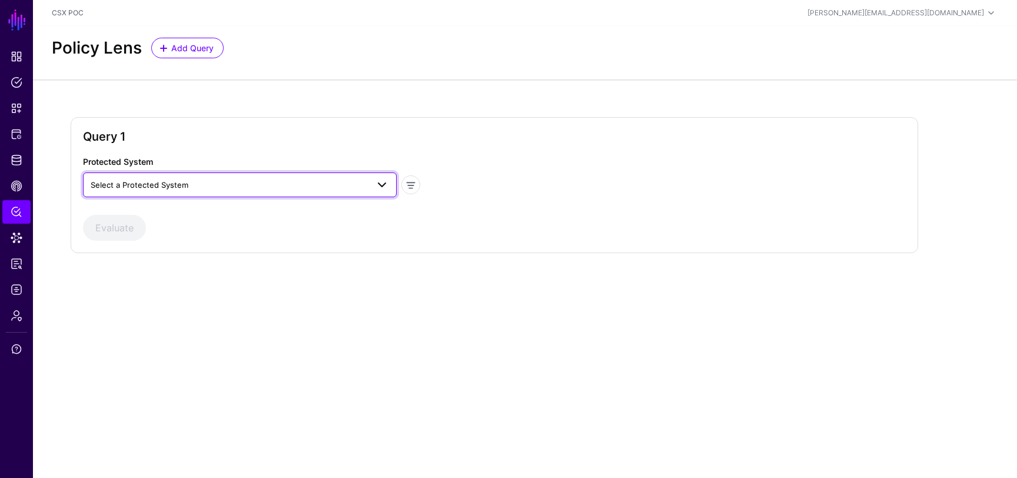
click at [271, 180] on span "Select a Protected System" at bounding box center [229, 184] width 277 height 13
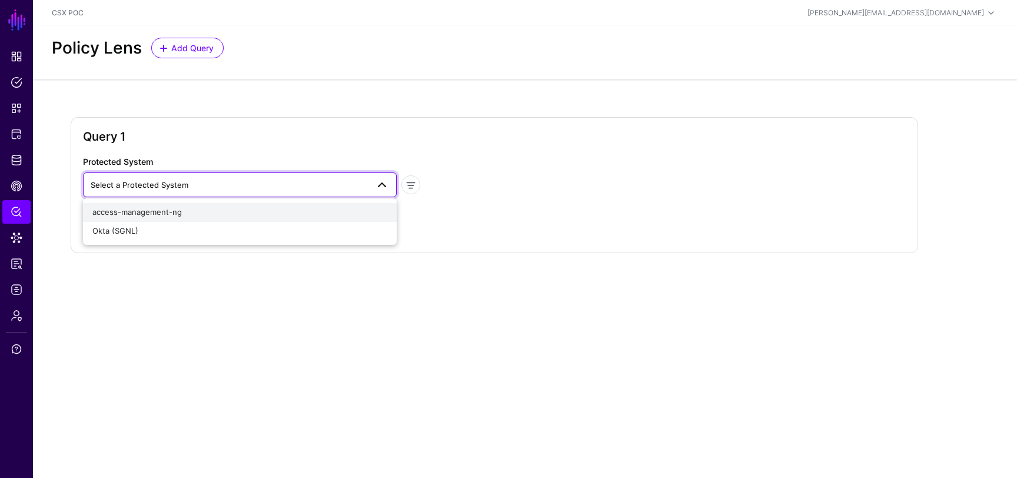
click at [263, 213] on div "access-management-ng" at bounding box center [239, 213] width 295 height 12
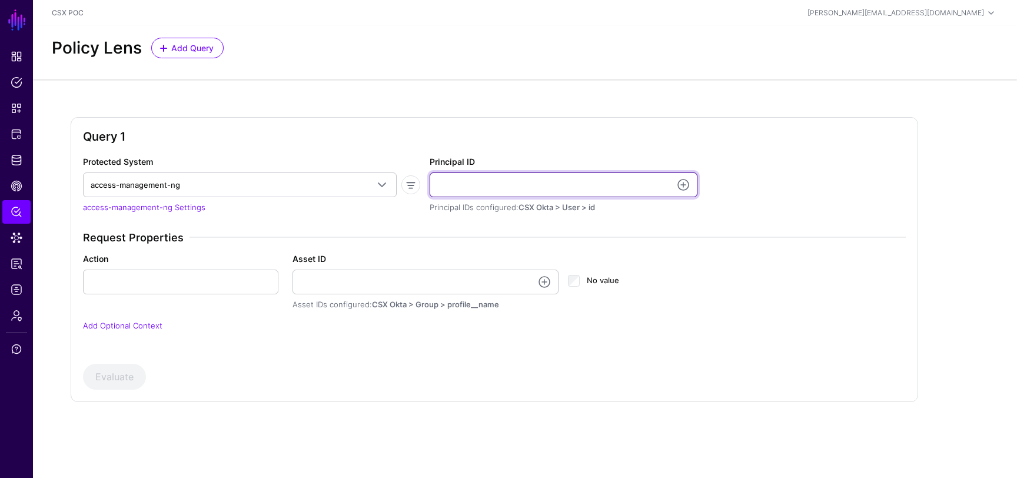
click at [455, 192] on input "Principal ID" at bounding box center [564, 184] width 268 height 25
type input "**********"
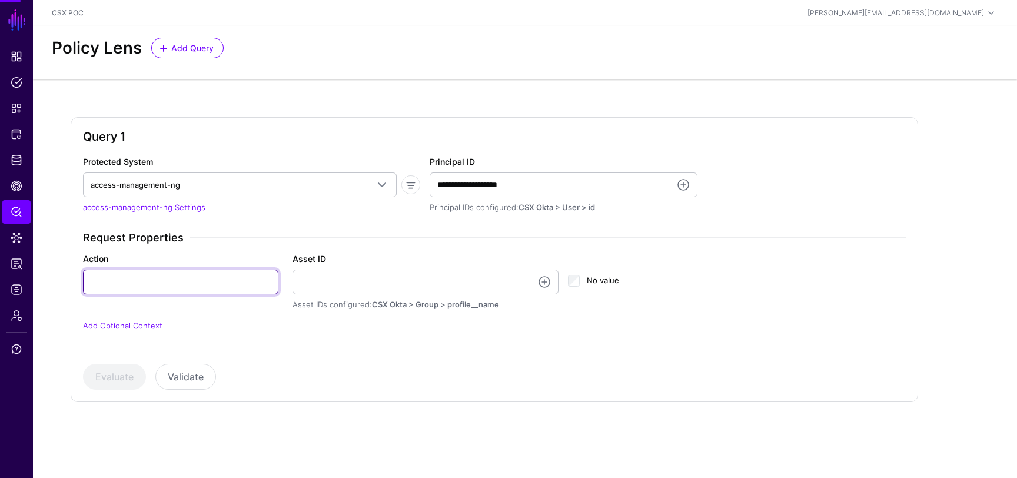
click at [248, 282] on input "Action" at bounding box center [180, 282] width 195 height 25
type input "**"
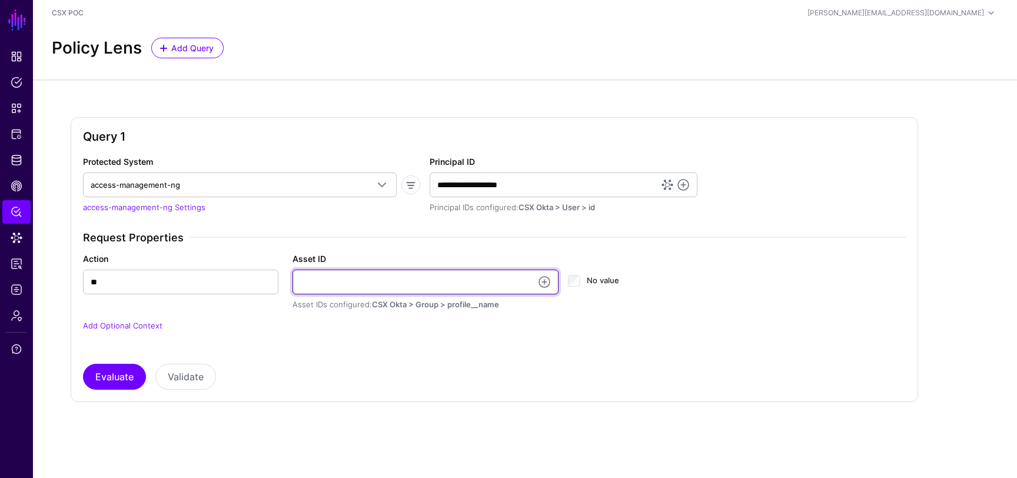
click at [331, 283] on input "Asset ID" at bounding box center [425, 282] width 267 height 25
type input "**********"
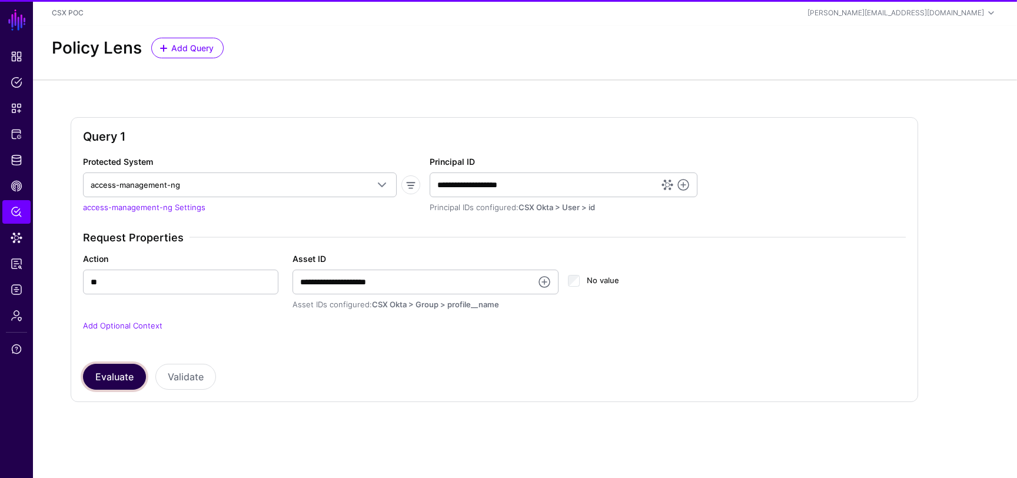
click at [116, 383] on button "Evaluate" at bounding box center [114, 377] width 63 height 26
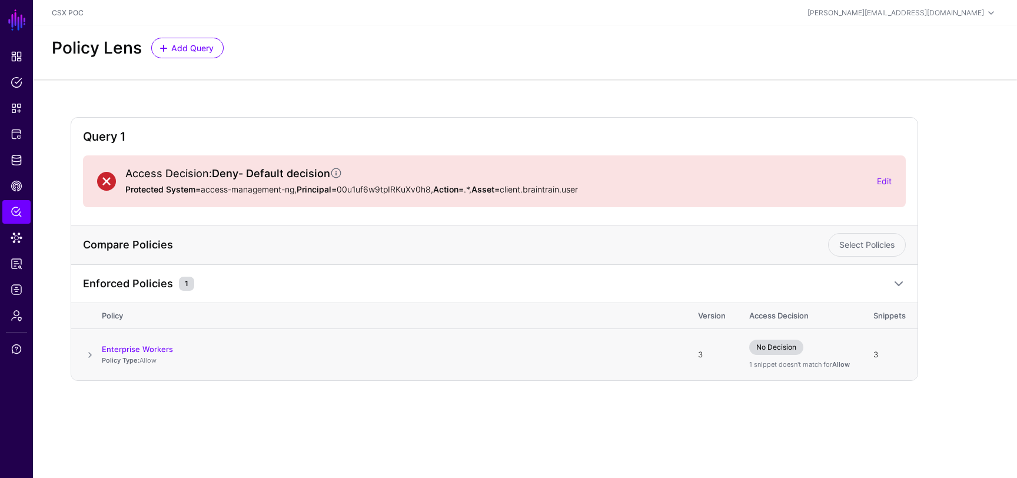
click at [89, 353] on span at bounding box center [90, 355] width 14 height 14
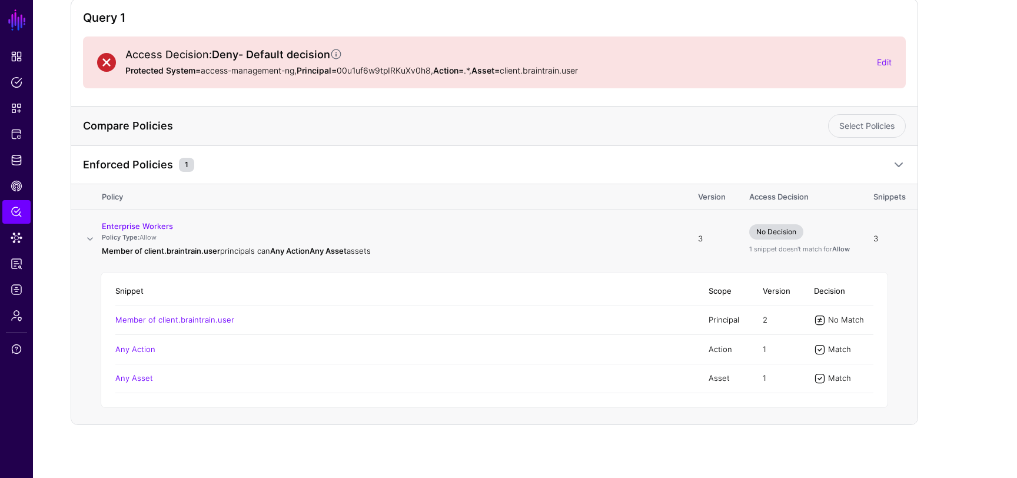
scroll to position [123, 0]
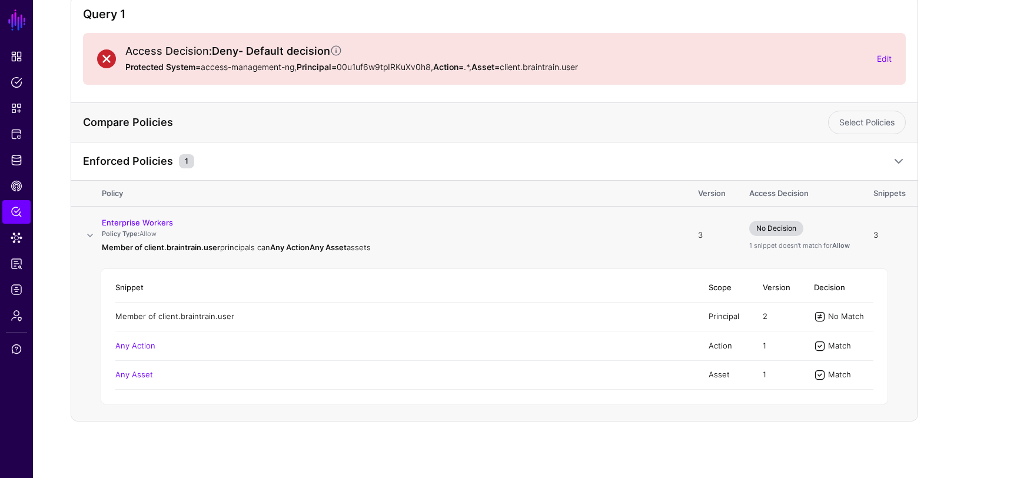
click at [177, 318] on link "Member of client.braintrain.user" at bounding box center [174, 315] width 119 height 9
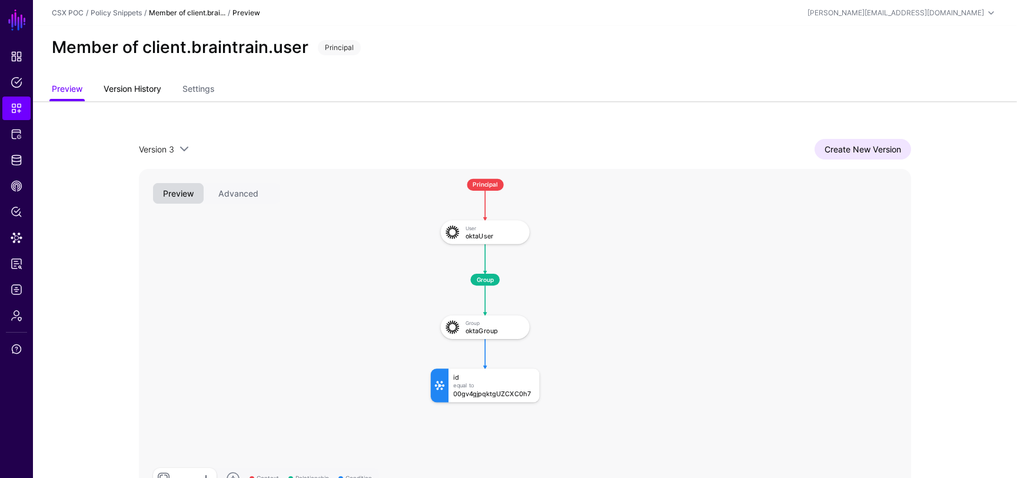
click at [131, 86] on link "Version History" at bounding box center [133, 90] width 58 height 22
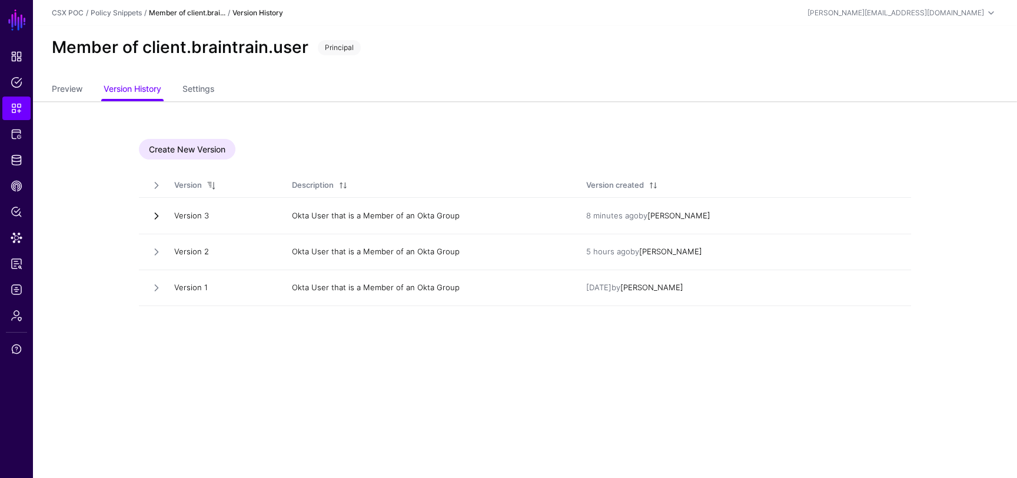
click at [158, 218] on link at bounding box center [157, 216] width 12 height 12
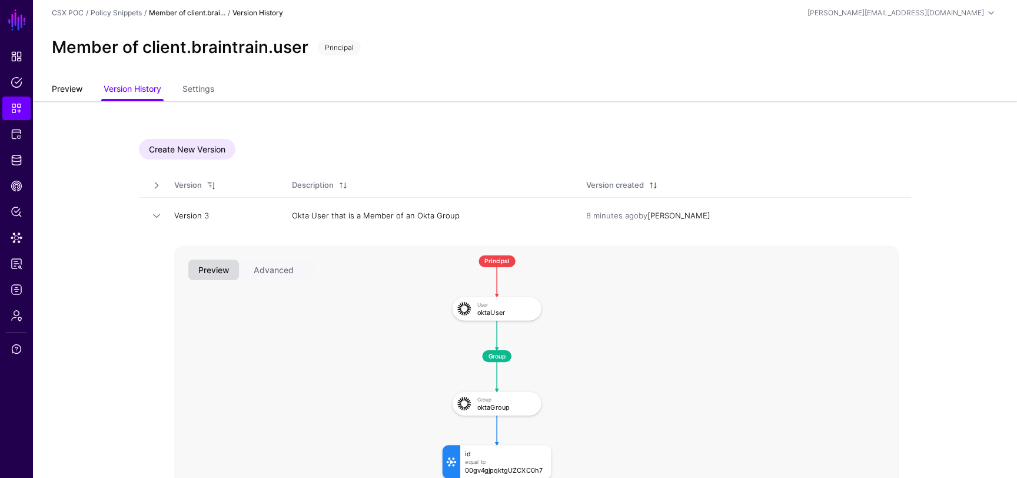
click at [69, 82] on link "Preview" at bounding box center [67, 90] width 31 height 22
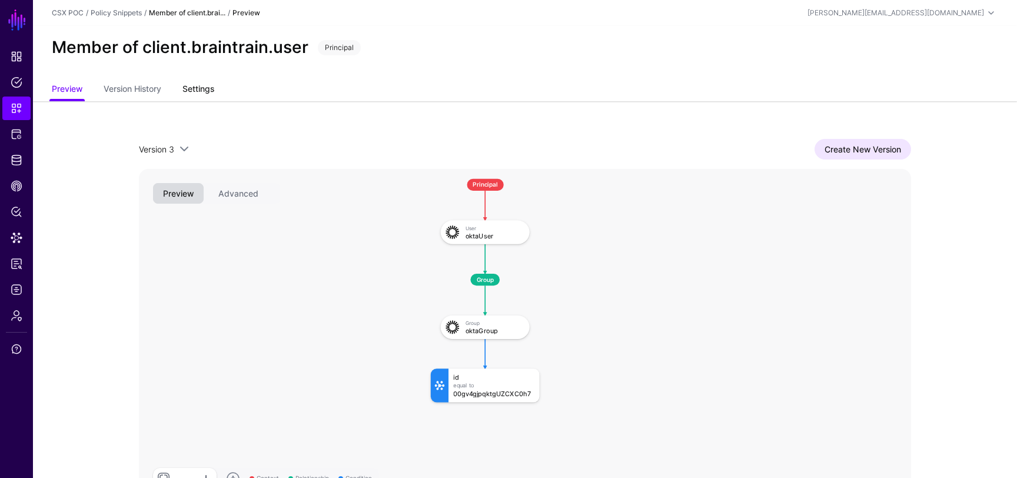
click at [210, 87] on link "Settings" at bounding box center [198, 90] width 32 height 22
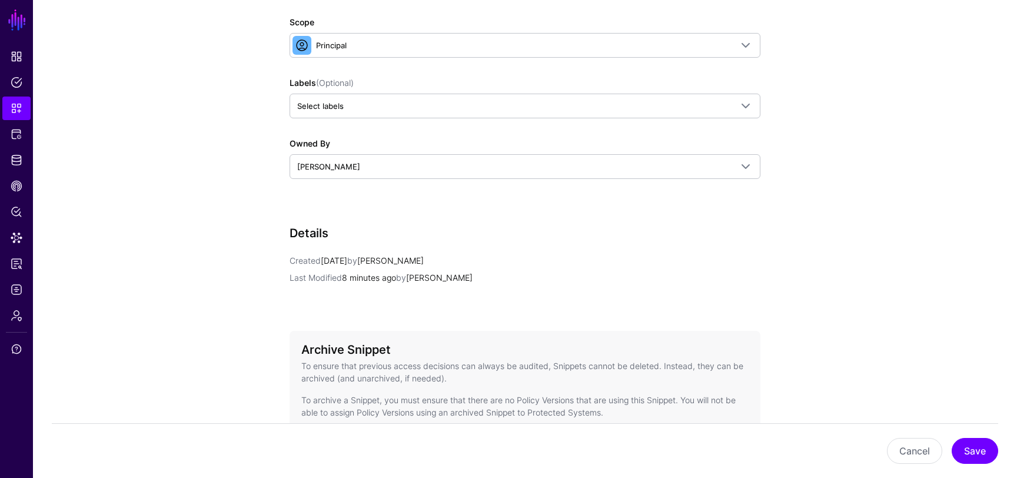
scroll to position [444, 0]
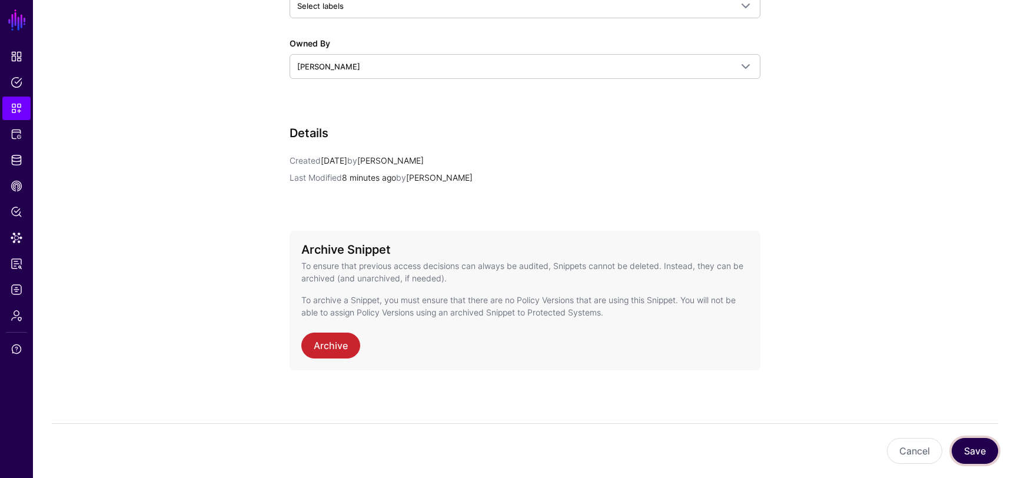
click at [983, 461] on button "Save" at bounding box center [975, 451] width 46 height 26
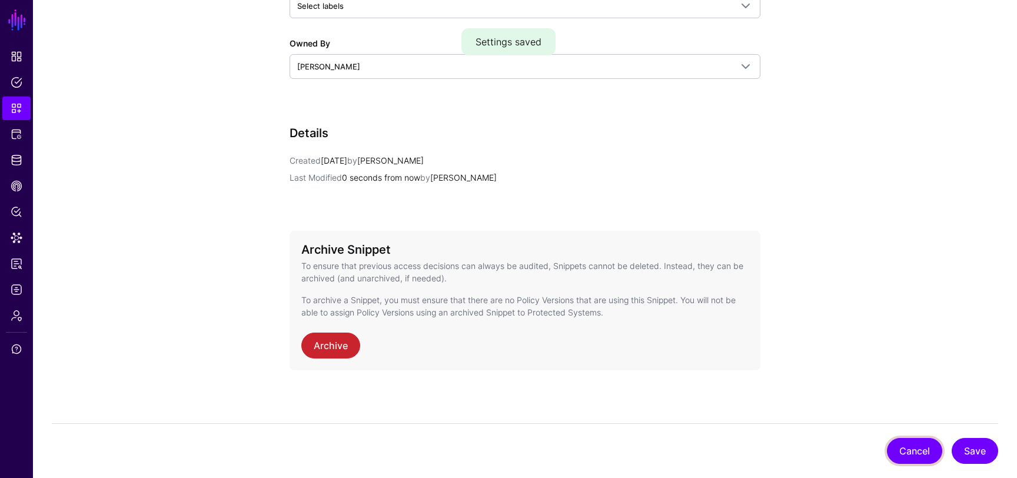
click at [930, 455] on button "Cancel" at bounding box center [914, 451] width 55 height 26
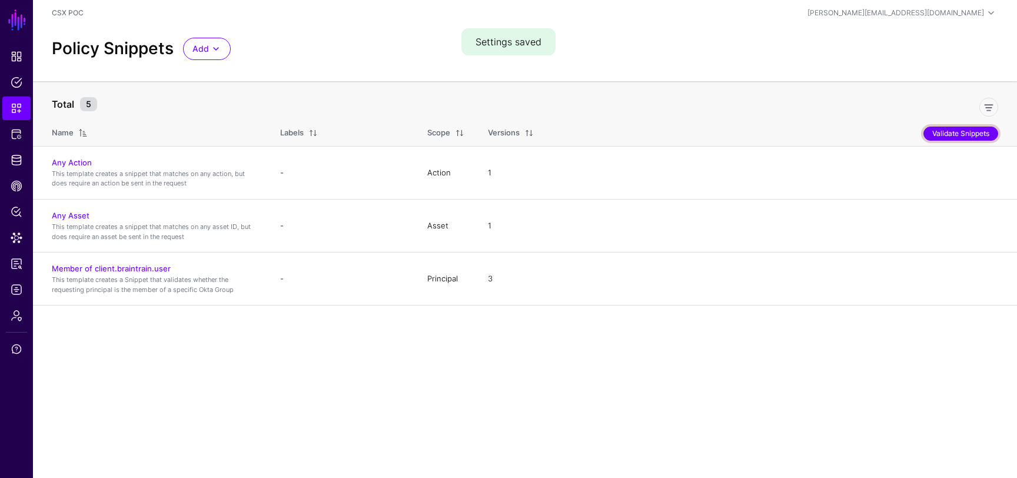
click at [948, 130] on button "Validate Snippets" at bounding box center [960, 134] width 75 height 14
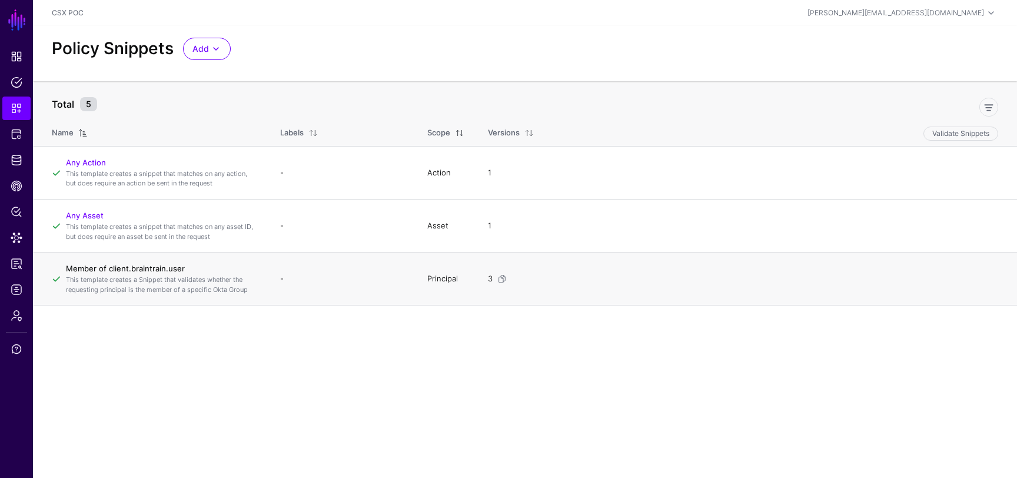
click at [144, 270] on link "Member of client.braintrain.user" at bounding box center [125, 268] width 119 height 9
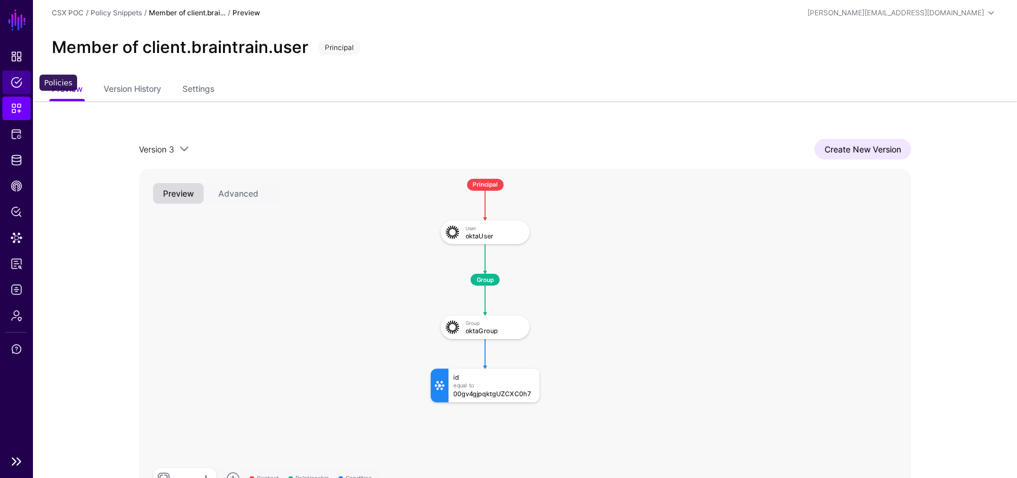
click at [18, 87] on span "Policies" at bounding box center [17, 83] width 12 height 12
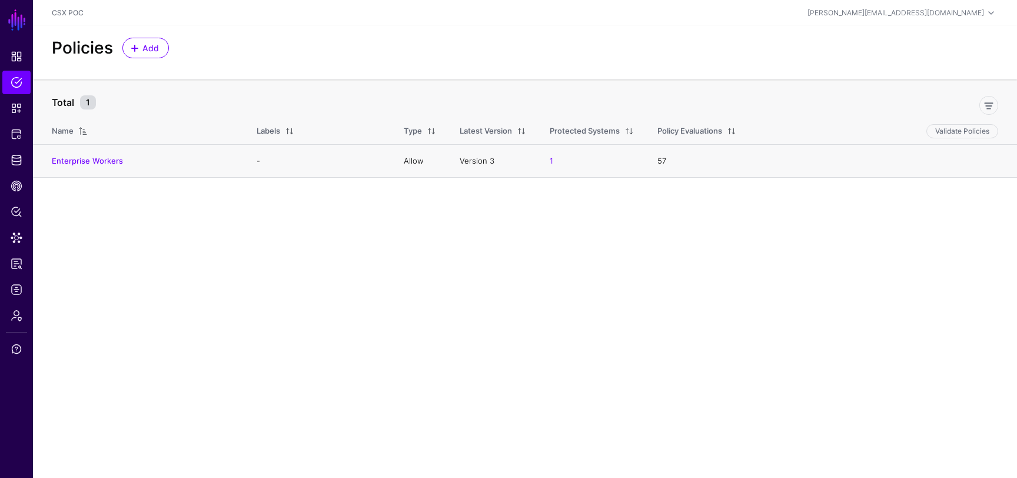
click at [181, 158] on h4 "Enterprise Workers" at bounding box center [142, 160] width 181 height 11
click at [957, 134] on button "Validate Policies" at bounding box center [962, 131] width 72 height 14
click at [124, 158] on link "Enterprise Workers" at bounding box center [101, 160] width 71 height 9
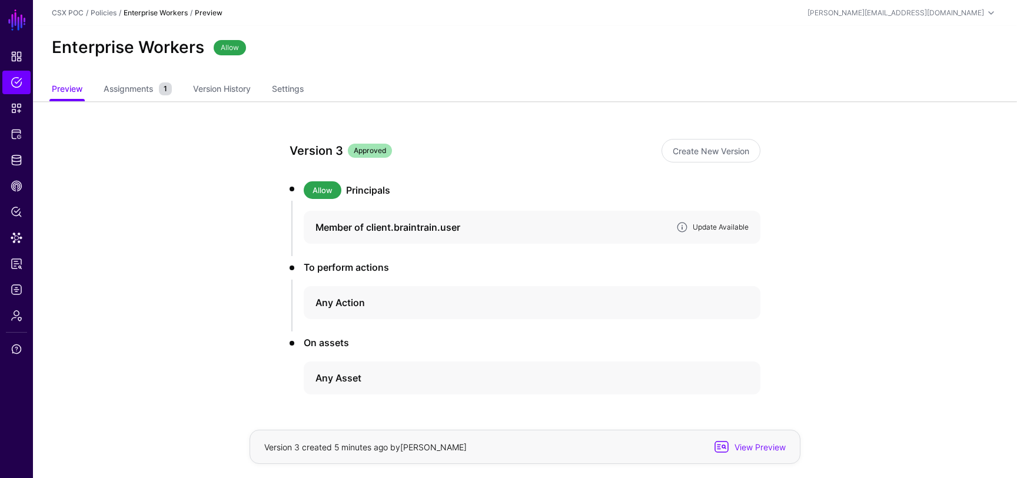
click at [719, 228] on link "Update Available" at bounding box center [721, 226] width 56 height 9
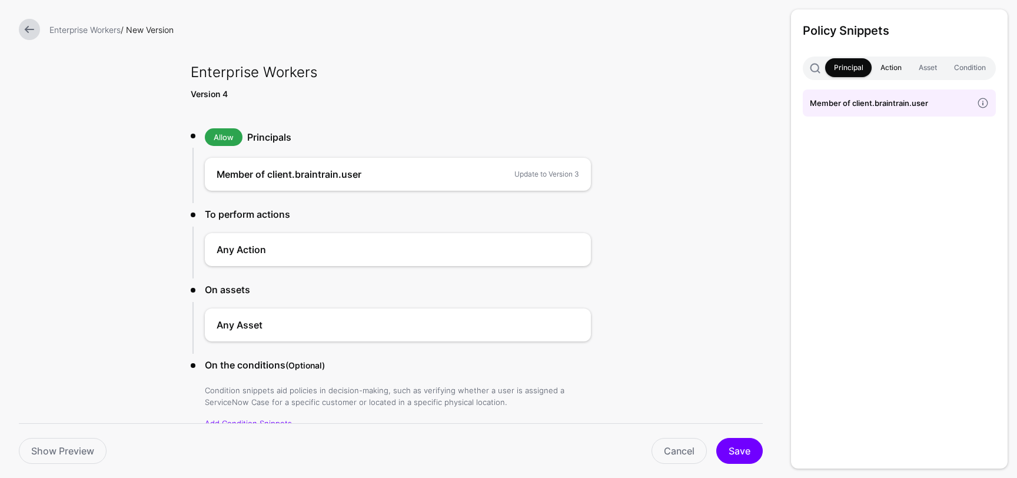
click at [892, 66] on link "Action" at bounding box center [891, 67] width 38 height 19
click at [922, 66] on link "Asset" at bounding box center [927, 67] width 35 height 19
click at [956, 63] on link "Condition" at bounding box center [969, 67] width 49 height 19
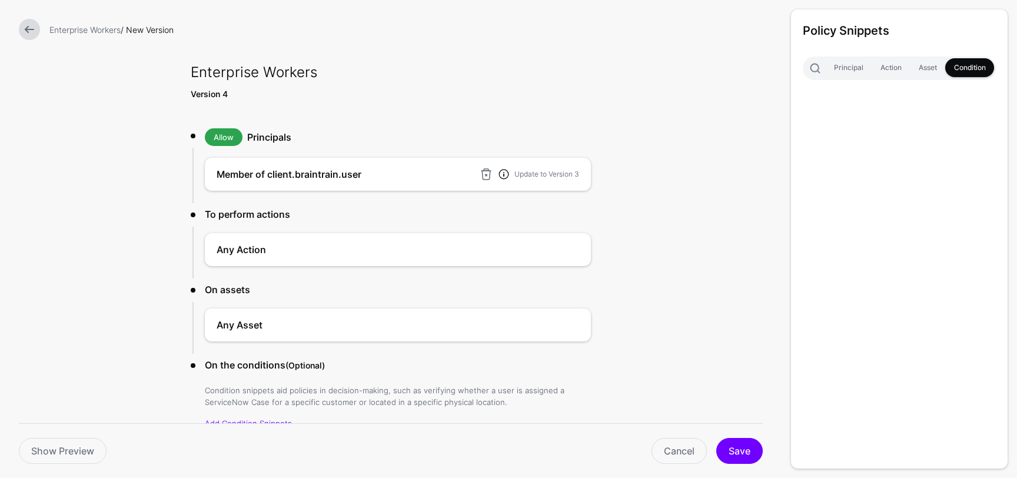
click at [501, 174] on link at bounding box center [504, 174] width 12 height 12
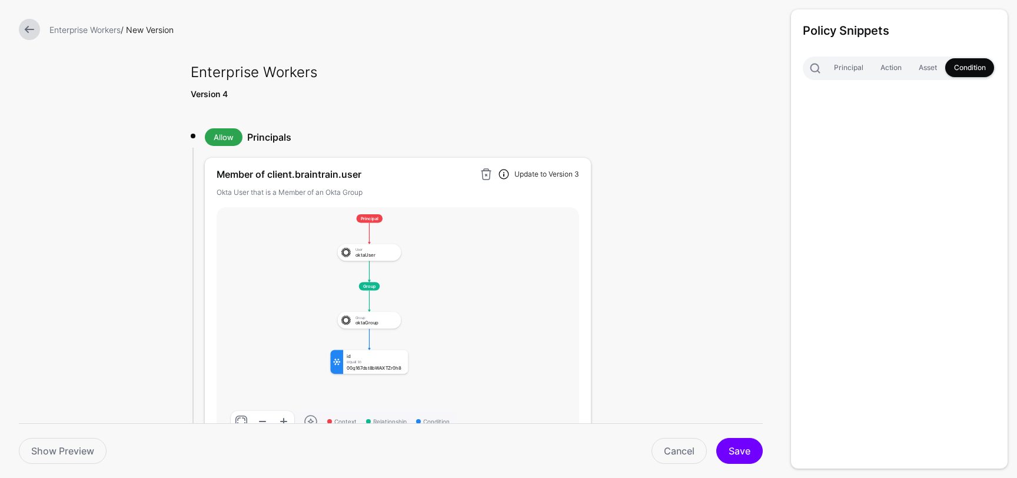
click at [543, 171] on link "Update to Version 3" at bounding box center [546, 173] width 65 height 9
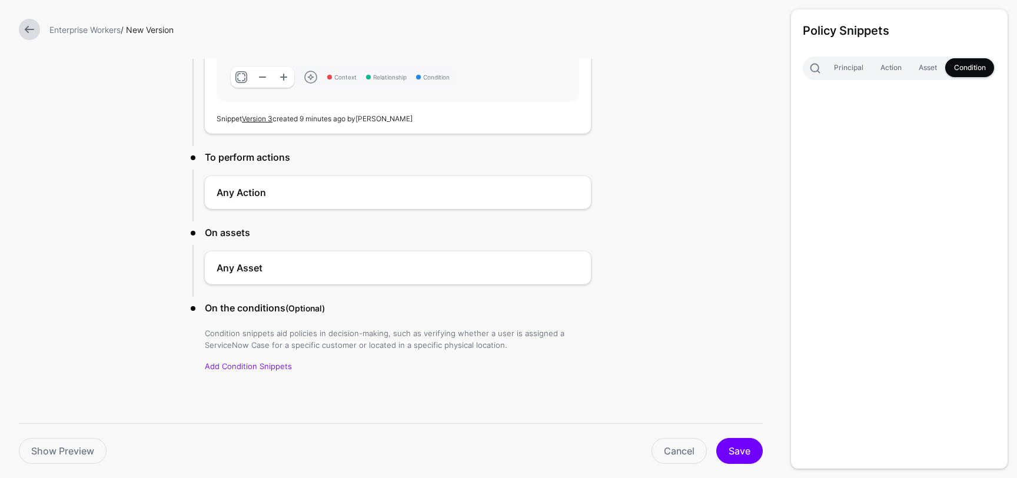
scroll to position [347, 0]
click at [738, 444] on button "Save" at bounding box center [739, 451] width 46 height 26
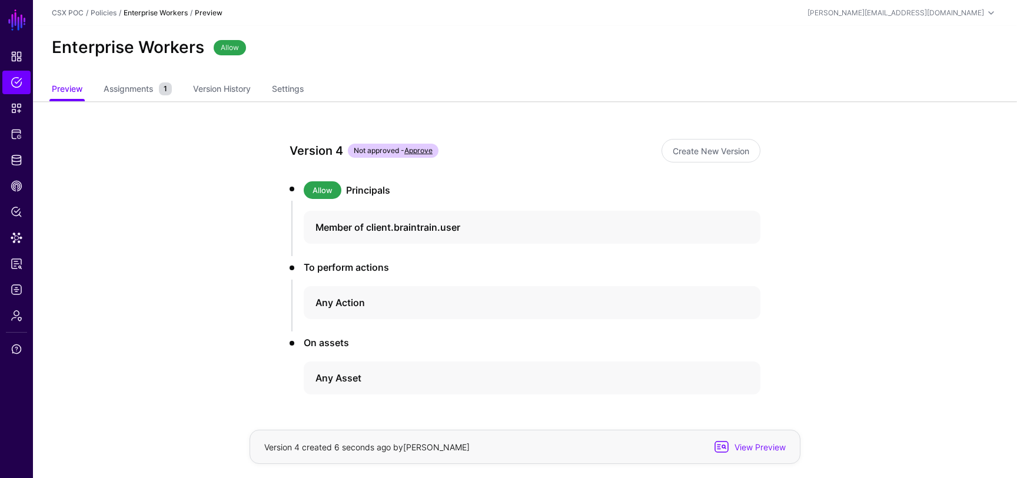
click at [412, 152] on link "Approve" at bounding box center [418, 150] width 28 height 9
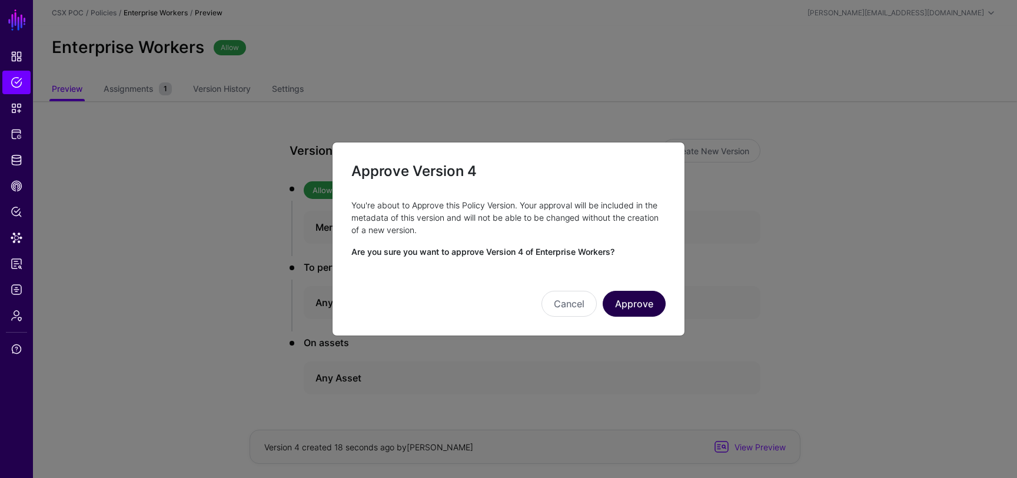
click at [622, 303] on button "Approve" at bounding box center [634, 304] width 63 height 26
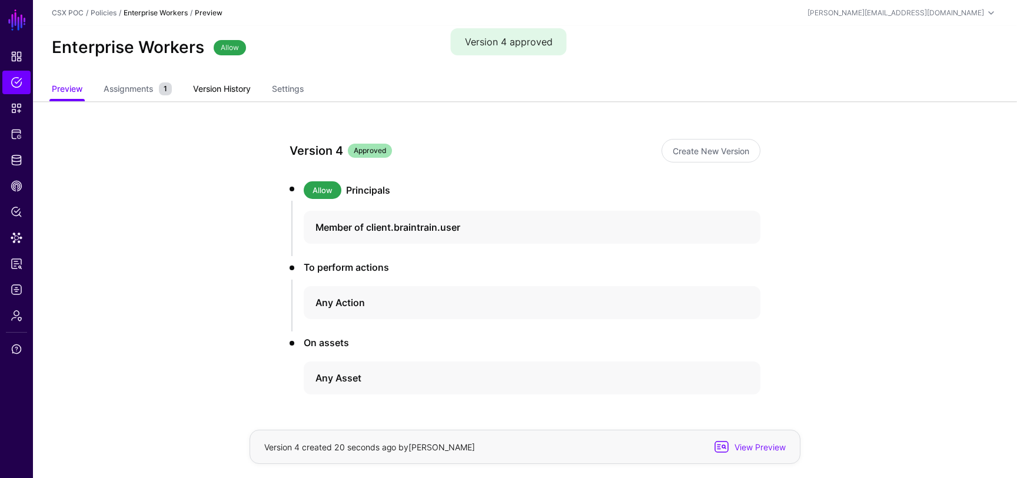
click at [220, 85] on link "Version History" at bounding box center [222, 90] width 58 height 22
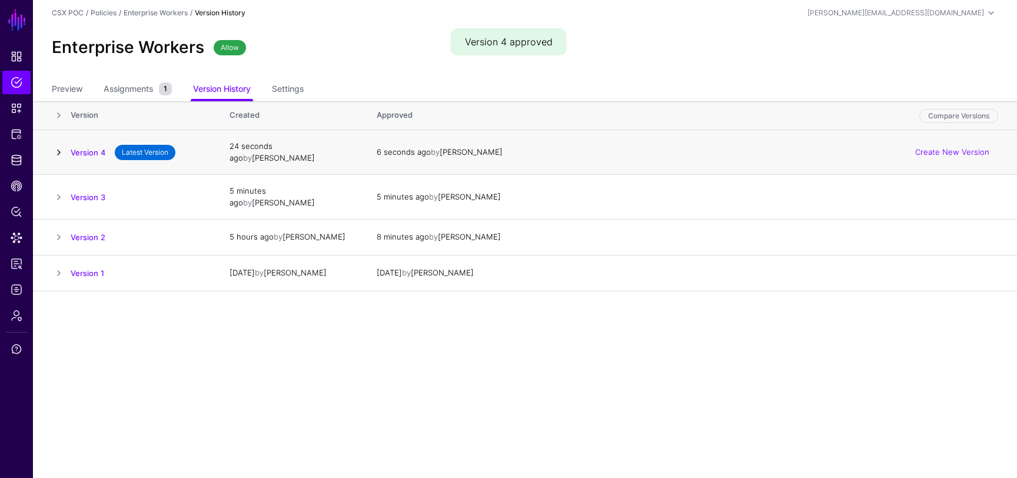
click at [60, 147] on link at bounding box center [59, 152] width 14 height 14
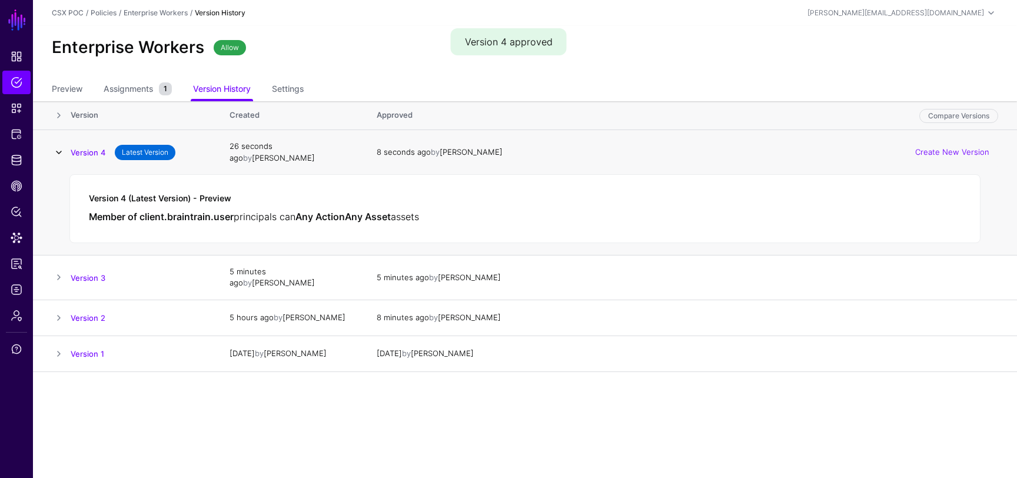
click at [60, 148] on link at bounding box center [59, 152] width 14 height 14
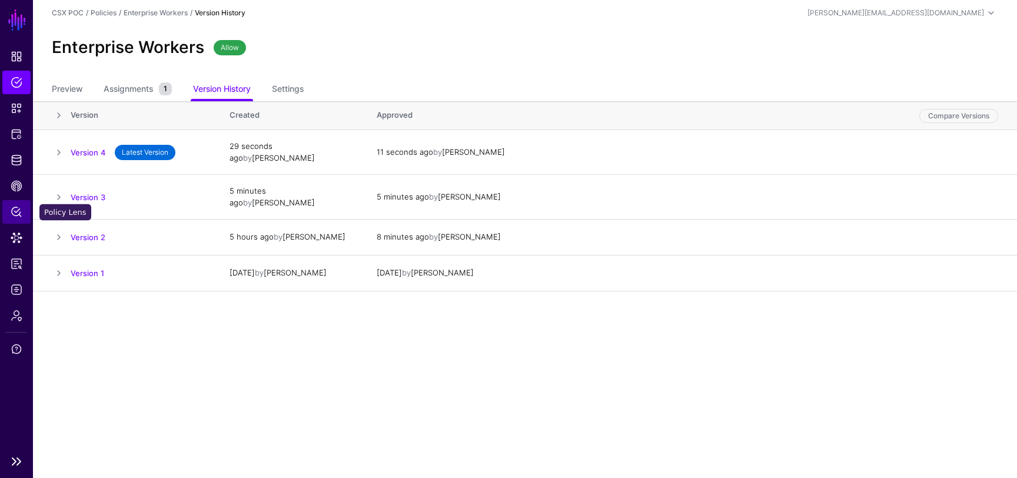
click at [14, 216] on span "Policy Lens" at bounding box center [17, 212] width 12 height 12
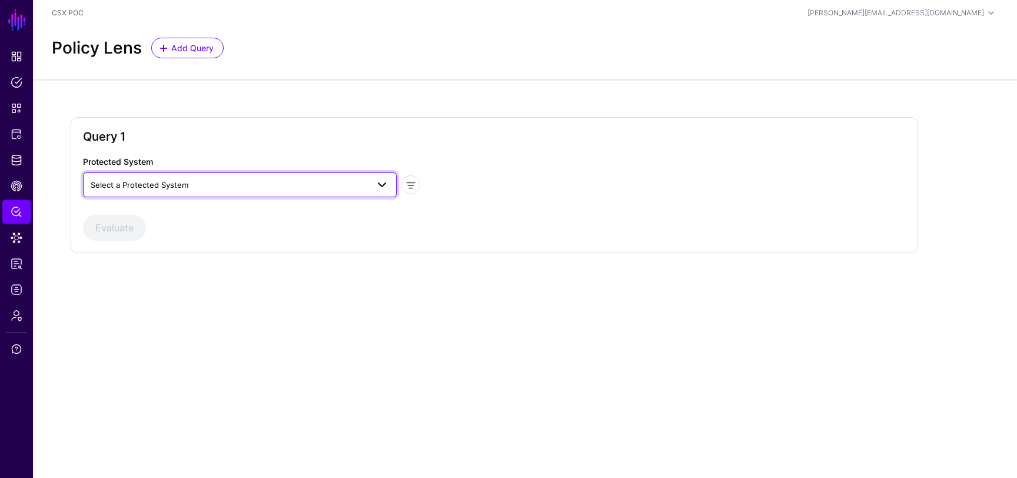
click at [220, 178] on span "Select a Protected System" at bounding box center [229, 184] width 277 height 13
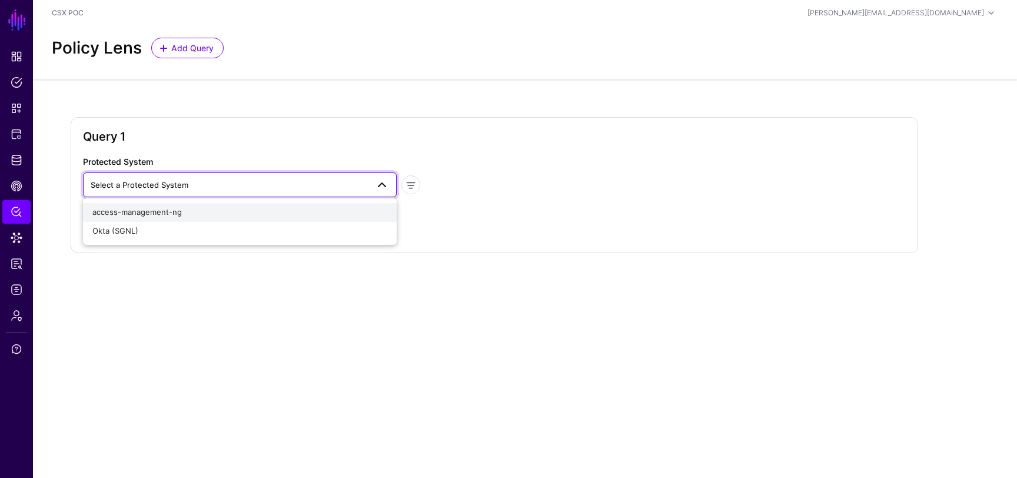
click at [217, 215] on div "access-management-ng" at bounding box center [239, 213] width 295 height 12
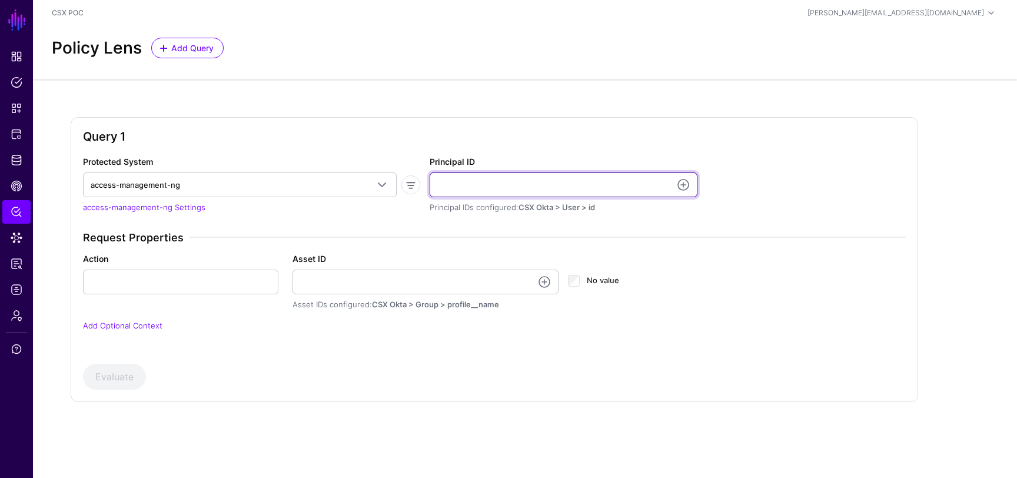
click at [510, 177] on input "Principal ID" at bounding box center [564, 184] width 268 height 25
type input "**********"
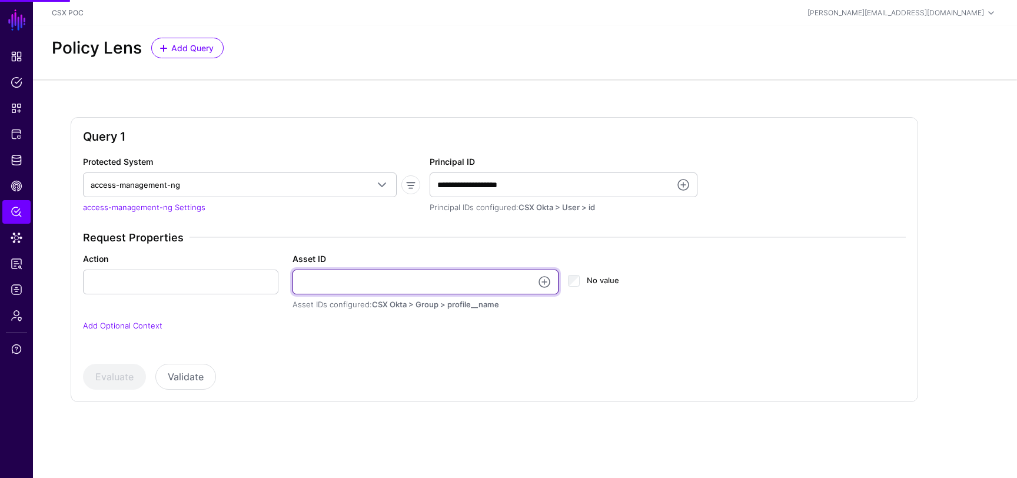
click at [413, 281] on input "Asset ID" at bounding box center [425, 282] width 267 height 25
type input "**********"
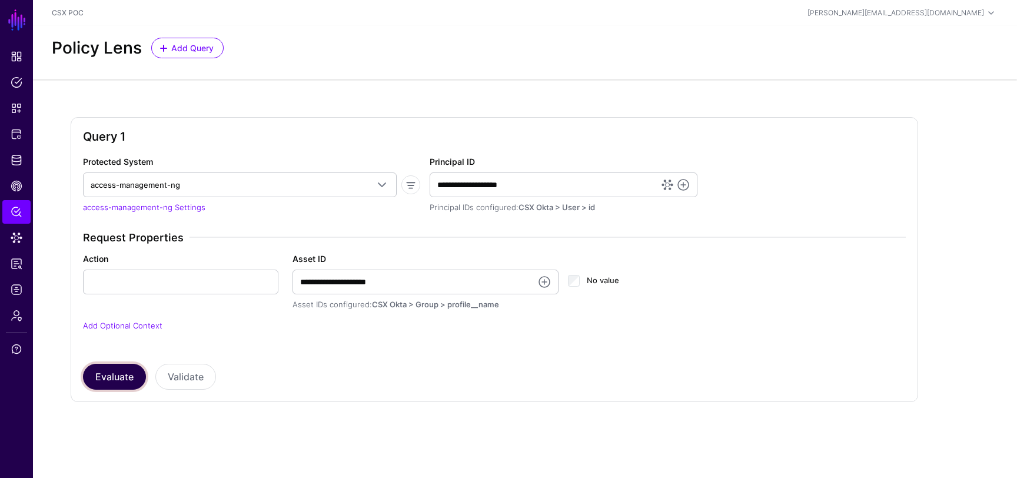
drag, startPoint x: 88, startPoint y: 385, endPoint x: 84, endPoint y: 301, distance: 84.2
click at [89, 367] on button "Evaluate" at bounding box center [114, 377] width 63 height 26
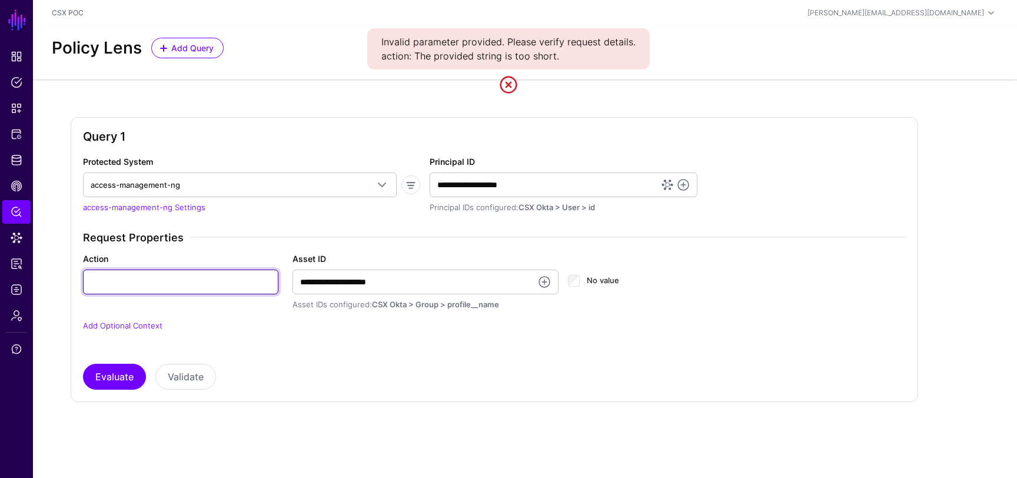
click at [112, 285] on input "Action" at bounding box center [180, 282] width 195 height 25
type input "**"
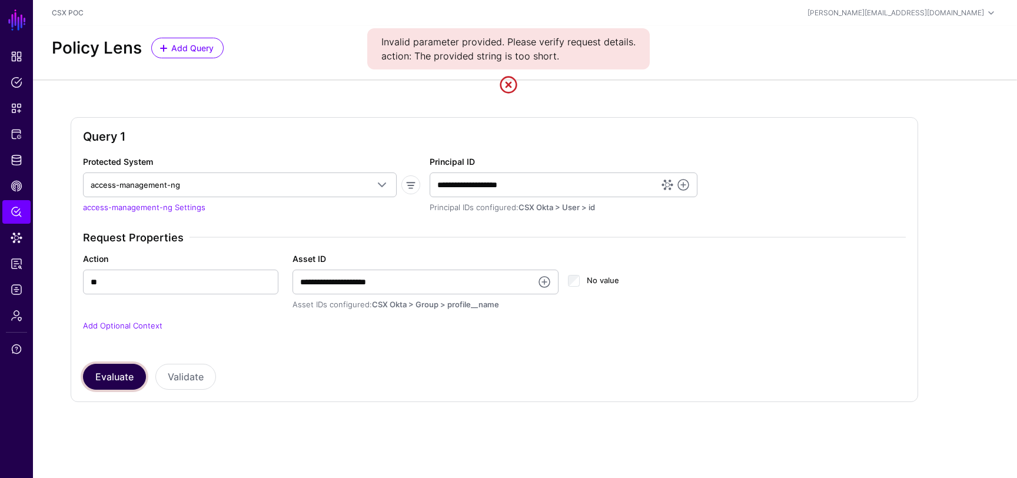
click at [113, 374] on button "Evaluate" at bounding box center [114, 377] width 63 height 26
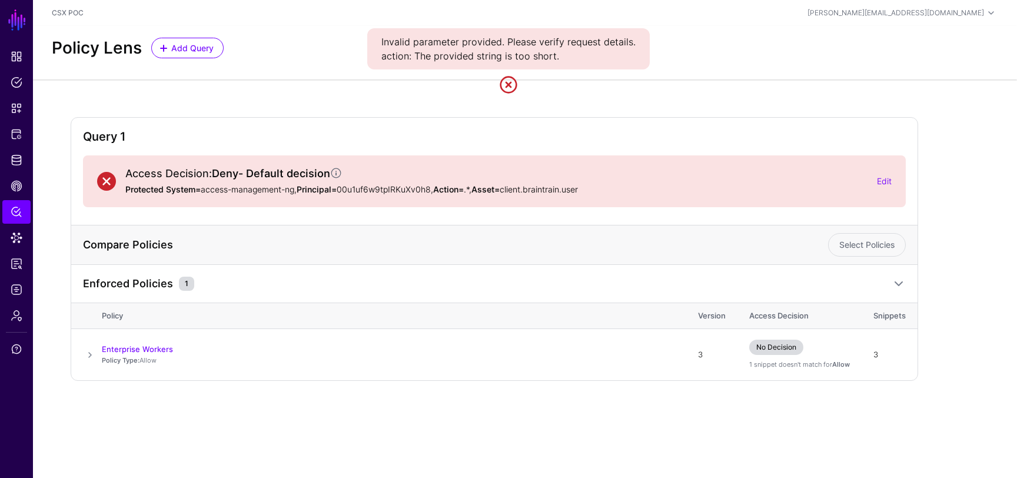
click at [507, 76] on link at bounding box center [508, 84] width 19 height 19
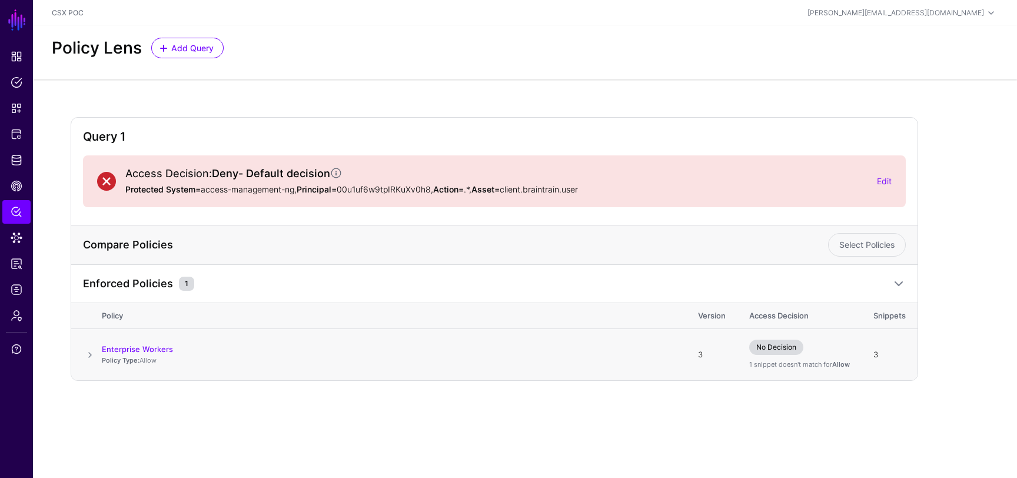
click at [85, 351] on span at bounding box center [90, 355] width 14 height 14
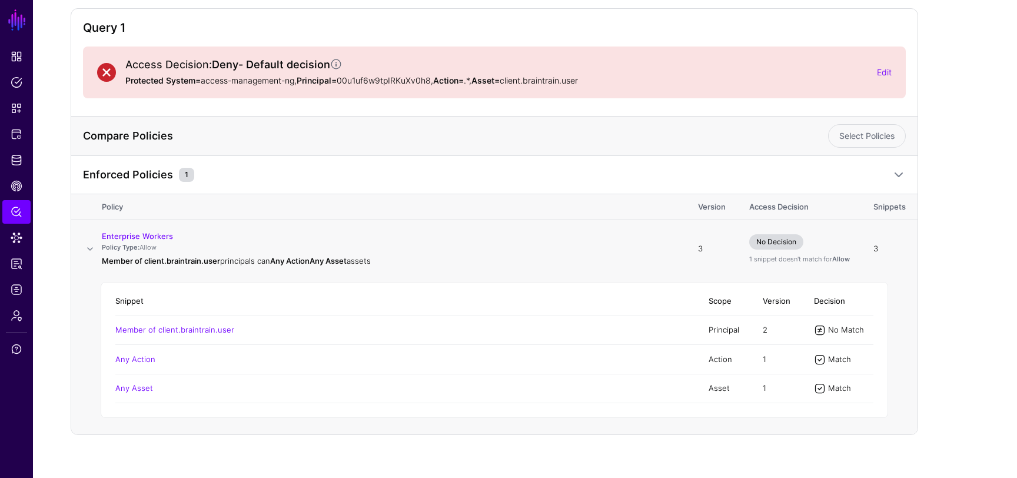
scroll to position [123, 0]
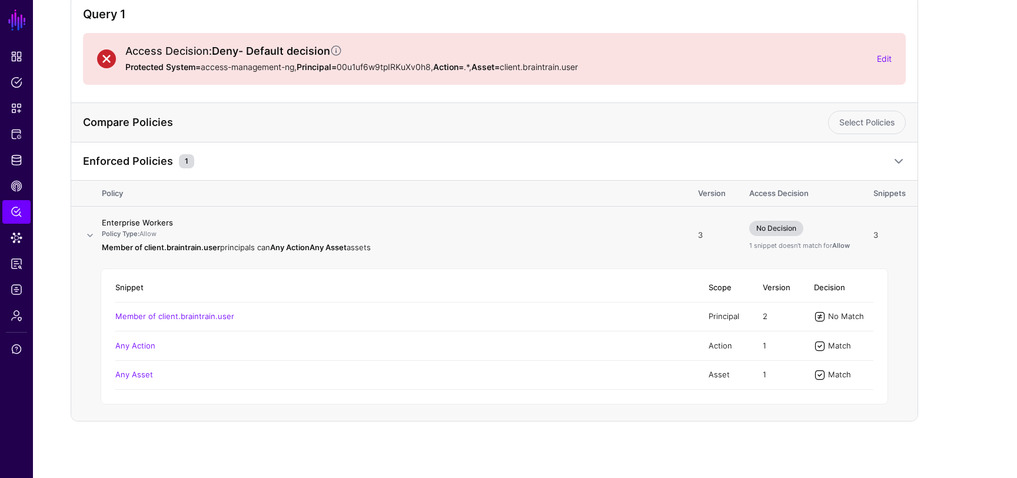
click at [157, 222] on link "Enterprise Workers" at bounding box center [137, 222] width 71 height 9
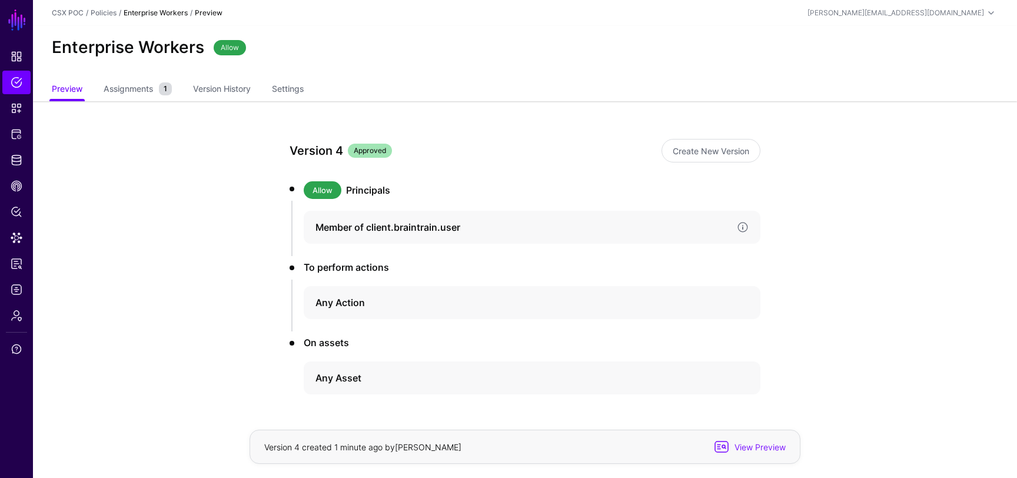
click at [476, 232] on h4 "Member of client.braintrain.user" at bounding box center [521, 227] width 412 height 14
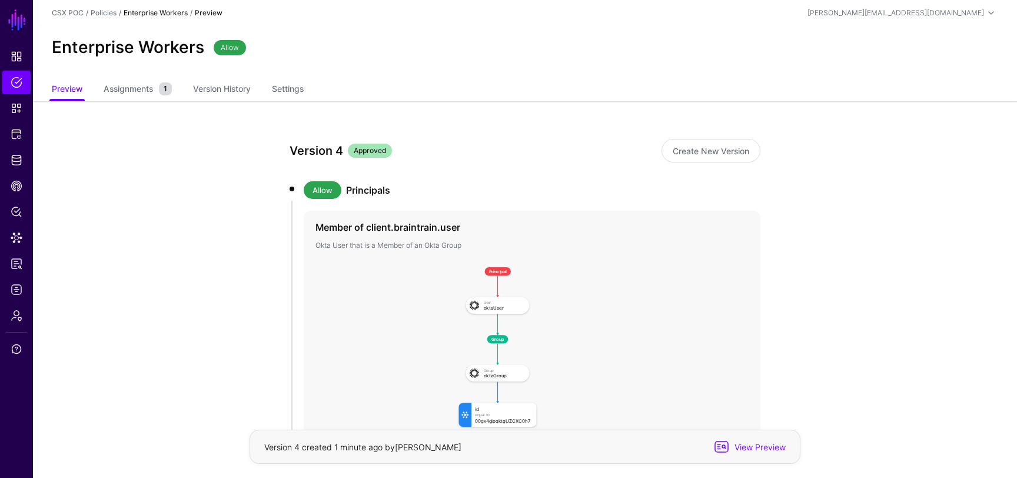
click at [366, 186] on h3 "Principals" at bounding box center [553, 190] width 414 height 14
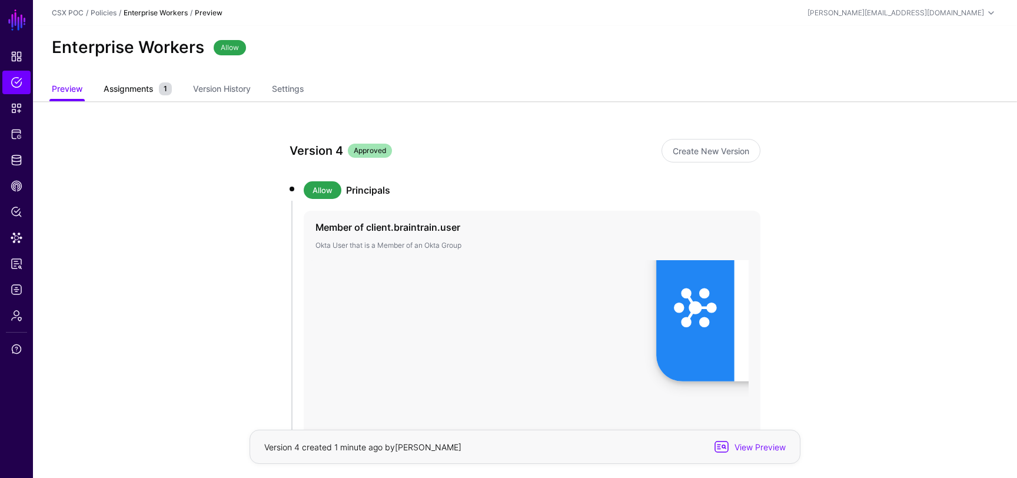
click at [135, 92] on span "Assignments" at bounding box center [128, 88] width 55 height 12
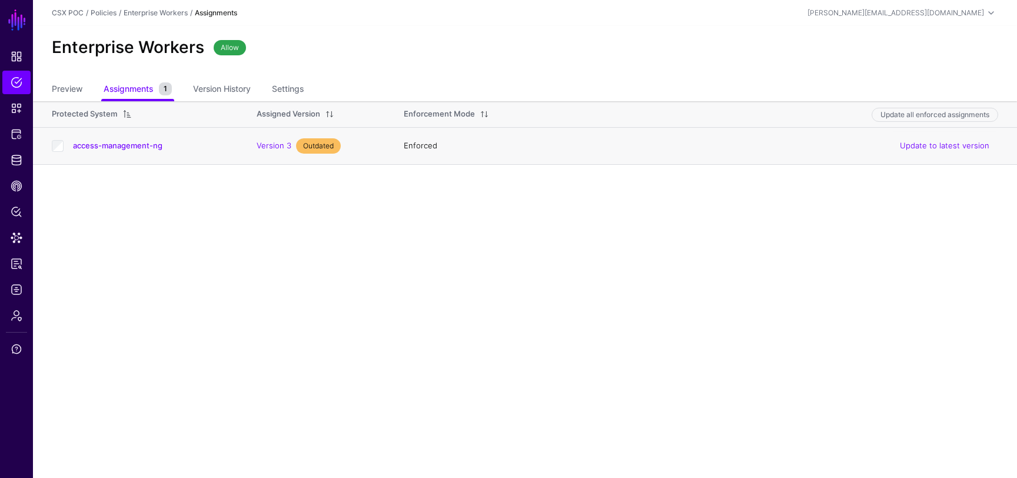
click at [321, 145] on span "Outdated" at bounding box center [318, 145] width 45 height 15
click at [943, 147] on link "Update to latest version" at bounding box center [944, 145] width 89 height 9
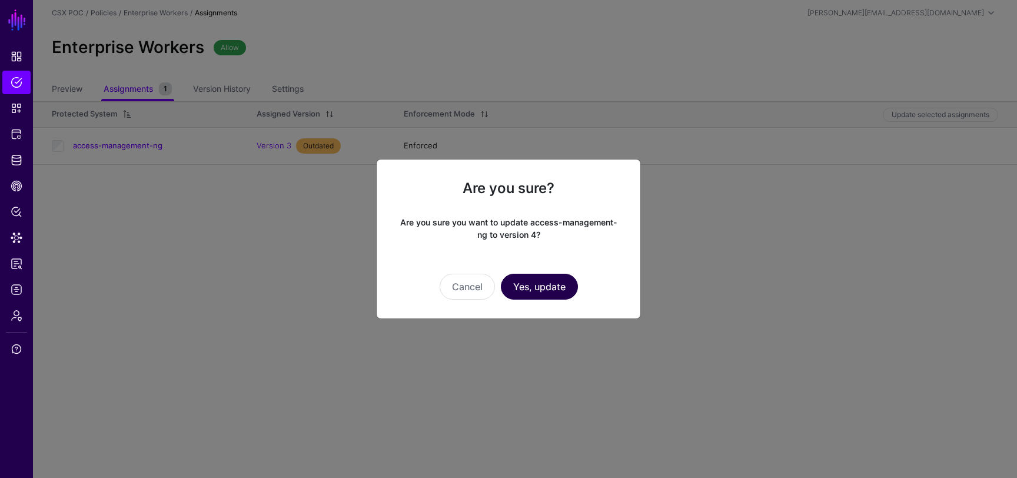
click at [547, 291] on button "Yes, update" at bounding box center [539, 287] width 77 height 26
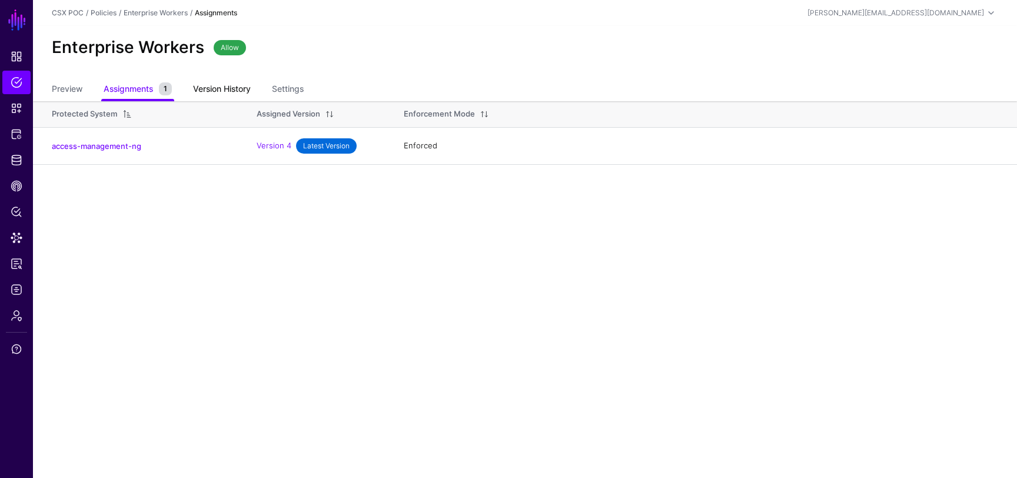
click at [226, 83] on link "Version History" at bounding box center [222, 90] width 58 height 22
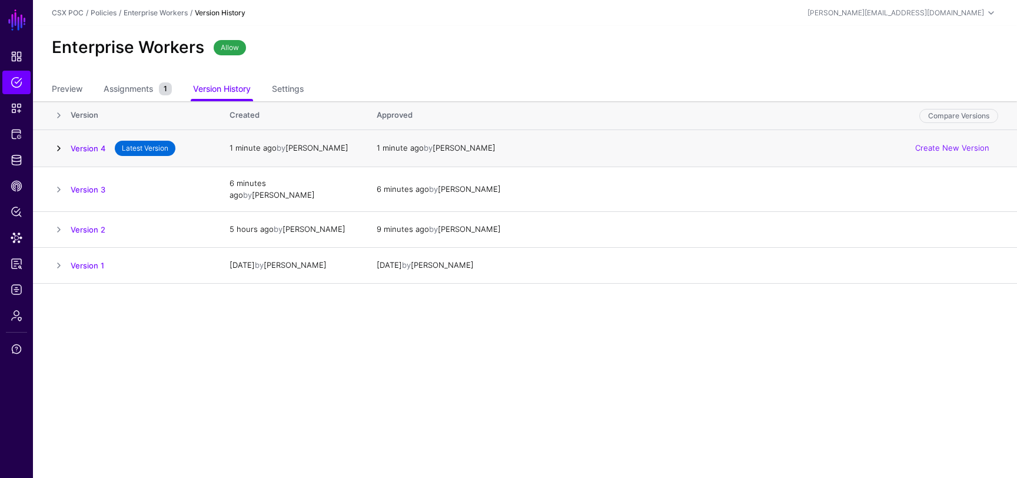
click at [53, 145] on link at bounding box center [59, 148] width 14 height 14
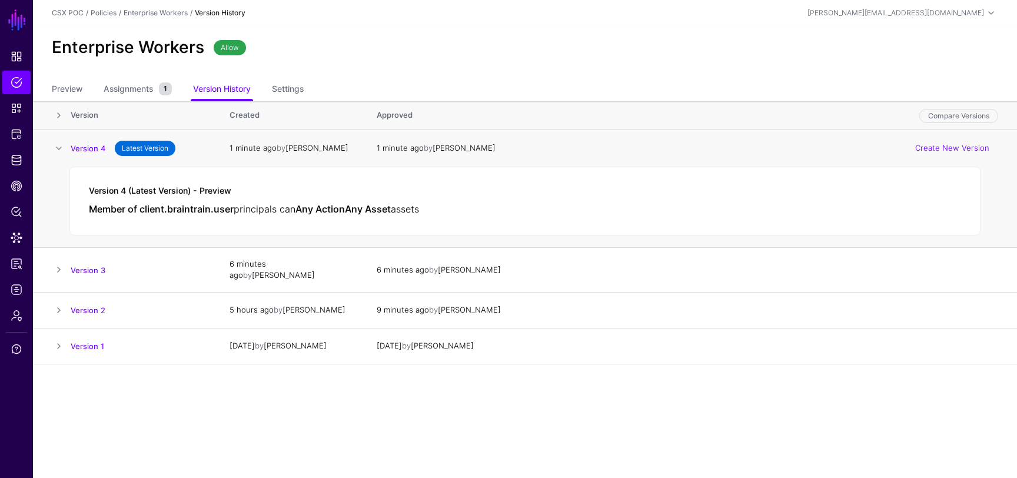
click at [132, 197] on div "Version 4 (Latest Version) - Preview Member of client.braintrain.user principal…" at bounding box center [524, 201] width 911 height 69
click at [16, 114] on link "Snippets" at bounding box center [16, 109] width 28 height 24
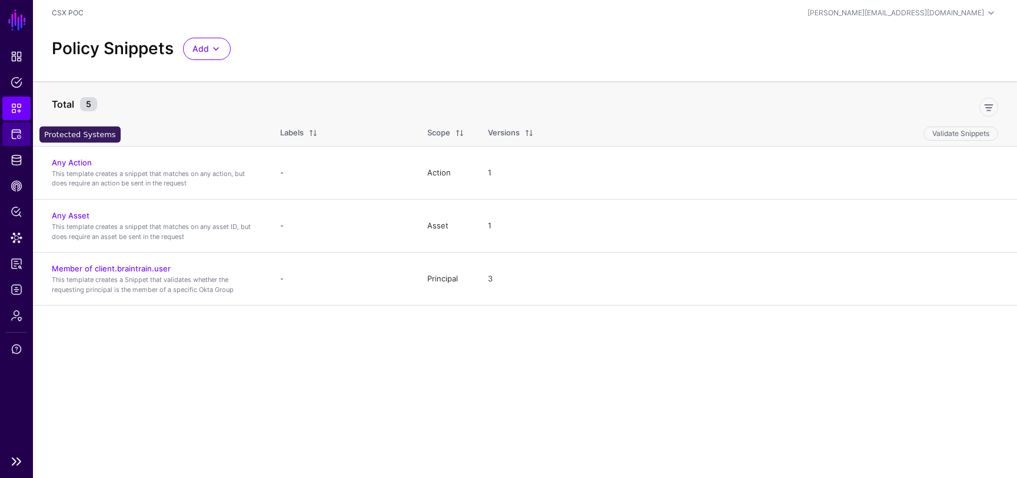
click at [12, 138] on span "Protected Systems" at bounding box center [17, 134] width 12 height 12
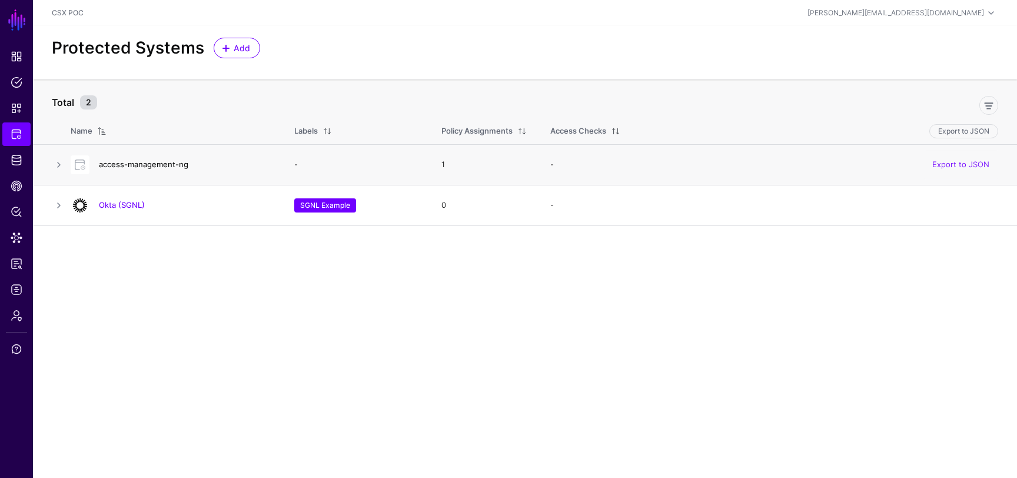
click at [172, 167] on link "access-management-ng" at bounding box center [143, 163] width 89 height 9
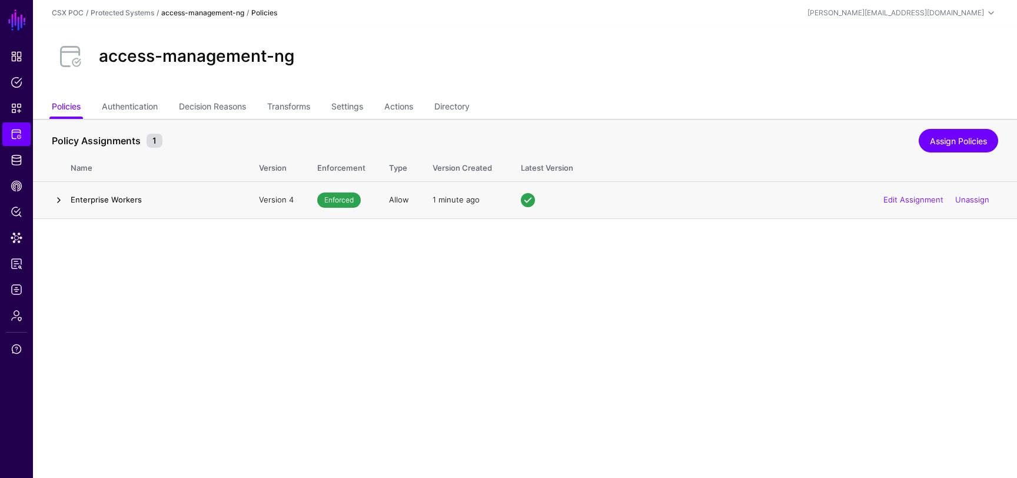
click at [62, 201] on link at bounding box center [59, 200] width 14 height 14
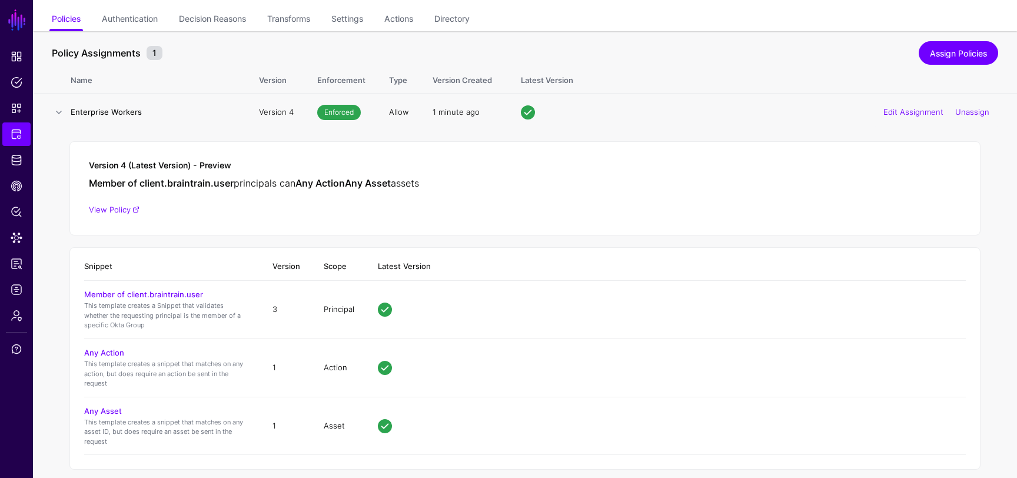
scroll to position [102, 0]
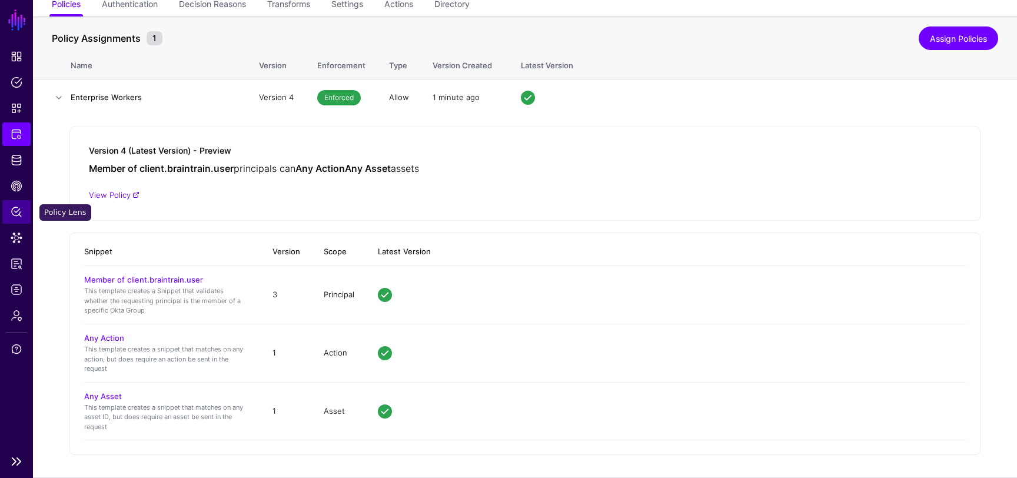
click at [19, 209] on span "Policy Lens" at bounding box center [17, 212] width 12 height 12
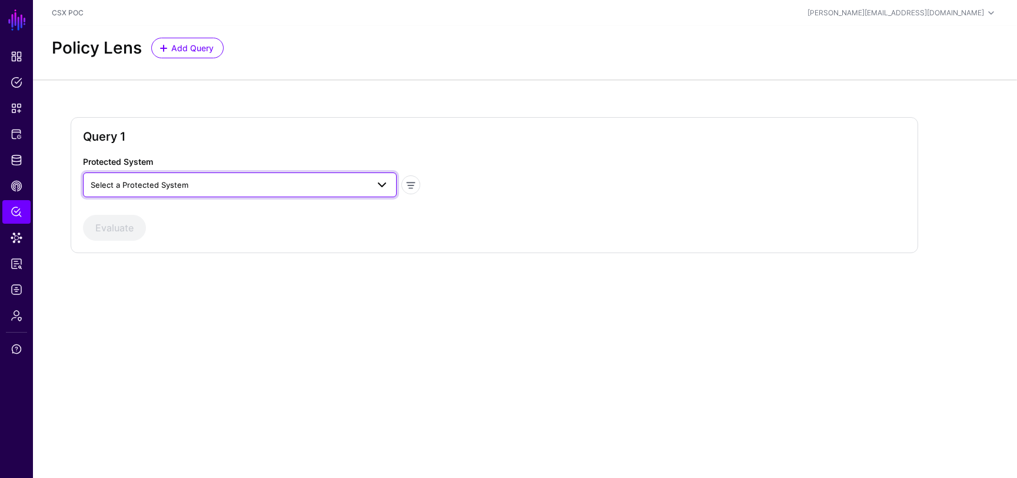
click at [277, 187] on span "Select a Protected System" at bounding box center [229, 184] width 277 height 13
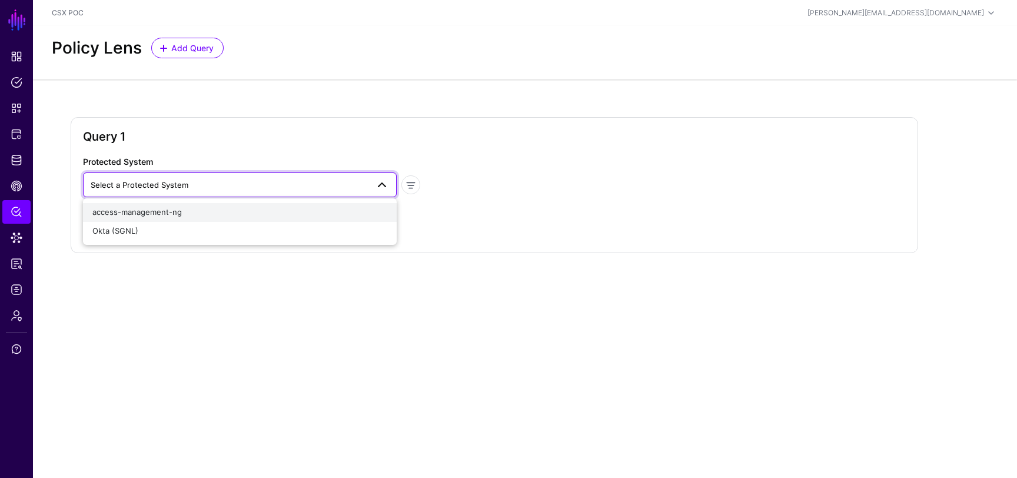
click at [265, 218] on div "access-management-ng" at bounding box center [239, 213] width 295 height 12
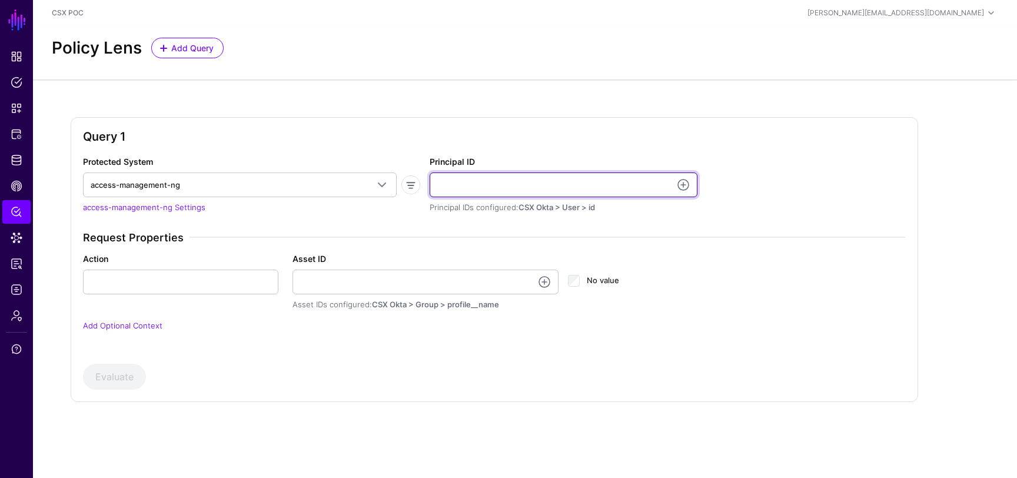
click at [441, 182] on input "Principal ID" at bounding box center [564, 184] width 268 height 25
type input "**********"
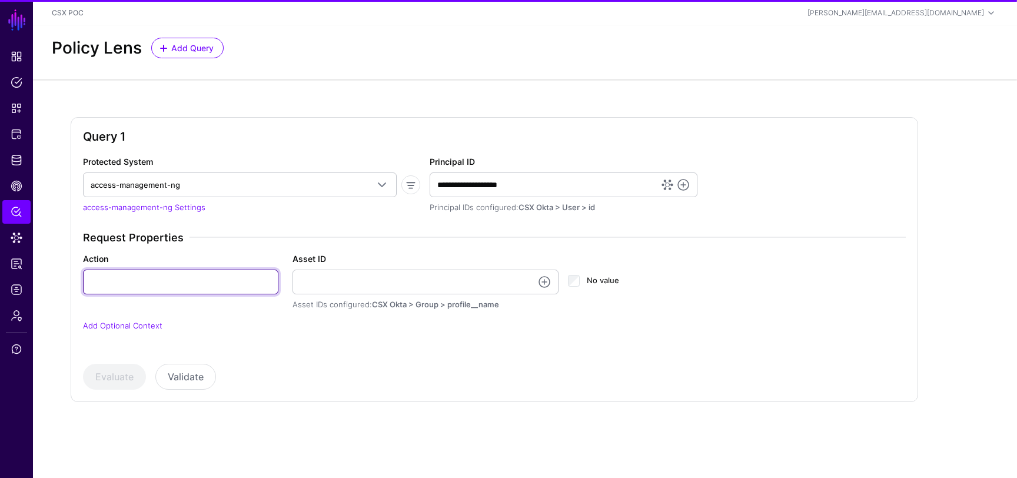
click at [243, 277] on input "Action" at bounding box center [180, 282] width 195 height 25
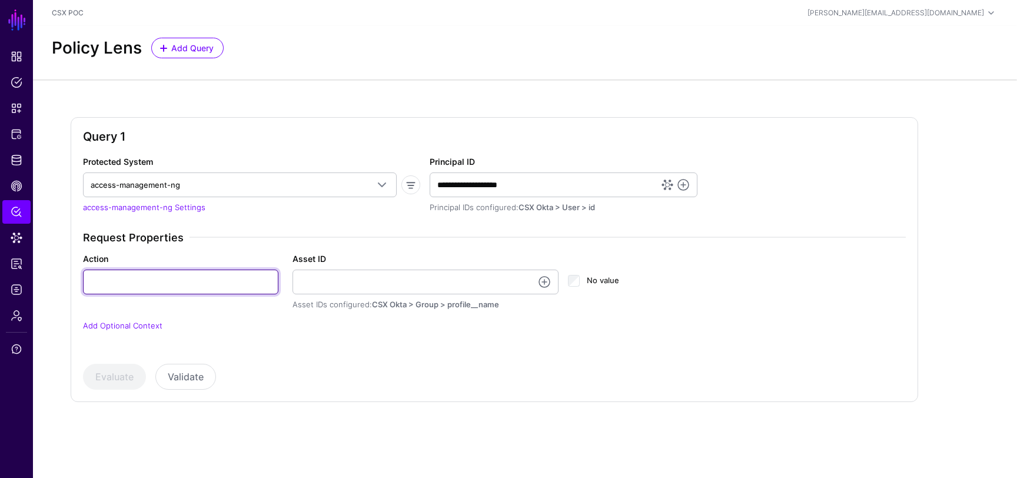
type input "**"
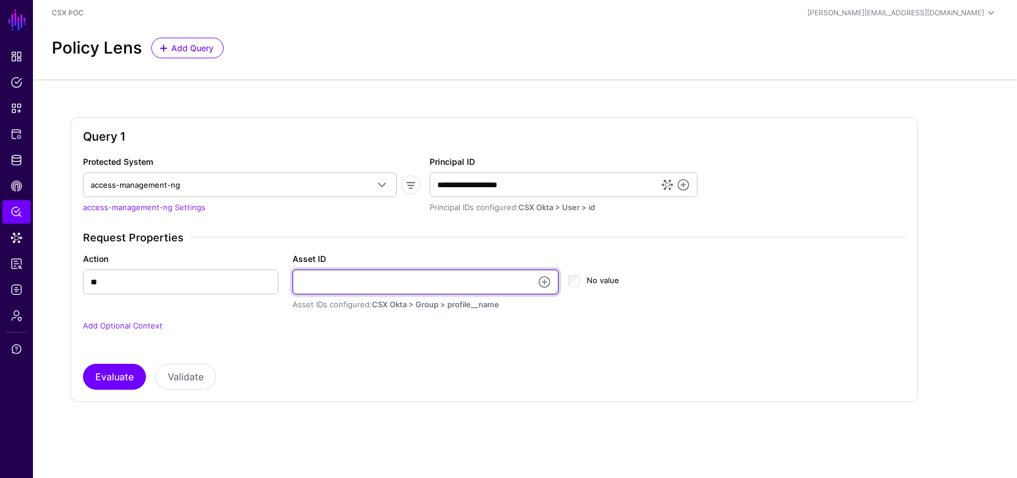
click at [357, 283] on input "Asset ID" at bounding box center [425, 282] width 267 height 25
type input "**********"
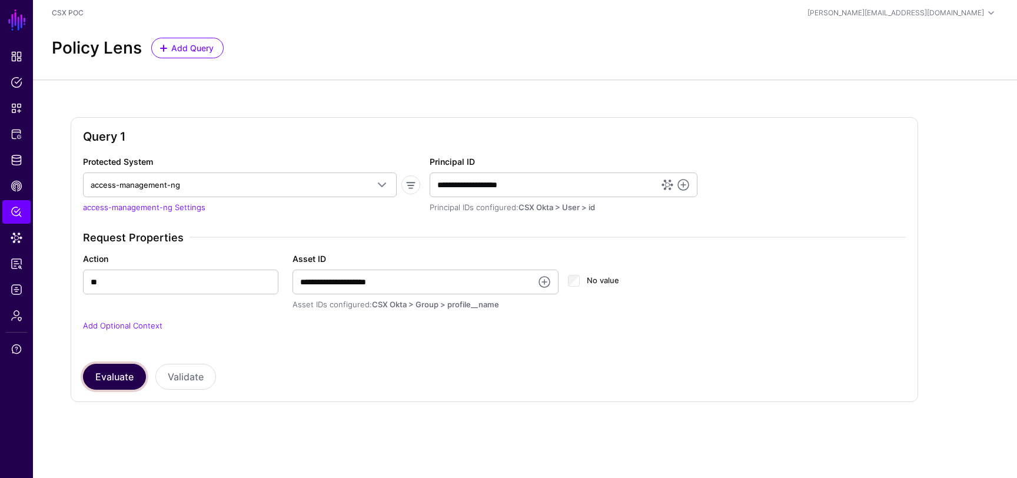
click at [124, 378] on button "Evaluate" at bounding box center [114, 377] width 63 height 26
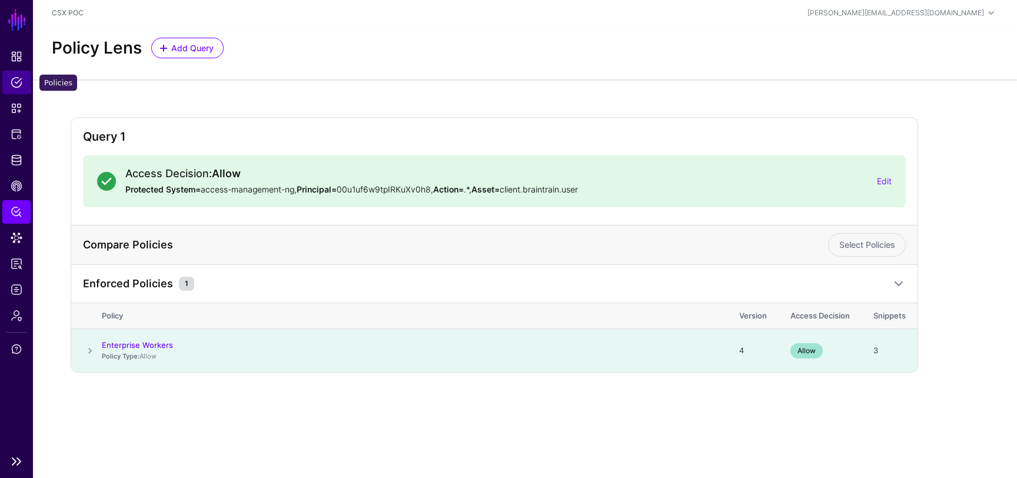
click at [14, 77] on span "Policies" at bounding box center [17, 83] width 12 height 12
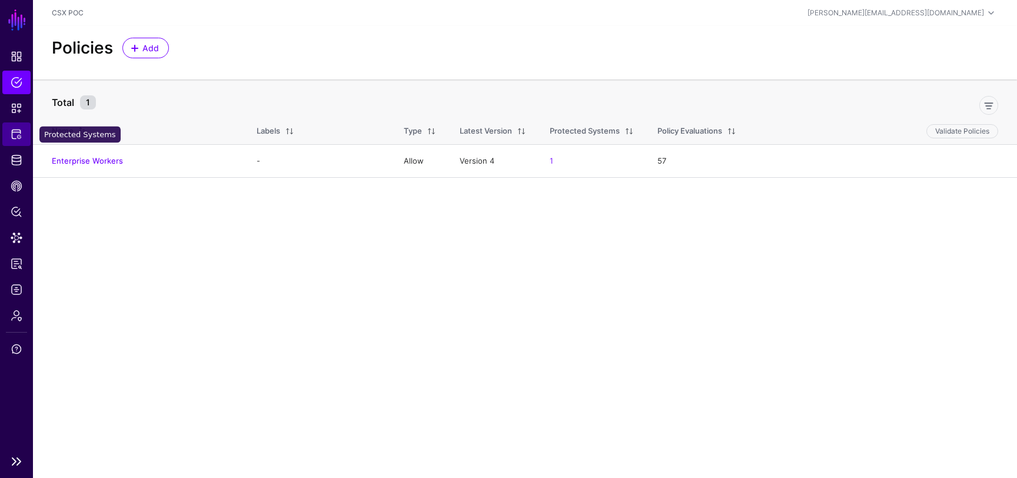
click at [16, 135] on span "Protected Systems" at bounding box center [17, 134] width 12 height 12
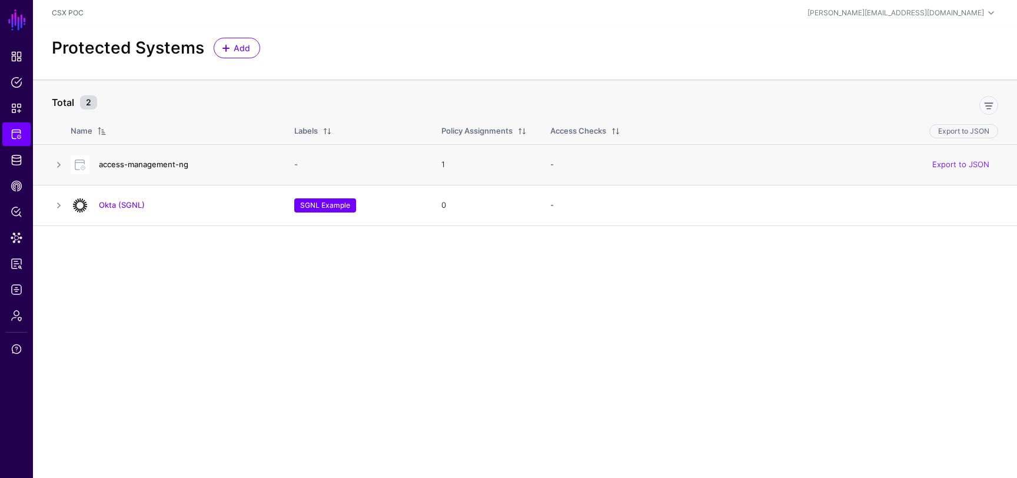
click at [131, 162] on link "access-management-ng" at bounding box center [143, 163] width 89 height 9
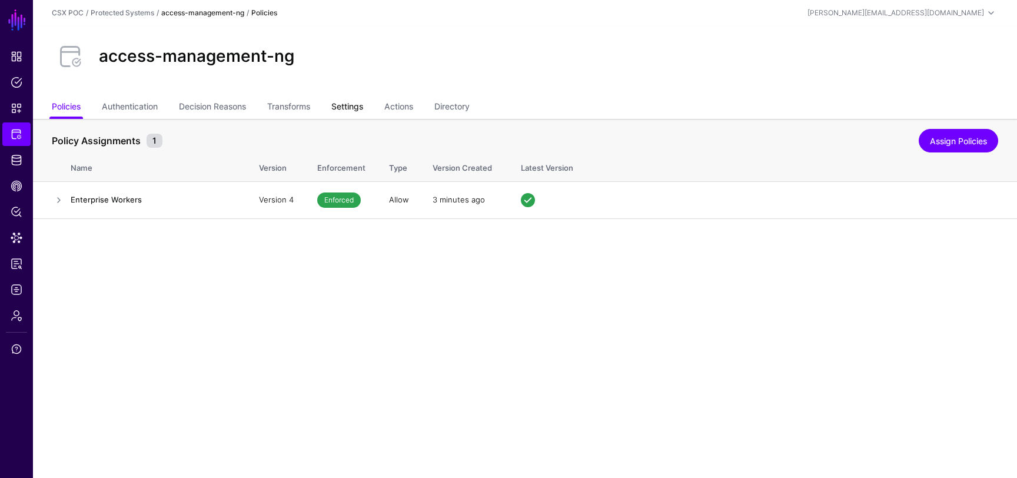
click at [358, 105] on link "Settings" at bounding box center [347, 108] width 32 height 22
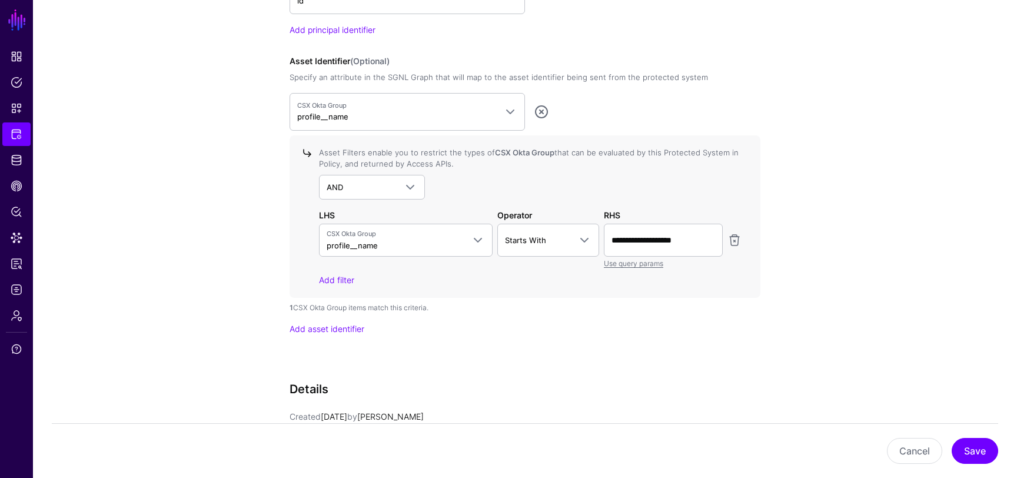
scroll to position [1070, 0]
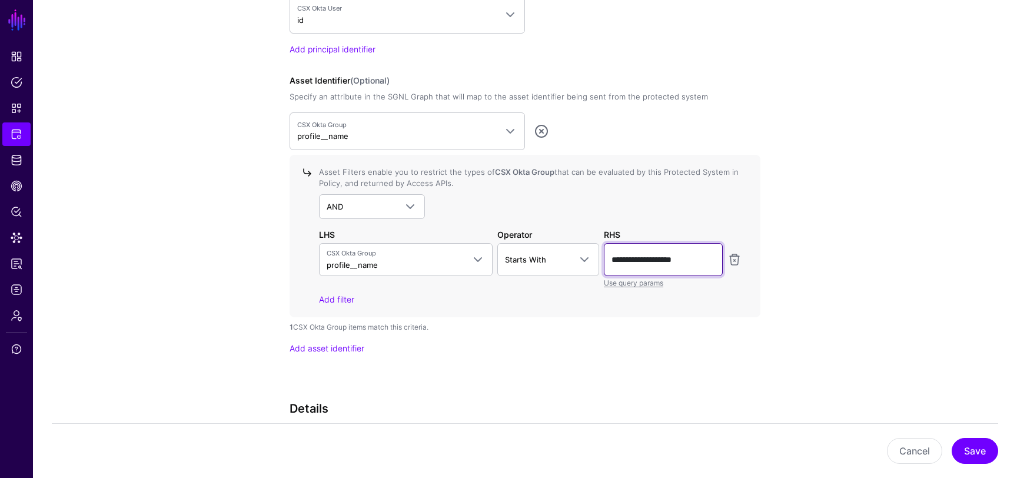
drag, startPoint x: 639, startPoint y: 260, endPoint x: 692, endPoint y: 264, distance: 53.2
click at [692, 264] on input "**********" at bounding box center [663, 259] width 119 height 33
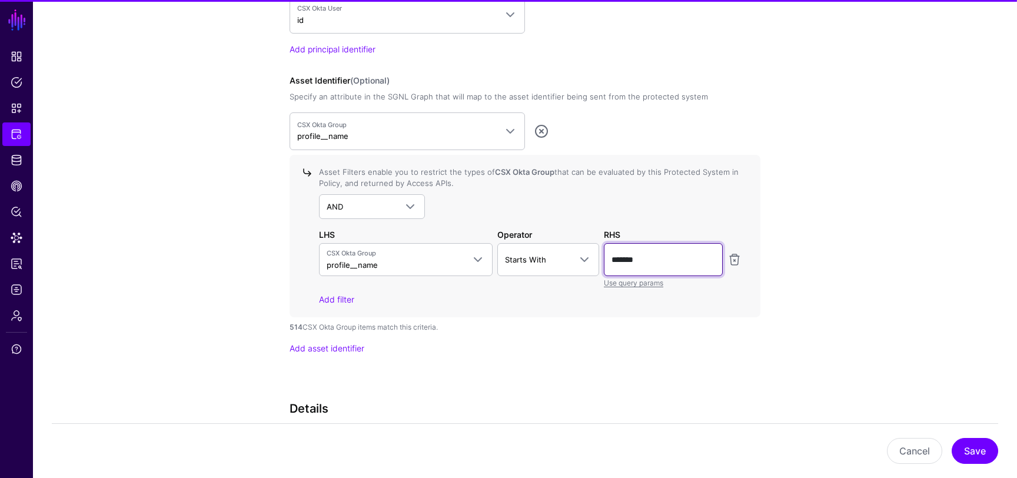
type input "*******"
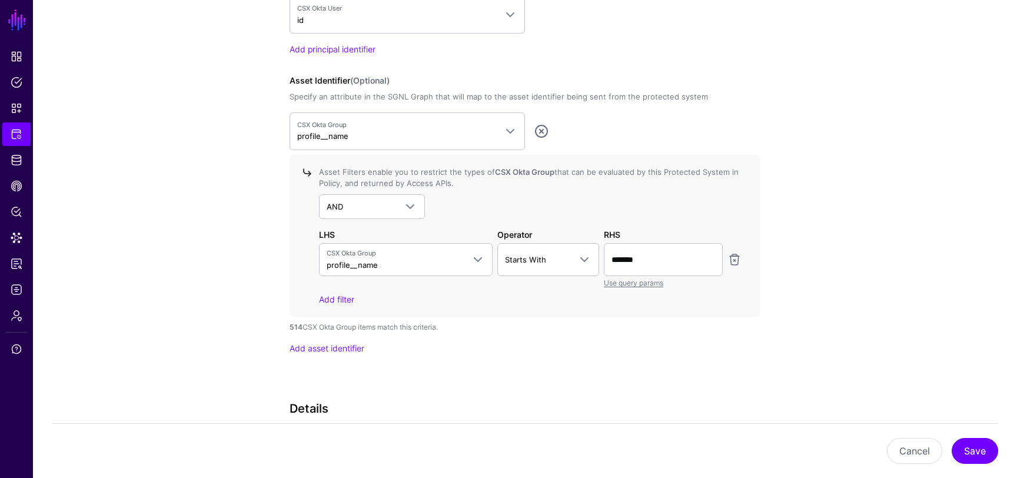
click at [970, 452] on button "Save" at bounding box center [975, 451] width 46 height 26
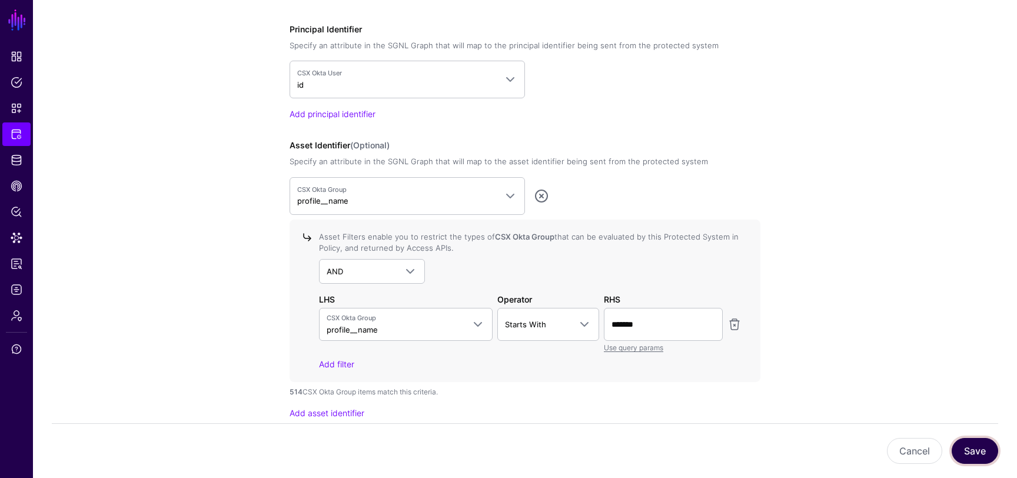
scroll to position [1008, 0]
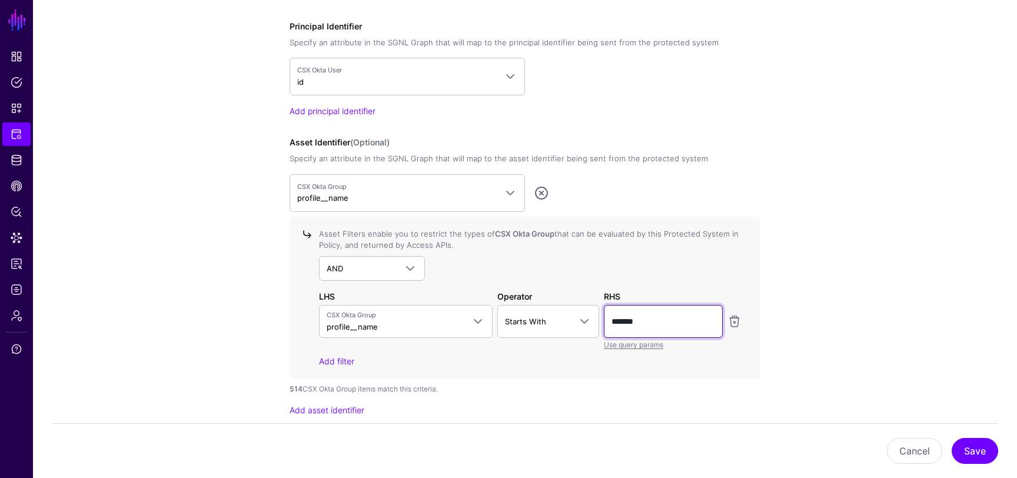
click at [664, 327] on input "*******" at bounding box center [663, 321] width 119 height 33
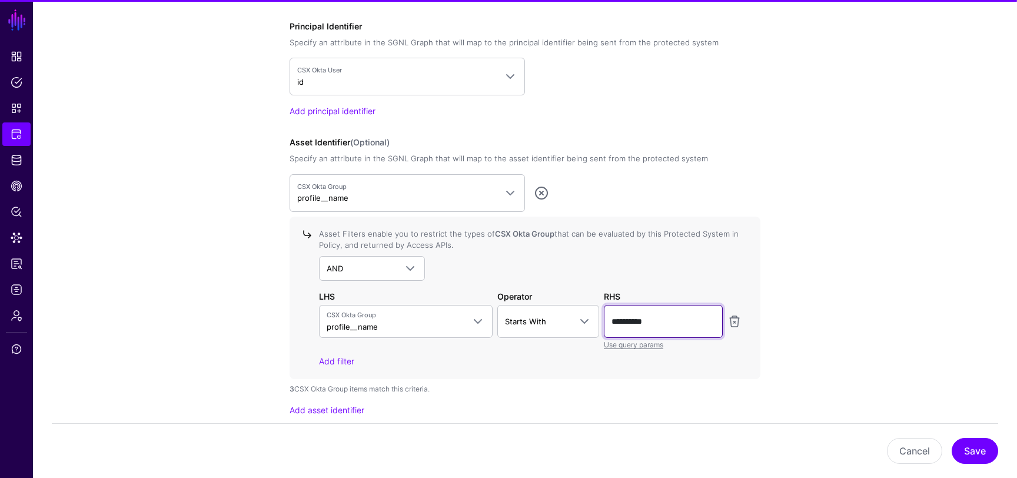
type input "**********"
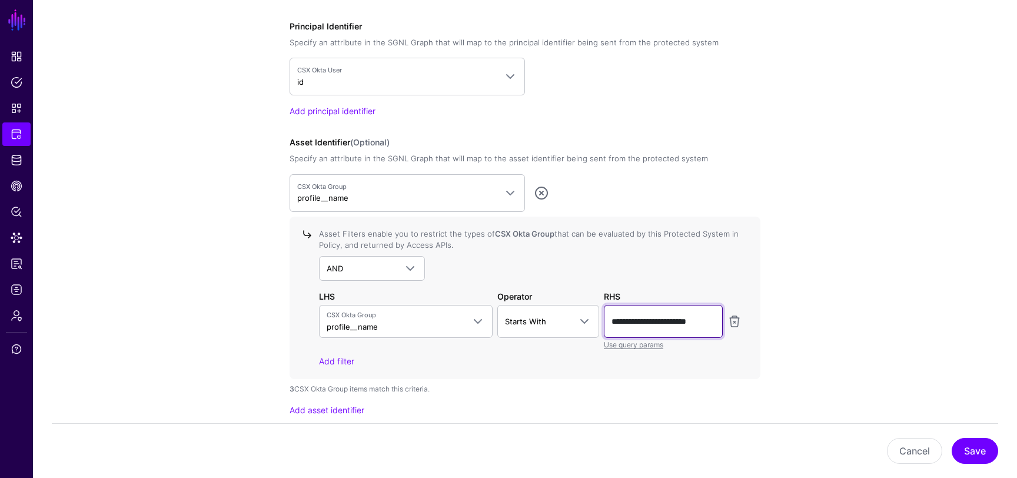
scroll to position [0, 4]
drag, startPoint x: 679, startPoint y: 321, endPoint x: 726, endPoint y: 324, distance: 47.2
click at [726, 324] on div "**********" at bounding box center [530, 327] width 427 height 45
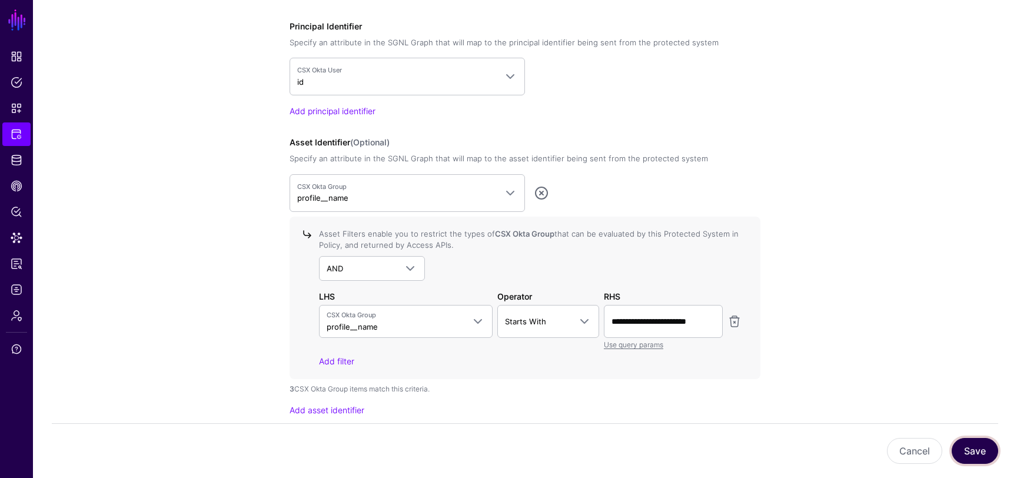
click at [967, 447] on button "Save" at bounding box center [975, 451] width 46 height 26
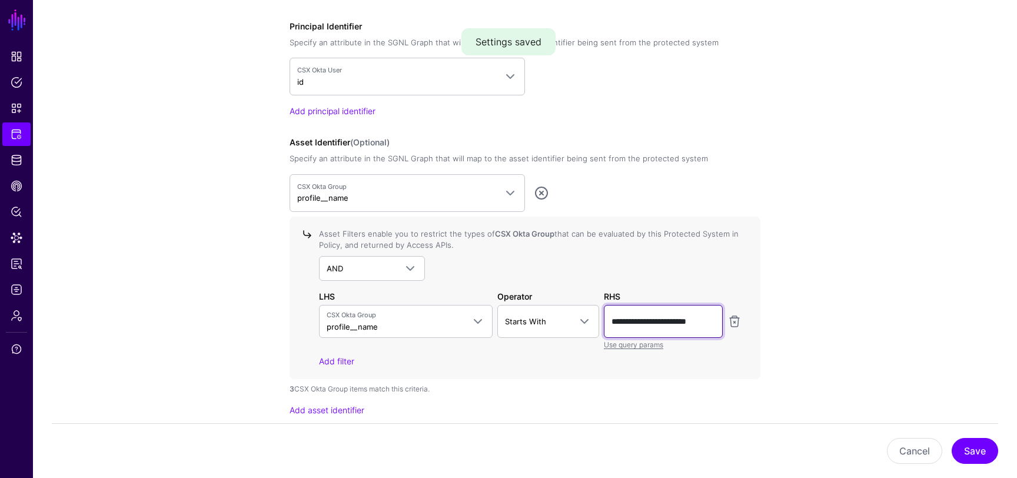
drag, startPoint x: 631, startPoint y: 322, endPoint x: 707, endPoint y: 322, distance: 76.5
click at [707, 322] on input "**********" at bounding box center [663, 321] width 119 height 33
drag, startPoint x: 679, startPoint y: 320, endPoint x: 728, endPoint y: 320, distance: 48.8
click at [727, 320] on div "**********" at bounding box center [530, 327] width 427 height 45
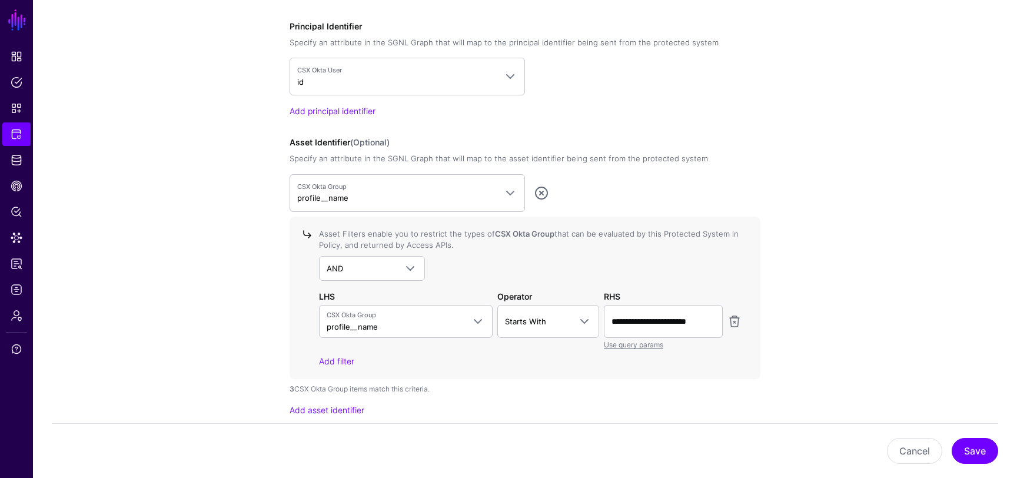
scroll to position [0, 0]
click at [975, 449] on button "Save" at bounding box center [975, 451] width 46 height 26
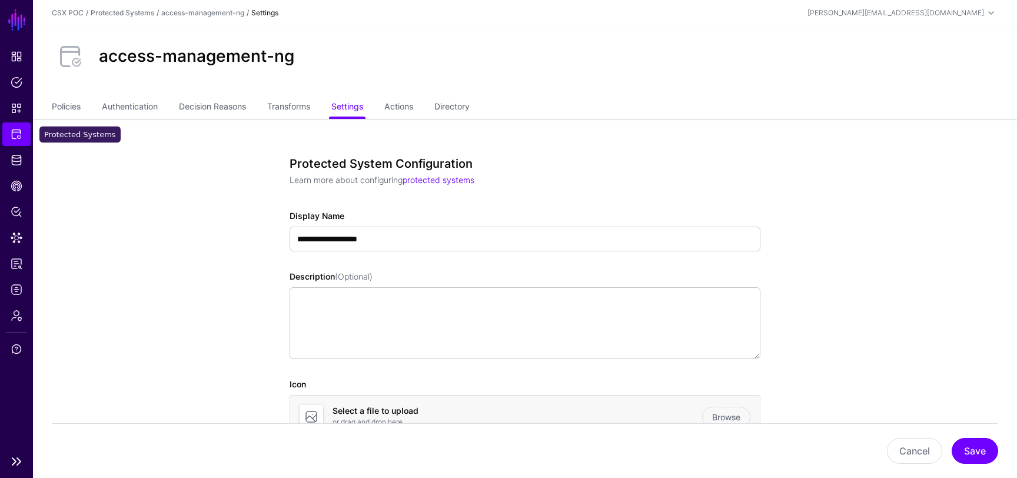
click at [16, 132] on span "Protected Systems" at bounding box center [17, 134] width 12 height 12
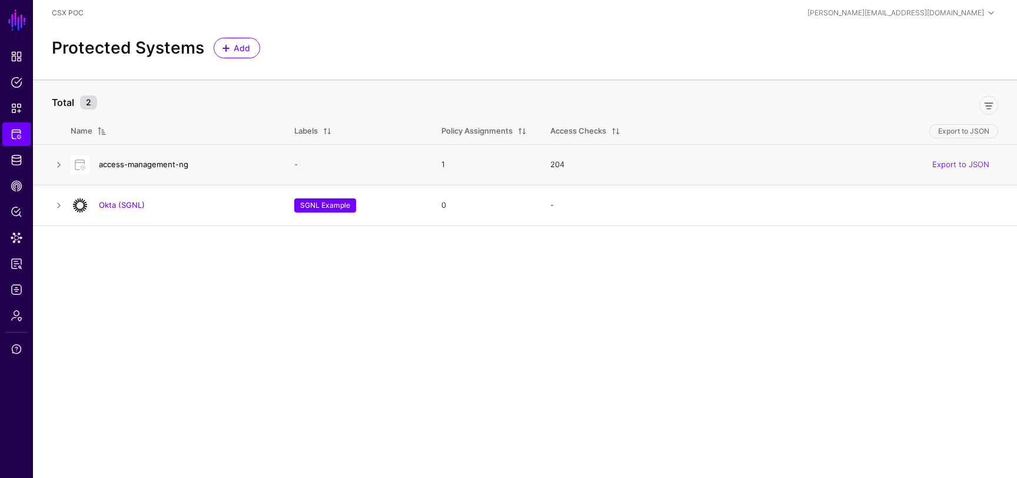
click at [161, 164] on link "access-management-ng" at bounding box center [143, 163] width 89 height 9
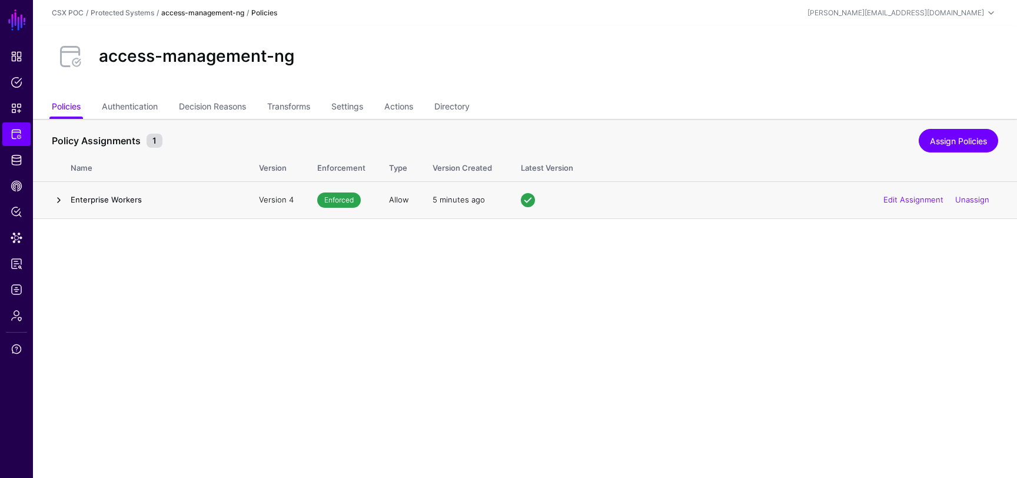
click at [59, 201] on link at bounding box center [59, 200] width 14 height 14
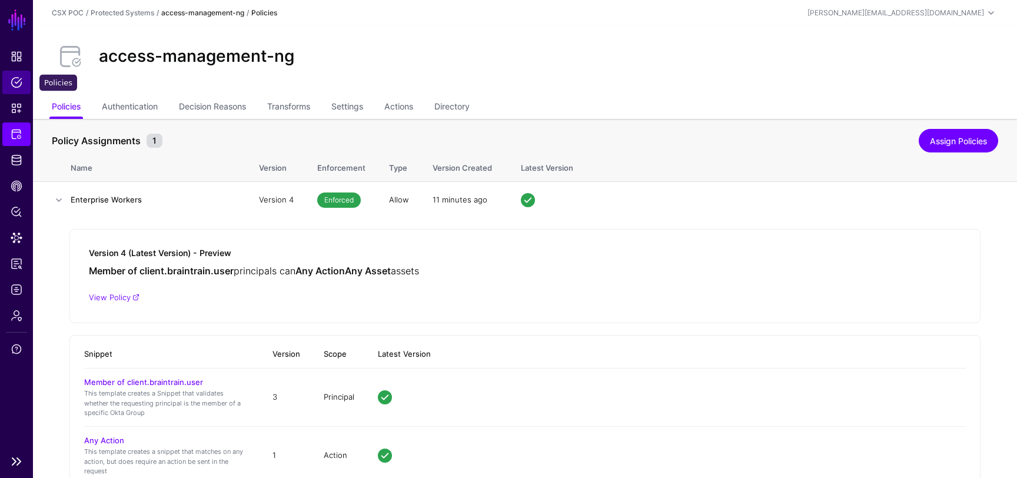
click at [16, 81] on span "Policies" at bounding box center [17, 83] width 12 height 12
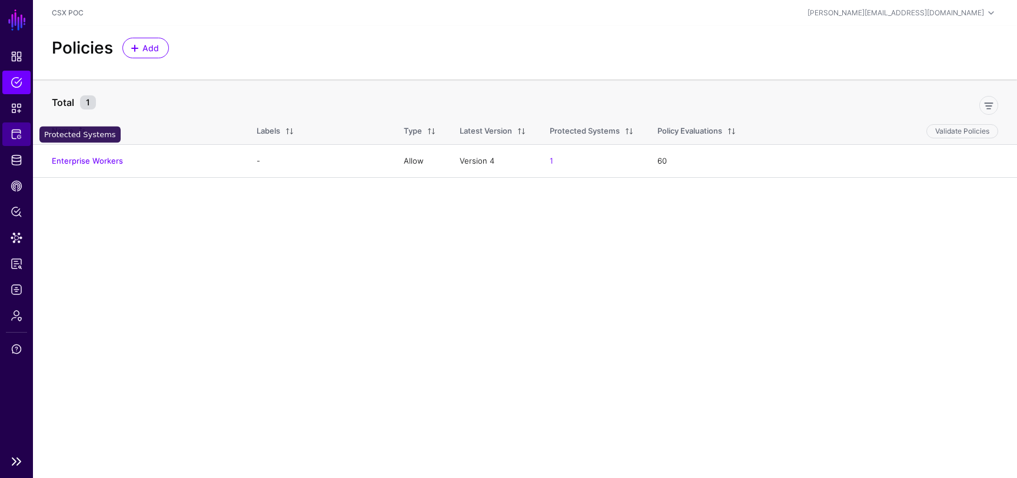
click at [19, 135] on span "Protected Systems" at bounding box center [17, 134] width 12 height 12
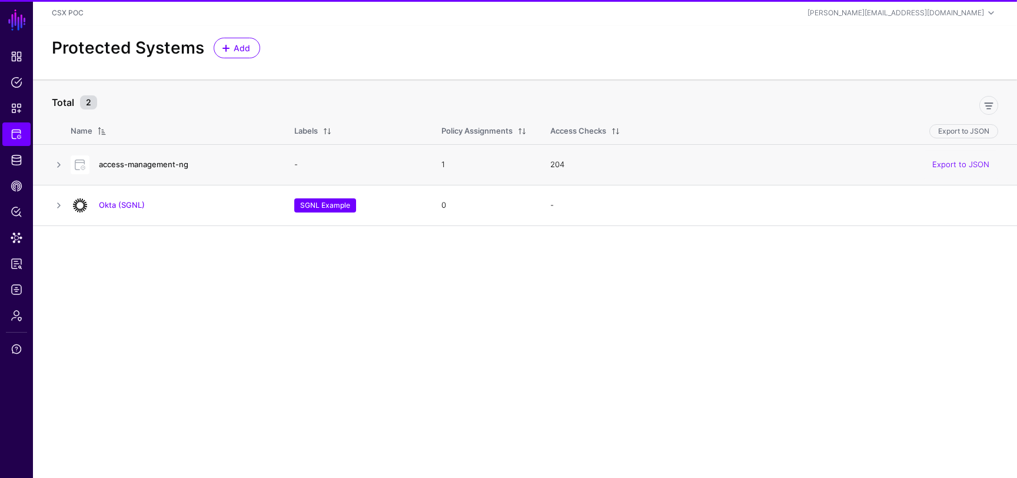
click at [158, 161] on link "access-management-ng" at bounding box center [143, 163] width 89 height 9
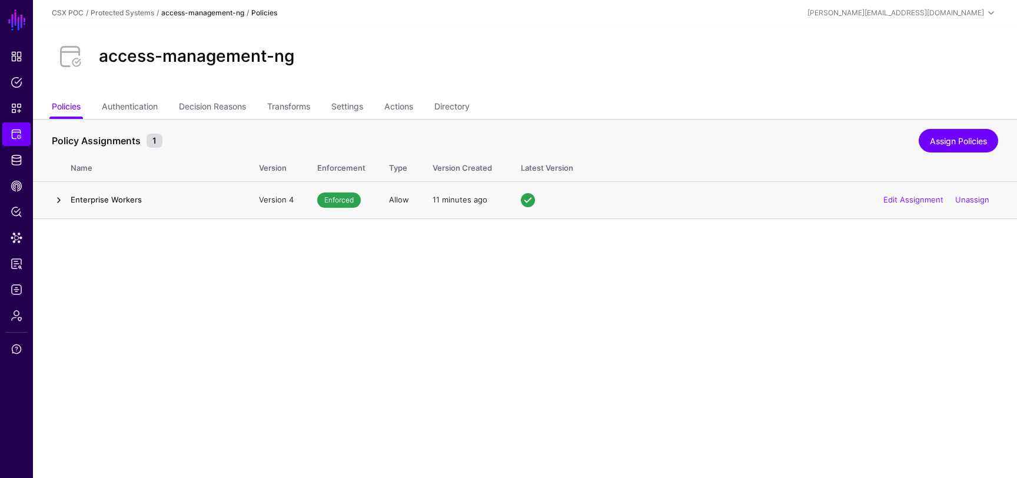
click at [61, 201] on link at bounding box center [59, 200] width 14 height 14
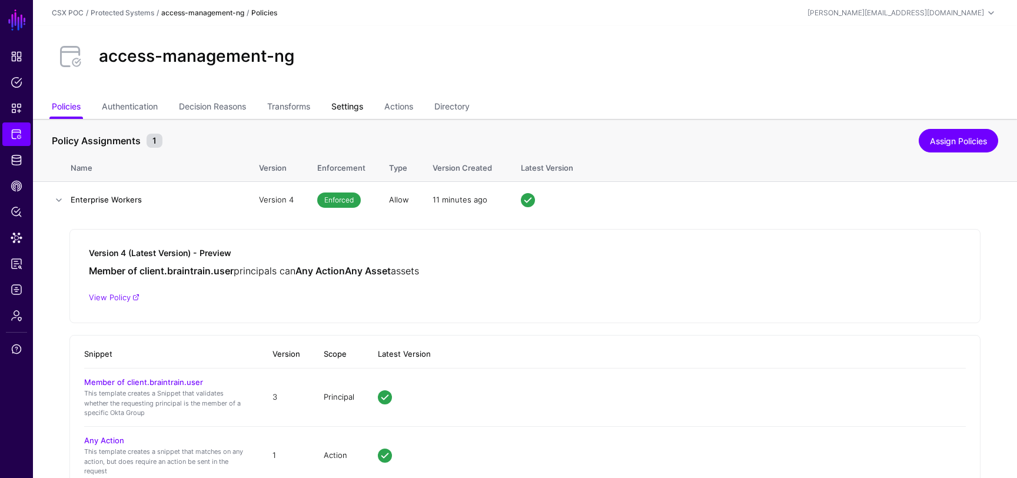
click at [363, 104] on link "Settings" at bounding box center [347, 108] width 32 height 22
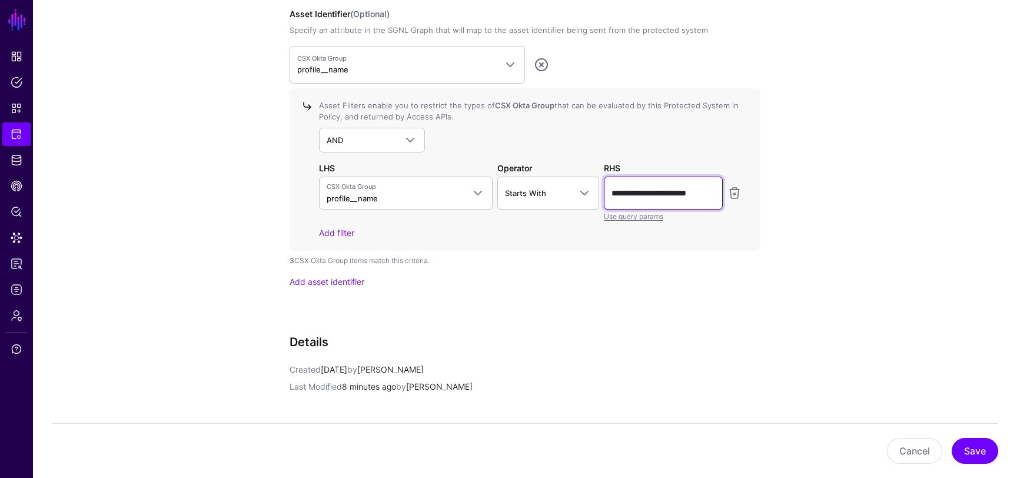
scroll to position [0, 4]
drag, startPoint x: 669, startPoint y: 192, endPoint x: 721, endPoint y: 203, distance: 54.0
click at [721, 203] on input "**********" at bounding box center [663, 193] width 119 height 33
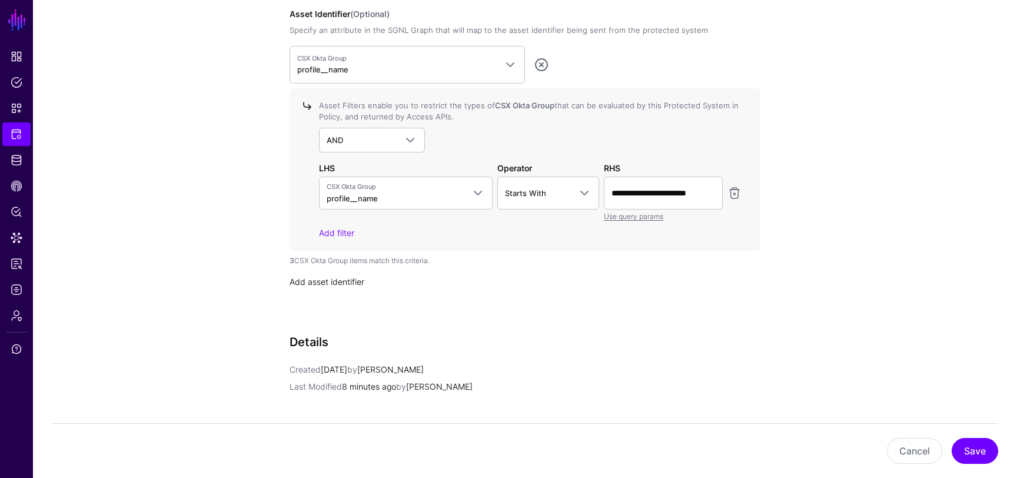
click at [345, 281] on link "Add asset identifier" at bounding box center [327, 282] width 75 height 10
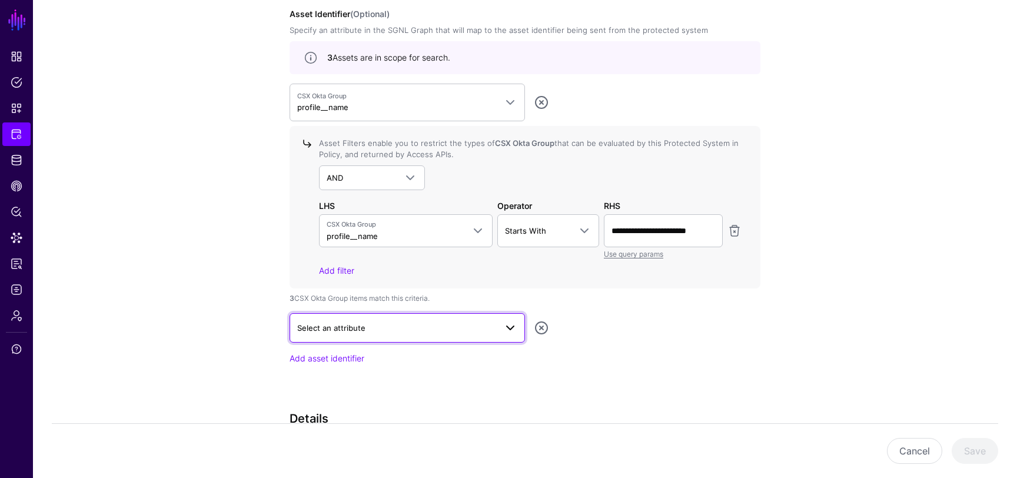
click at [404, 321] on span "Select an attribute" at bounding box center [396, 327] width 199 height 13
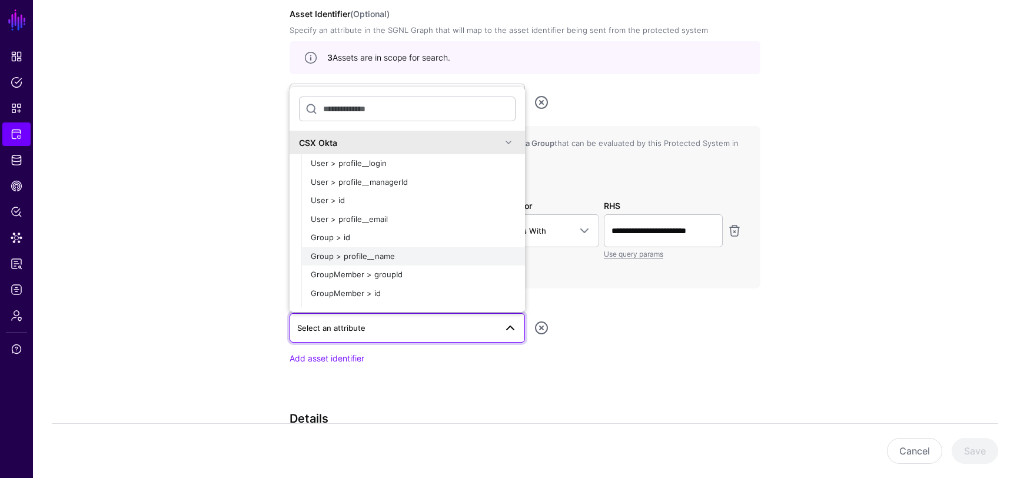
click at [386, 254] on span "Group > profile__name" at bounding box center [353, 255] width 84 height 9
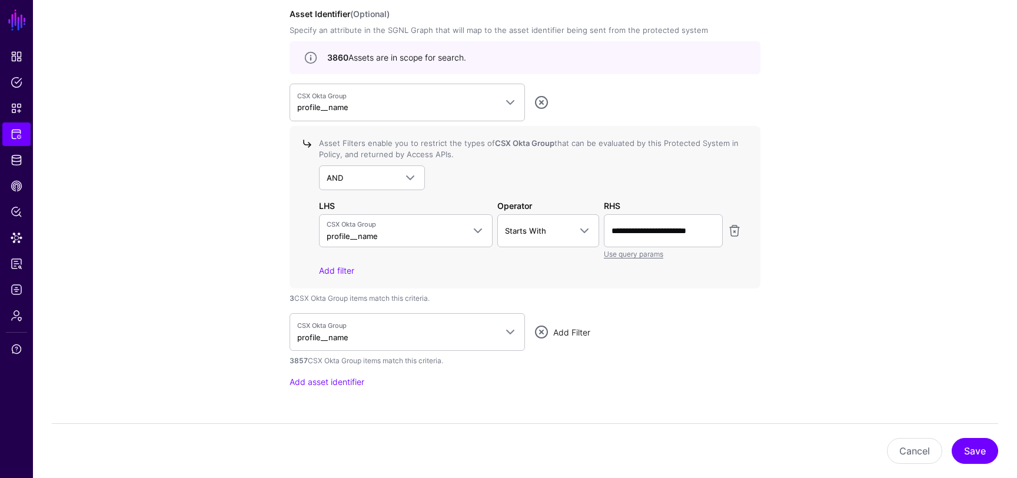
click at [569, 329] on link "Add Filter" at bounding box center [571, 332] width 37 height 10
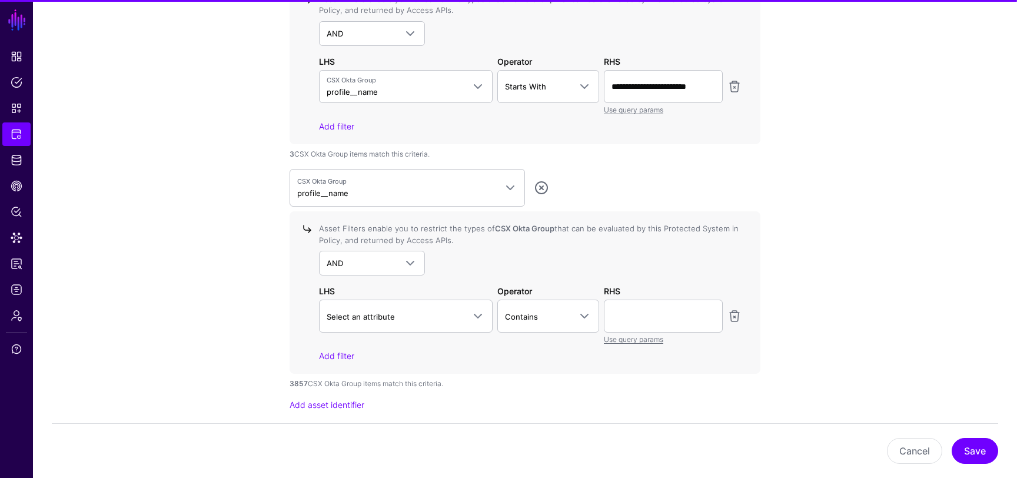
scroll to position [1321, 0]
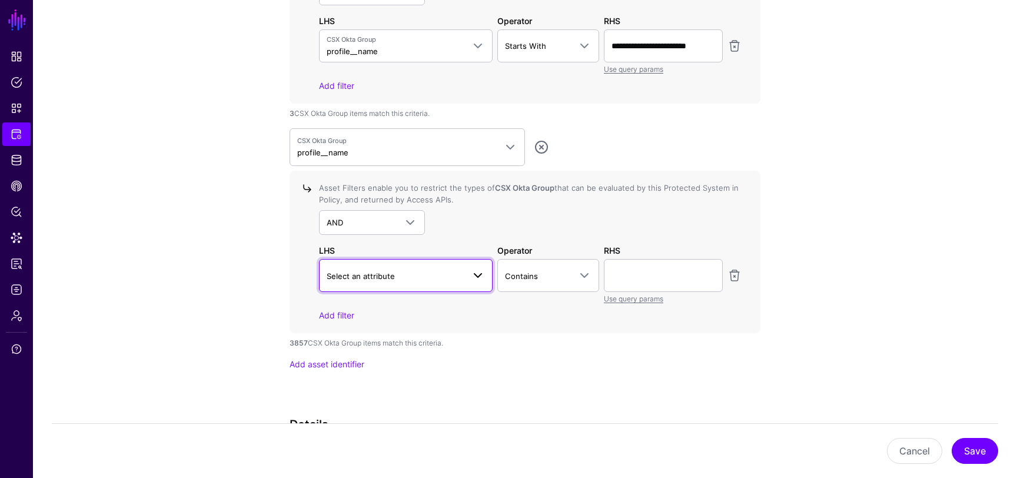
click at [464, 269] on span at bounding box center [474, 275] width 21 height 14
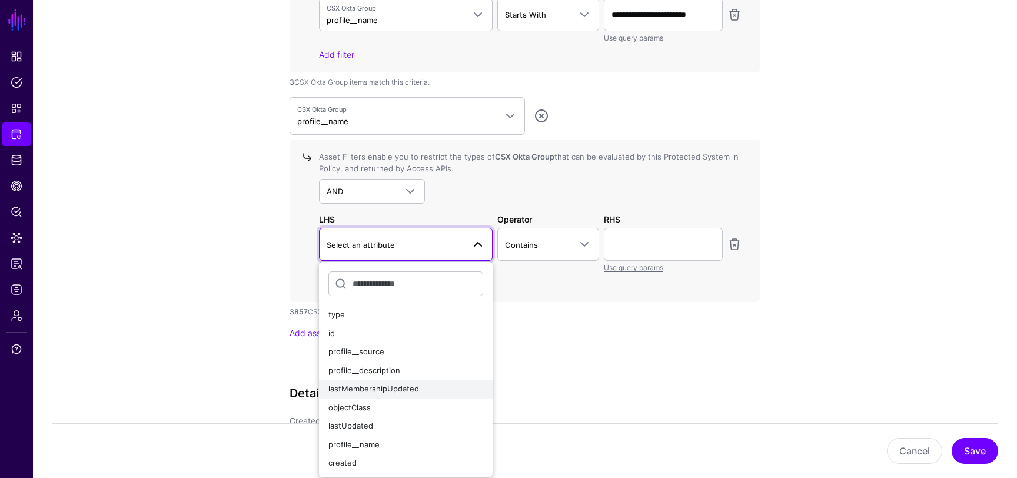
scroll to position [1363, 0]
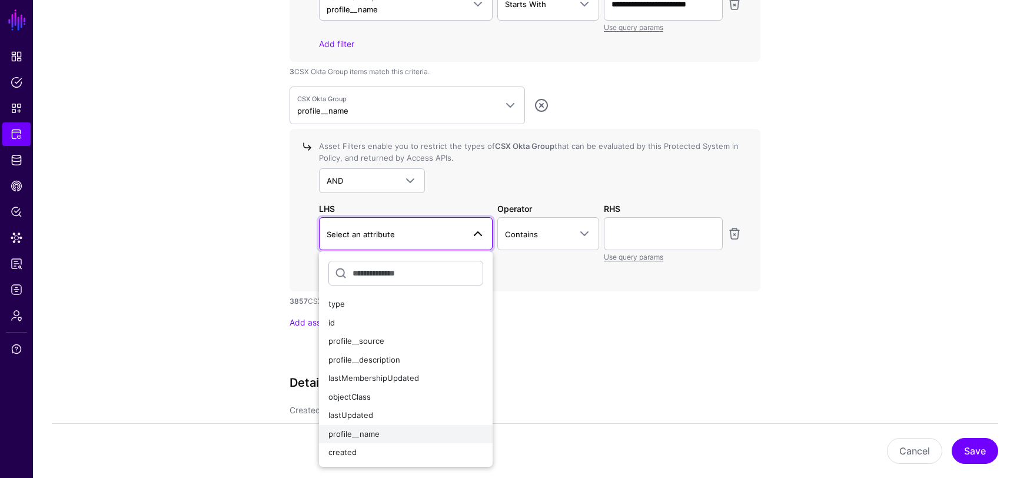
click at [382, 430] on div "profile__name" at bounding box center [405, 434] width 155 height 12
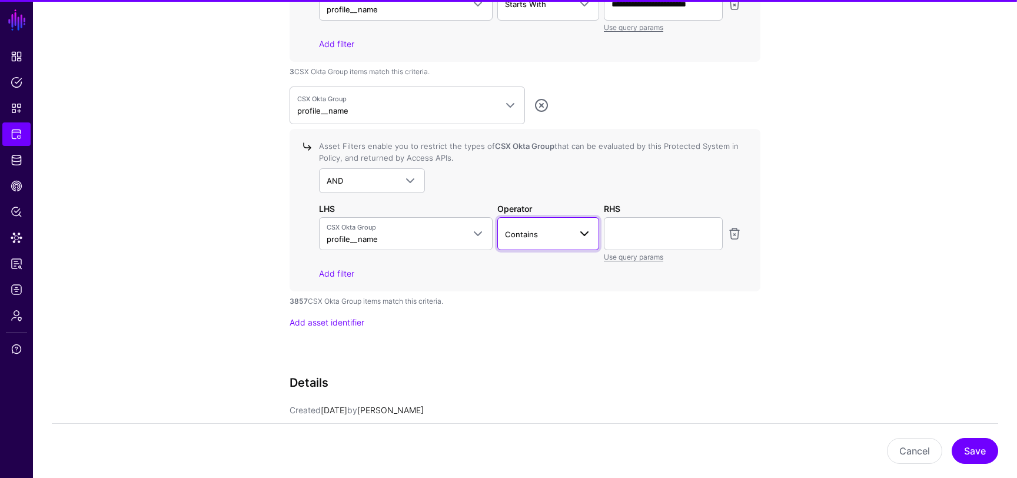
click at [544, 241] on link "Contains" at bounding box center [548, 233] width 102 height 33
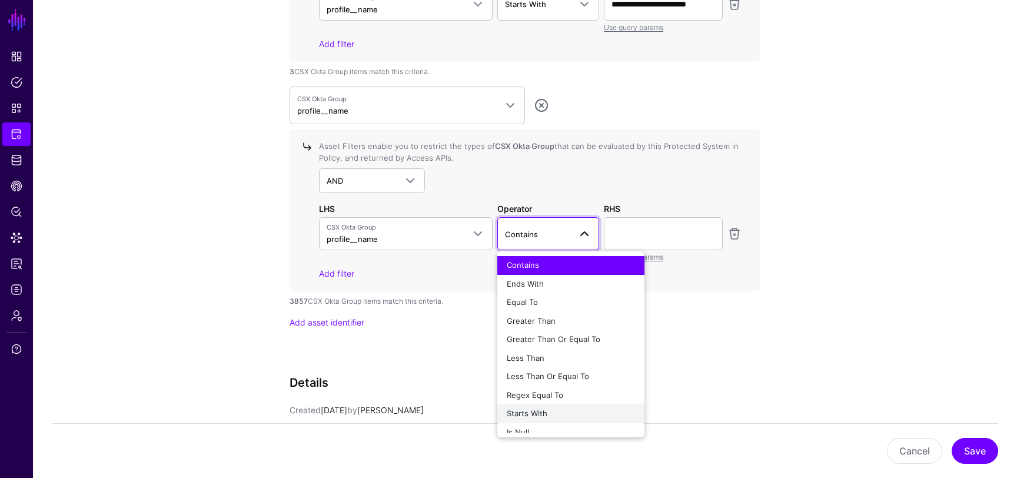
click at [530, 411] on span "Starts With" at bounding box center [527, 412] width 41 height 9
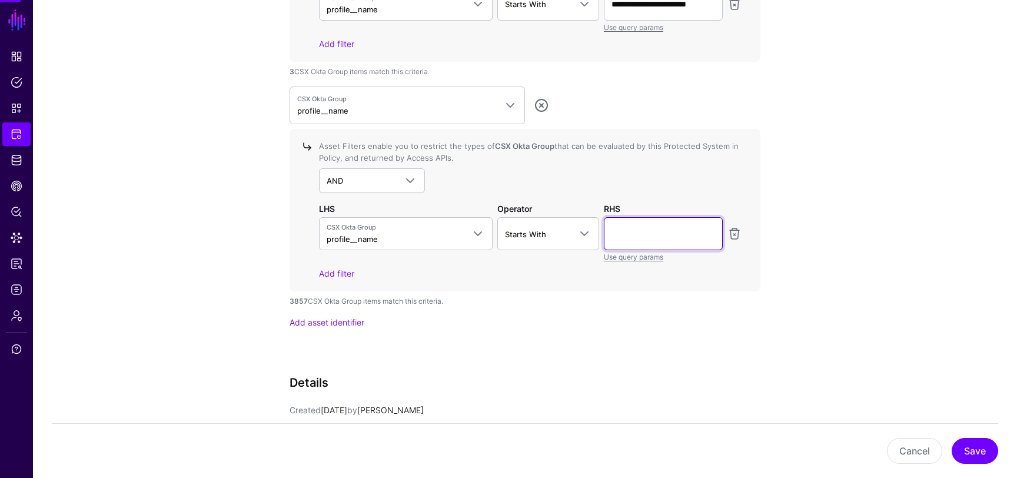
click at [641, 238] on input "text" at bounding box center [663, 233] width 119 height 33
type input "****"
click at [973, 447] on button "Save" at bounding box center [975, 451] width 46 height 26
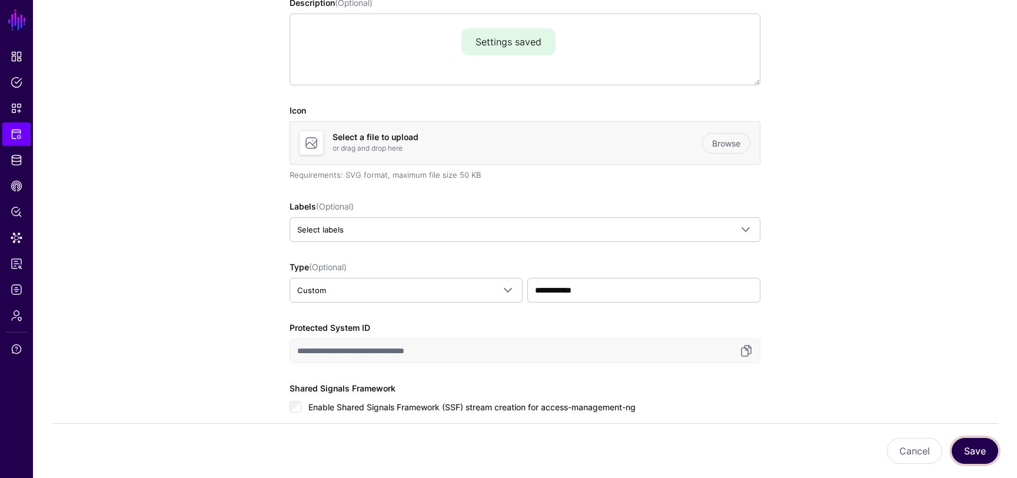
scroll to position [0, 0]
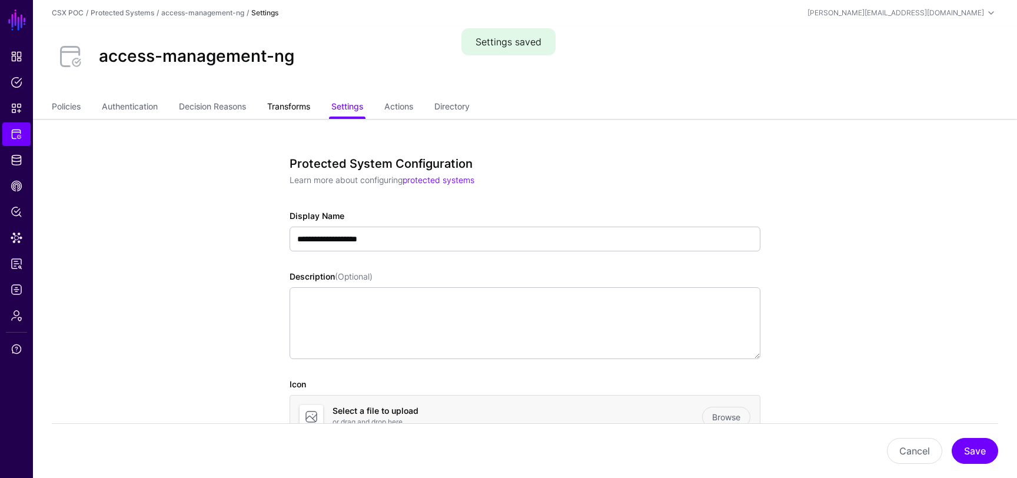
click at [298, 102] on link "Transforms" at bounding box center [288, 108] width 43 height 22
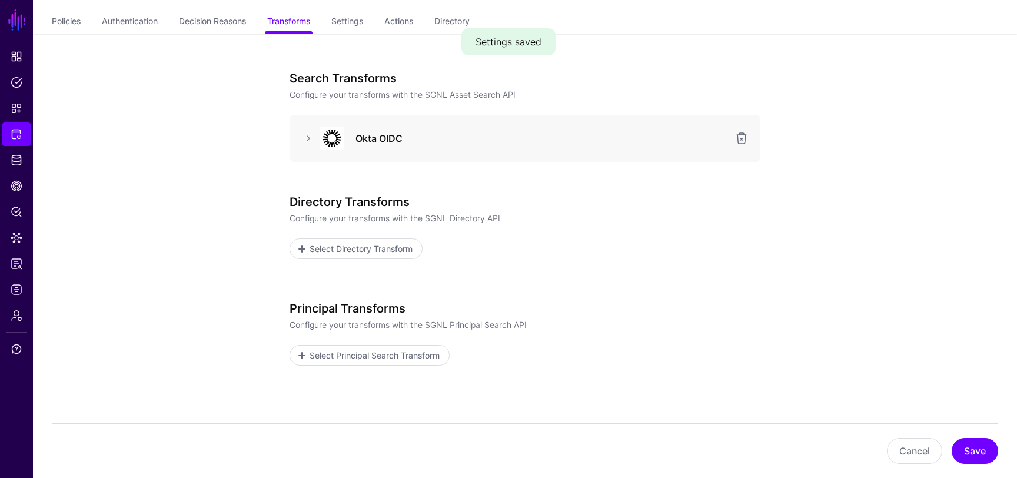
scroll to position [77, 0]
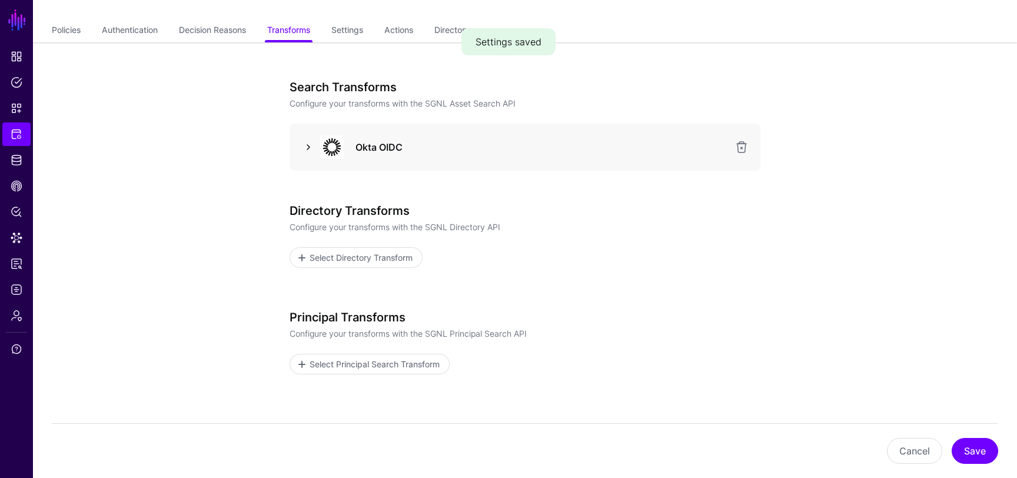
click at [301, 146] on link at bounding box center [308, 147] width 14 height 14
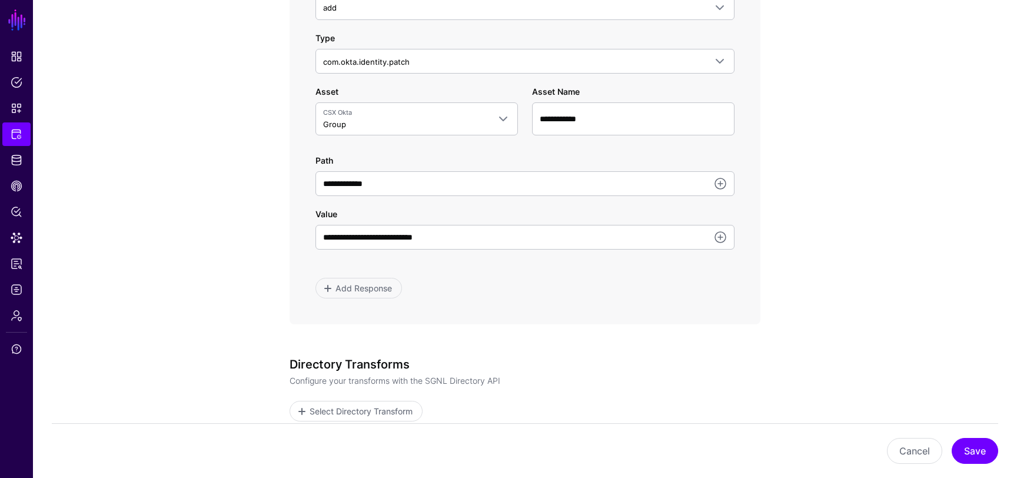
scroll to position [718, 0]
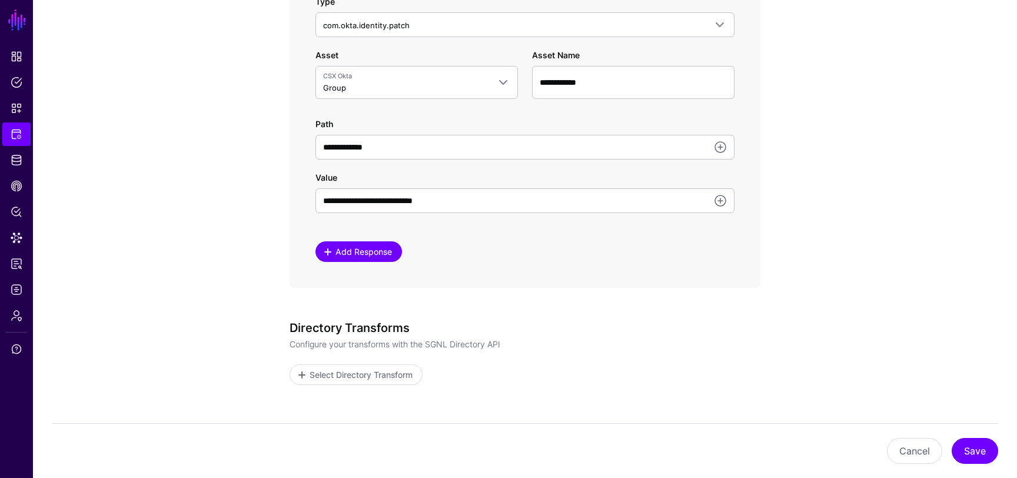
click at [338, 252] on span "Add Response" at bounding box center [363, 251] width 59 height 12
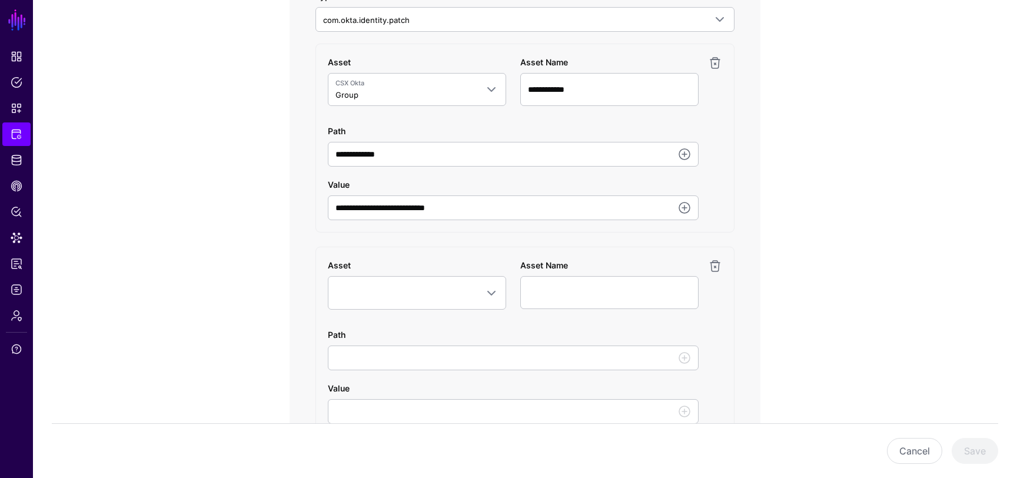
scroll to position [721, 0]
click at [713, 269] on link at bounding box center [715, 268] width 14 height 14
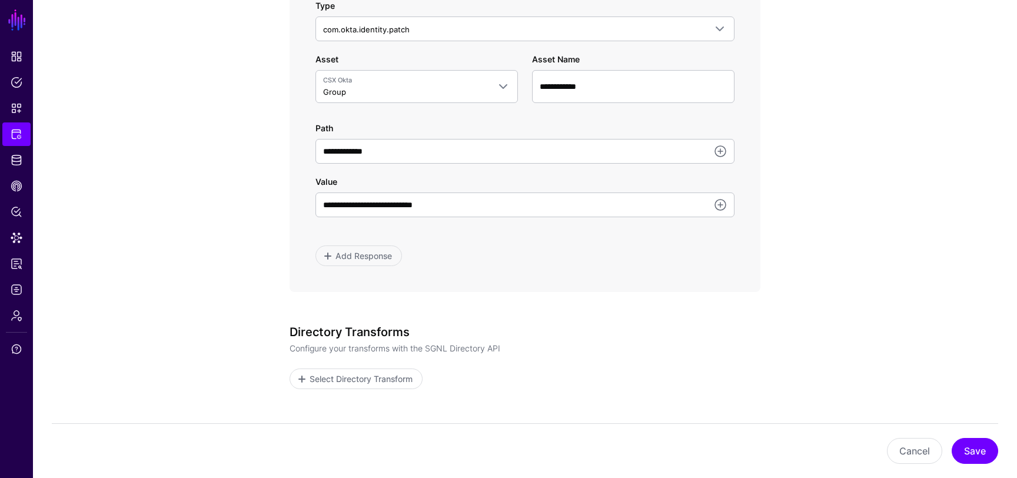
scroll to position [731, 0]
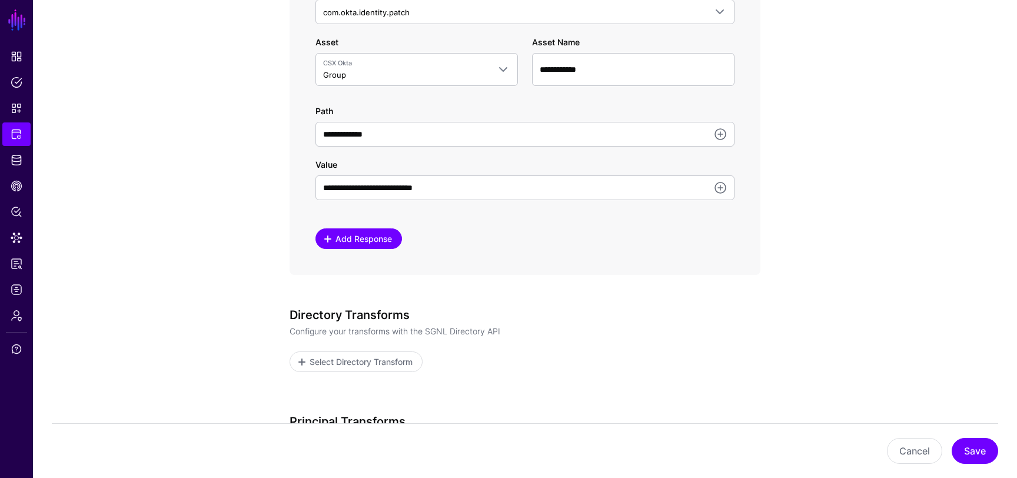
click at [384, 248] on link "Add Response" at bounding box center [358, 238] width 87 height 21
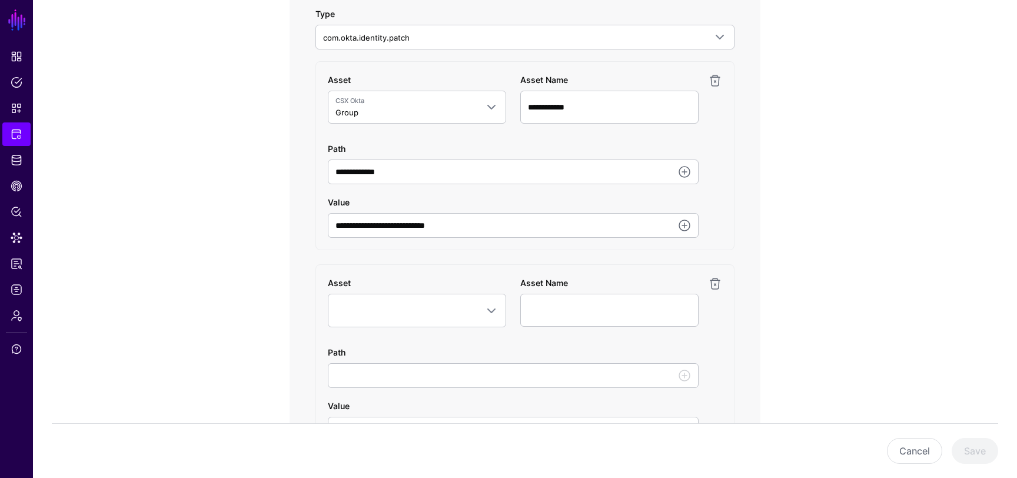
scroll to position [751, 0]
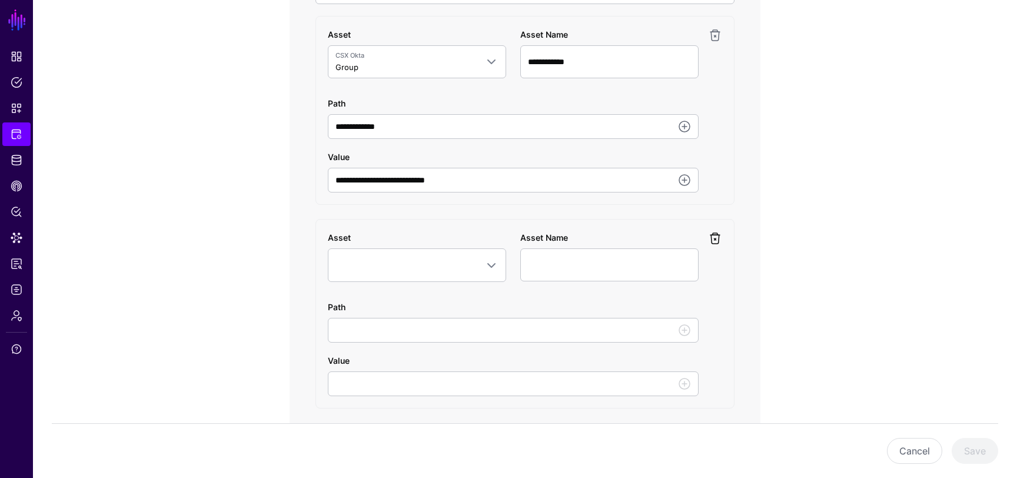
click at [711, 240] on link at bounding box center [715, 238] width 14 height 14
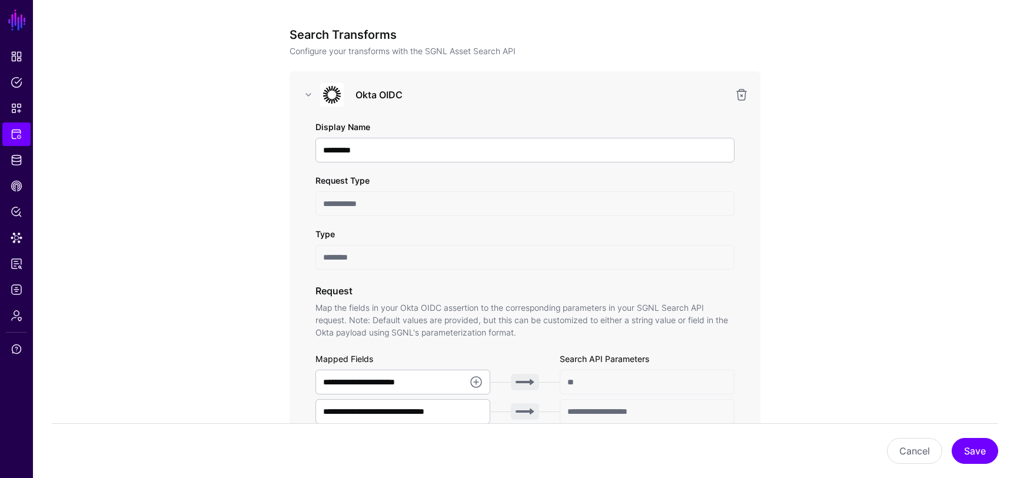
scroll to position [62, 0]
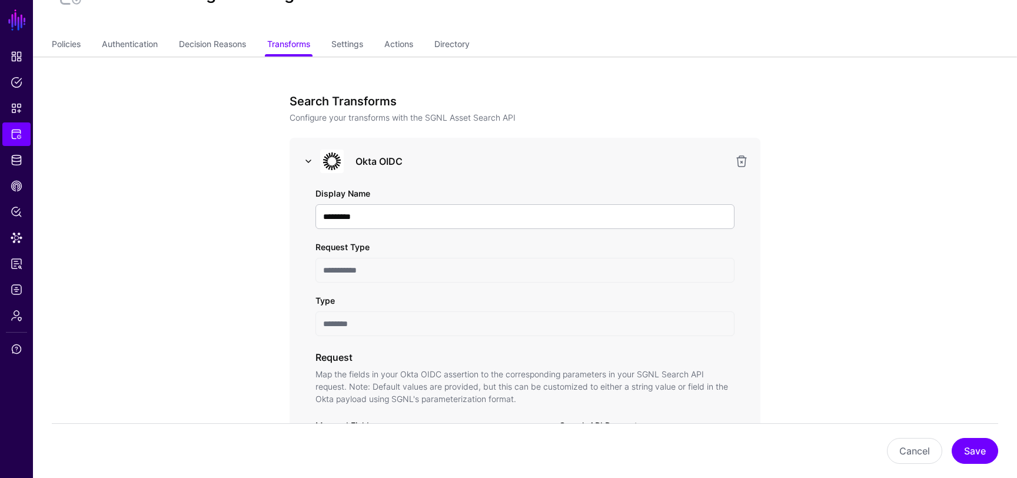
click at [303, 163] on link at bounding box center [308, 161] width 14 height 14
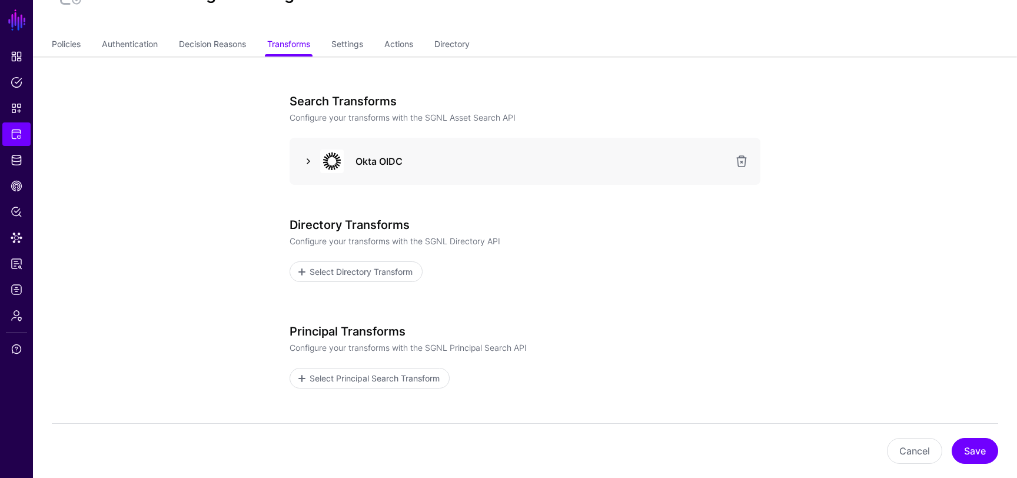
click at [307, 161] on link at bounding box center [308, 161] width 14 height 14
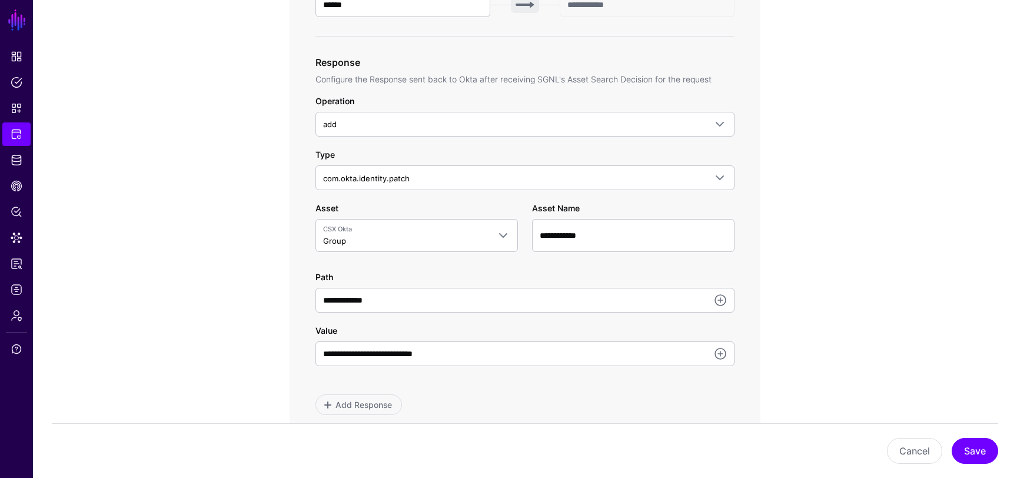
scroll to position [621, 0]
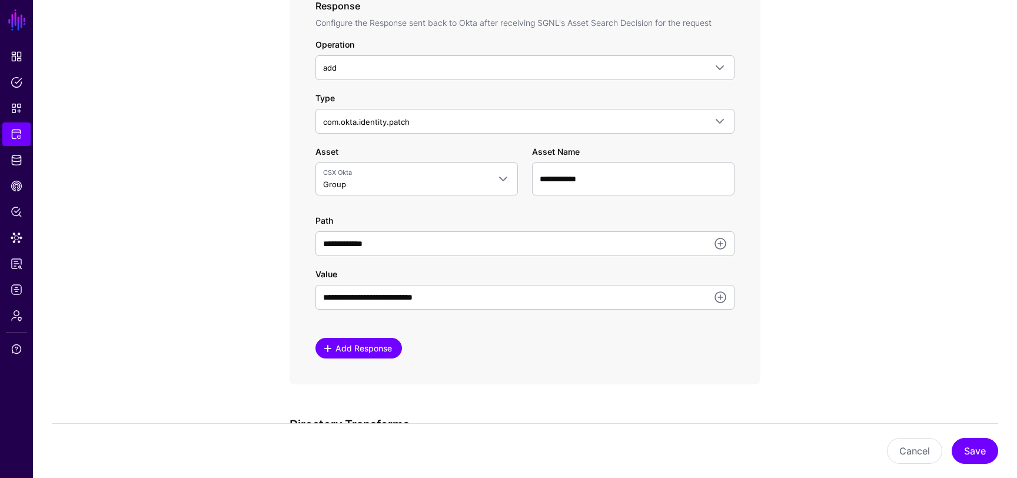
click at [335, 344] on span "Add Response" at bounding box center [363, 348] width 59 height 12
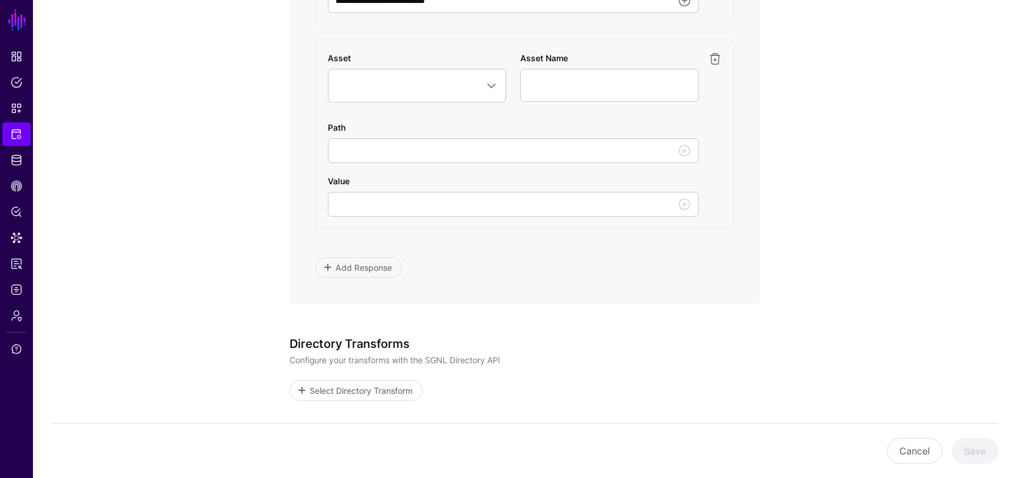
scroll to position [921, 0]
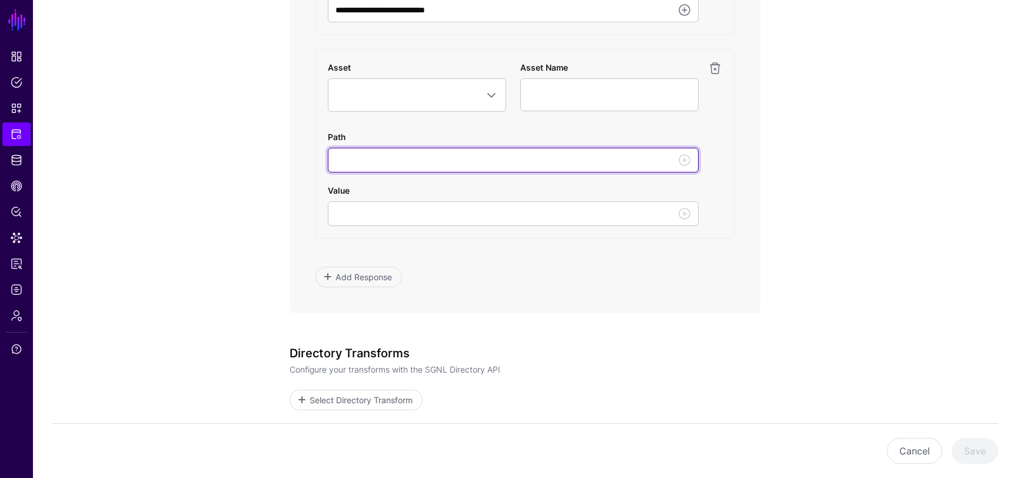
click at [426, 167] on input "Path" at bounding box center [513, 160] width 371 height 25
type input "**********"
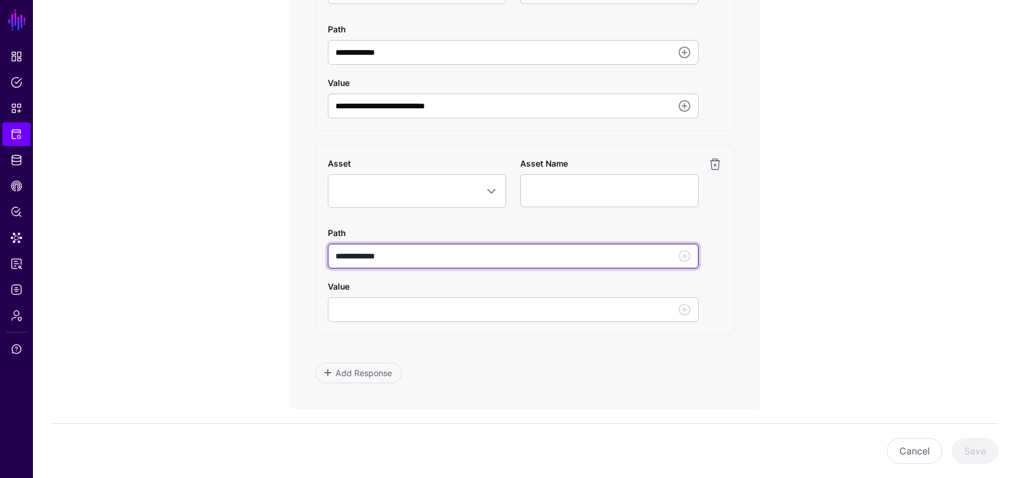
scroll to position [793, 0]
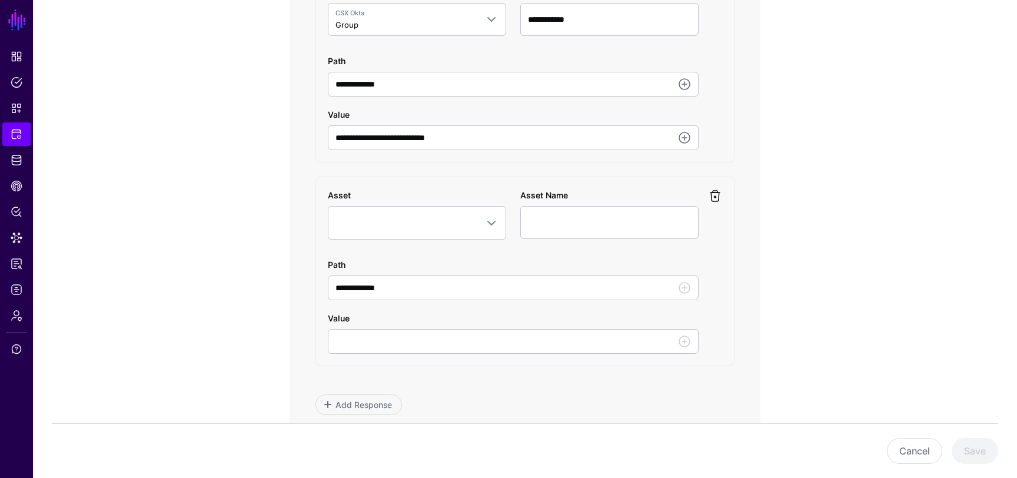
click at [714, 197] on link at bounding box center [715, 196] width 14 height 14
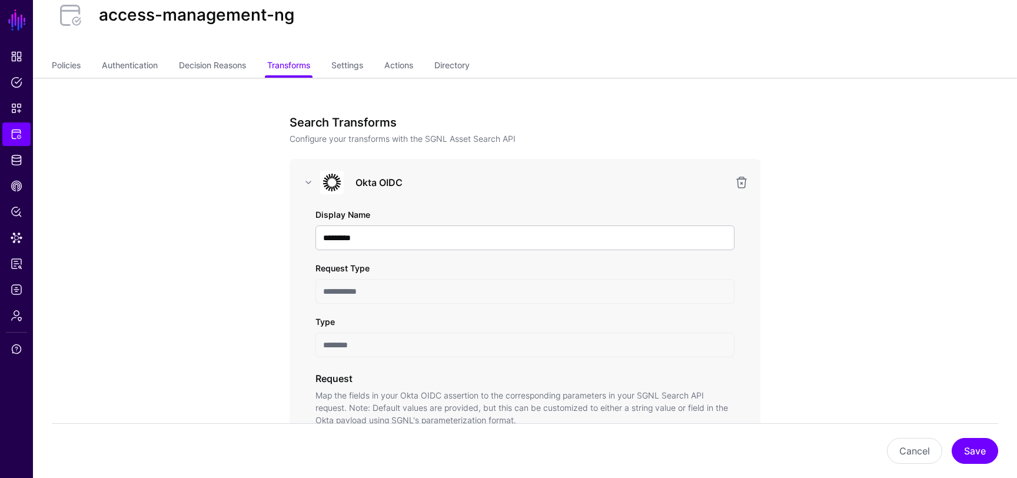
scroll to position [0, 0]
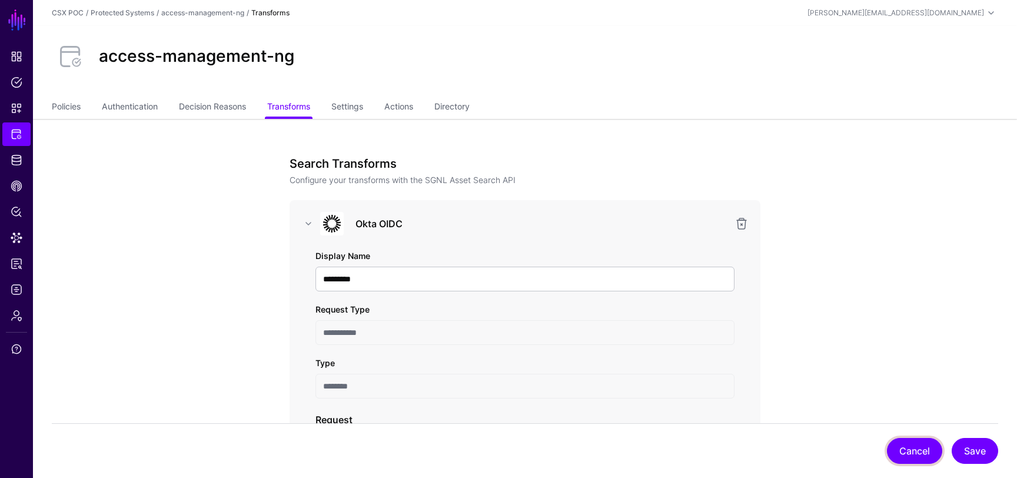
click at [904, 451] on button "Cancel" at bounding box center [914, 451] width 55 height 26
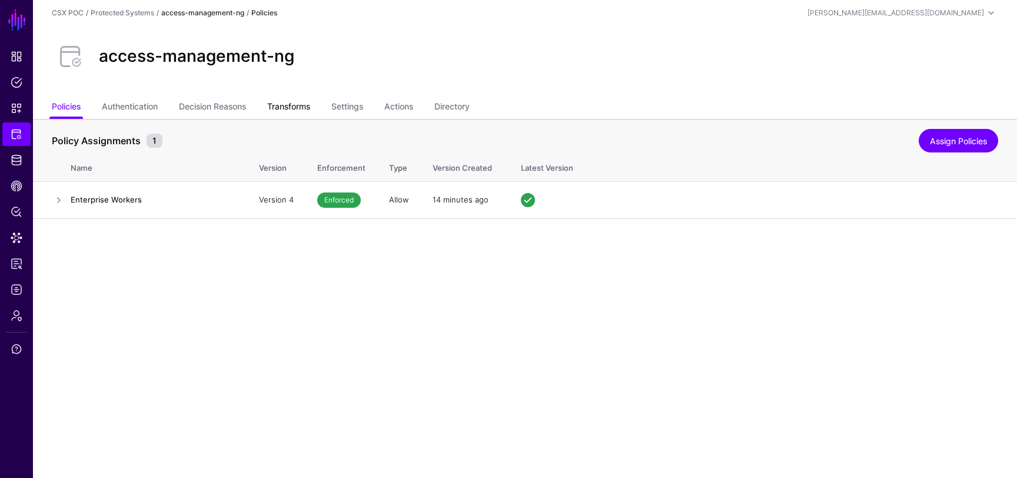
click at [292, 105] on link "Transforms" at bounding box center [288, 108] width 43 height 22
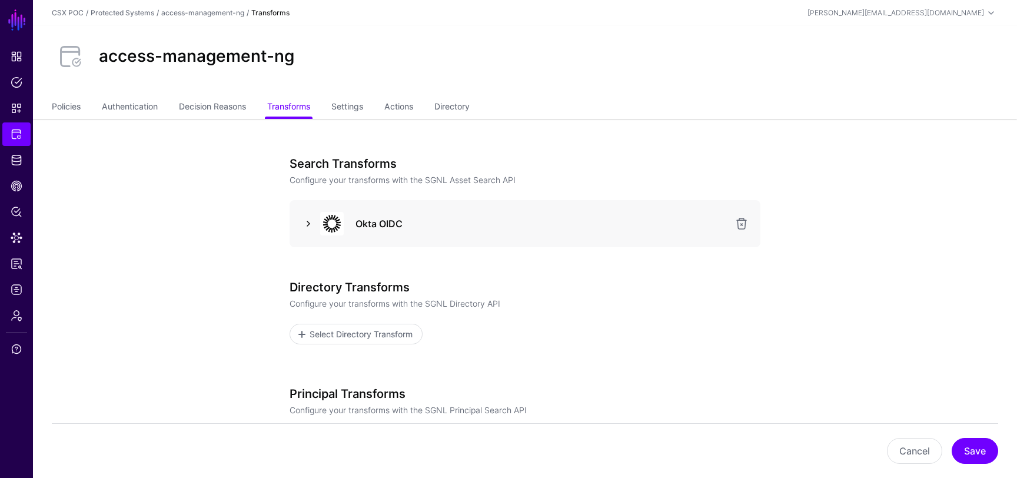
click at [310, 224] on link at bounding box center [308, 224] width 14 height 14
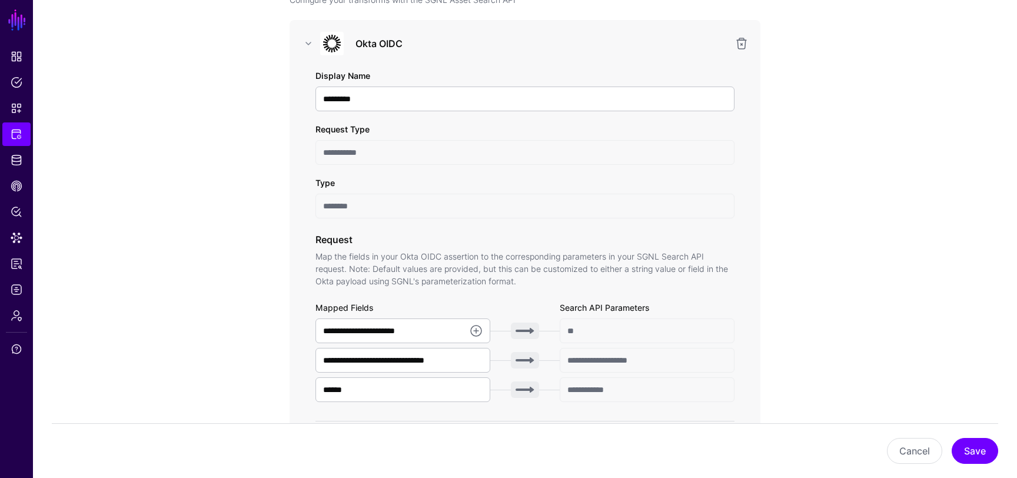
scroll to position [208, 0]
